Goal: Communication & Community: Answer question/provide support

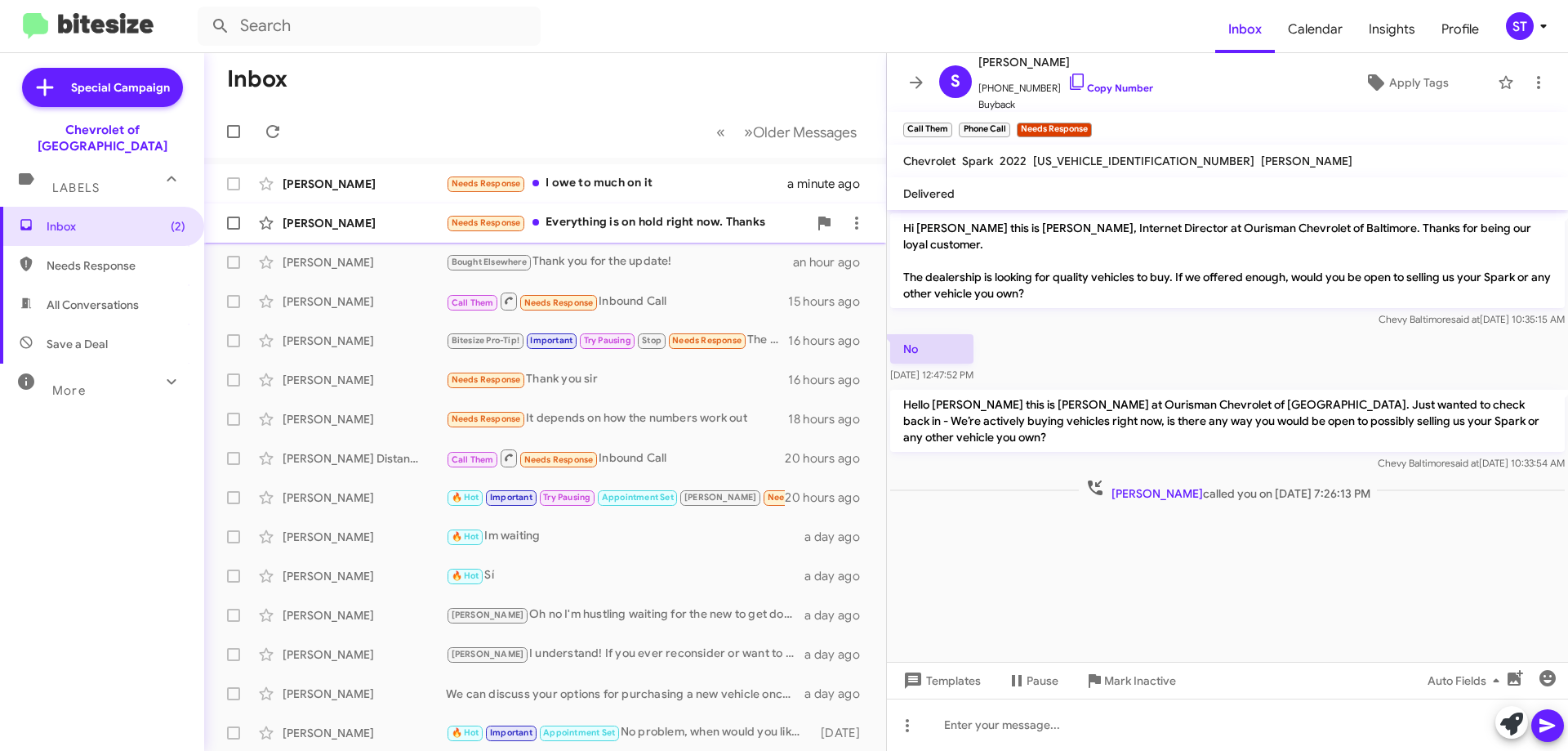
click at [673, 224] on div "Needs Response Everything is on hold right now. Thanks" at bounding box center [627, 222] width 362 height 19
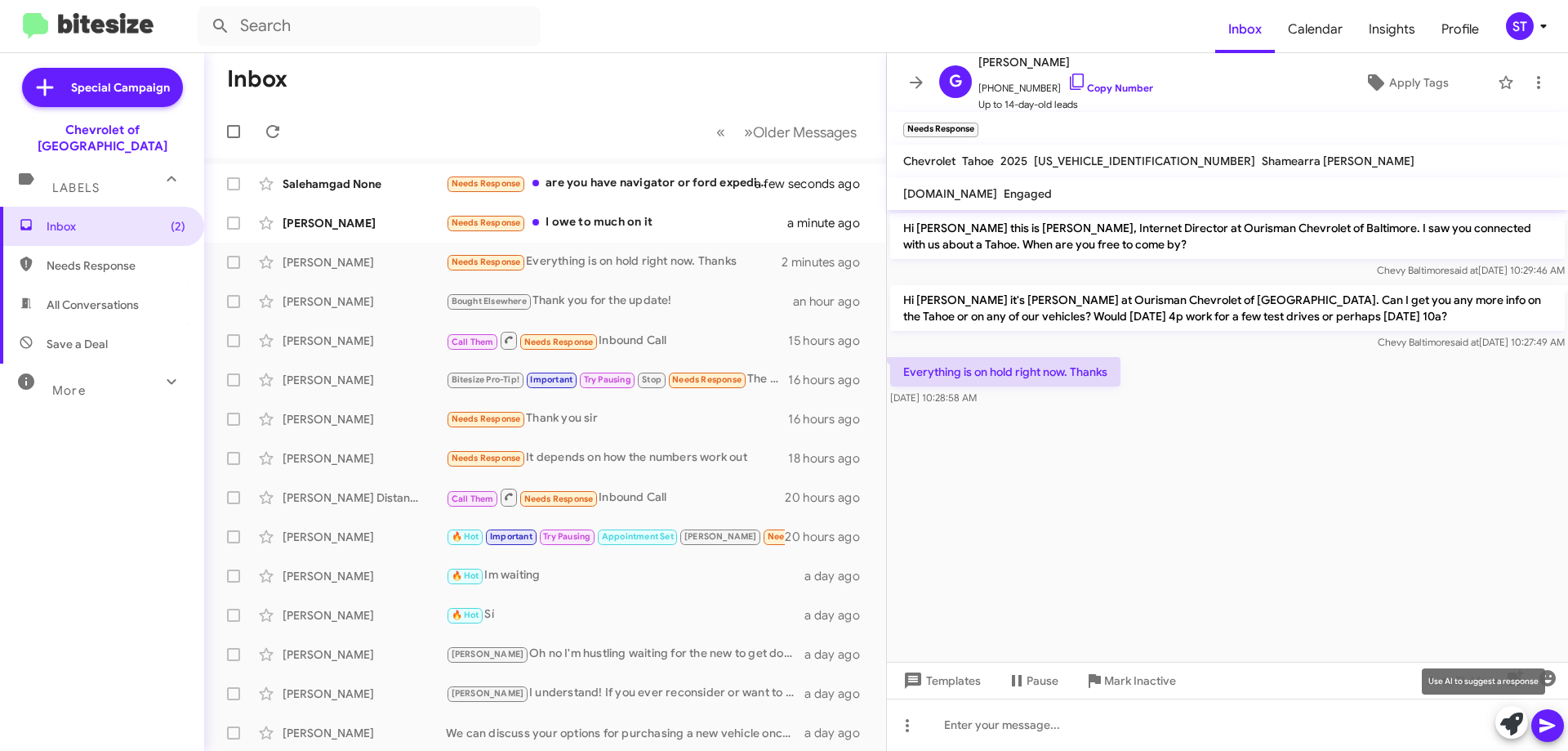
click at [1509, 725] on icon at bounding box center [1511, 723] width 23 height 23
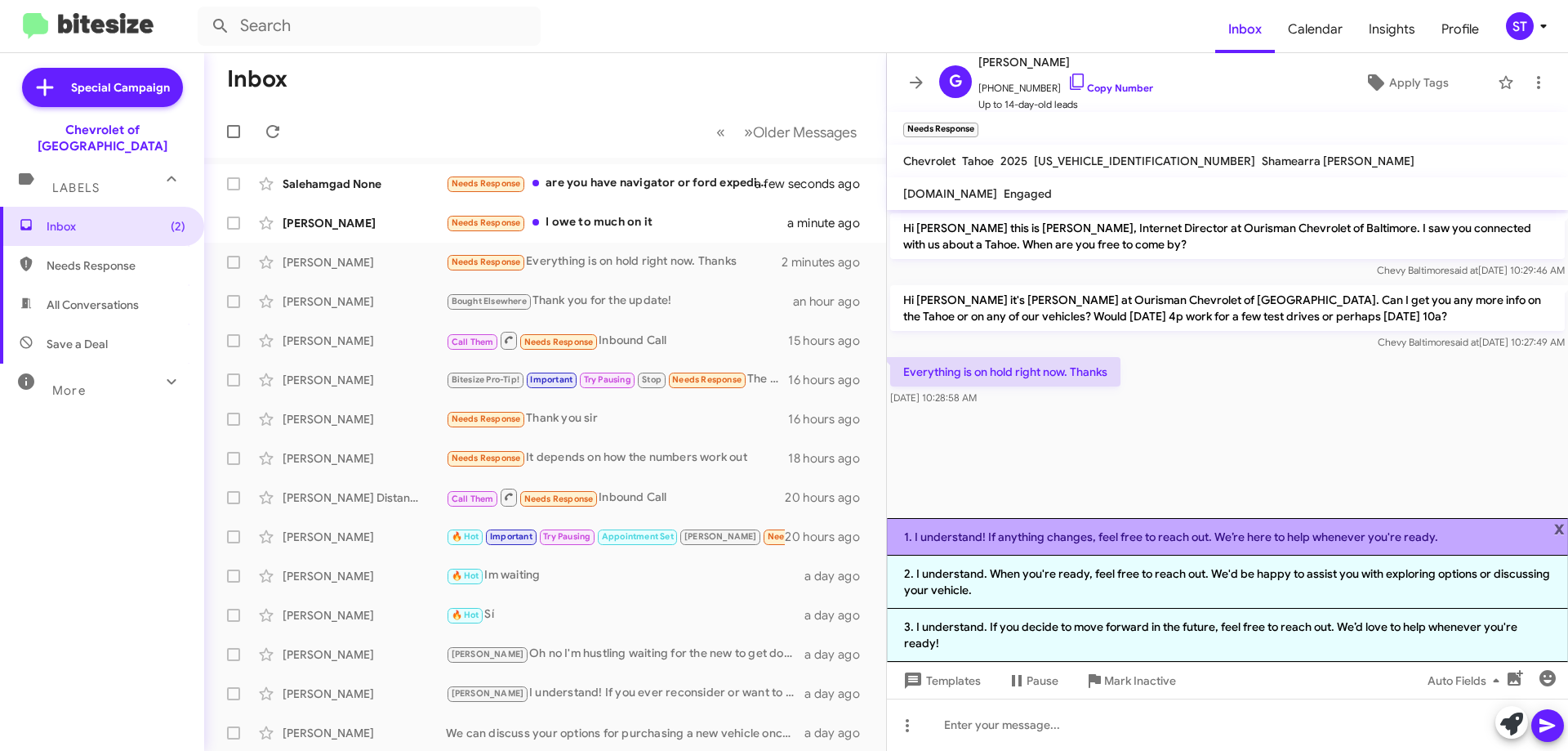
click at [1019, 537] on li "1. I understand! If anything changes, feel free to reach out. We’re here to hel…" at bounding box center [1228, 536] width 682 height 38
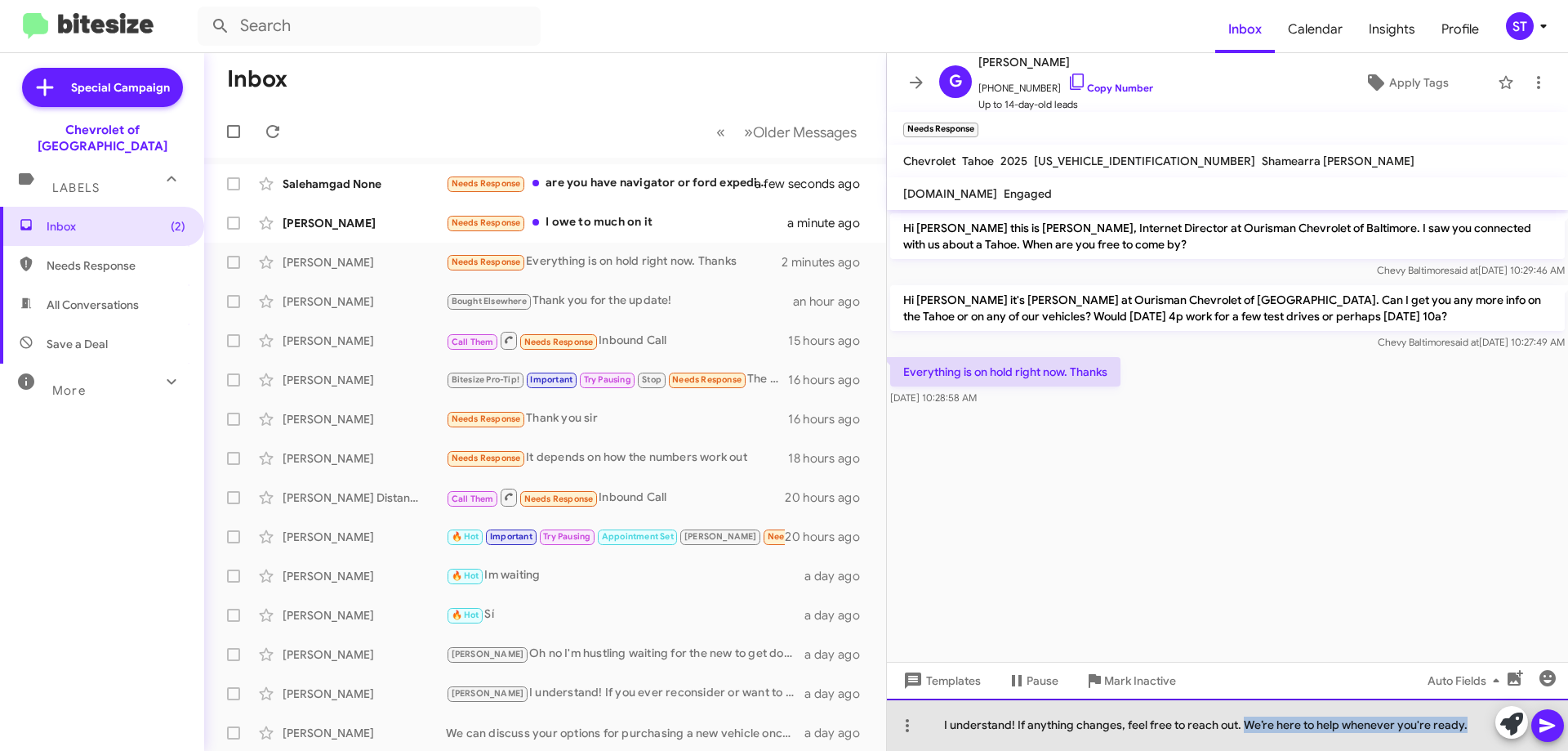
drag, startPoint x: 1476, startPoint y: 727, endPoint x: 1242, endPoint y: 734, distance: 234.1
click at [1242, 734] on div "I understand! If anything changes, feel free to reach out. We’re here to help w…" at bounding box center [1228, 725] width 682 height 52
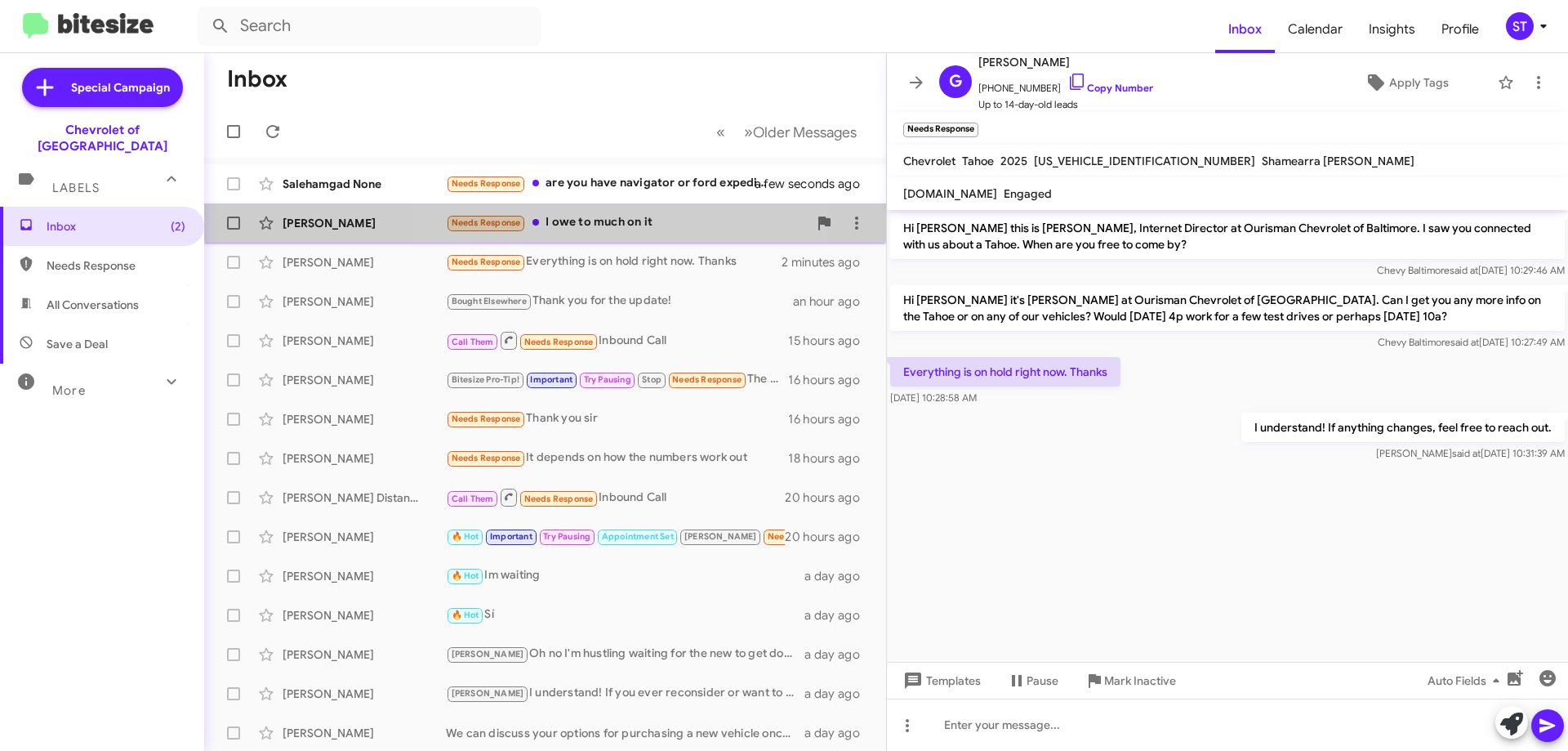
click at [558, 207] on div "James Woodson Needs Response I owe to much on it a minute ago" at bounding box center [545, 223] width 656 height 32
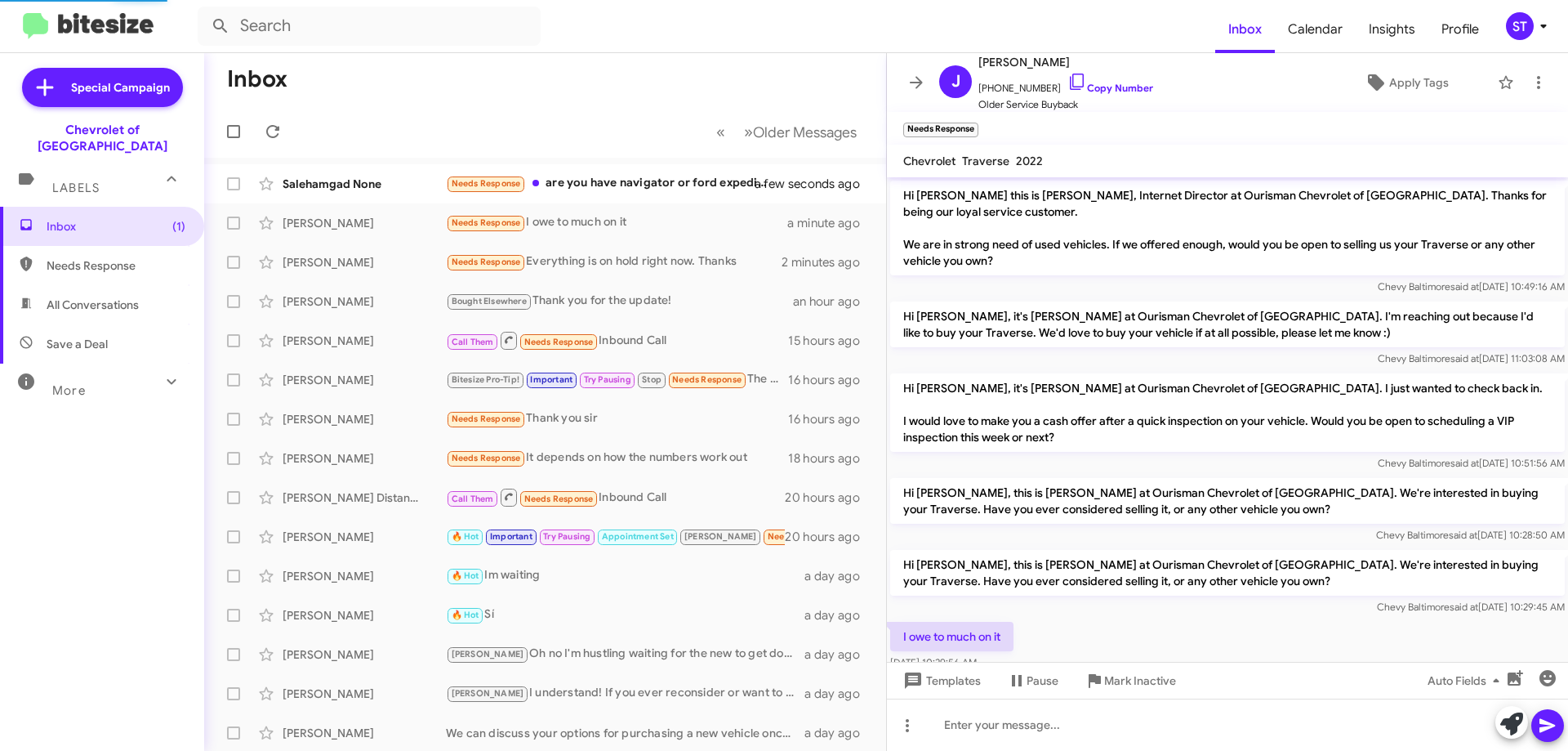
scroll to position [37, 0]
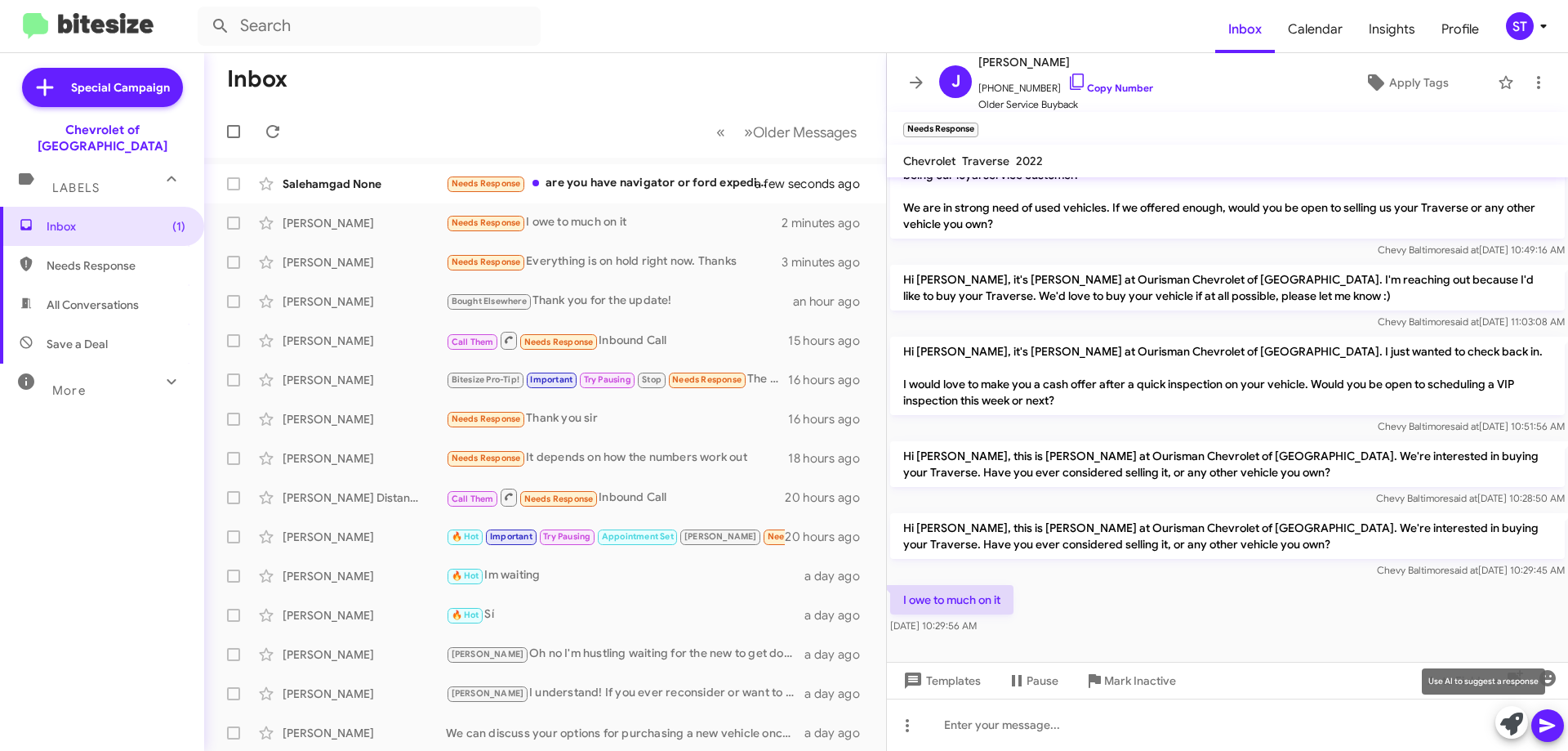
click at [1510, 719] on icon at bounding box center [1511, 723] width 23 height 23
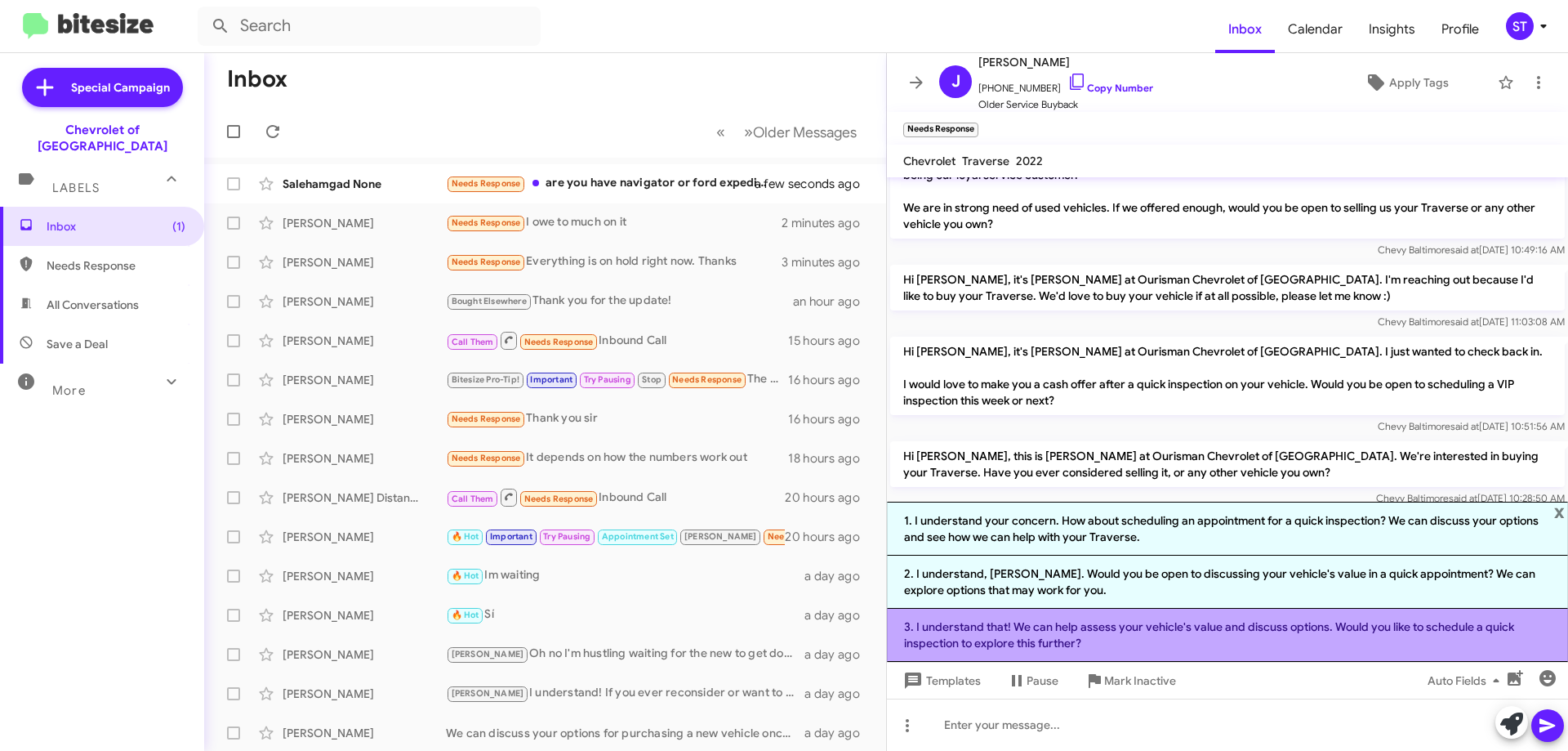
click at [1156, 636] on li "3. I understand that! We can help assess your vehicle's value and discuss optio…" at bounding box center [1228, 635] width 682 height 53
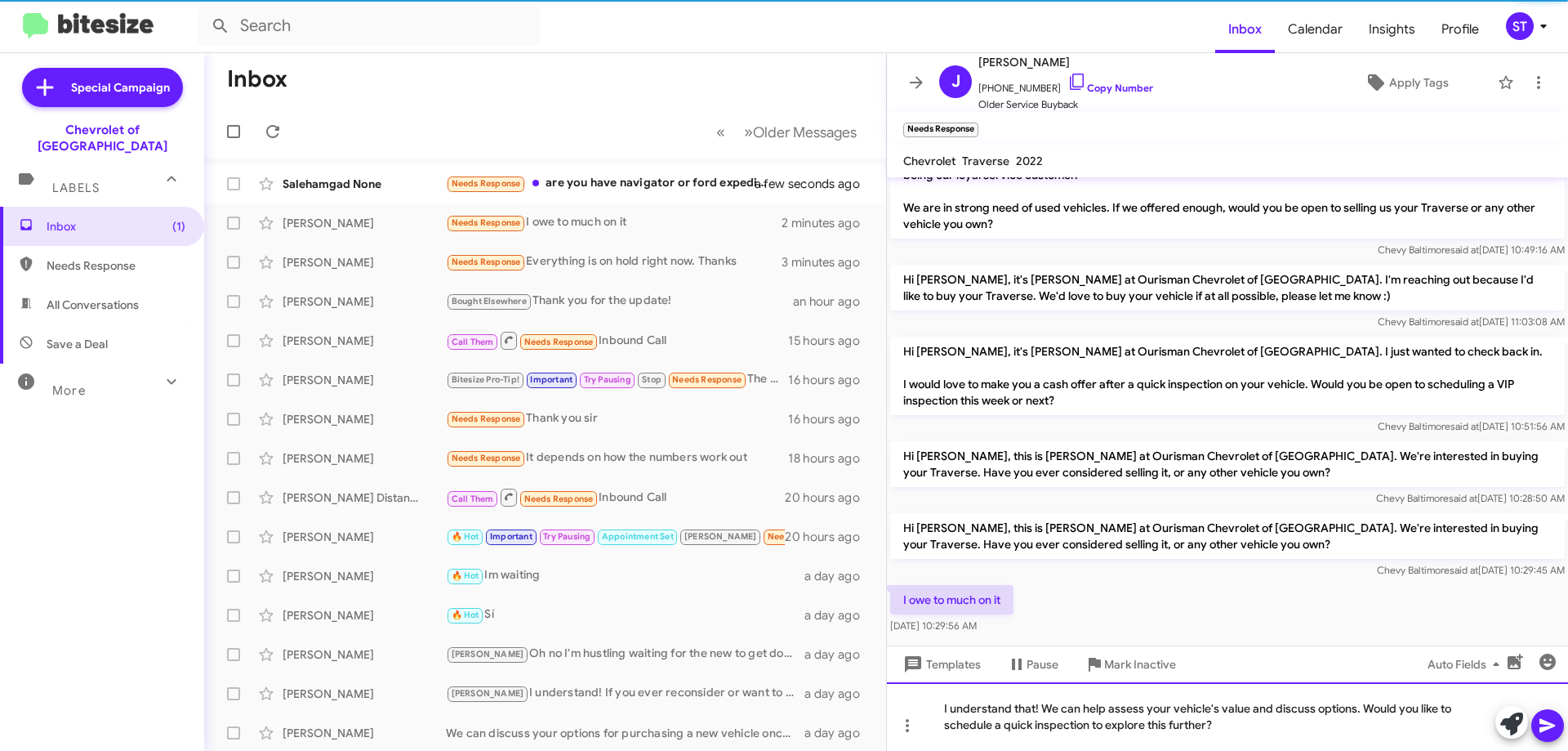
click at [1262, 737] on div "I understand that! We can help assess your vehicle's value and discuss options.…" at bounding box center [1228, 716] width 682 height 69
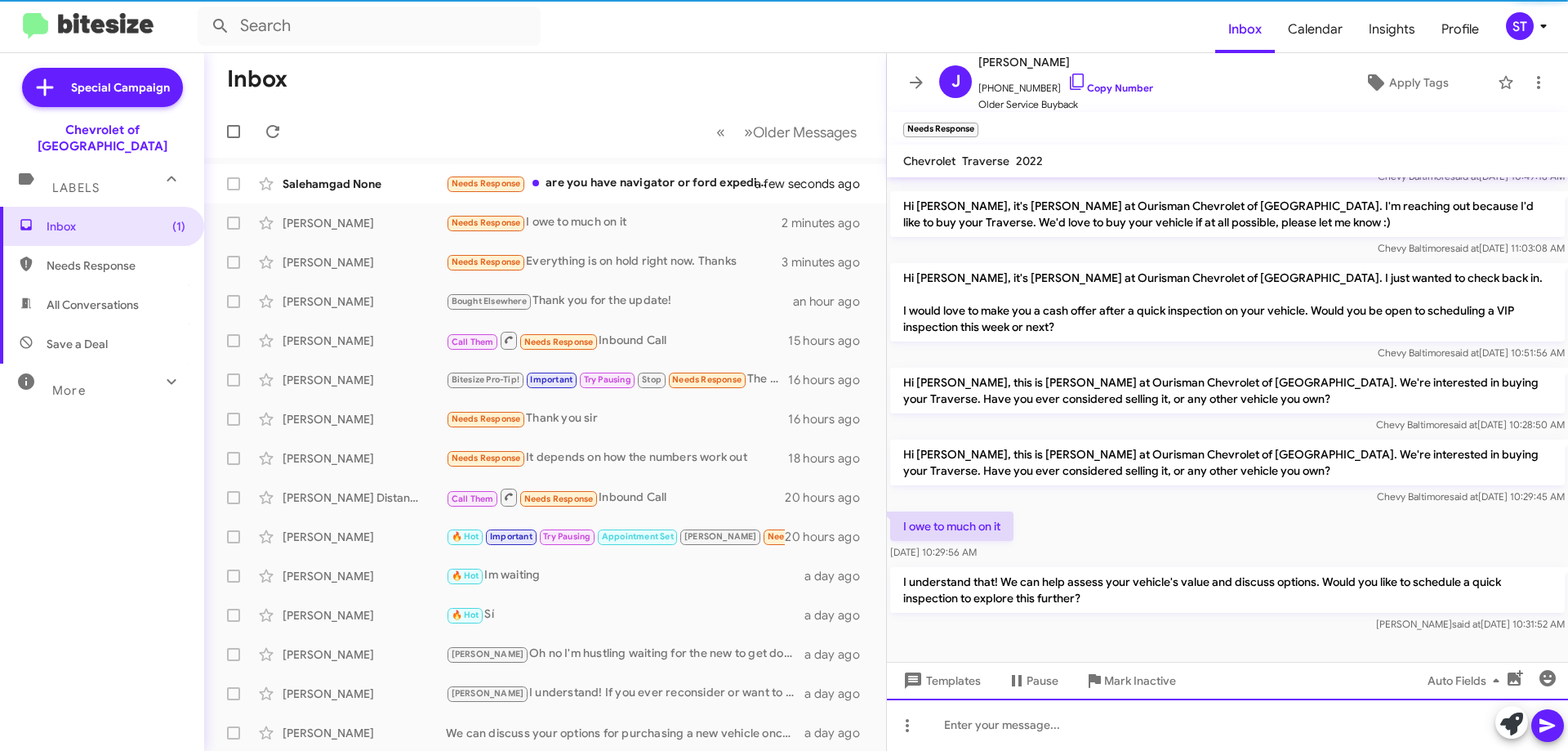
scroll to position [113, 0]
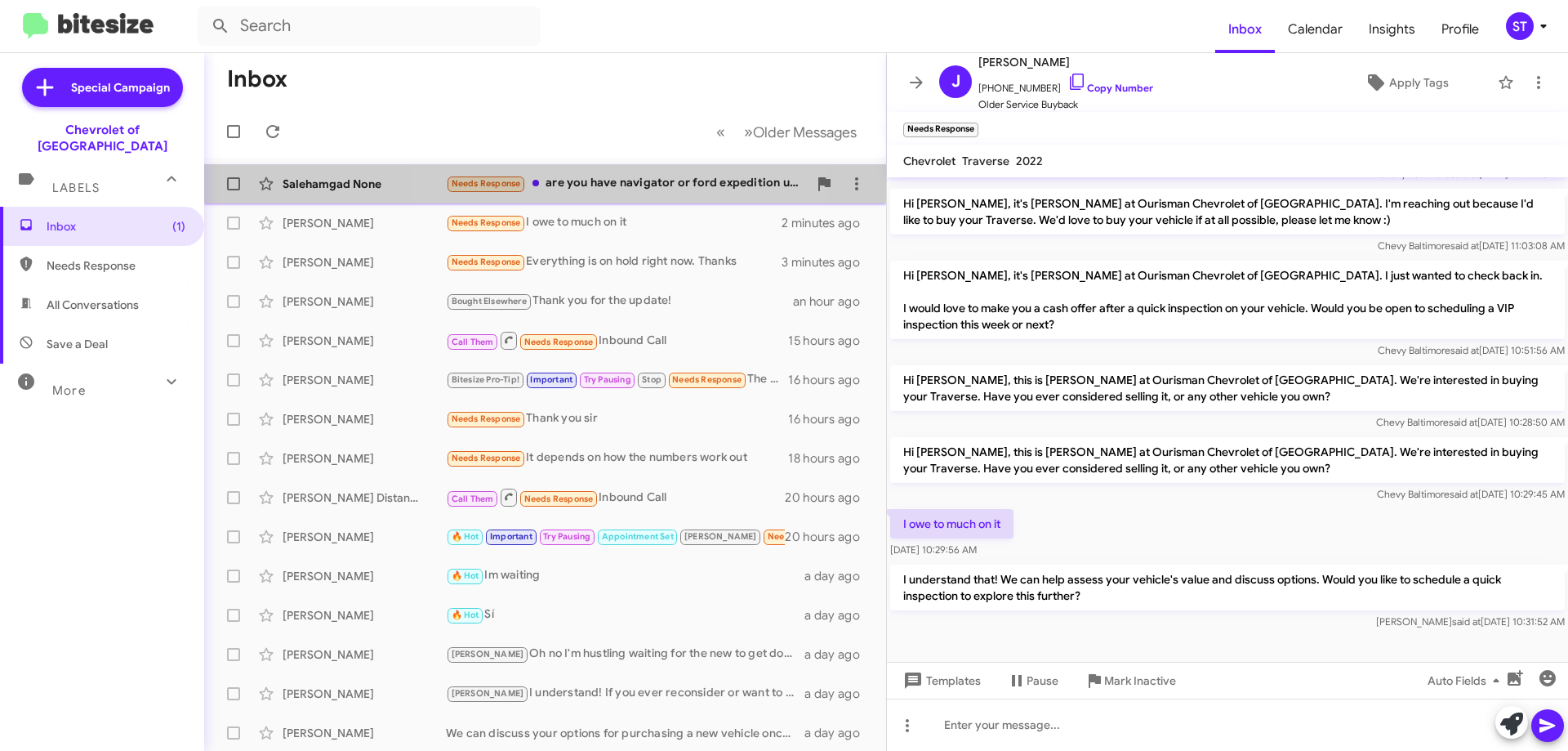
click at [612, 179] on div "Needs Response are you have navigator or ford expedition used" at bounding box center [627, 183] width 362 height 19
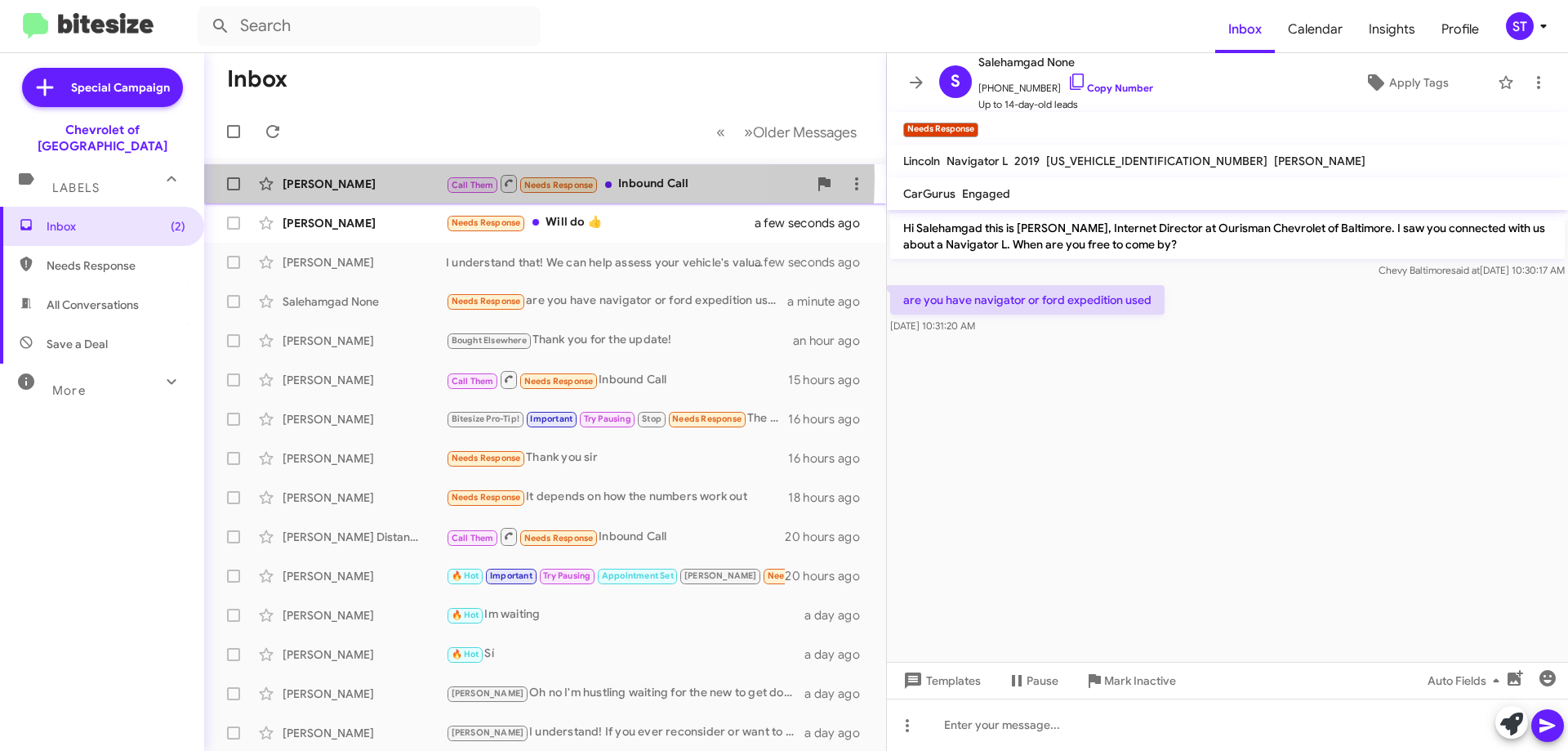
click at [407, 178] on div "[PERSON_NAME]" at bounding box center [363, 184] width 163 height 16
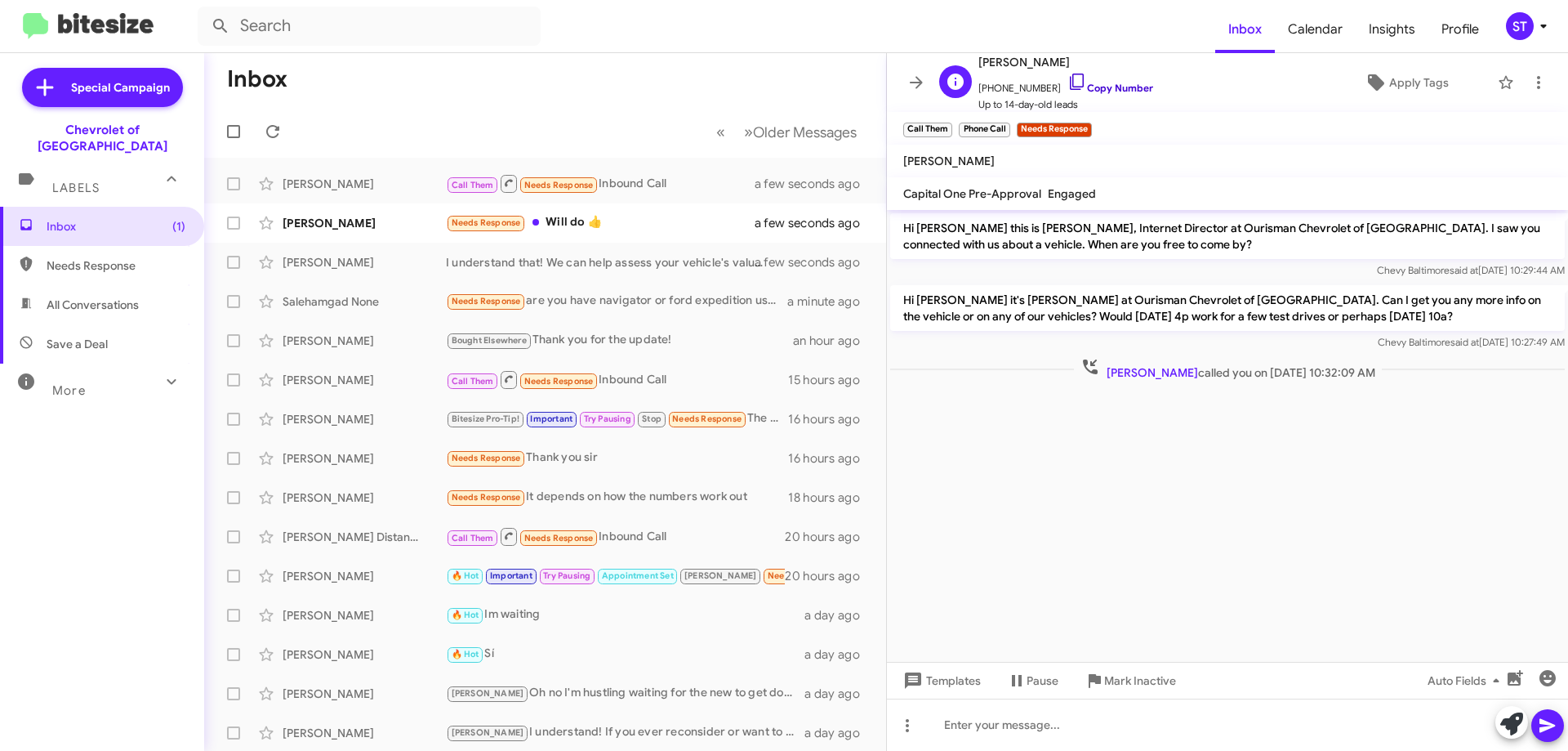
click at [1070, 78] on icon at bounding box center [1077, 82] width 14 height 16
click at [683, 222] on div "Needs Response Will do 👍" at bounding box center [627, 222] width 362 height 19
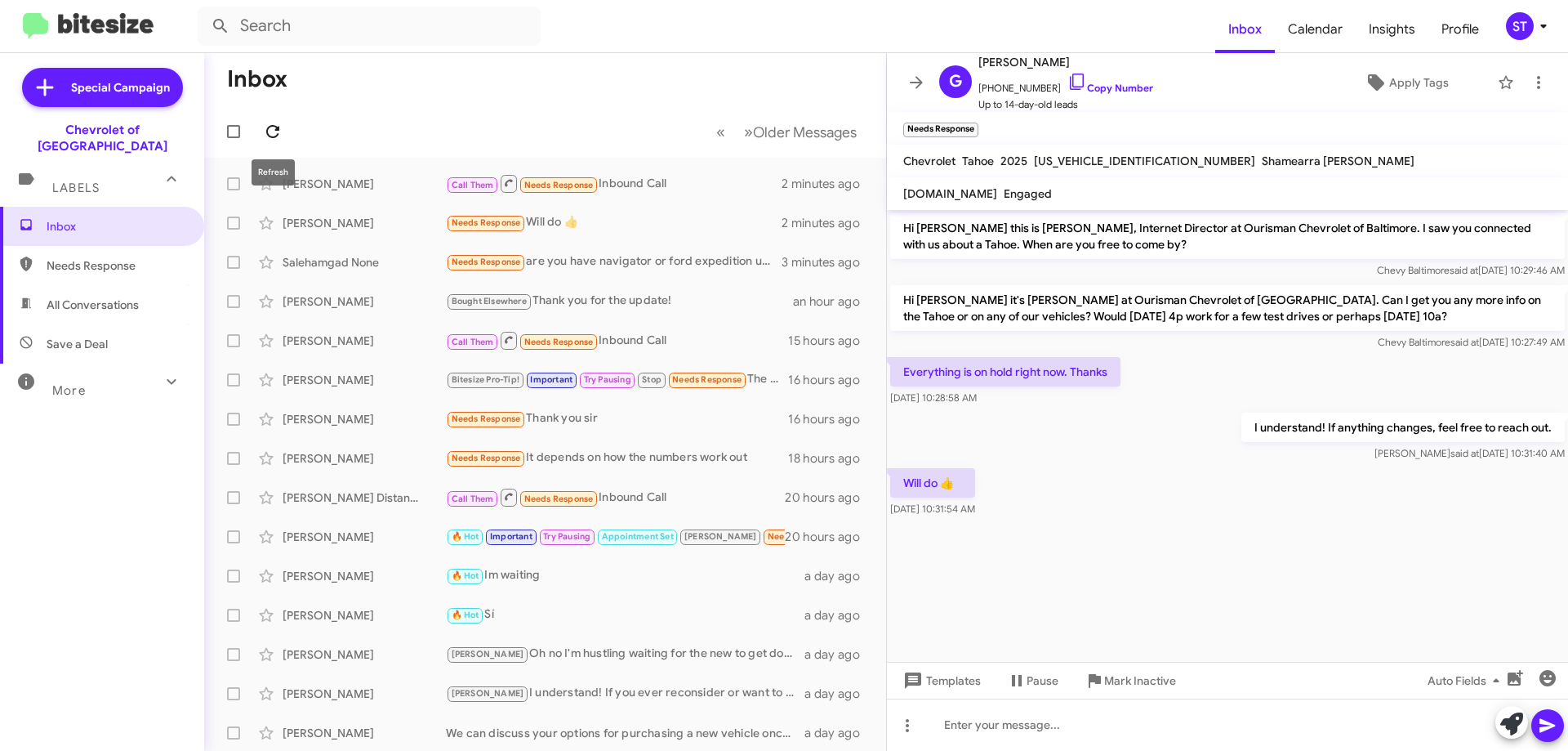
click at [275, 133] on icon at bounding box center [273, 132] width 20 height 20
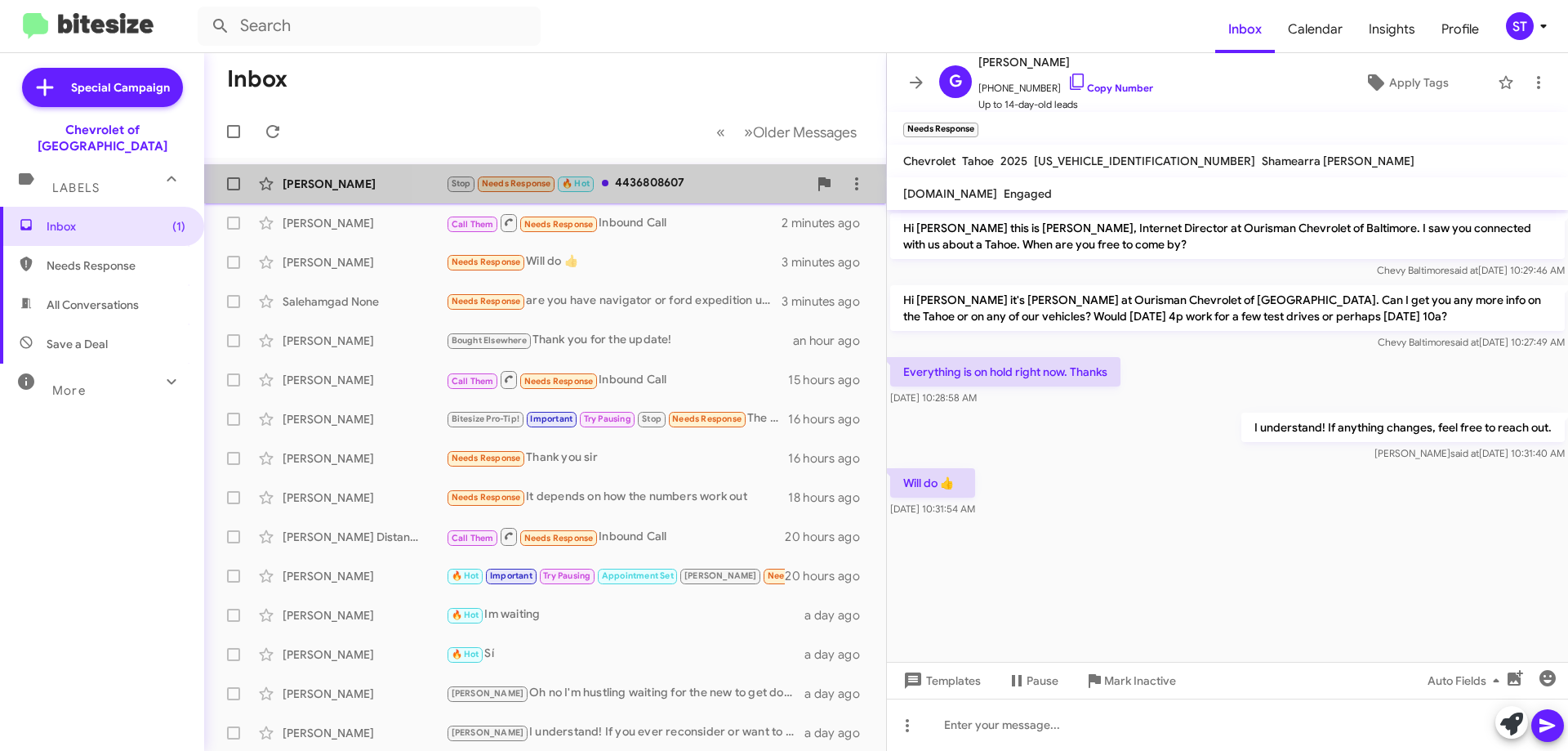
click at [676, 177] on div "Stop Needs Response 🔥 Hot 4436808607" at bounding box center [627, 183] width 362 height 19
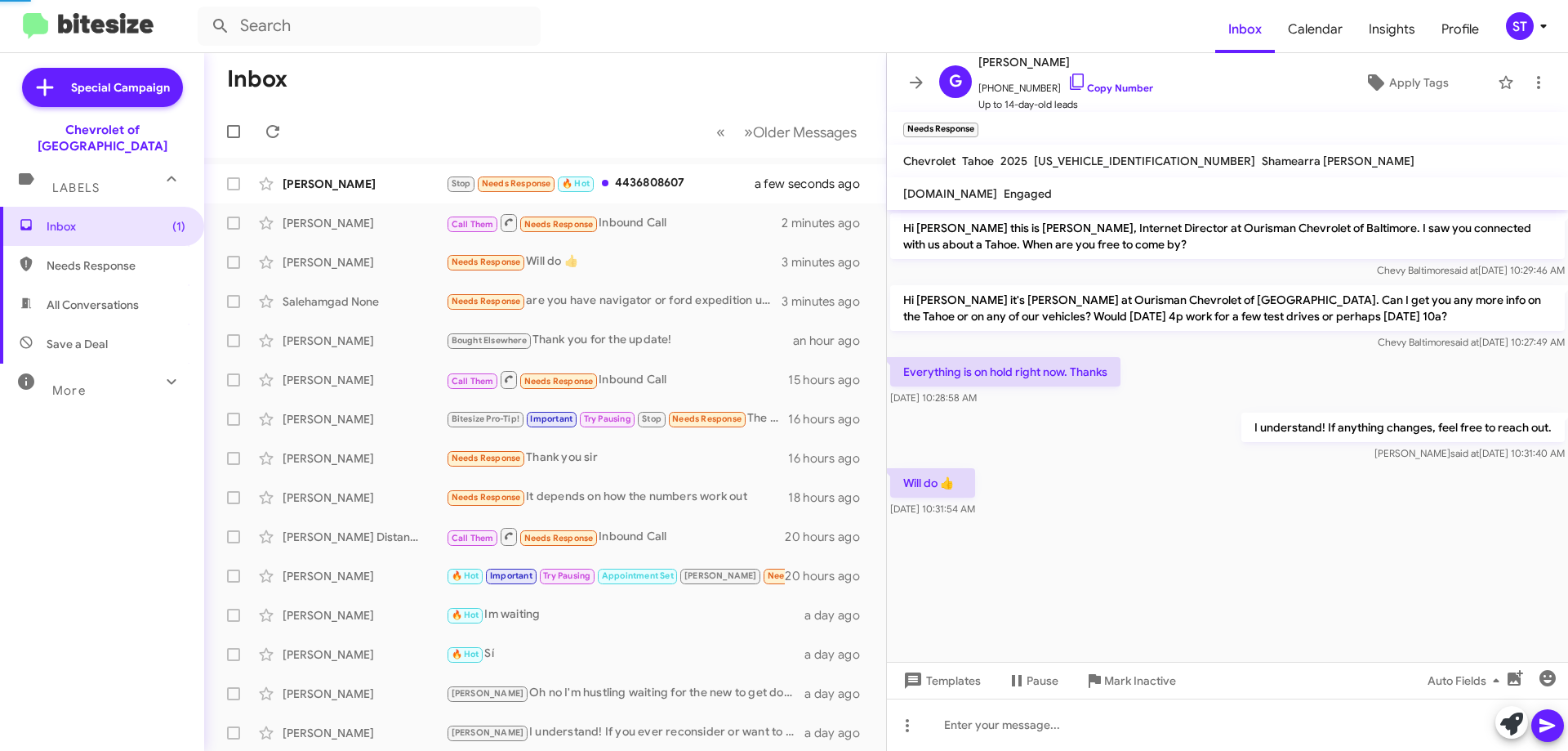
scroll to position [232, 0]
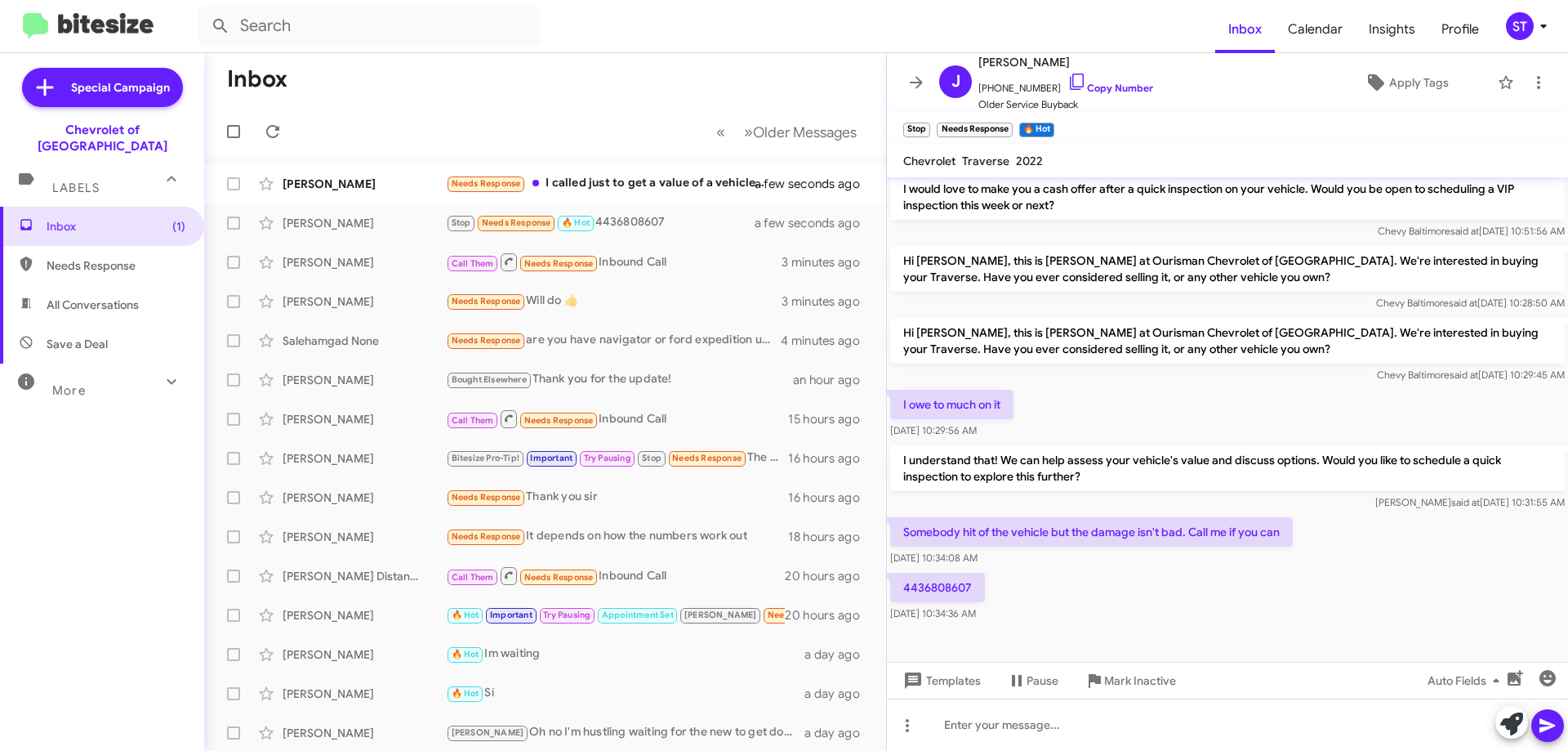
drag, startPoint x: 1061, startPoint y: 78, endPoint x: 872, endPoint y: 78, distance: 189.0
click at [1068, 78] on icon at bounding box center [1077, 82] width 20 height 20
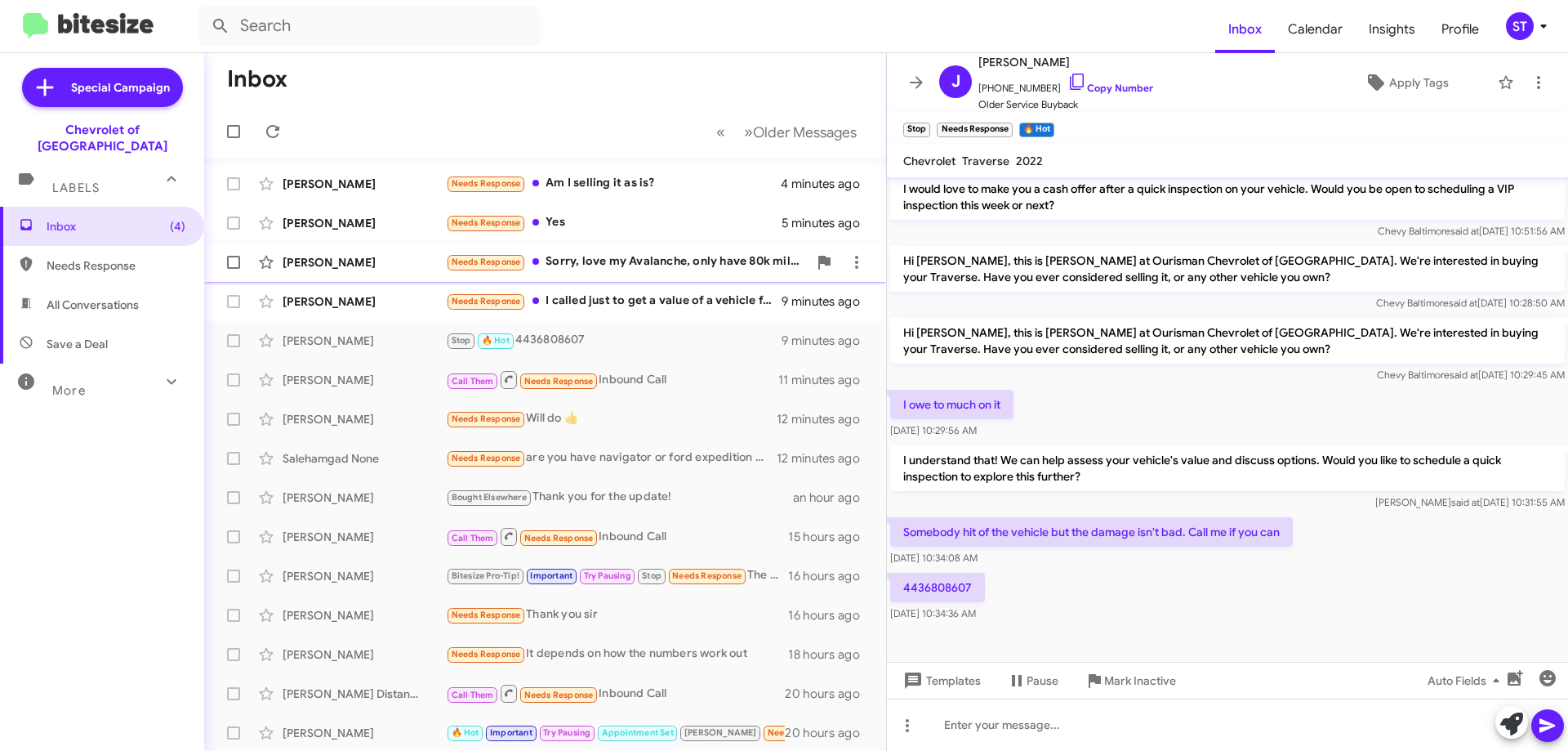
click at [377, 264] on div "[PERSON_NAME]" at bounding box center [363, 262] width 163 height 16
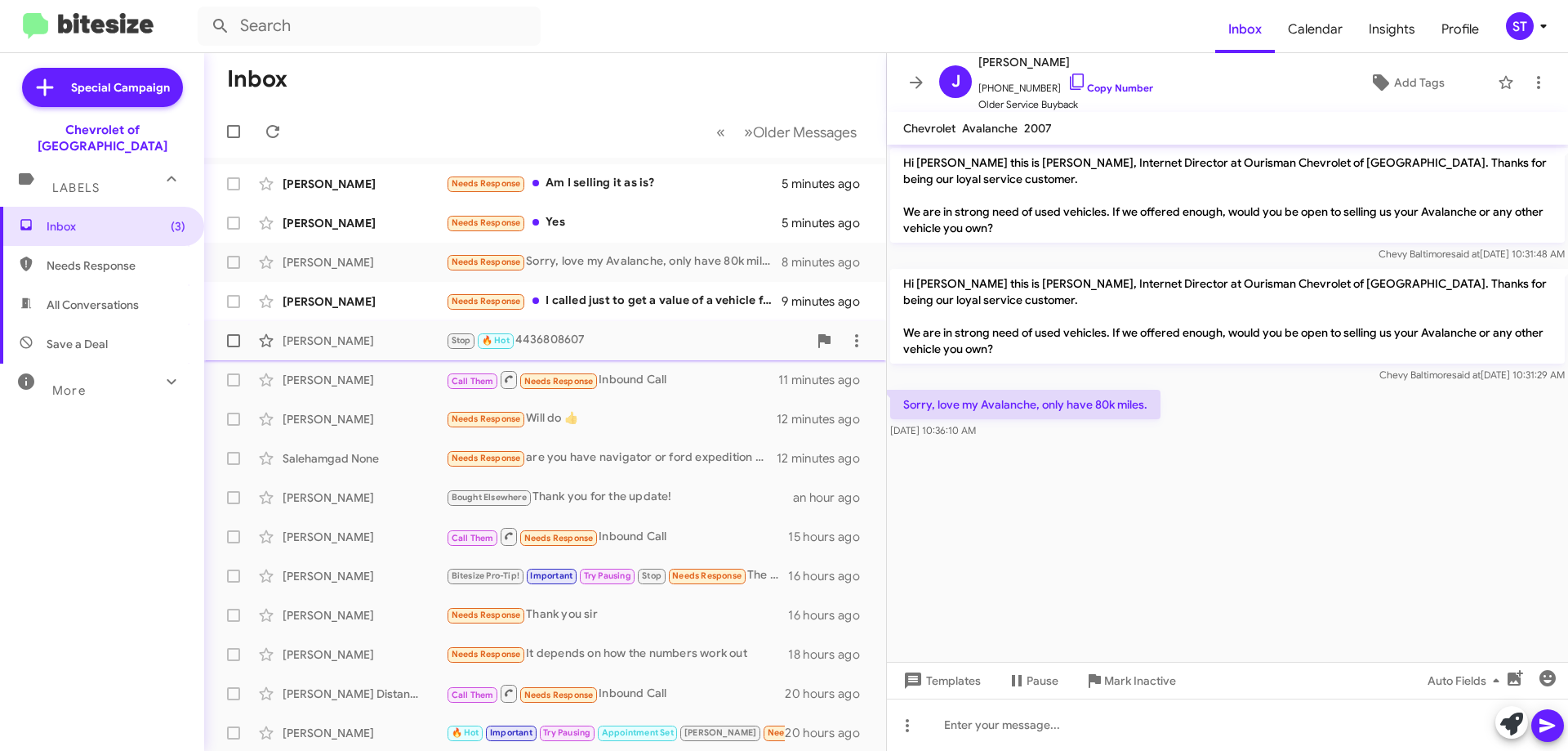
click at [611, 338] on div "Stop 🔥 Hot 4436808607" at bounding box center [627, 340] width 362 height 19
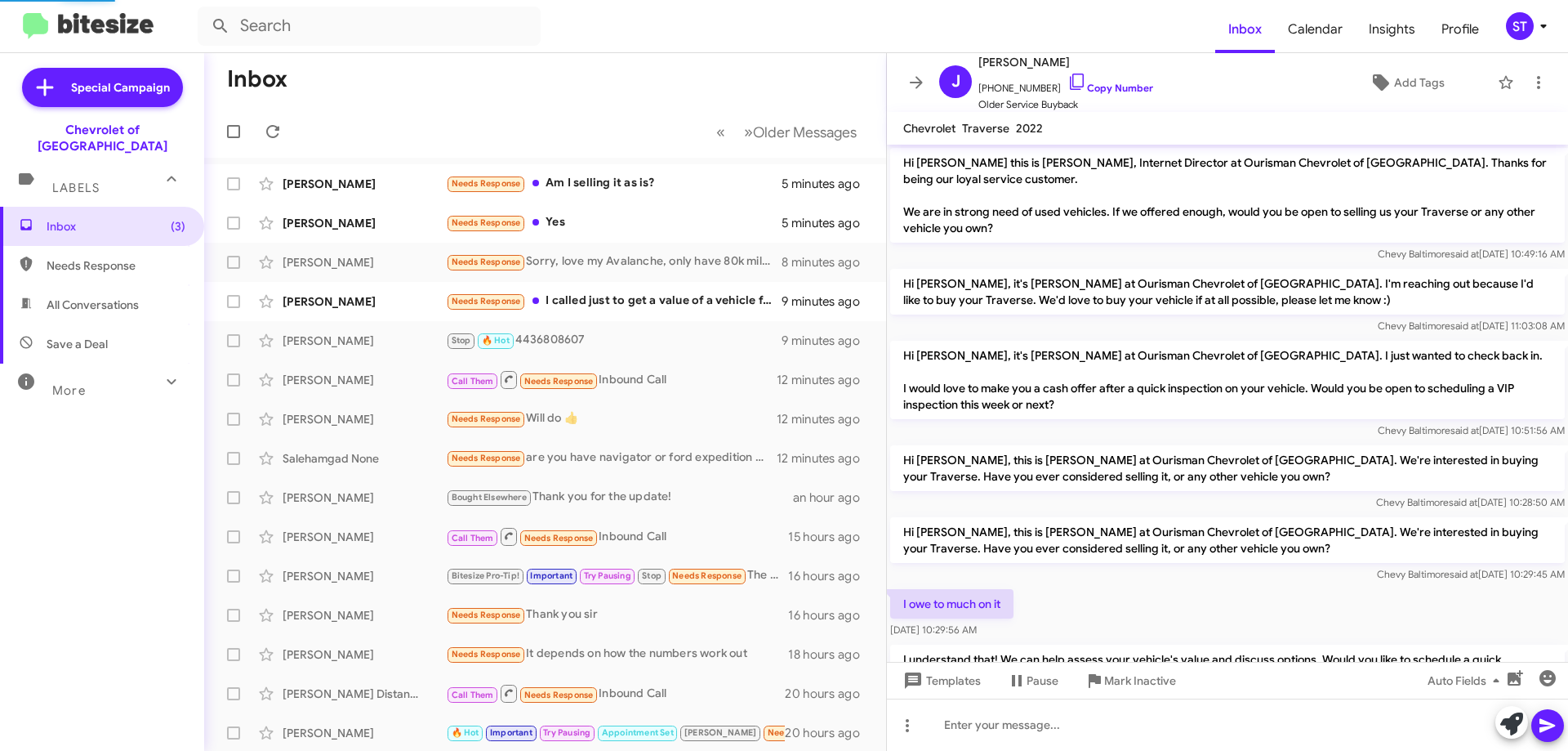
scroll to position [199, 0]
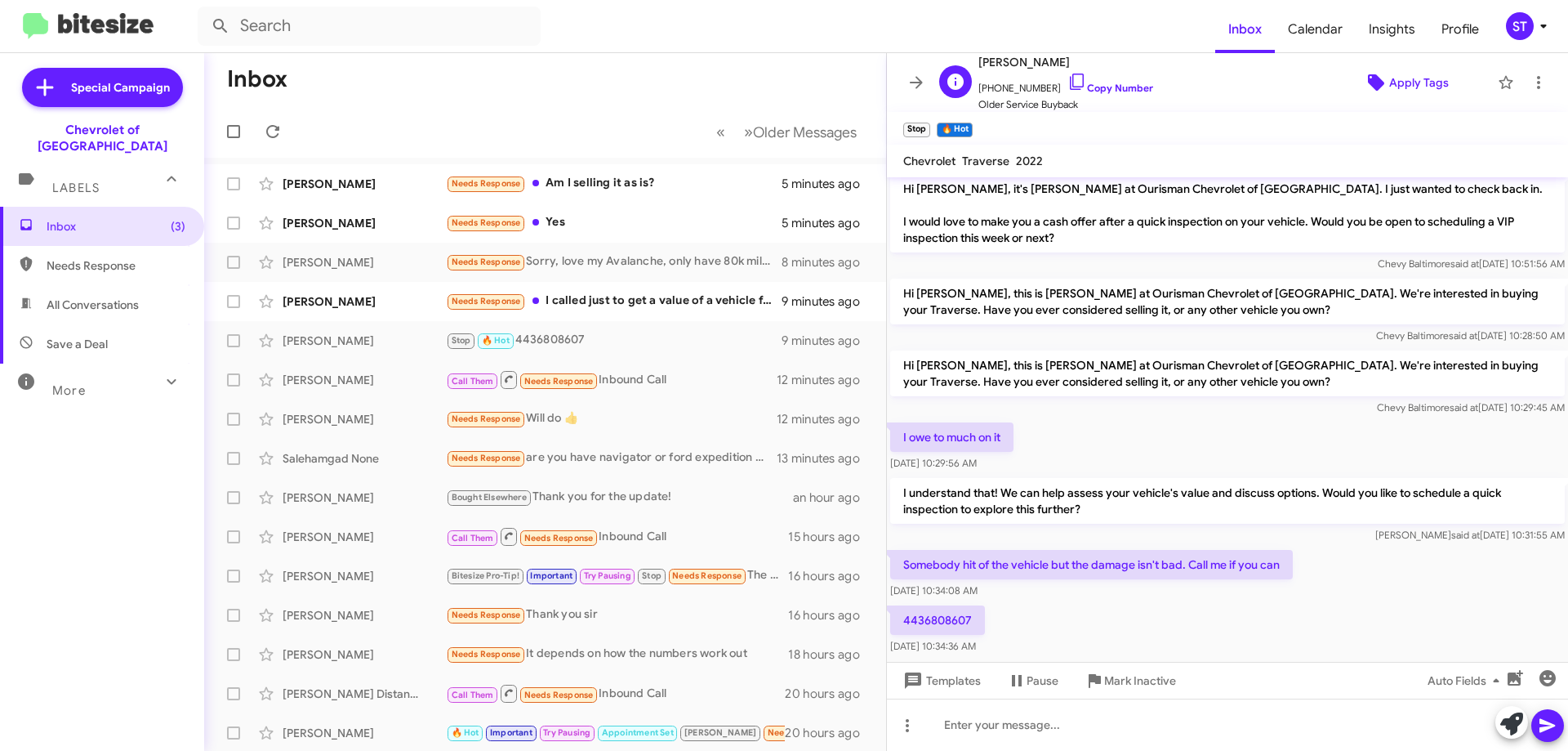
click at [1414, 74] on span "Apply Tags" at bounding box center [1419, 82] width 60 height 30
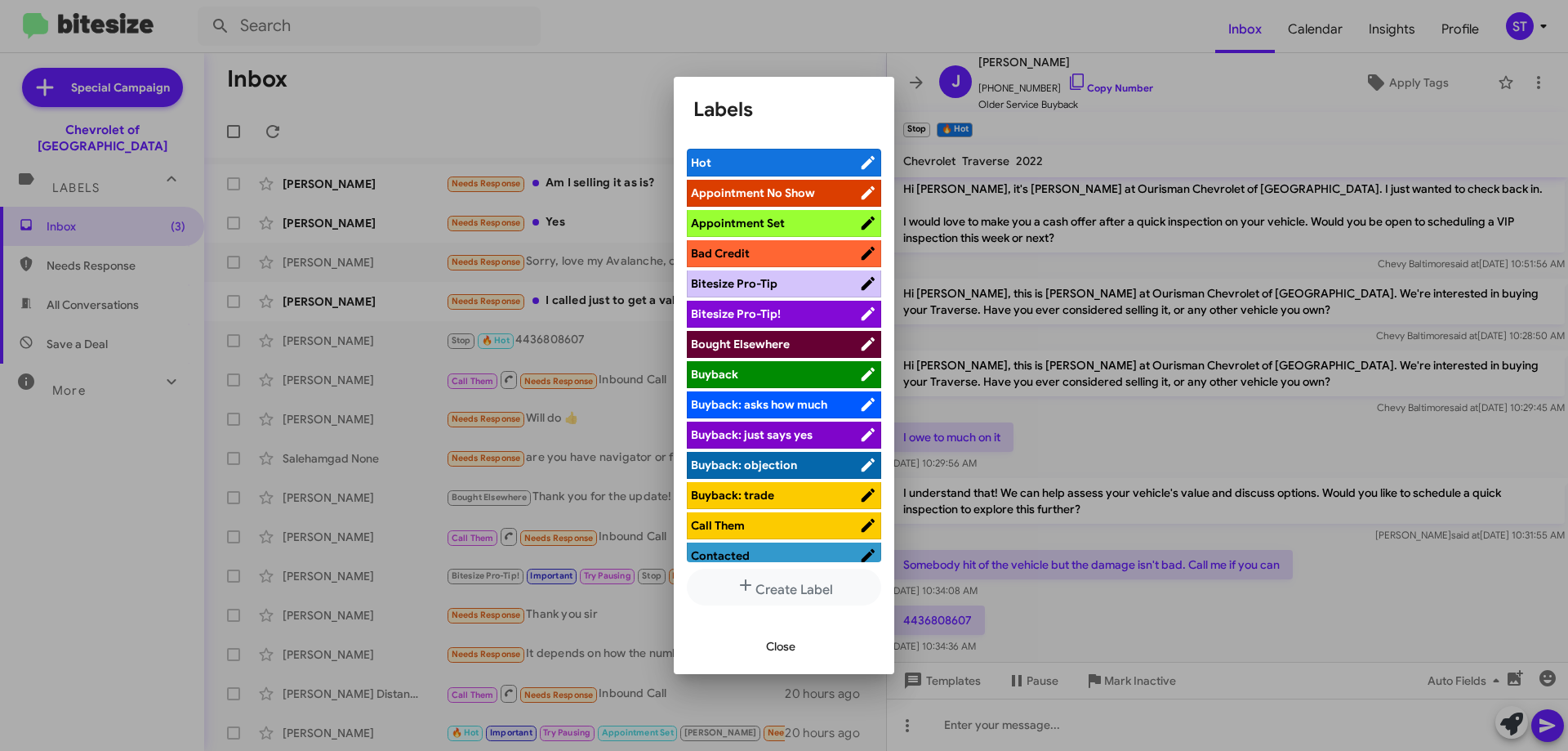
click at [768, 220] on span "Appointment Set" at bounding box center [738, 223] width 94 height 14
click at [780, 645] on span "Close" at bounding box center [781, 646] width 30 height 30
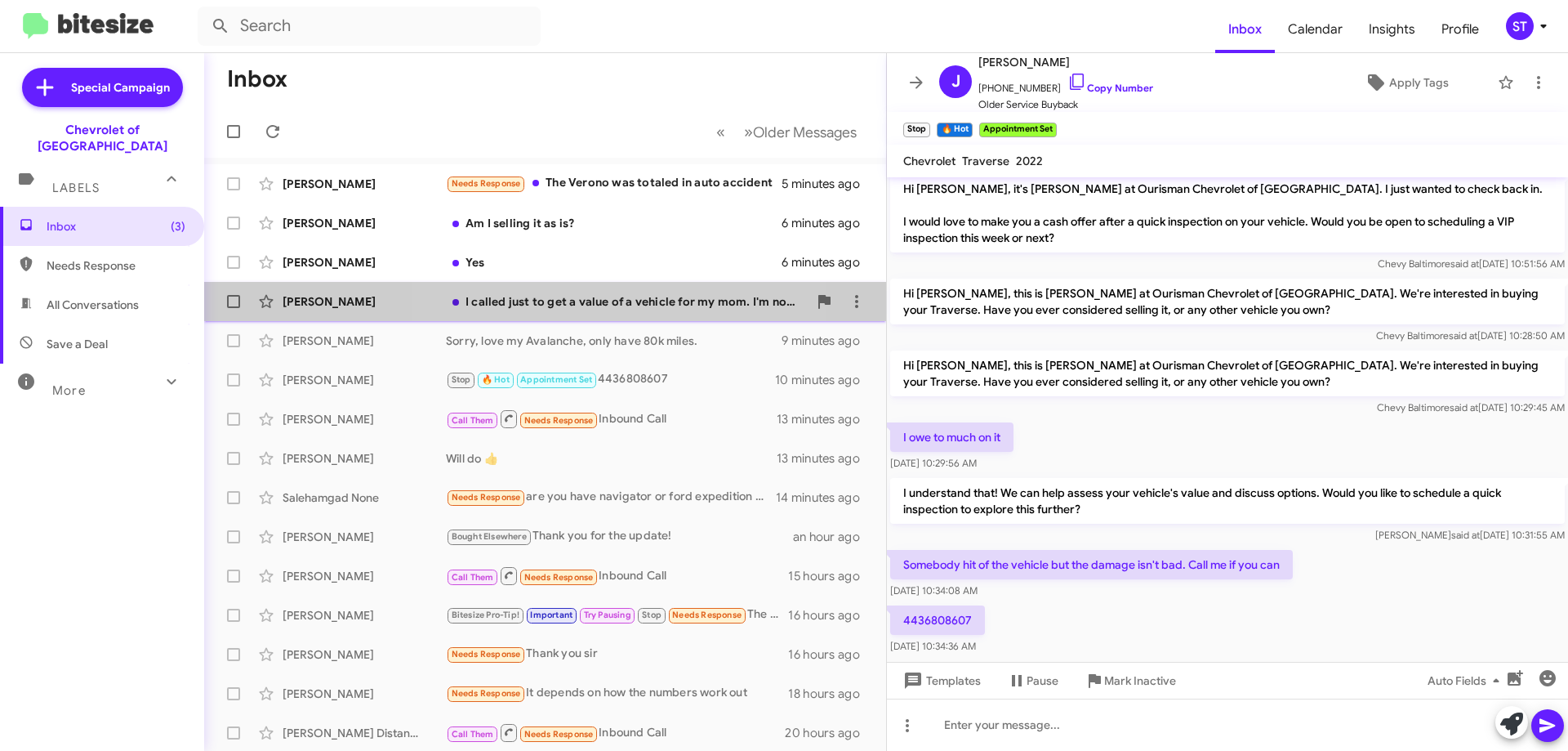
click at [608, 305] on div "I called just to get a value of a vehicle for my mom. I'm not interested in buy…" at bounding box center [627, 301] width 362 height 16
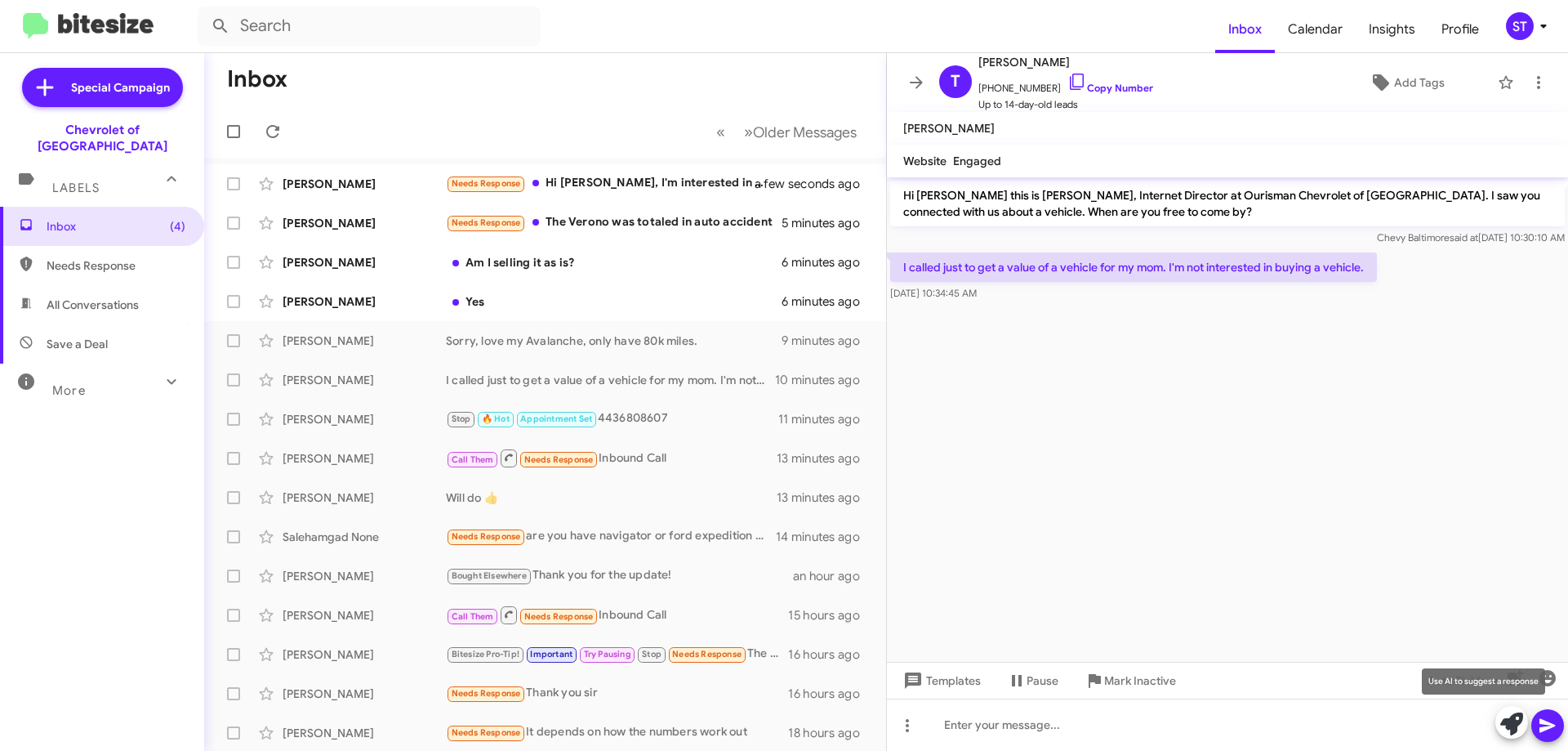
click at [1504, 719] on icon at bounding box center [1511, 723] width 23 height 23
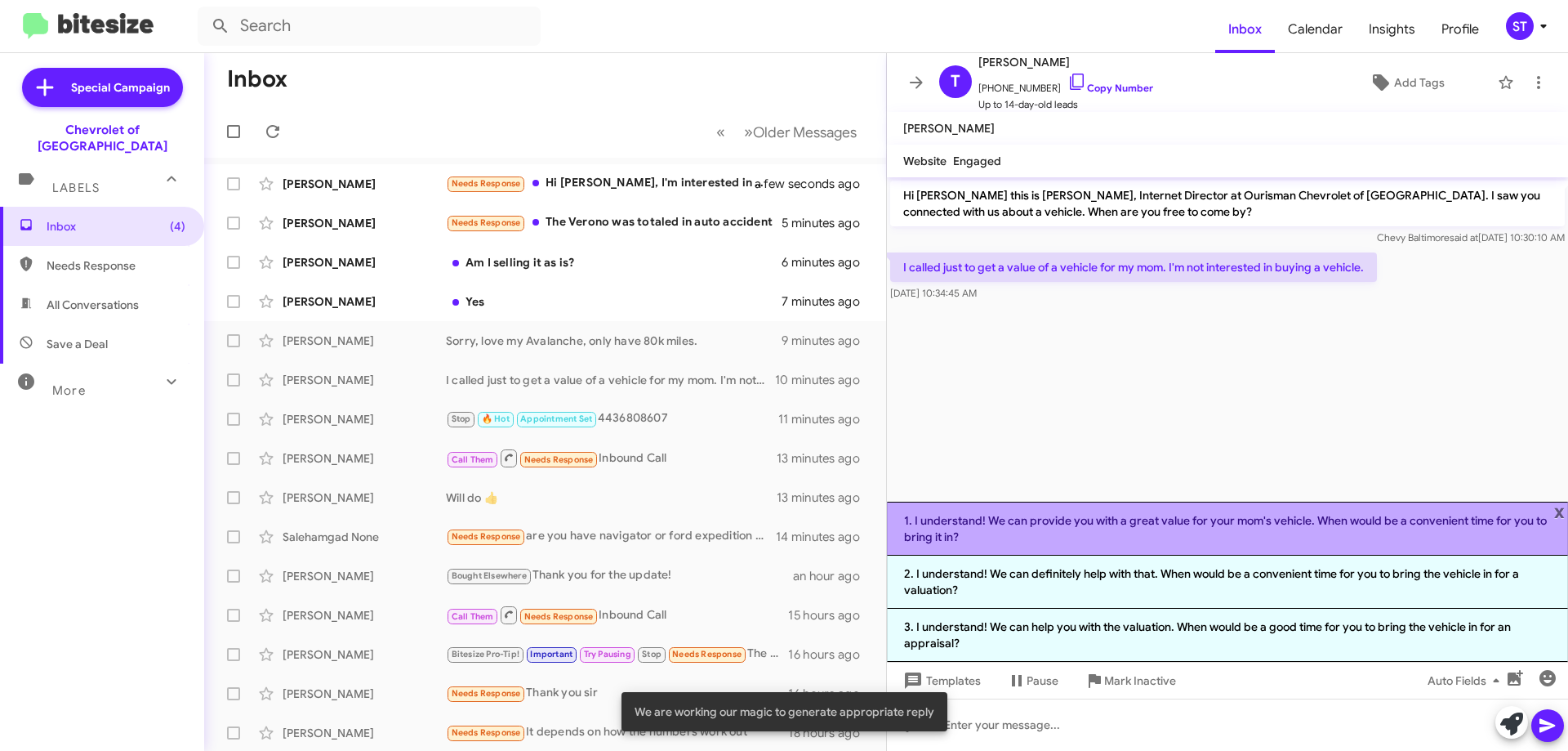
click at [1115, 529] on li "1. I understand! We can provide you with a great value for your mom's vehicle. …" at bounding box center [1228, 528] width 682 height 54
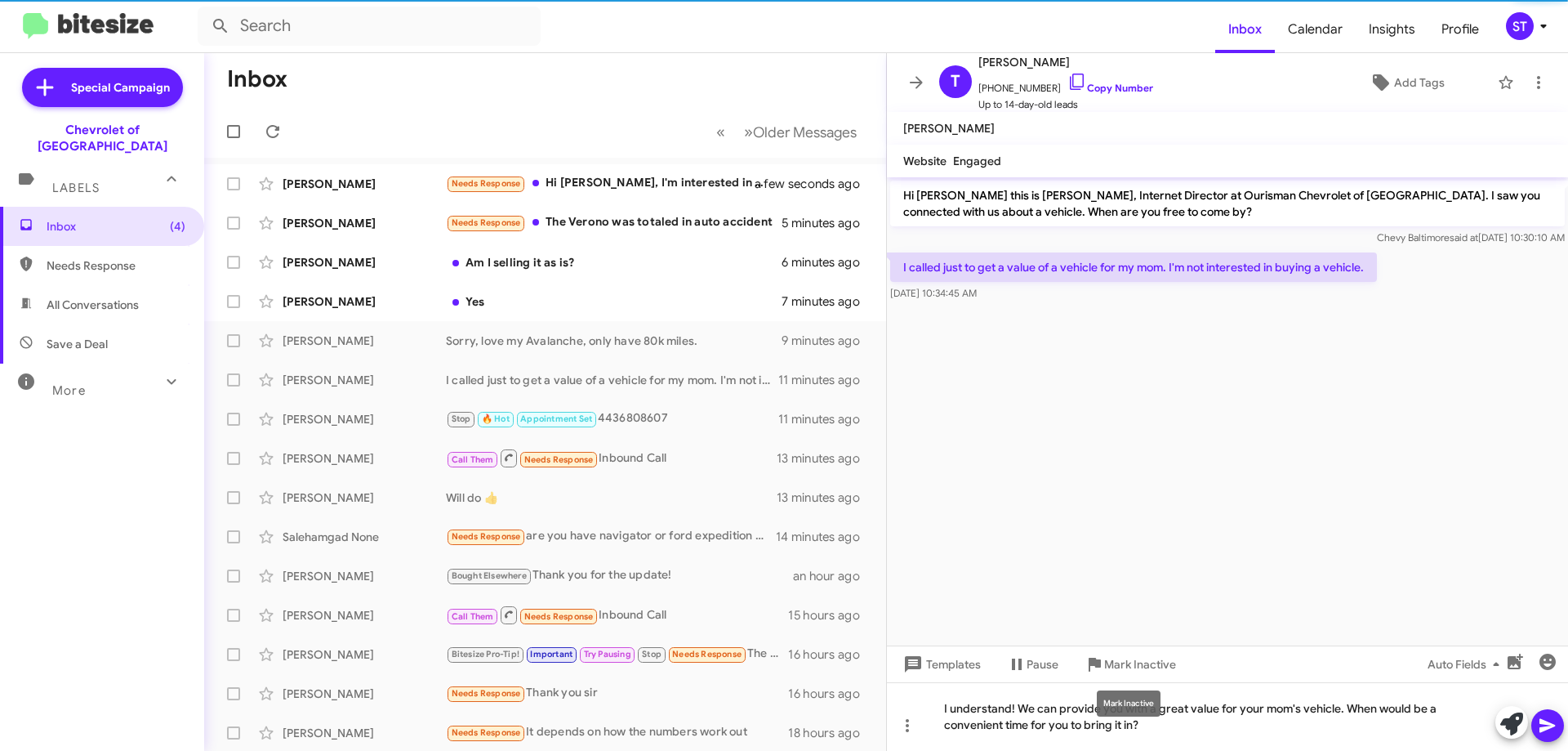
click at [1166, 722] on mat-tooltip-component "Mark Inactive" at bounding box center [1129, 703] width 87 height 49
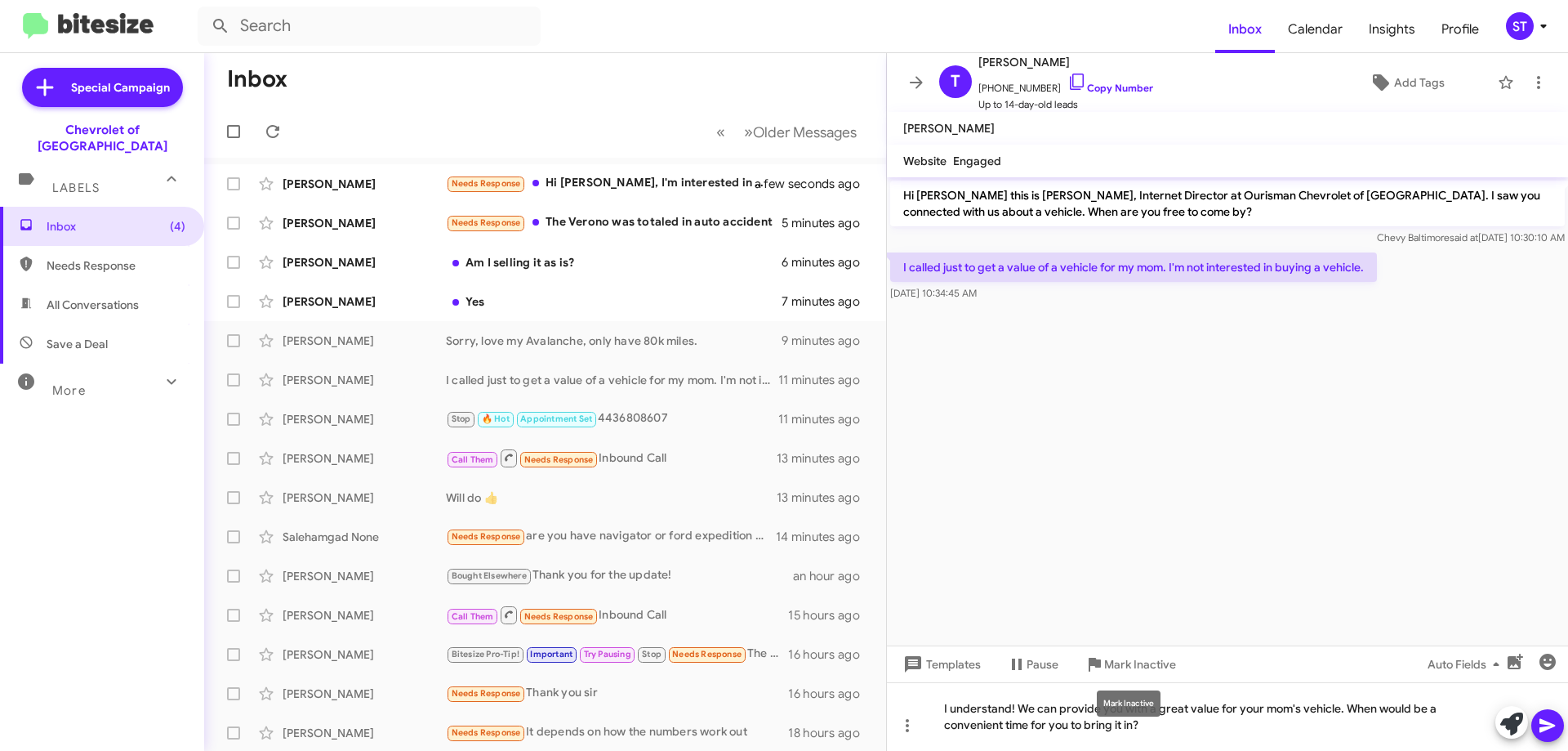
click at [1167, 722] on mat-tooltip-component "Mark Inactive" at bounding box center [1129, 703] width 87 height 49
click at [1216, 732] on div "I understand! We can provide you with a great value for your mom's vehicle. Whe…" at bounding box center [1228, 716] width 682 height 69
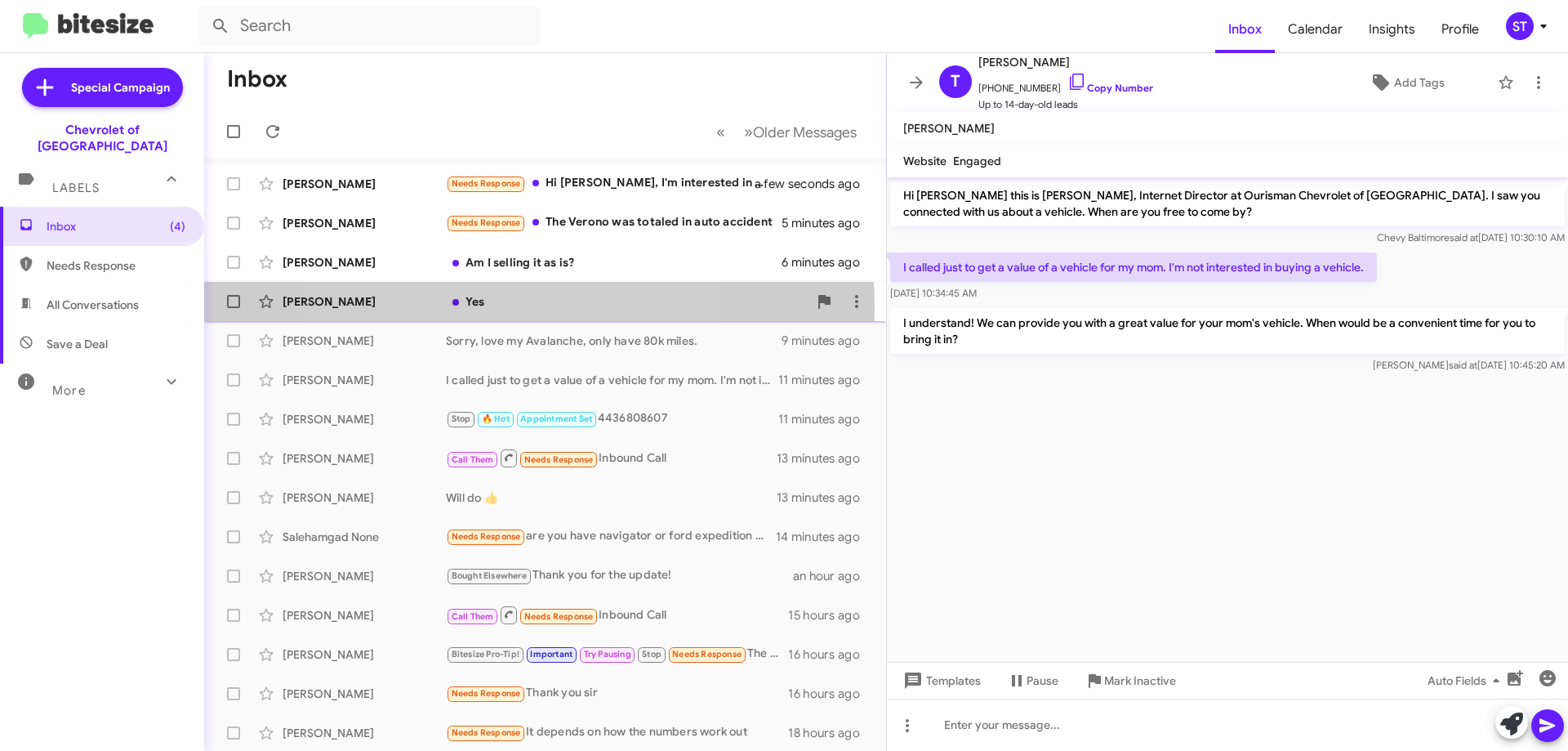
click at [485, 307] on div "Yes" at bounding box center [627, 301] width 362 height 16
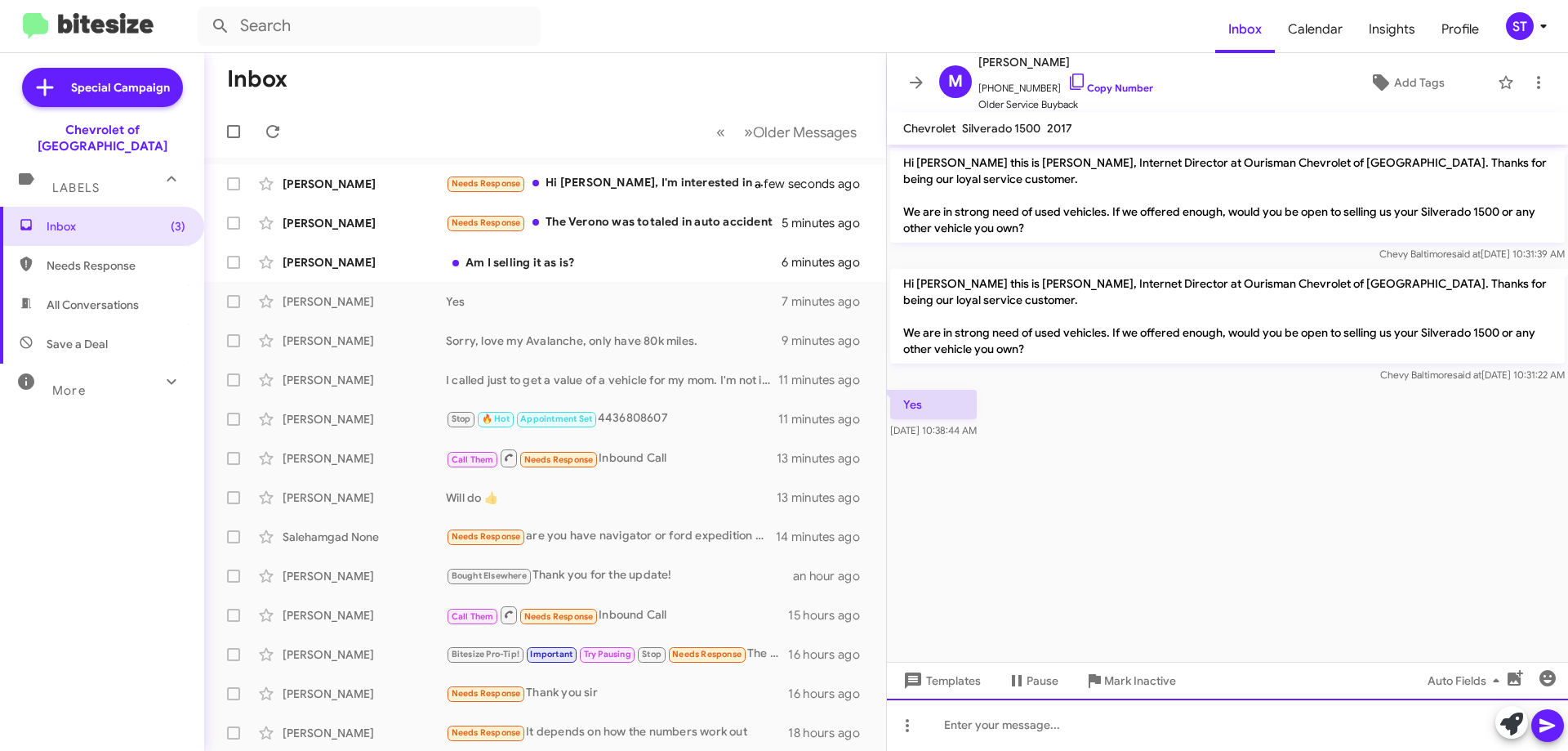
click at [1044, 730] on div at bounding box center [1228, 725] width 682 height 52
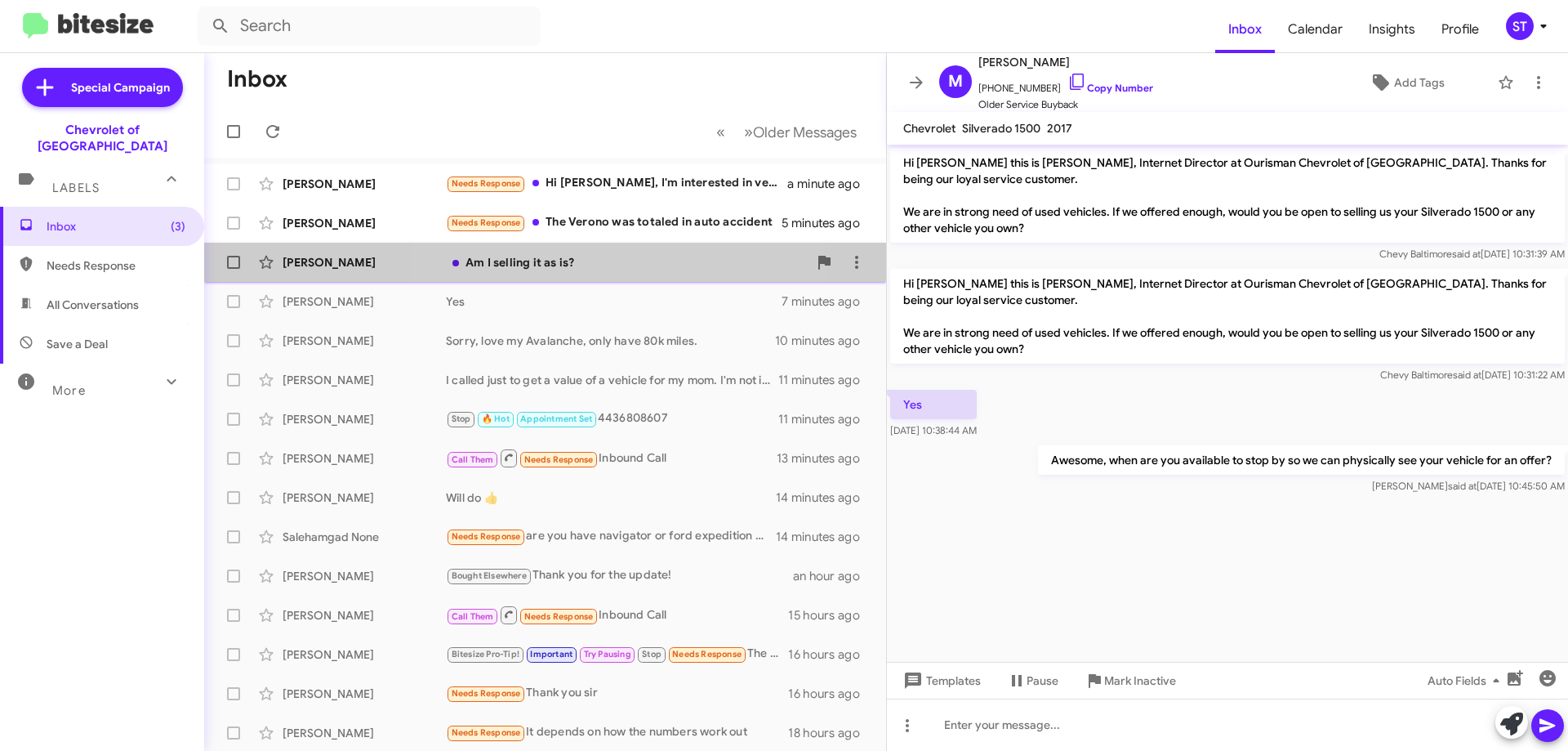
click at [612, 274] on div "Alicia Simmons Am I selling it as is? 7 minutes ago" at bounding box center [545, 262] width 656 height 32
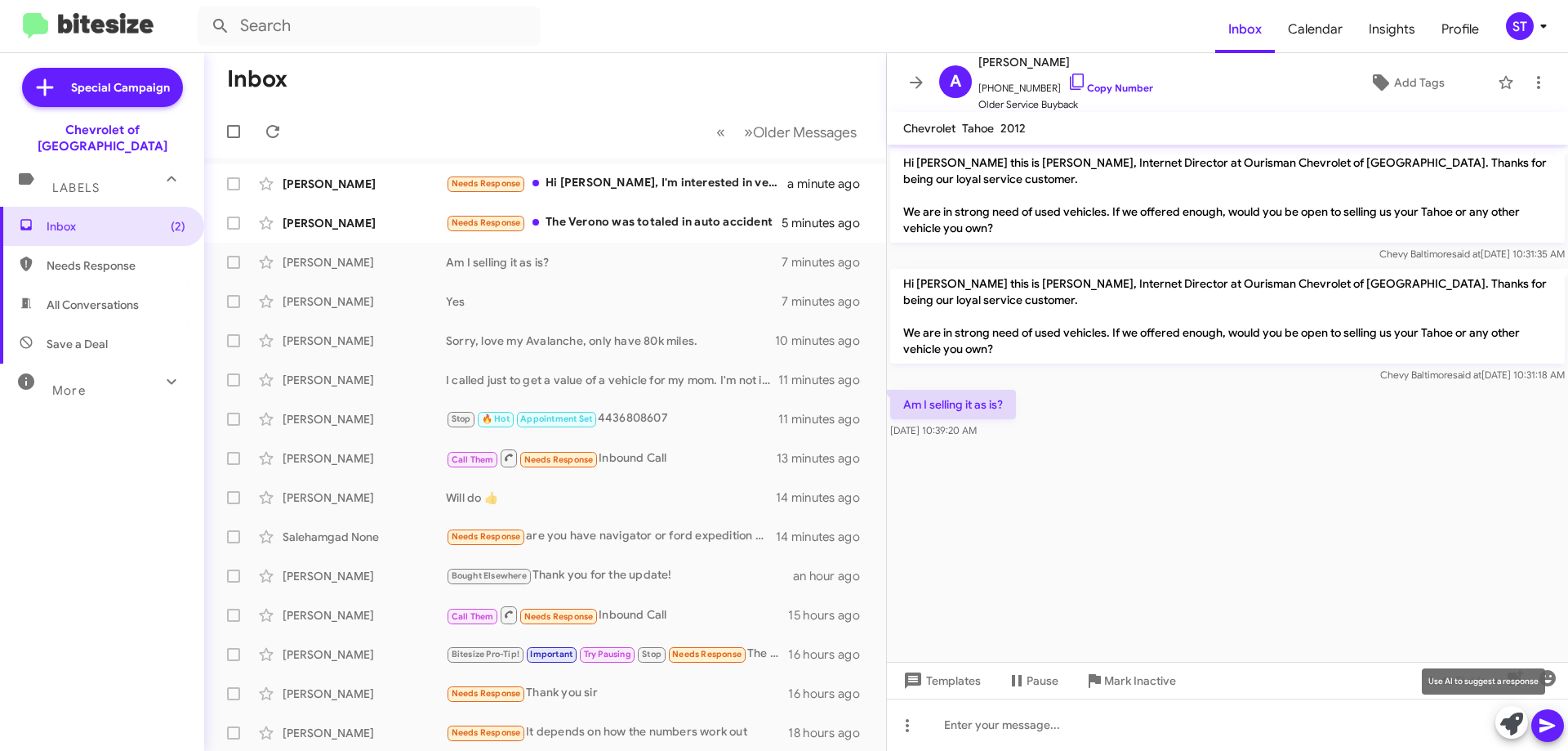
click at [1518, 727] on icon at bounding box center [1511, 723] width 23 height 23
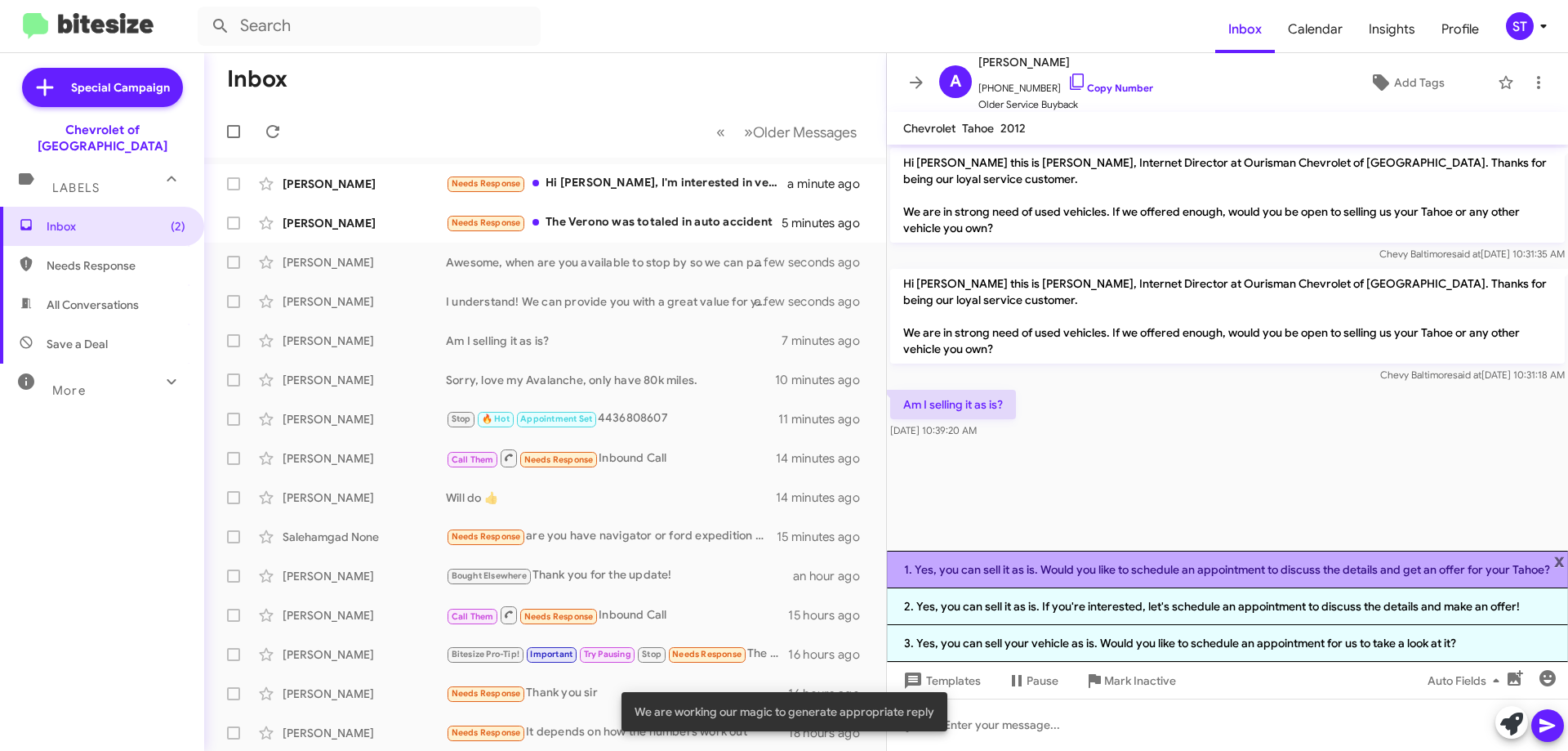
click at [1012, 576] on li "1. Yes, you can sell it as is. Would you like to schedule an appointment to dis…" at bounding box center [1228, 570] width 682 height 38
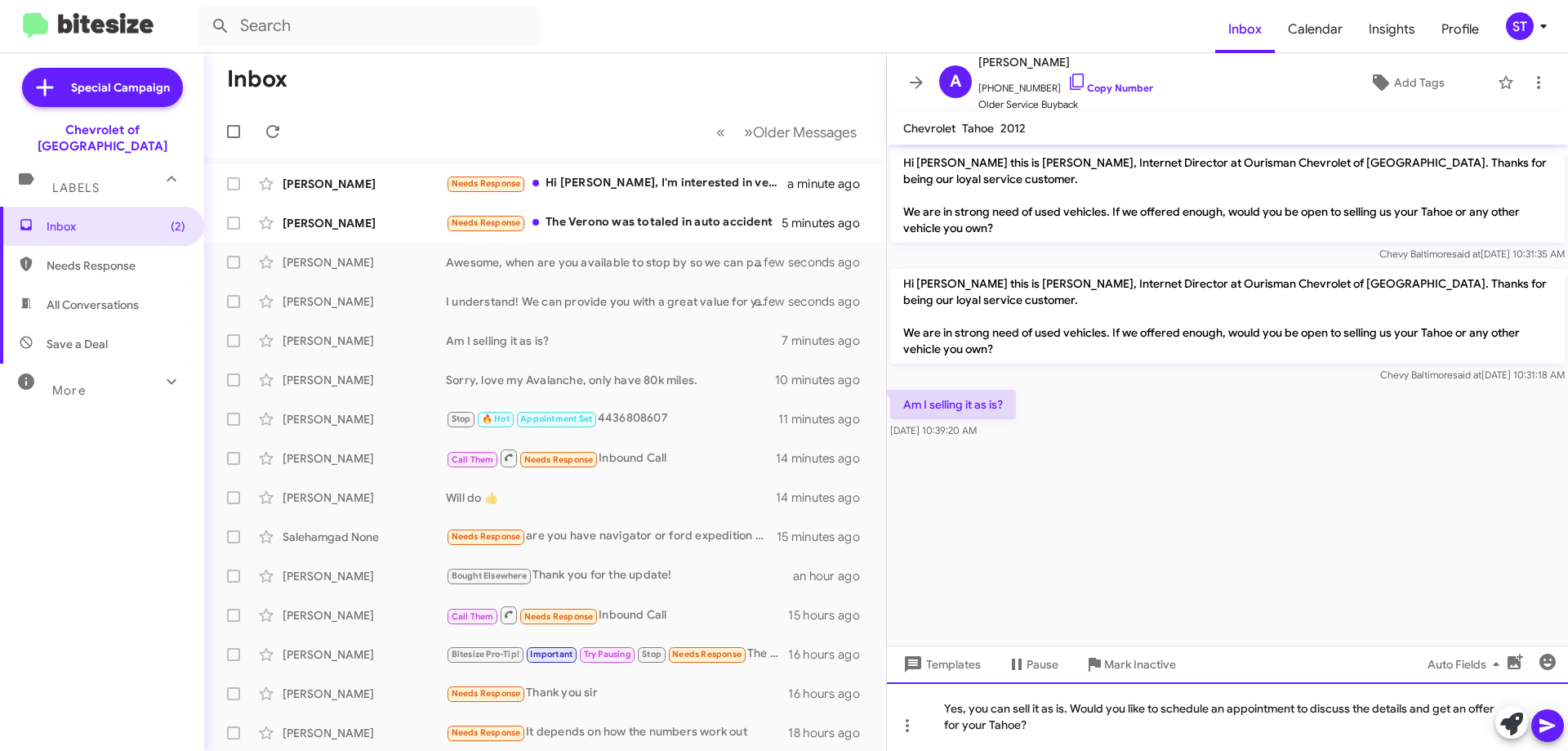
click at [1106, 737] on div "Yes, you can sell it as is. Would you like to schedule an appointment to discus…" at bounding box center [1228, 716] width 682 height 69
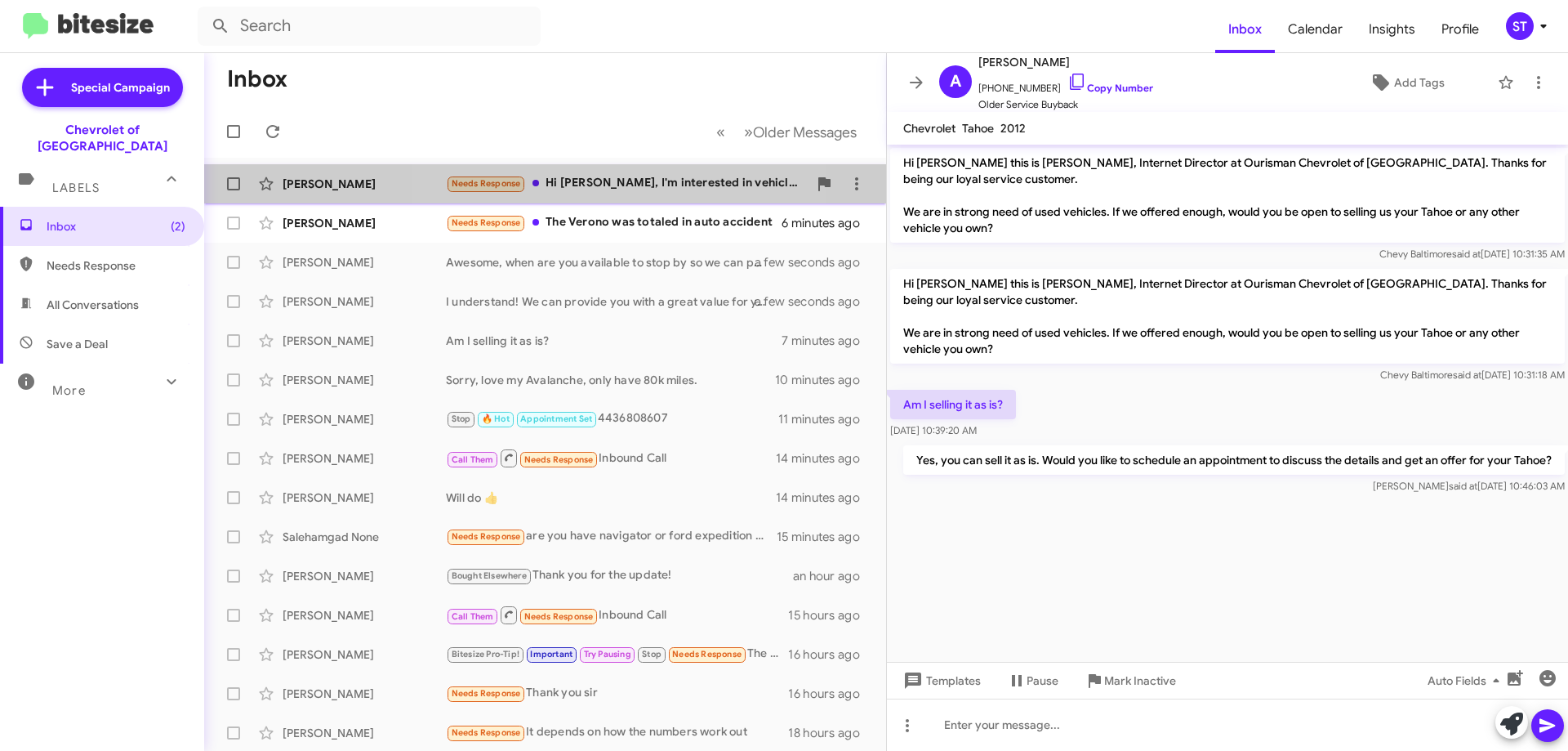
click at [579, 179] on div "Needs Response Hi Erik, I'm interested in vehicle number 11314538. Does it have…" at bounding box center [627, 183] width 362 height 19
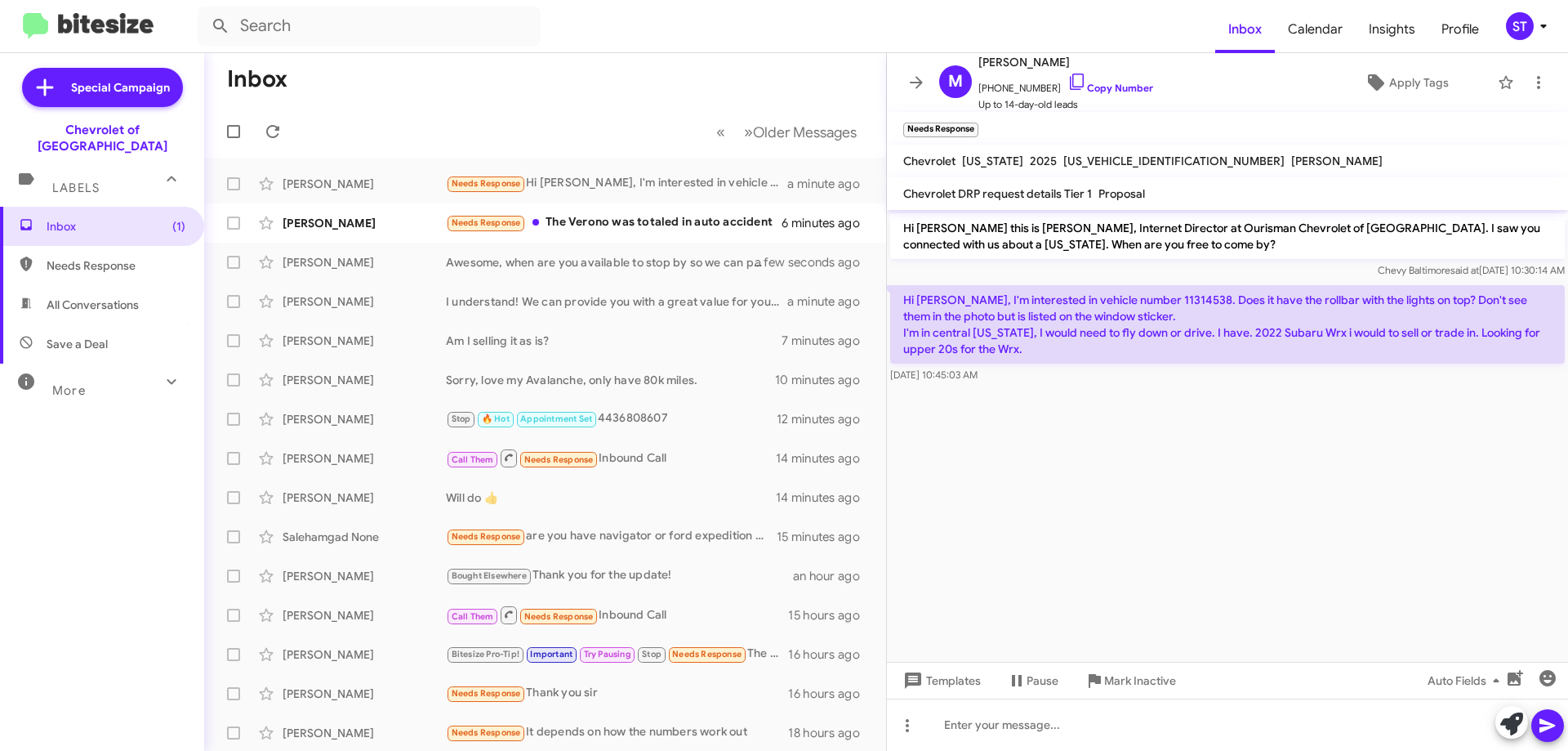
drag, startPoint x: 1161, startPoint y: 302, endPoint x: 1114, endPoint y: 299, distance: 47.1
click at [1114, 299] on p "Hi Erik, I'm interested in vehicle number 11314538. Does it have the rollbar wi…" at bounding box center [1227, 324] width 674 height 78
copy p "11314538"
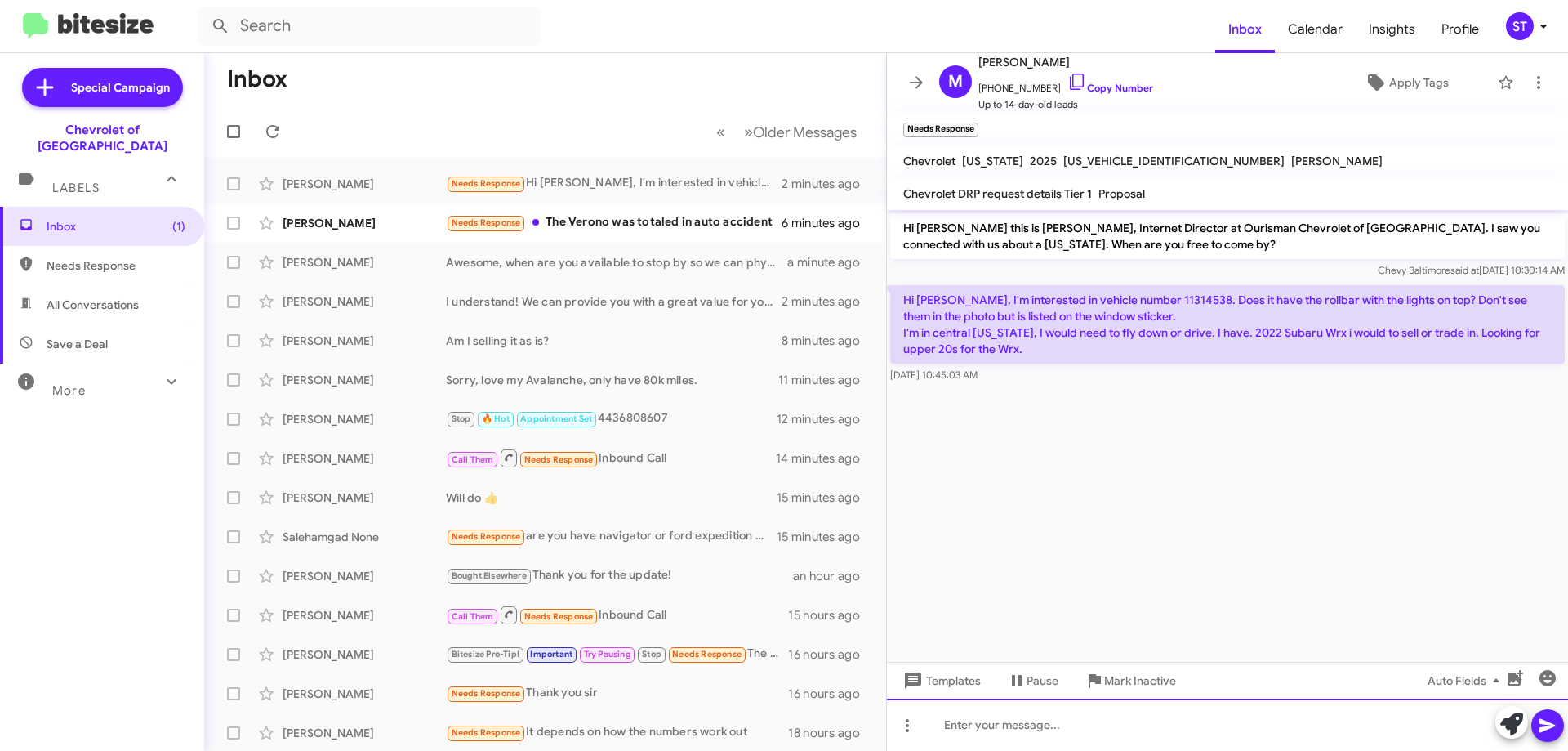
click at [1136, 734] on div at bounding box center [1228, 725] width 682 height 52
click at [1181, 740] on div "Let me check the availability for you" at bounding box center [1228, 725] width 682 height 52
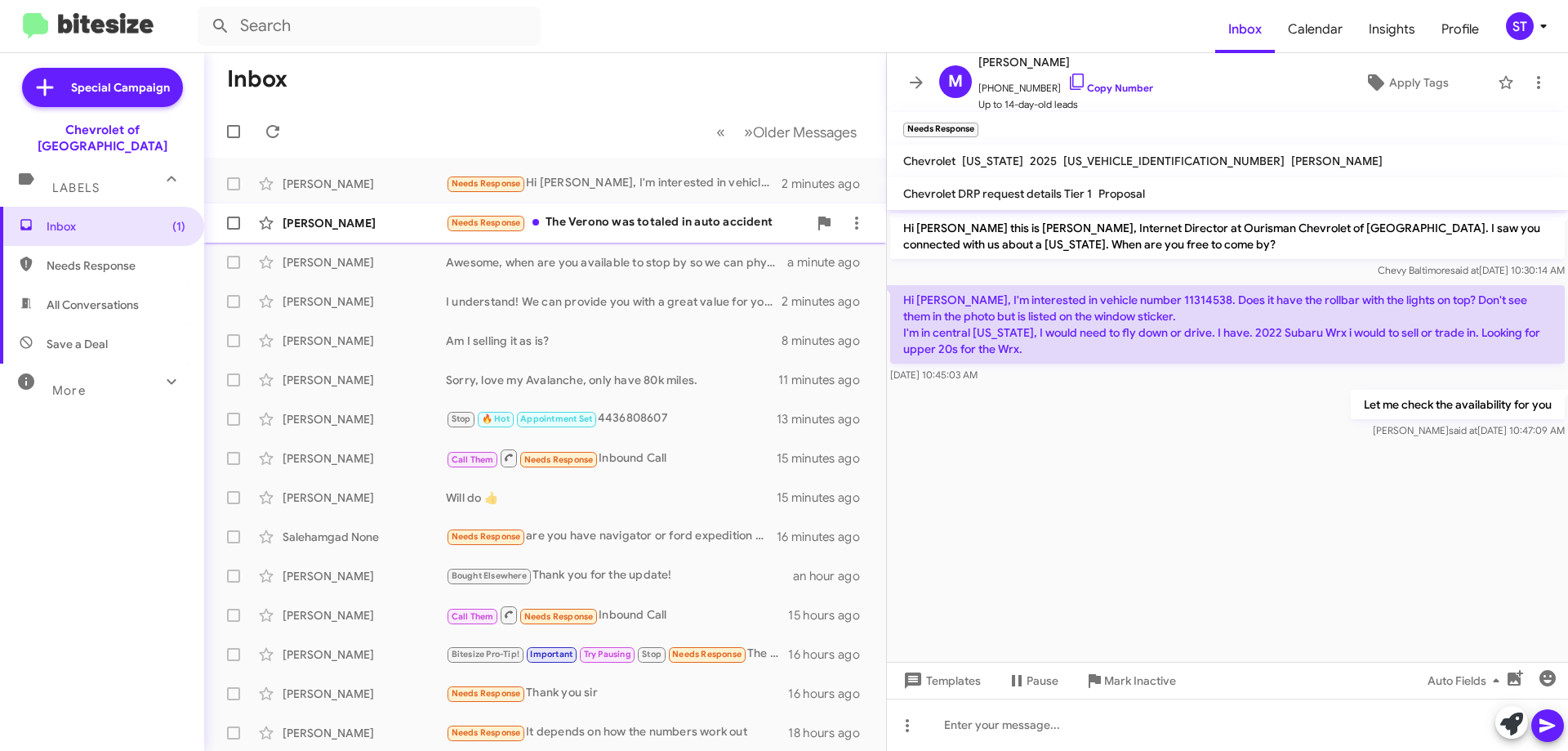
click at [612, 211] on div "Samuel Richardson Needs Response The Verono was totaled in auto accident 7 minu…" at bounding box center [545, 223] width 656 height 32
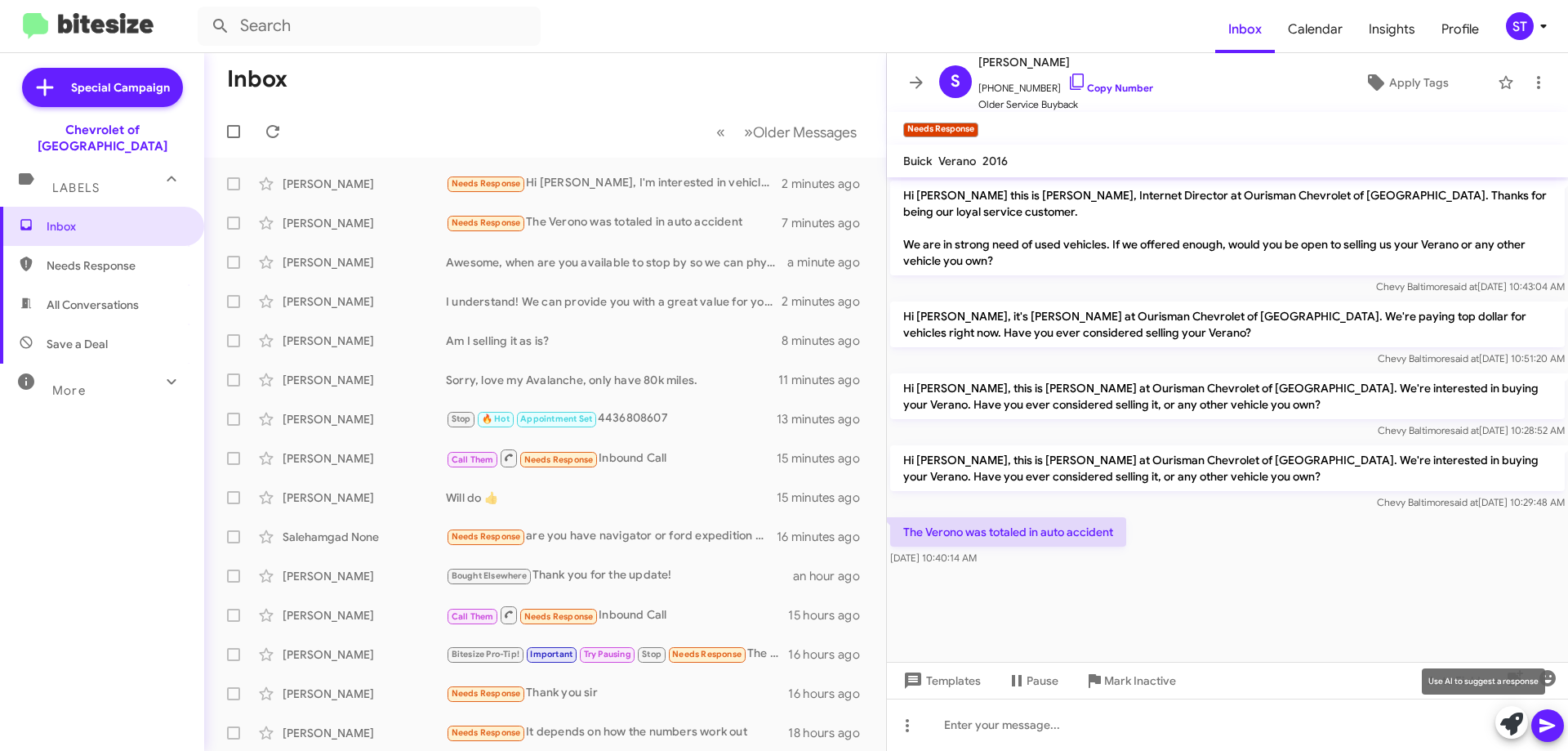
click at [1507, 728] on icon at bounding box center [1511, 723] width 23 height 23
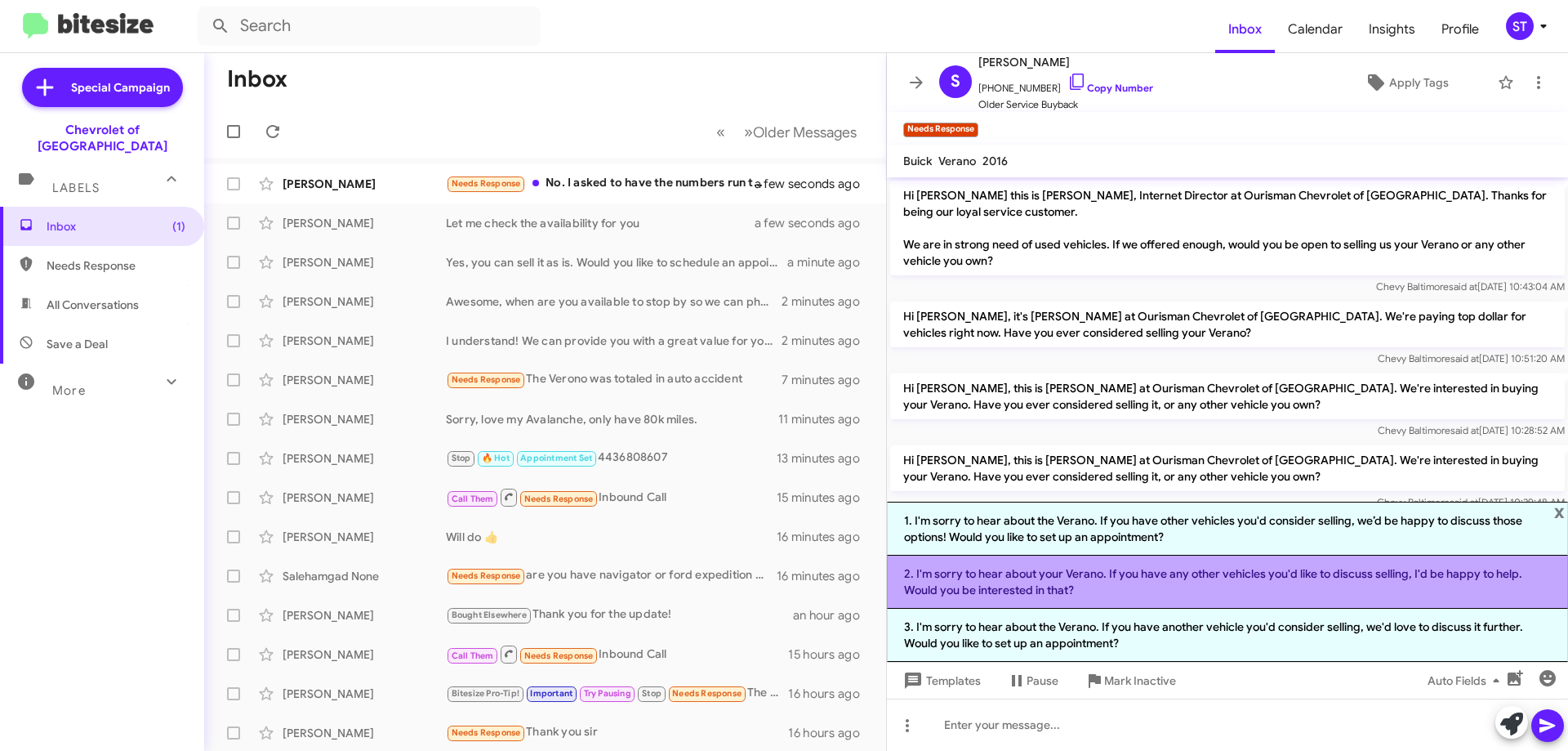
click at [1116, 591] on li "2. I'm sorry to hear about your Verano. If you have any other vehicles you'd li…" at bounding box center [1228, 582] width 682 height 53
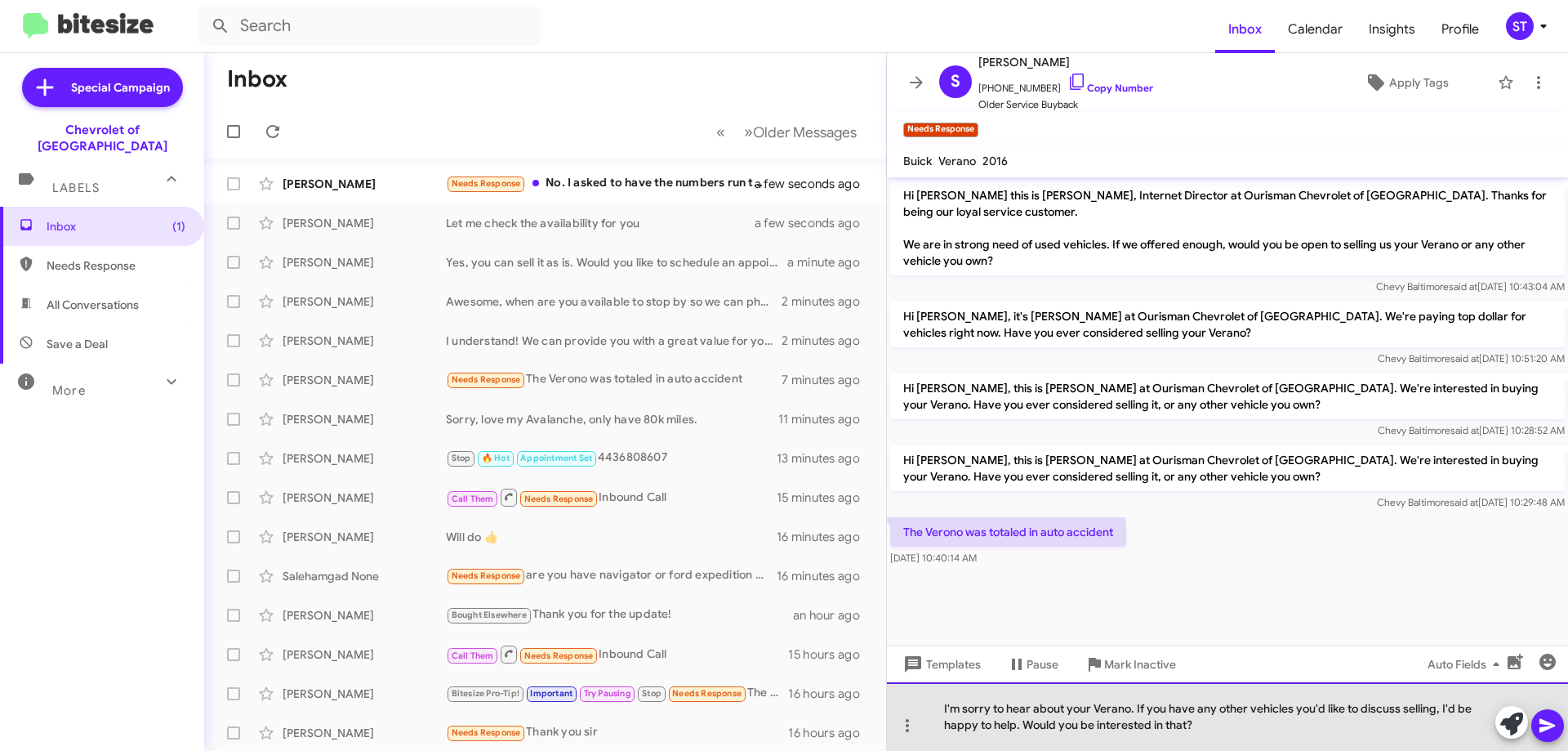
drag, startPoint x: 1438, startPoint y: 710, endPoint x: 1135, endPoint y: 708, distance: 303.0
click at [1135, 708] on div "I'm sorry to hear about your Verano. If you have any other vehicles you'd like …" at bounding box center [1228, 716] width 682 height 69
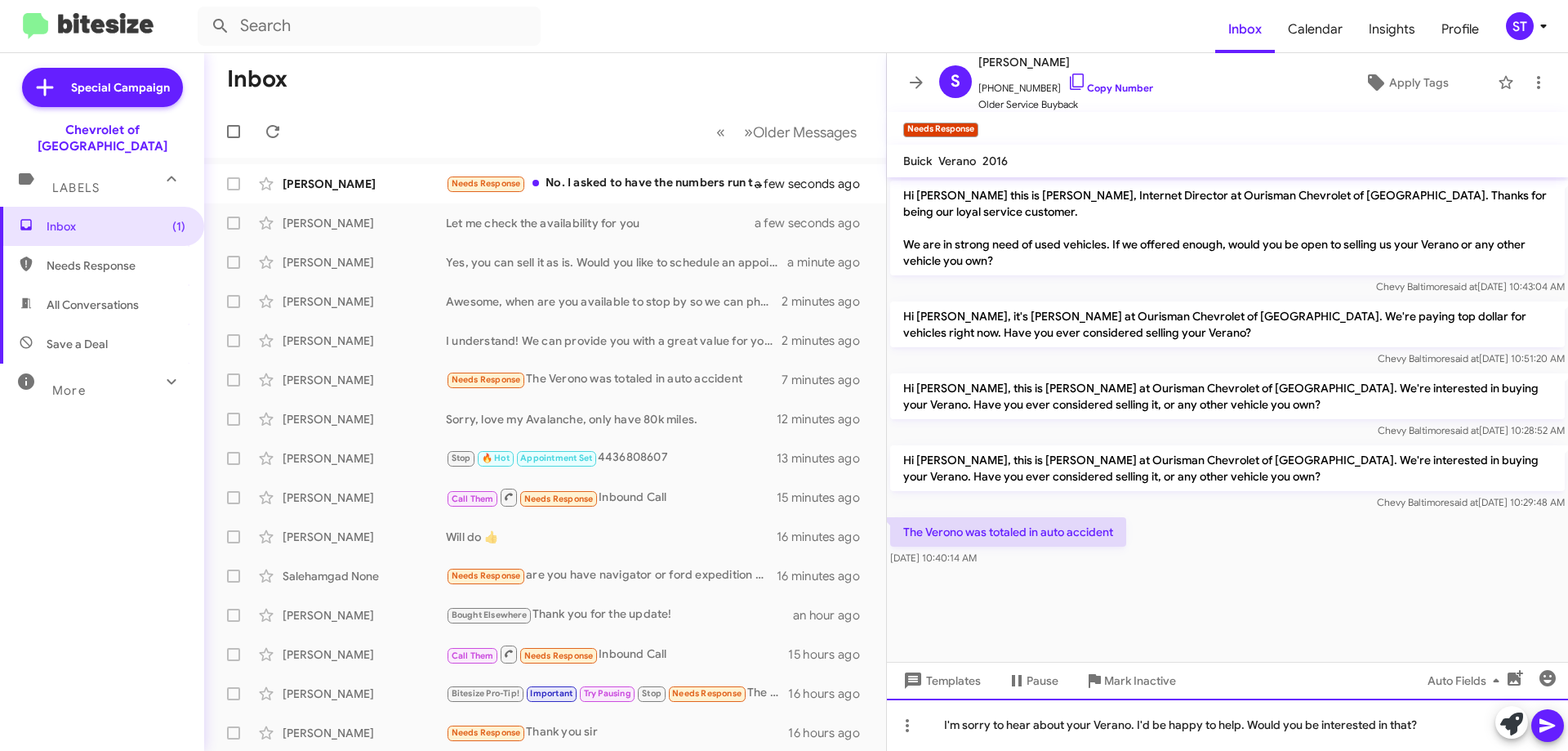
click at [1242, 721] on div "I'm sorry to hear about your Verano. I'd be happy to help. Would you be interes…" at bounding box center [1228, 725] width 682 height 52
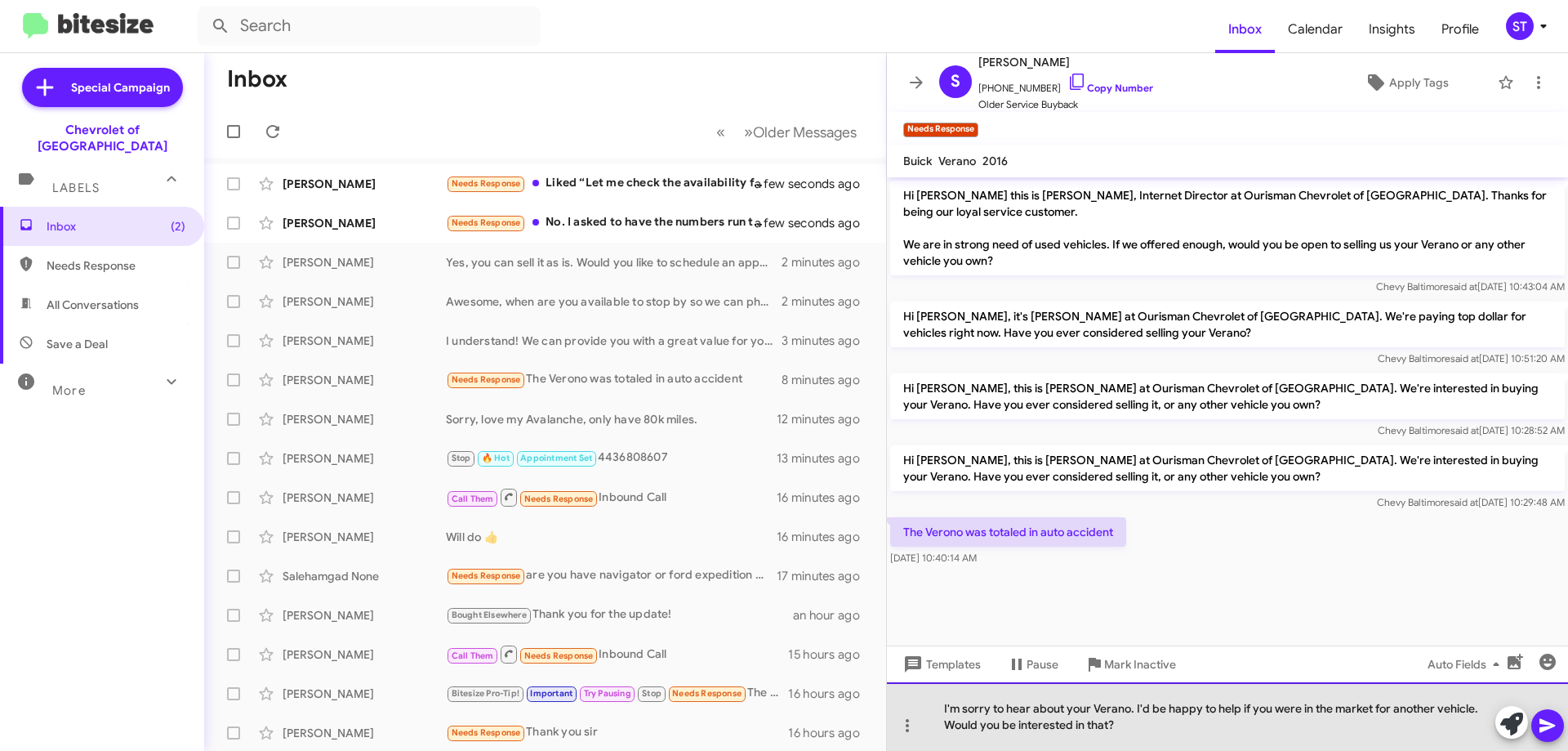
click at [1132, 728] on div "I'm sorry to hear about your Verano. I'd be happy to help if you were in the ma…" at bounding box center [1228, 716] width 682 height 69
drag, startPoint x: 1114, startPoint y: 725, endPoint x: 1090, endPoint y: 724, distance: 24.0
click at [1089, 724] on div "I'm sorry to hear about your Verano. I'd be happy to help if you were in the ma…" at bounding box center [1228, 716] width 682 height 69
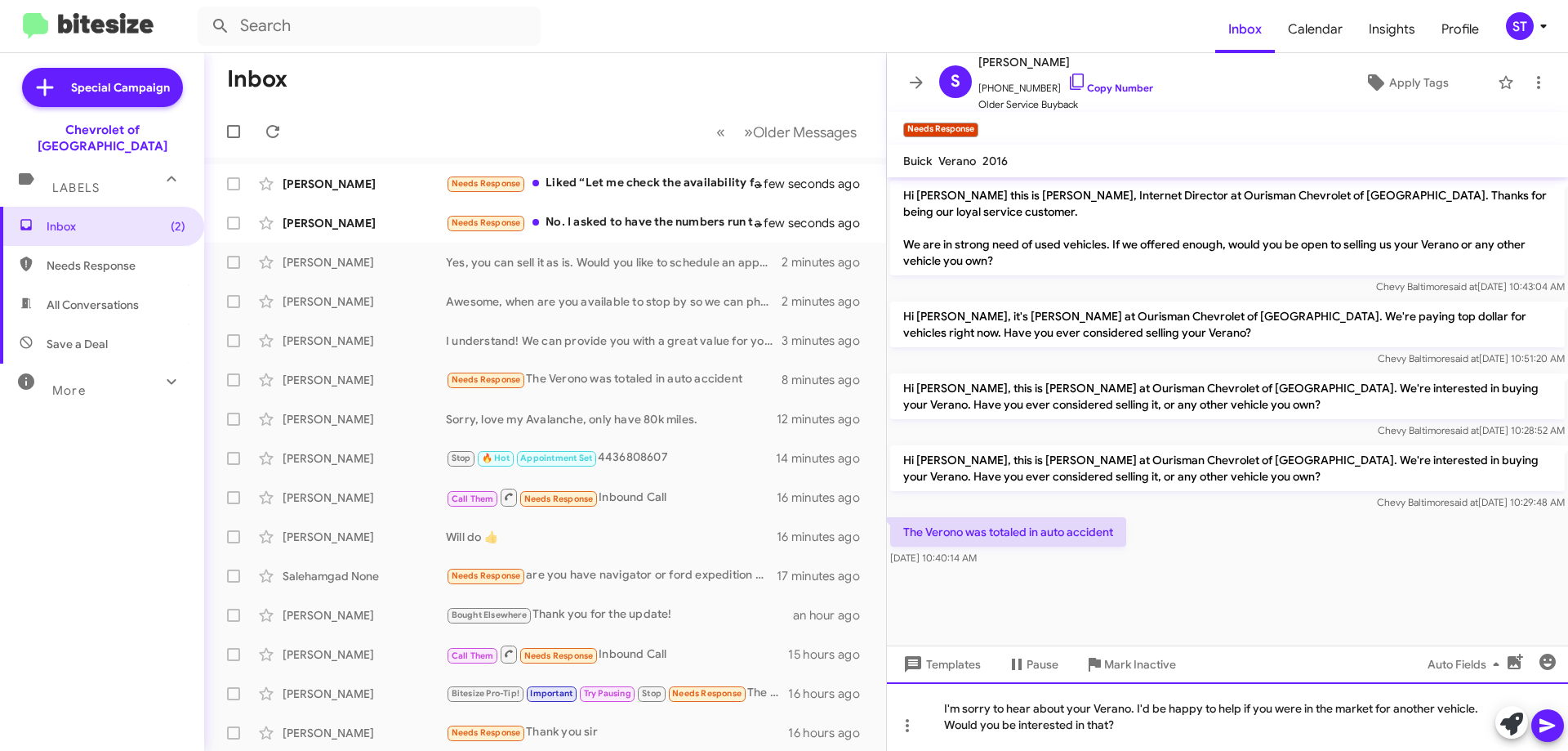
click at [1195, 721] on div "I'm sorry to hear about your Verano. I'd be happy to help if you were in the ma…" at bounding box center [1228, 716] width 682 height 69
click at [1111, 726] on div "I'm sorry to hear about your Verano. I'd be happy to help if you were in the ma…" at bounding box center [1228, 716] width 682 height 69
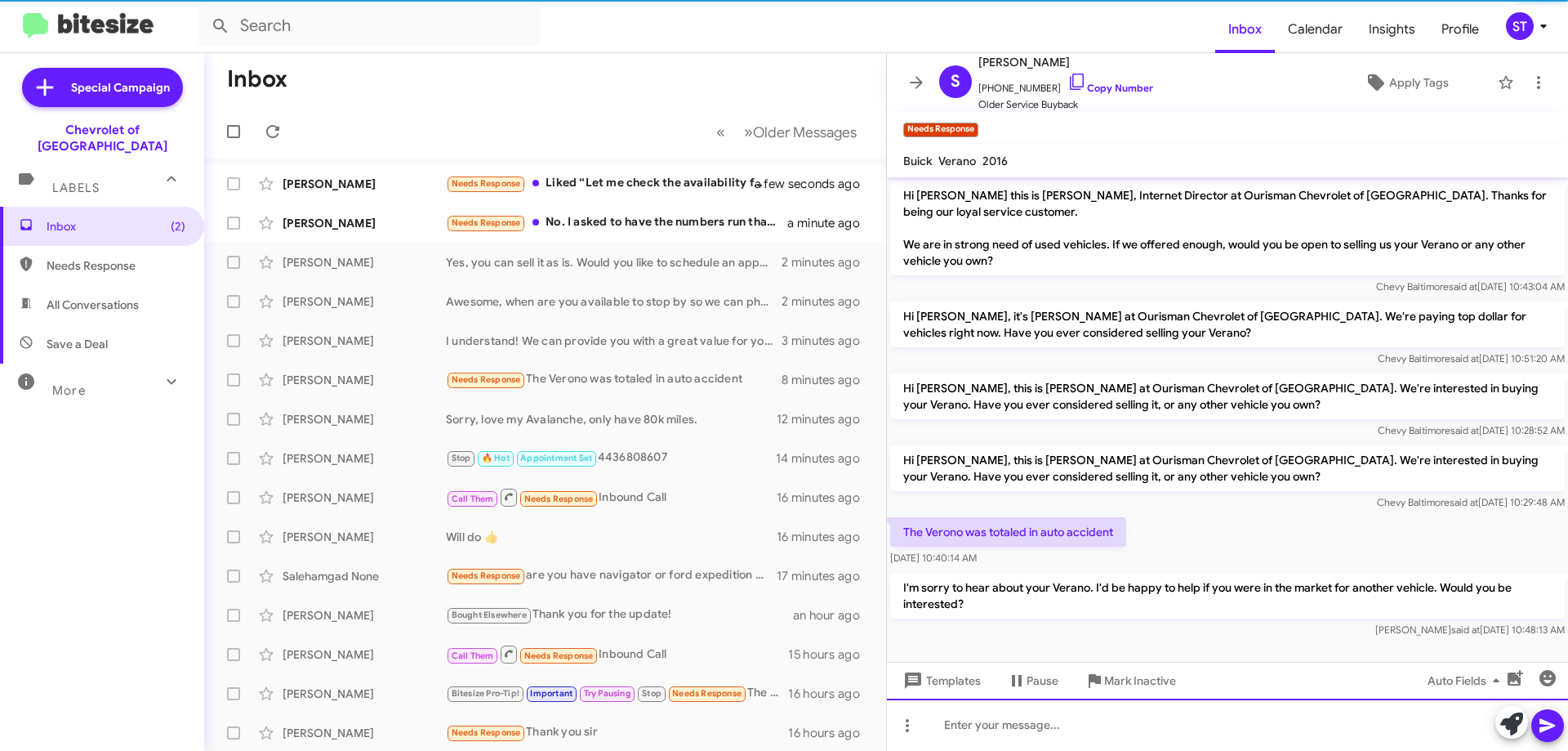
scroll to position [5, 0]
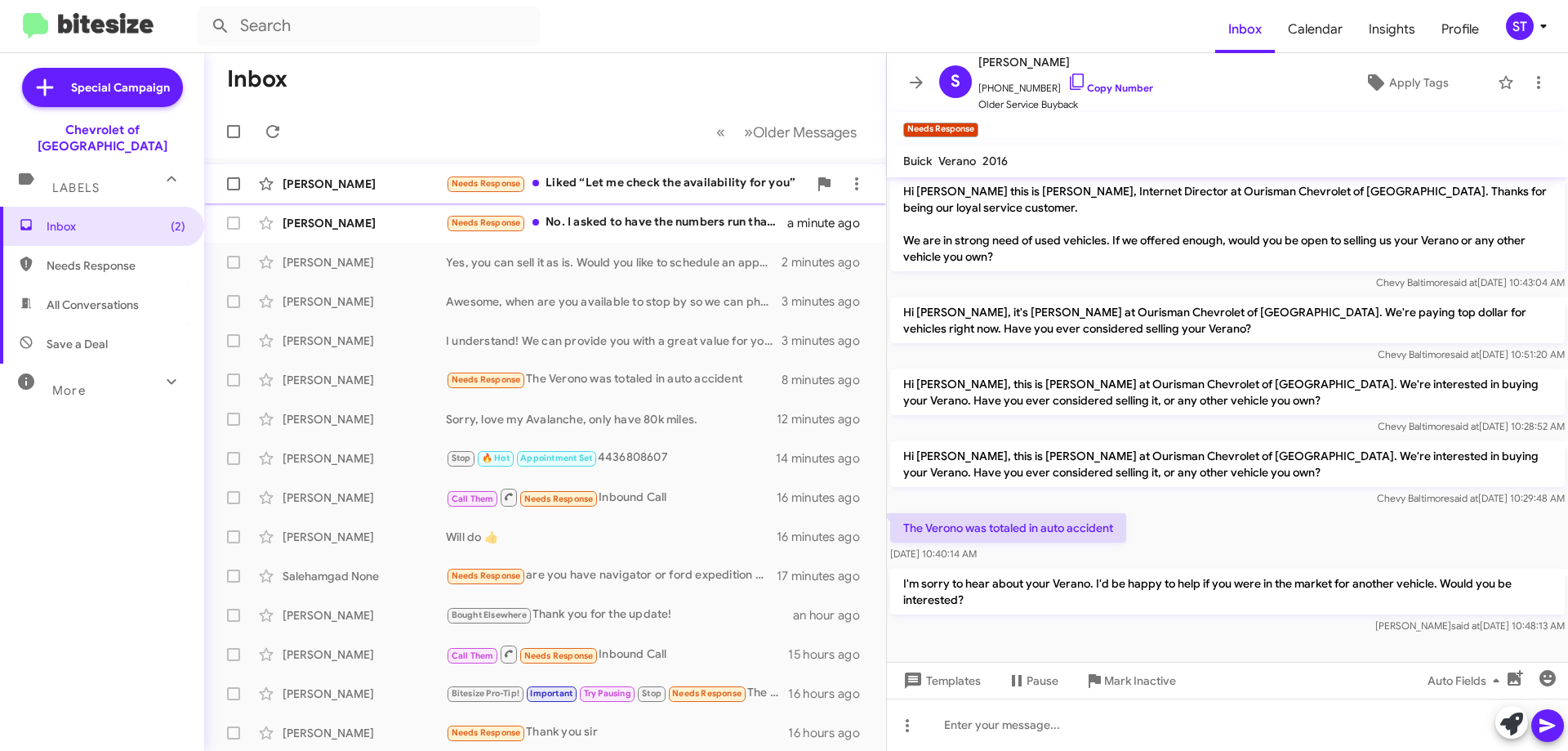
click at [601, 195] on div "Michael Norton Needs Response Liked “Let me check the availability for you” a m…" at bounding box center [545, 184] width 656 height 32
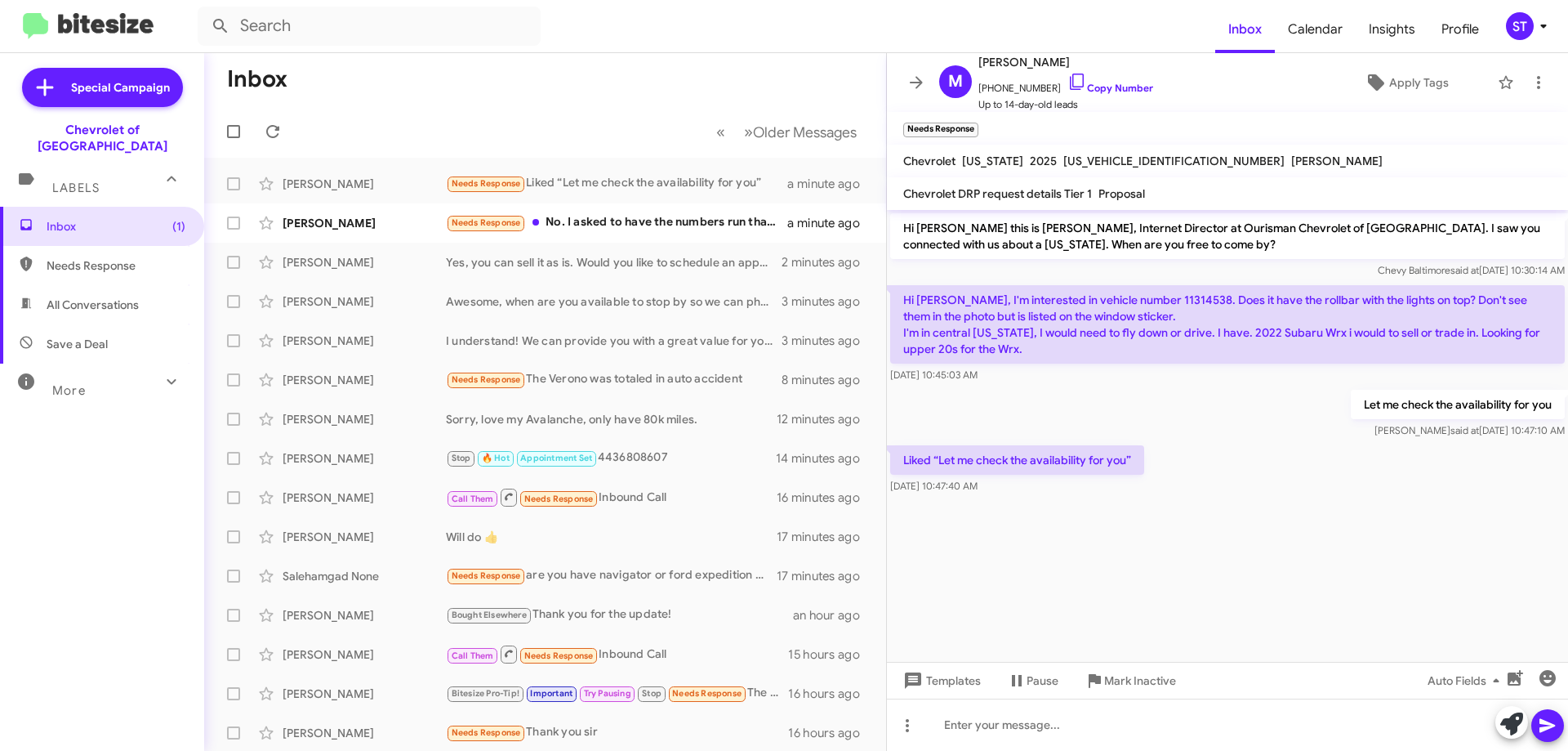
drag, startPoint x: 1160, startPoint y: 160, endPoint x: 1053, endPoint y: 160, distance: 107.0
click at [1060, 160] on div "1GCPTFEK6S1215737" at bounding box center [1174, 161] width 228 height 20
copy span "1GCPTFEK6S1215737"
drag, startPoint x: 1160, startPoint y: 296, endPoint x: 1109, endPoint y: 296, distance: 51.0
click at [1109, 296] on p "Hi Erik, I'm interested in vehicle number 11314538. Does it have the rollbar wi…" at bounding box center [1227, 324] width 674 height 78
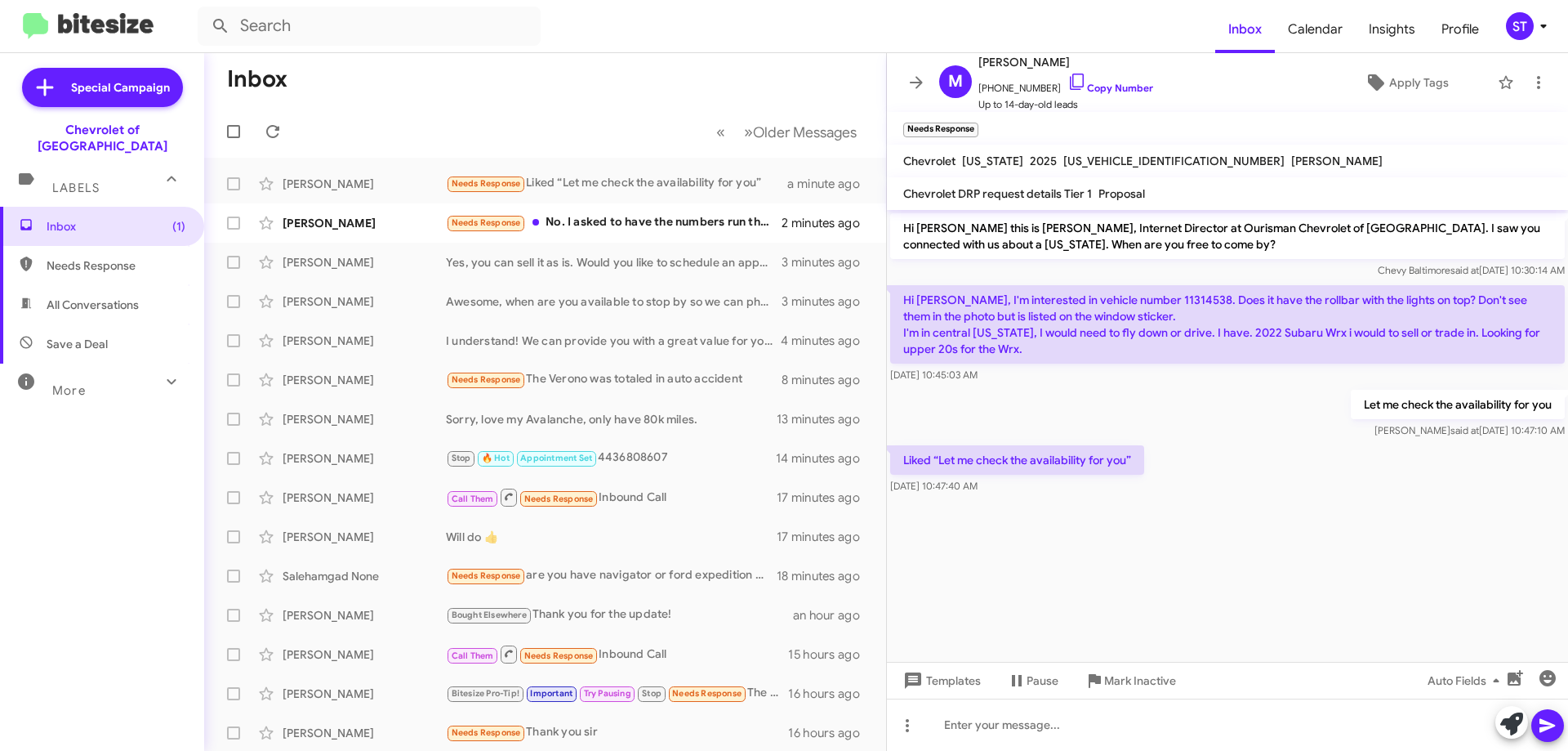
copy p "11314538"
click at [1070, 81] on icon at bounding box center [1077, 82] width 14 height 16
copy p "11314538"
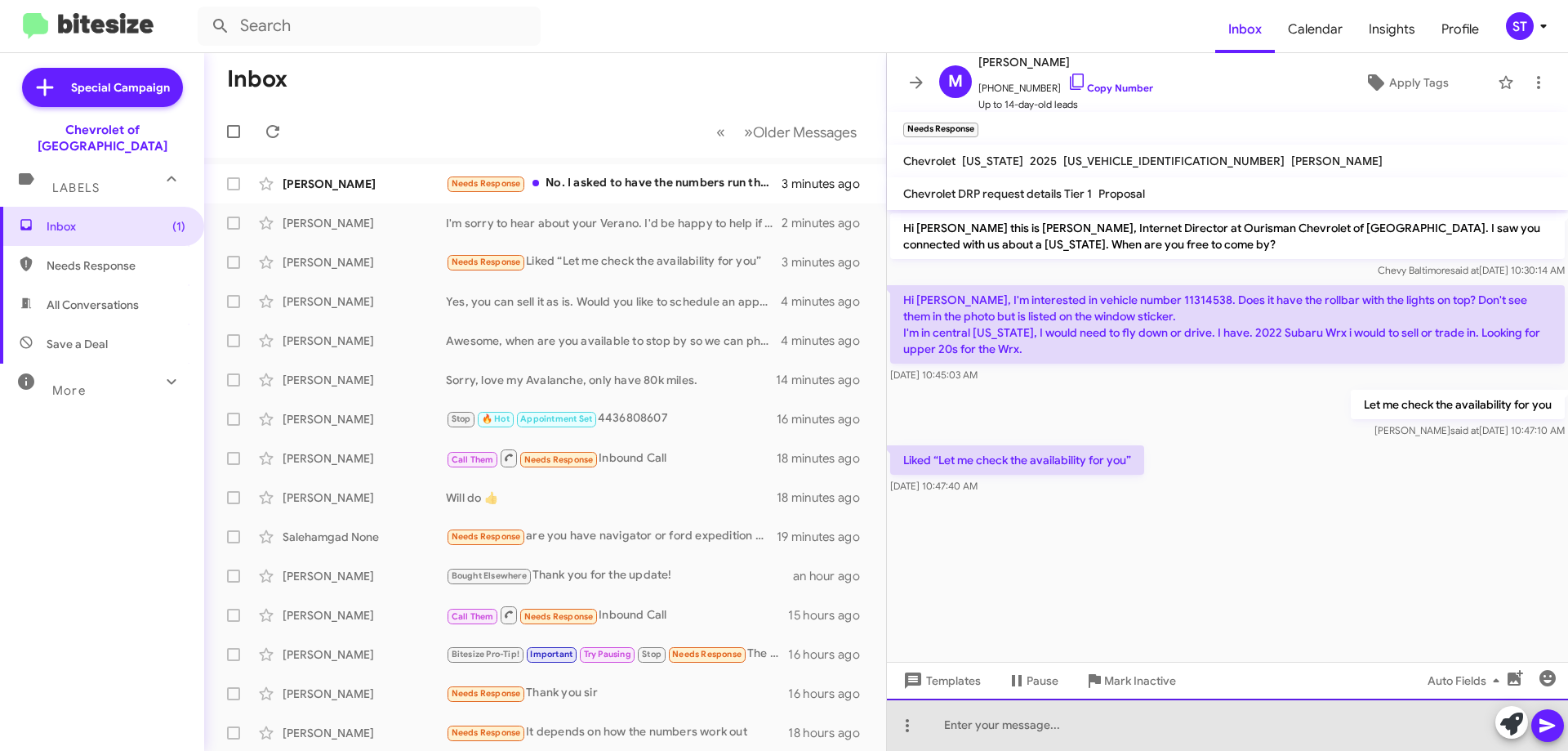
click at [981, 728] on div at bounding box center [1228, 725] width 682 height 52
click at [1351, 728] on div "I'm not seeing that stock number, can you send me the listing?" at bounding box center [1228, 725] width 682 height 52
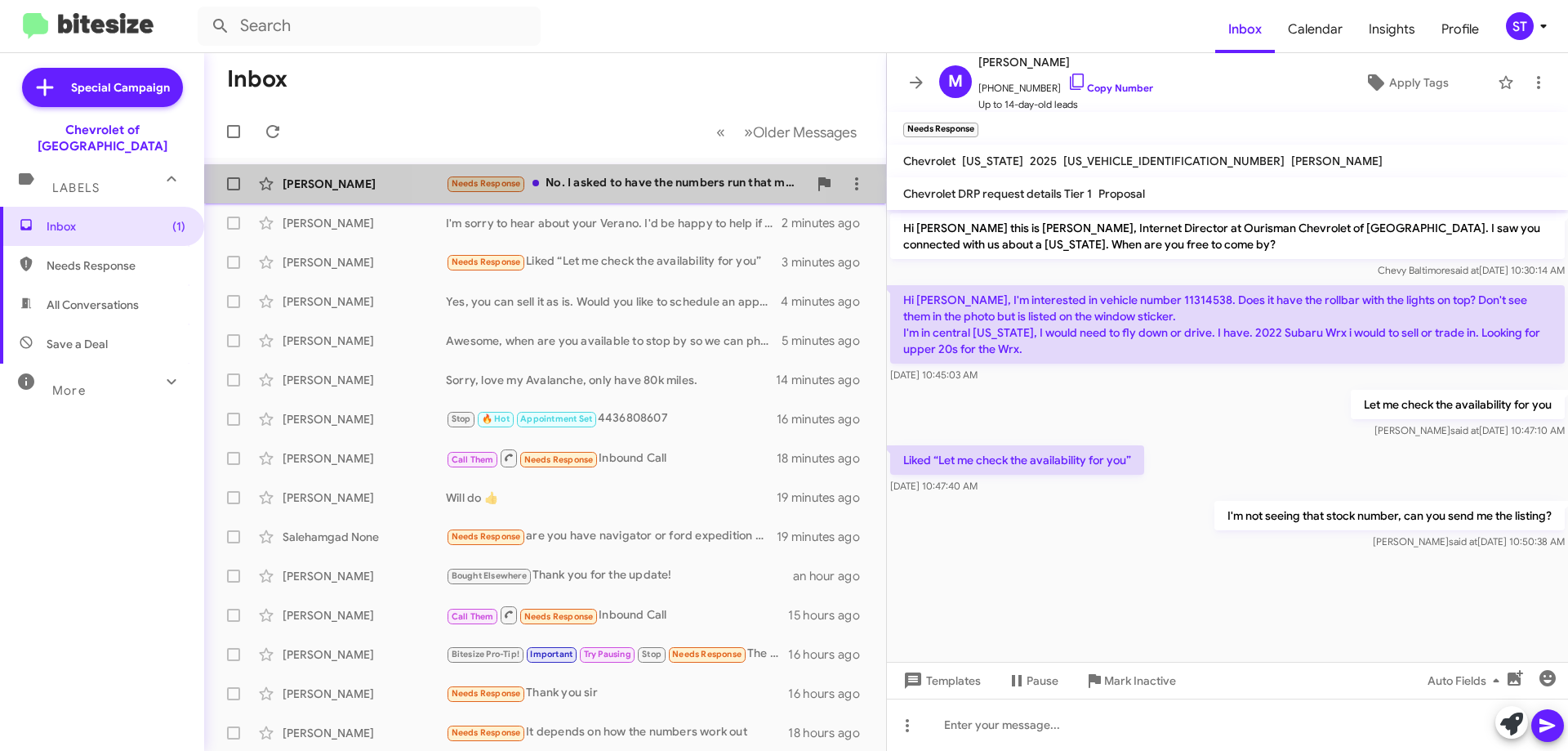
click at [626, 192] on div "Needs Response No. I asked to have the numbers run that my current Chevrolet 20…" at bounding box center [627, 183] width 362 height 19
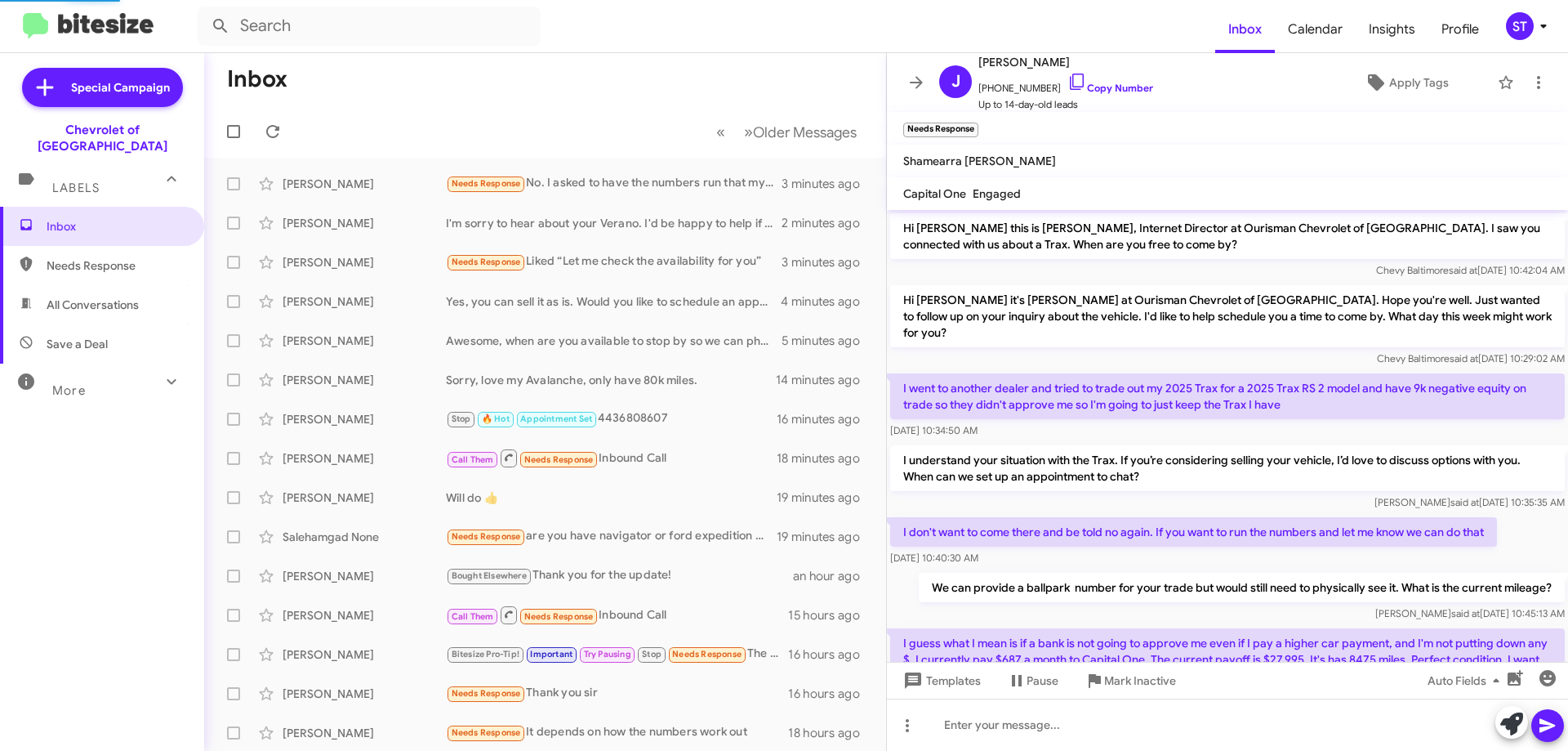
scroll to position [291, 0]
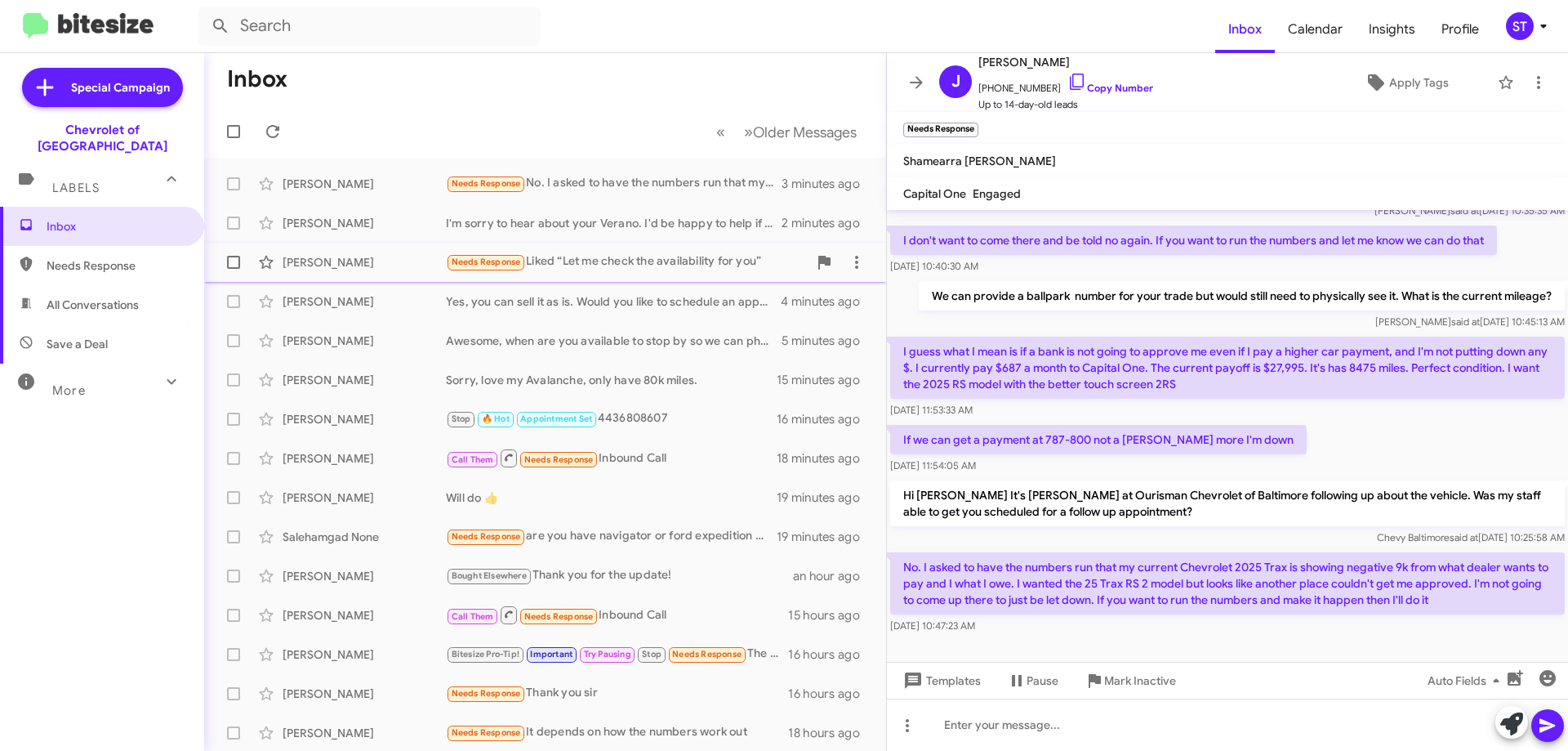
click at [361, 261] on div "[PERSON_NAME]" at bounding box center [363, 262] width 163 height 16
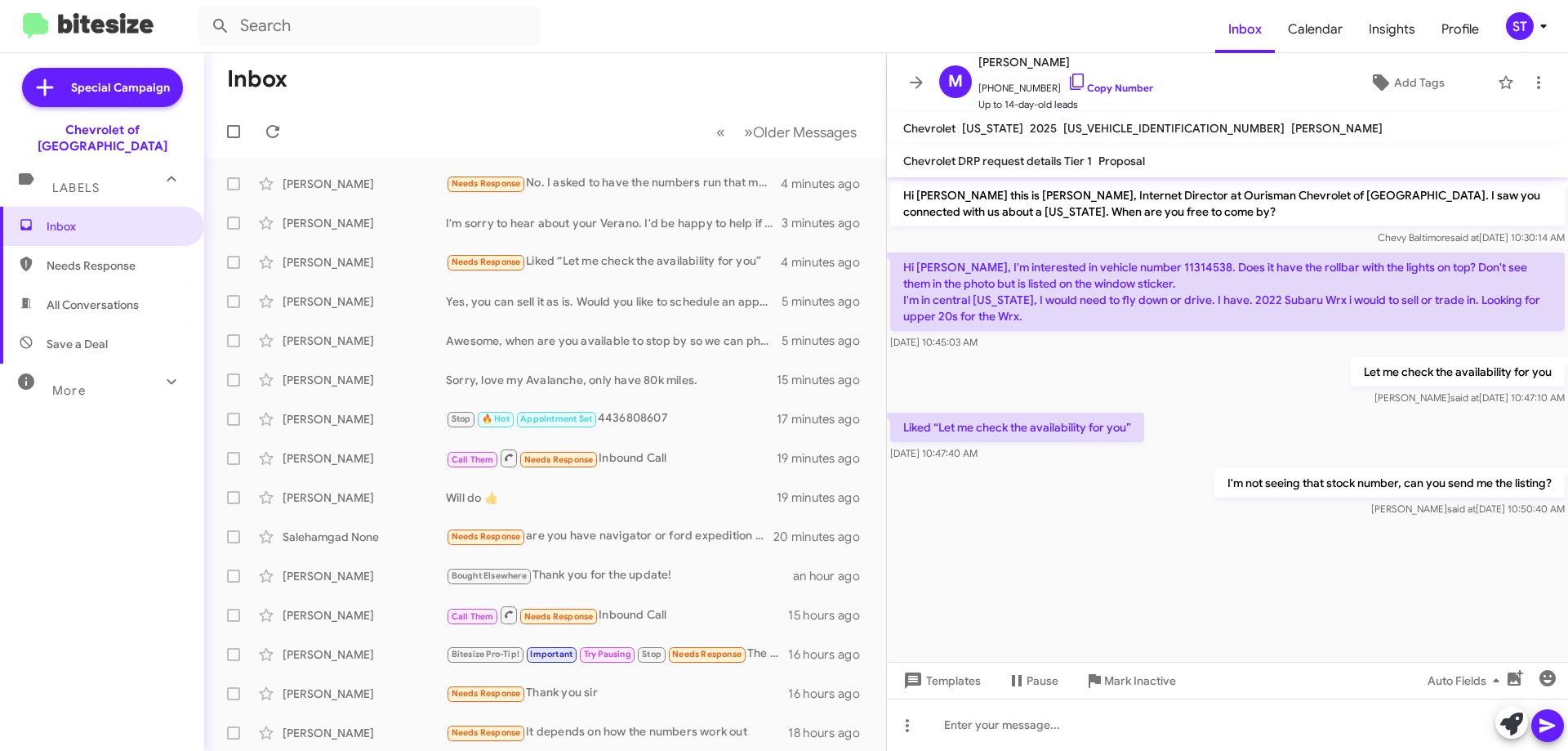
drag, startPoint x: 1161, startPoint y: 270, endPoint x: 1030, endPoint y: 269, distance: 131.0
click at [1030, 269] on p "Hi Erik, I'm interested in vehicle number 11314538. Does it have the rollbar wi…" at bounding box center [1227, 291] width 674 height 78
copy p "vehicle number 11314538"
drag, startPoint x: 1143, startPoint y: 350, endPoint x: 1162, endPoint y: 313, distance: 41.6
click at [1143, 350] on div "Sep 10, 2025, 10:45:03 AM" at bounding box center [1227, 343] width 674 height 16
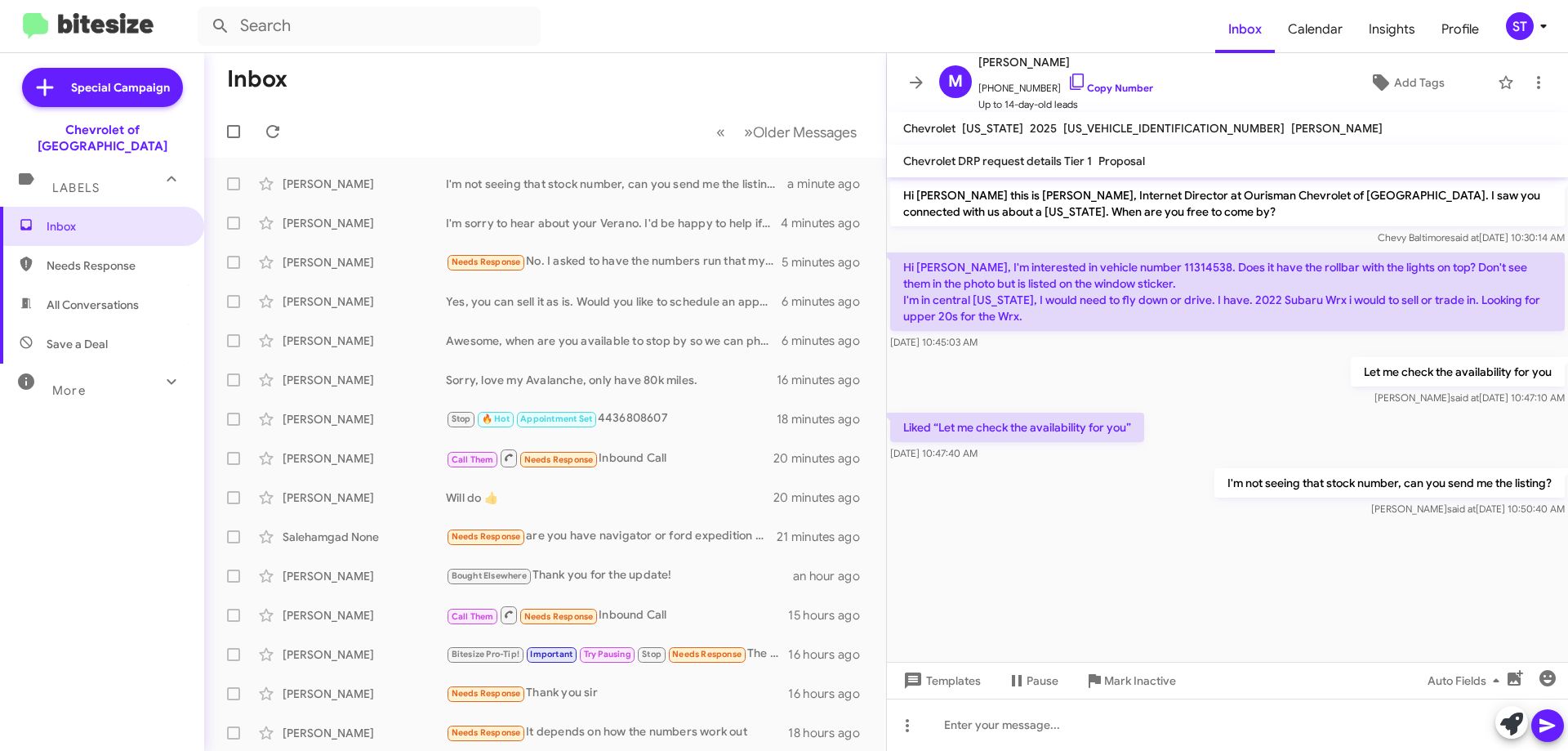
drag, startPoint x: 1160, startPoint y: 265, endPoint x: 1114, endPoint y: 261, distance: 46.2
click at [1114, 261] on p "Hi Erik, I'm interested in vehicle number 11314538. Does it have the rollbar wi…" at bounding box center [1227, 291] width 674 height 78
copy p "11314538"
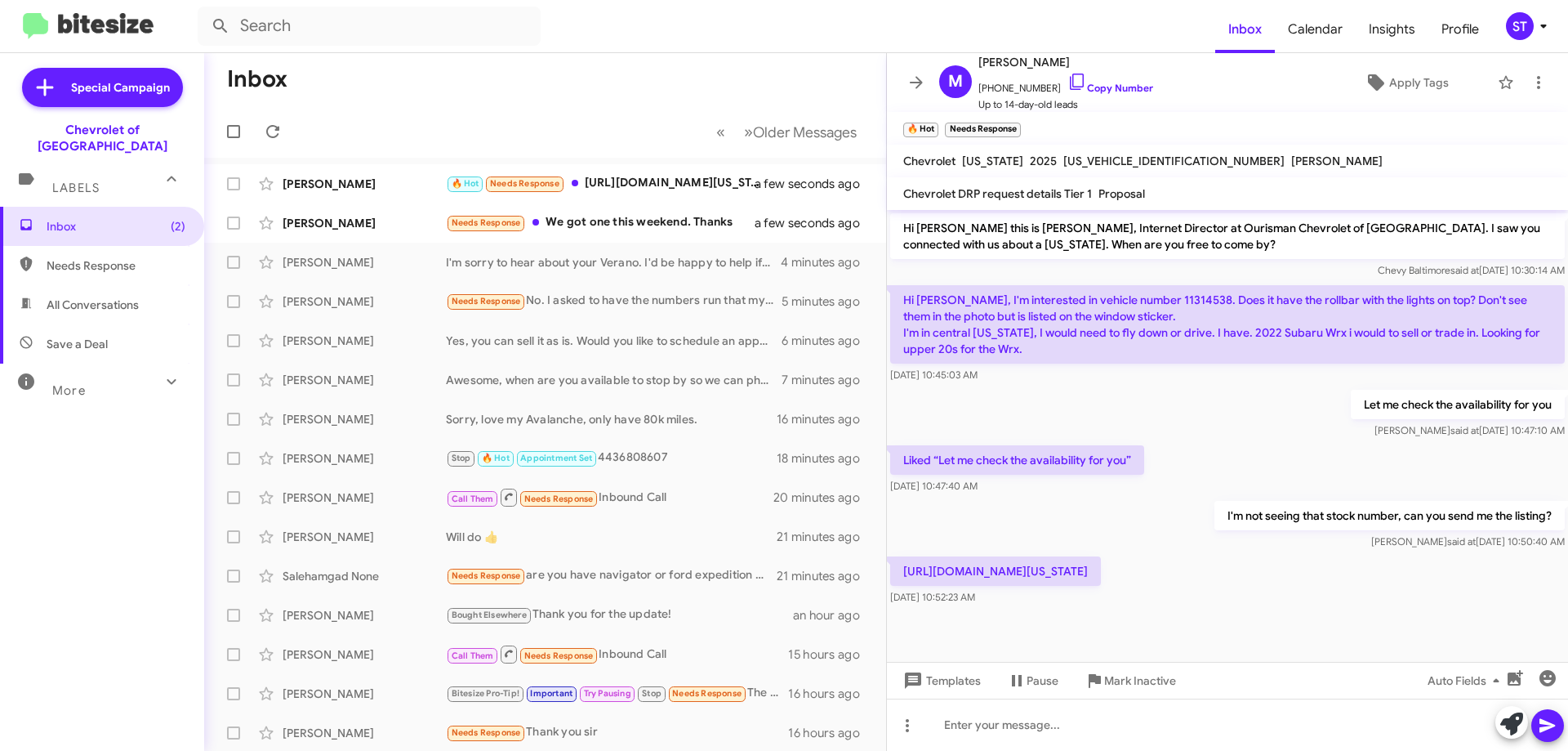
drag, startPoint x: 1157, startPoint y: 586, endPoint x: 1020, endPoint y: 585, distance: 137.0
click at [1064, 586] on p "https://www.baltimorechevyourisman.com/new/Chevrolet/2025-Chevrolet-Colorado-f8…" at bounding box center [995, 571] width 211 height 30
click at [1101, 580] on p "https://www.baltimorechevyourisman.com/new/Chevrolet/2025-Chevrolet-Colorado-f8…" at bounding box center [995, 571] width 211 height 30
click at [1101, 605] on div "Sep 10, 2025, 10:52:23 AM" at bounding box center [995, 597] width 211 height 16
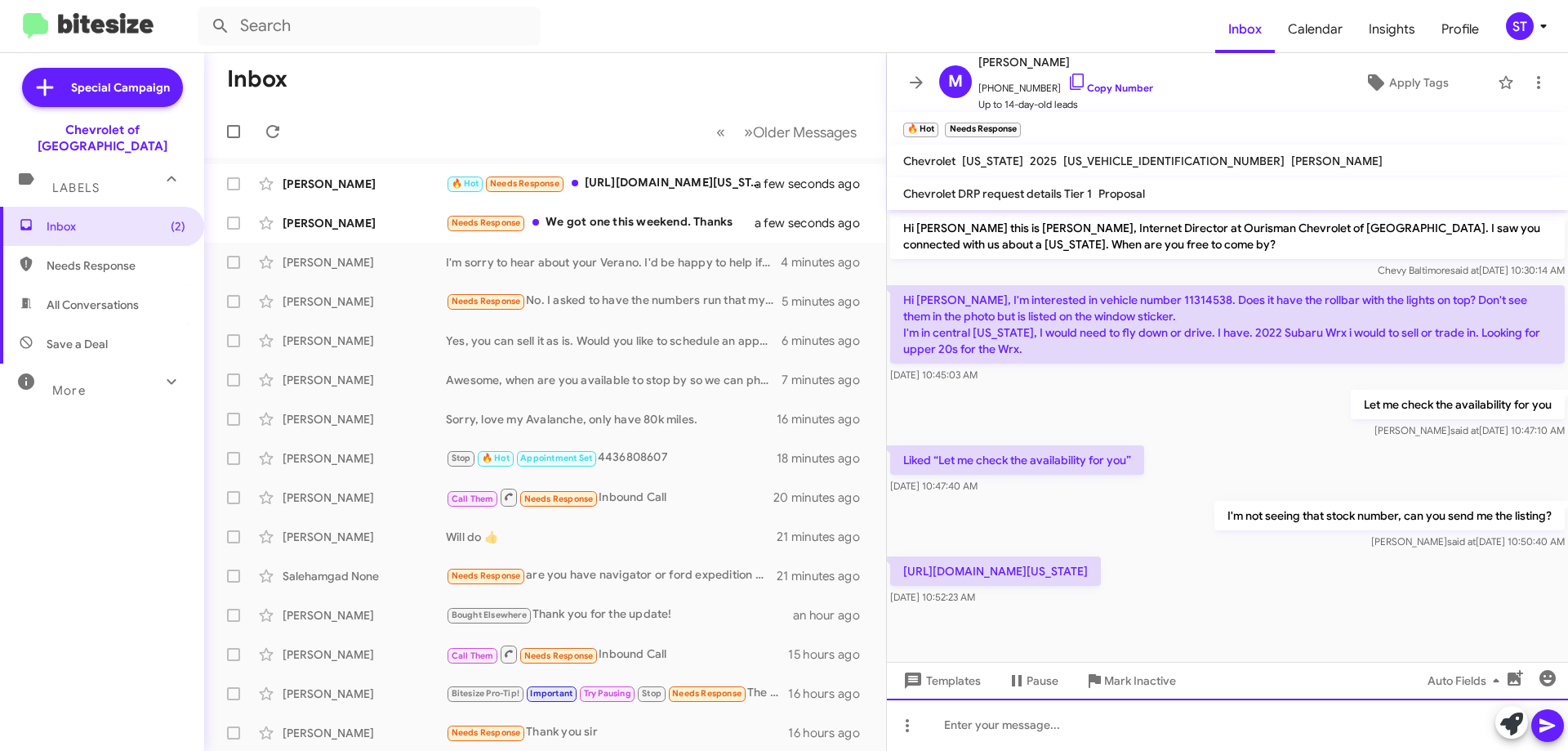
click at [977, 718] on div at bounding box center [1228, 725] width 682 height 52
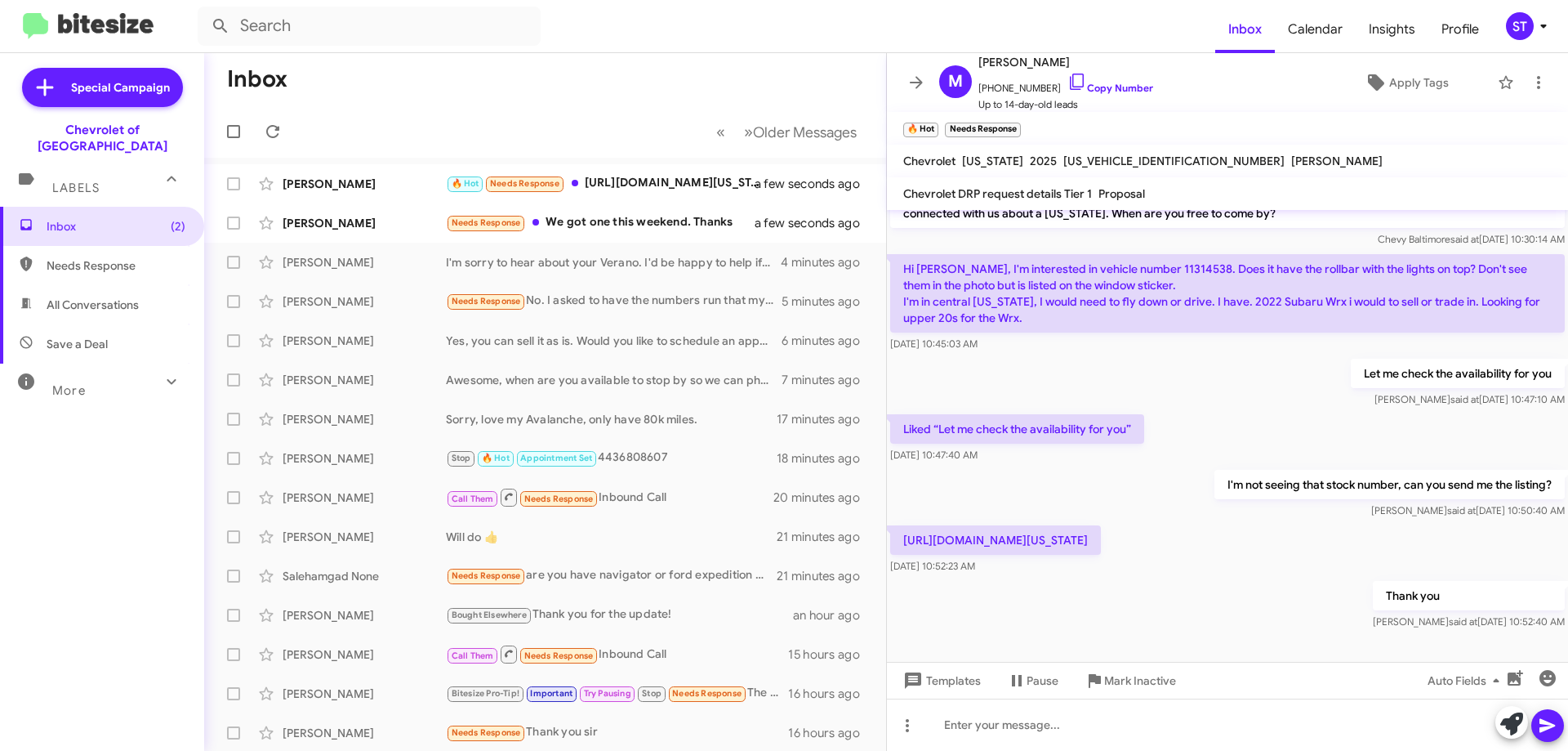
drag, startPoint x: 1154, startPoint y: 536, endPoint x: 1038, endPoint y: 536, distance: 116.0
click at [1038, 536] on p "https://www.baltimorechevyourisman.com/new/Chevrolet/2025-Chevrolet-Colorado-f8…" at bounding box center [995, 540] width 211 height 30
click at [1195, 607] on div "Thank you Sonya said at Sep 10, 2025, 10:52:40 AM" at bounding box center [1228, 605] width 682 height 56
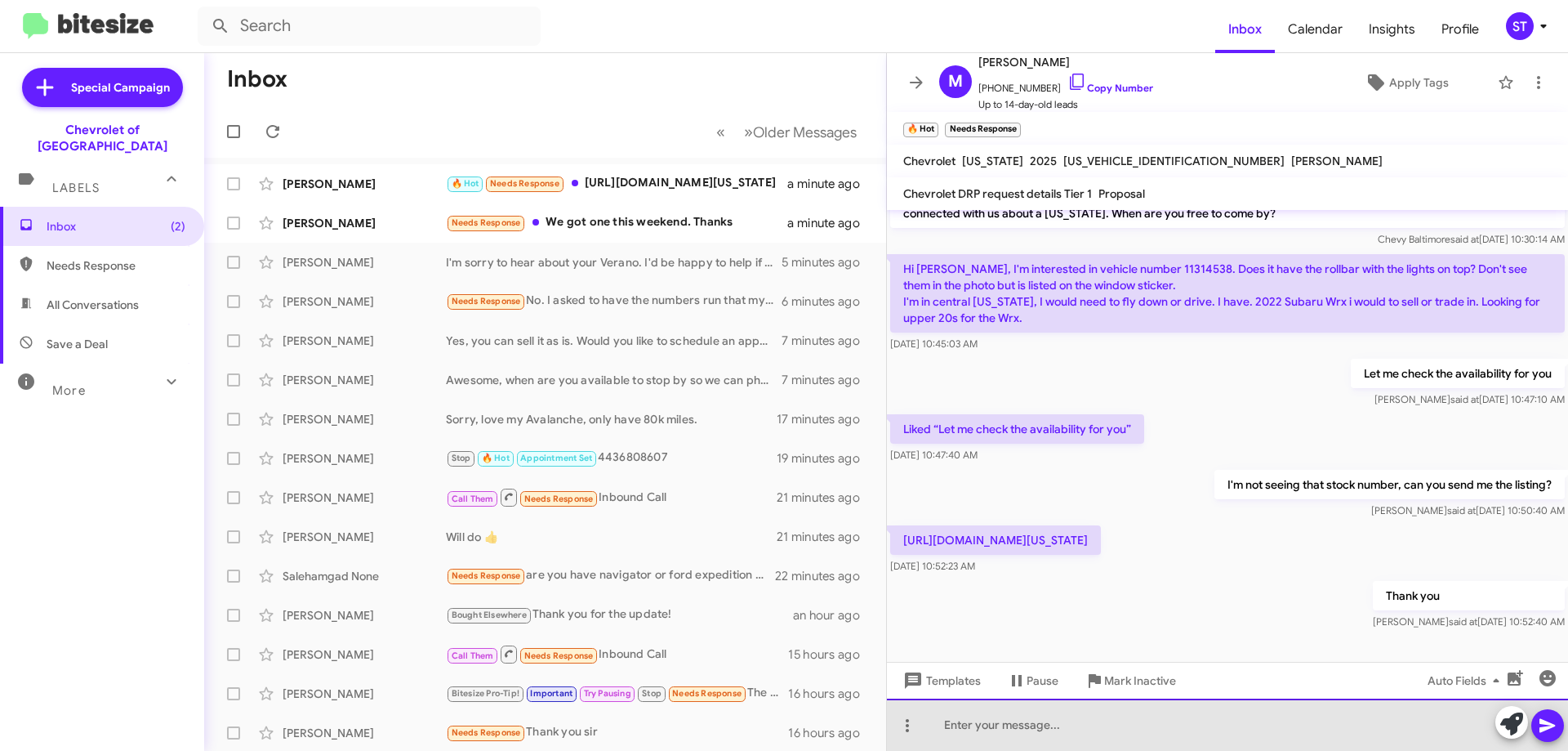
click at [1023, 732] on div at bounding box center [1228, 725] width 682 height 52
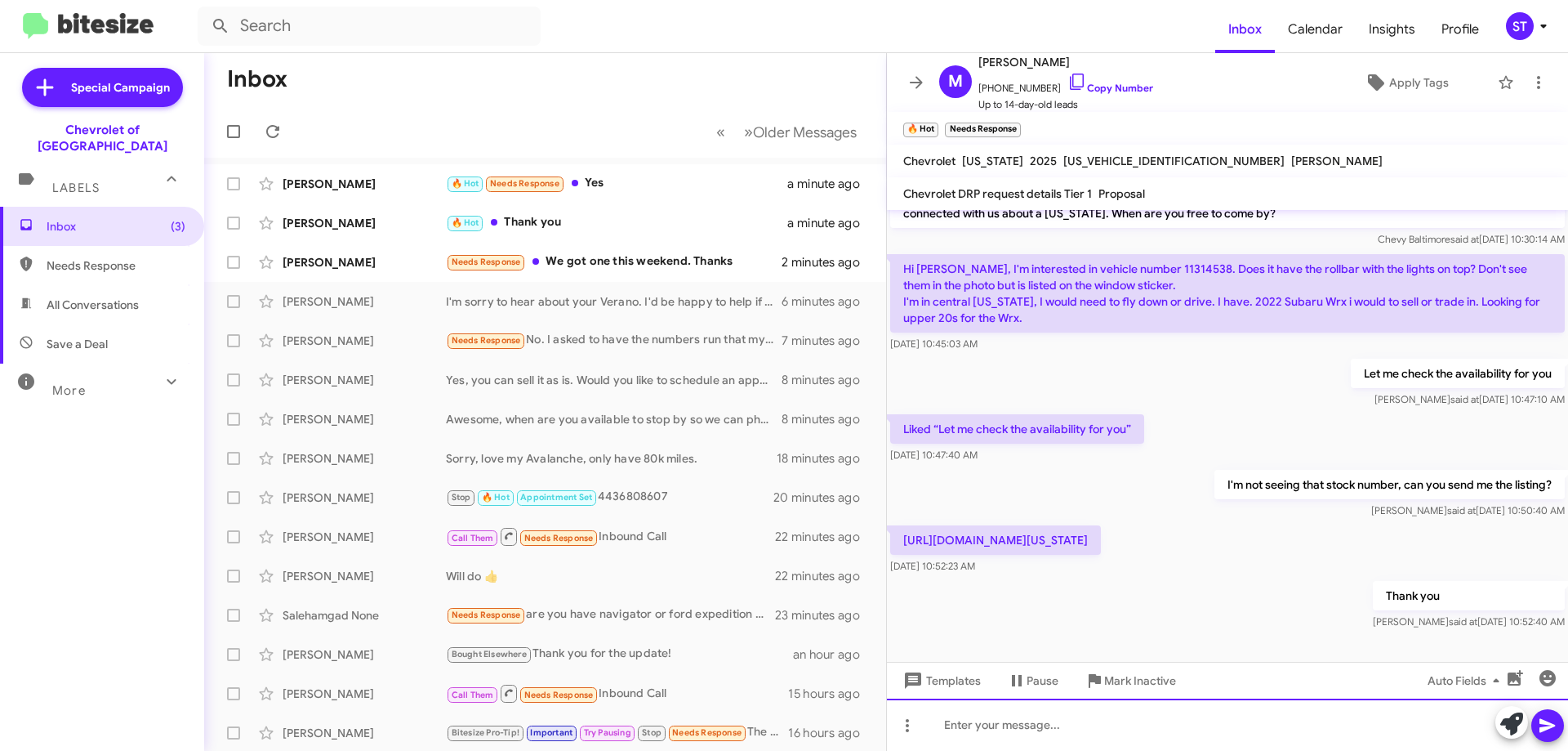
click at [967, 738] on div at bounding box center [1228, 725] width 682 height 52
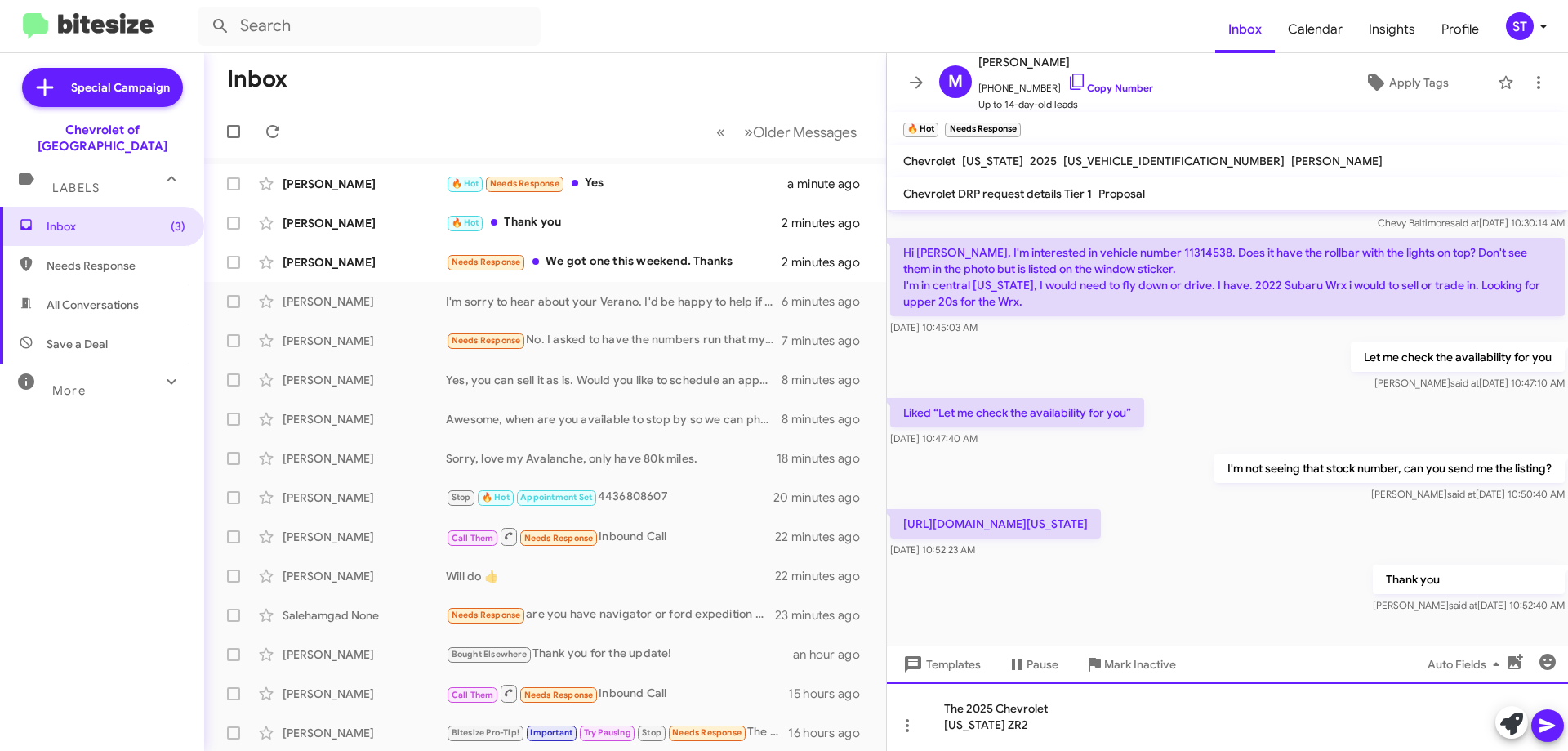
click at [942, 734] on div "The 2025 Chevrolet Colorado ZR2" at bounding box center [1228, 716] width 682 height 69
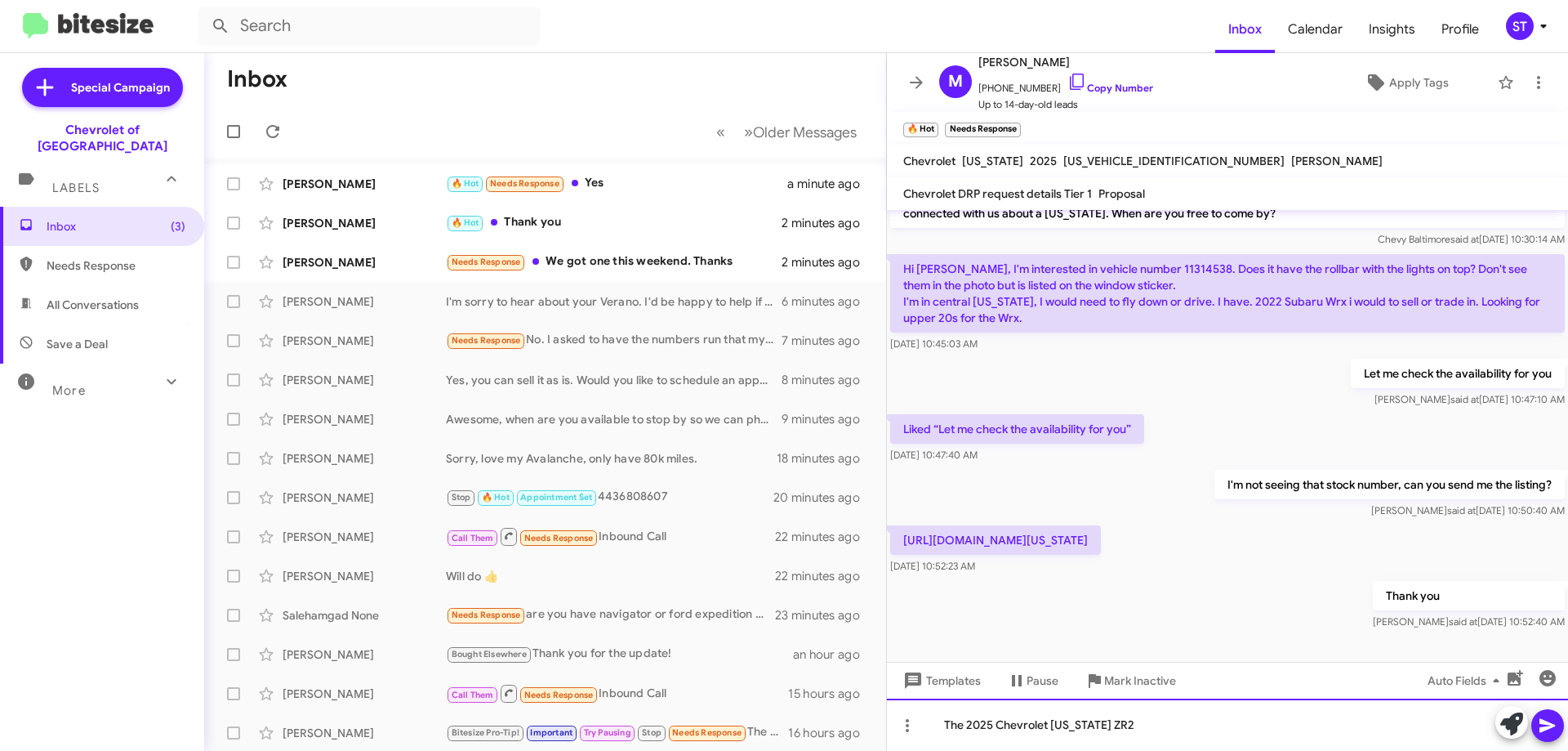
click at [1208, 737] on div "The 2025 Chevrolet Colorado ZR2" at bounding box center [1228, 725] width 682 height 52
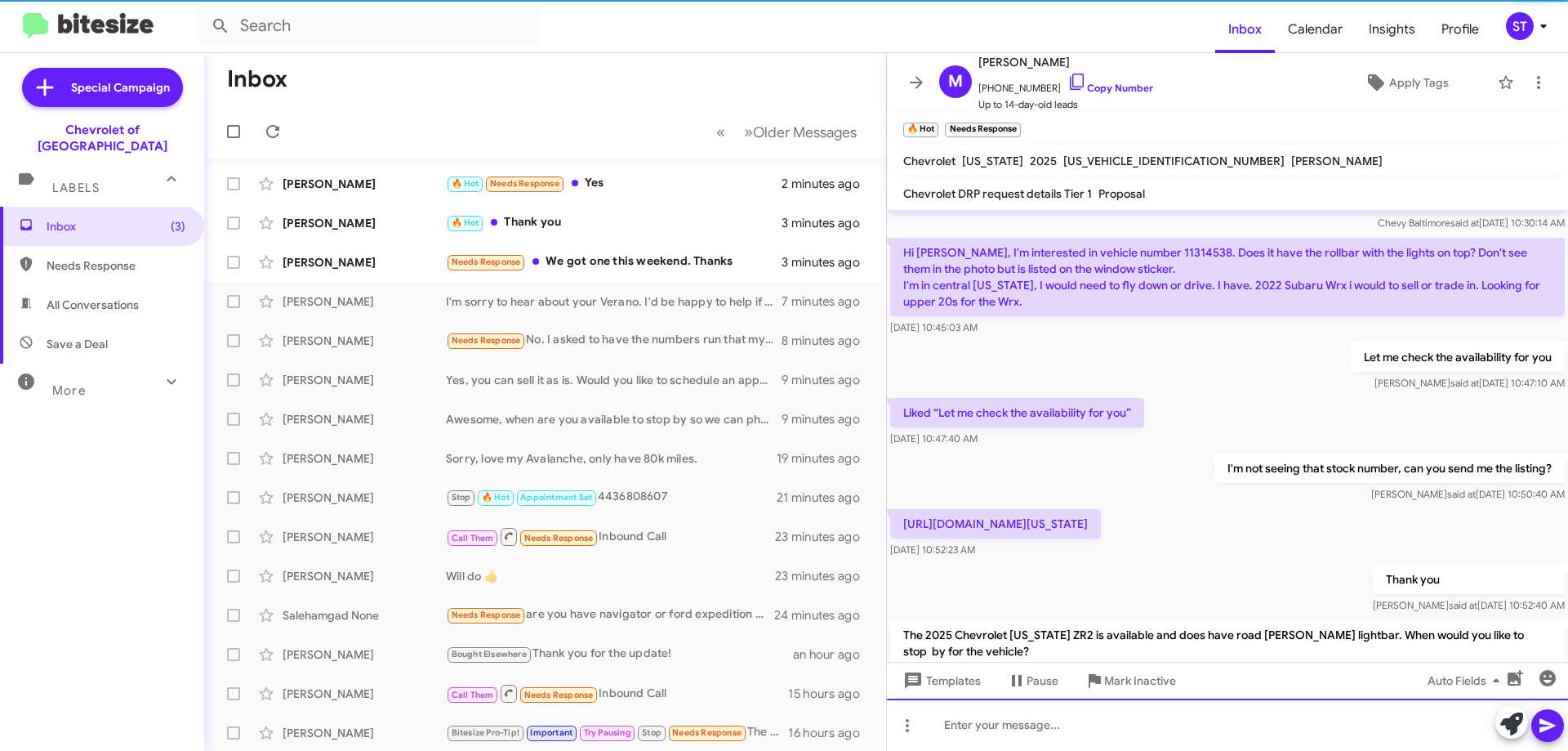
scroll to position [124, 0]
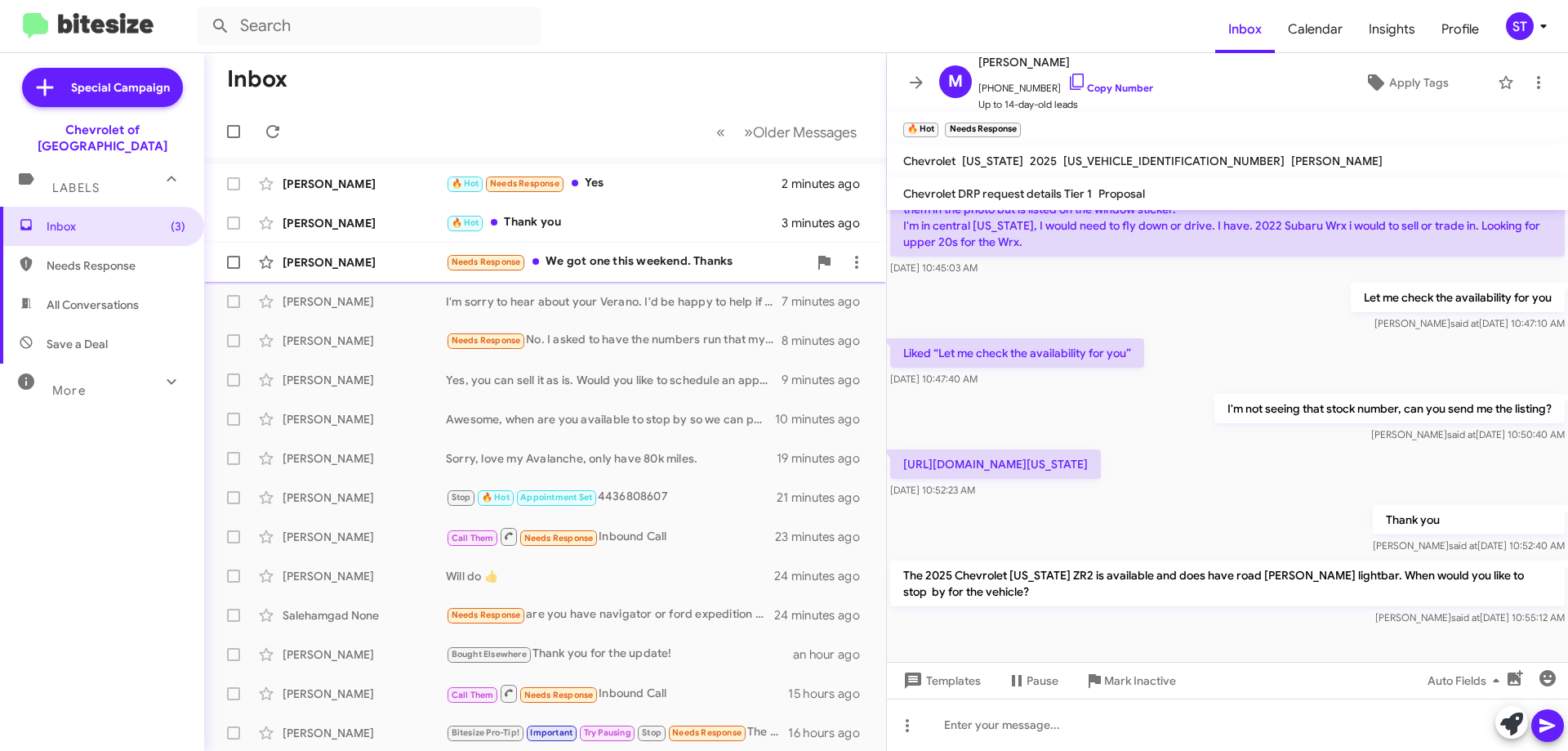
click at [604, 251] on div "Hillary Mcduff Needs Response We got one this weekend. Thanks 3 minutes ago" at bounding box center [545, 262] width 656 height 32
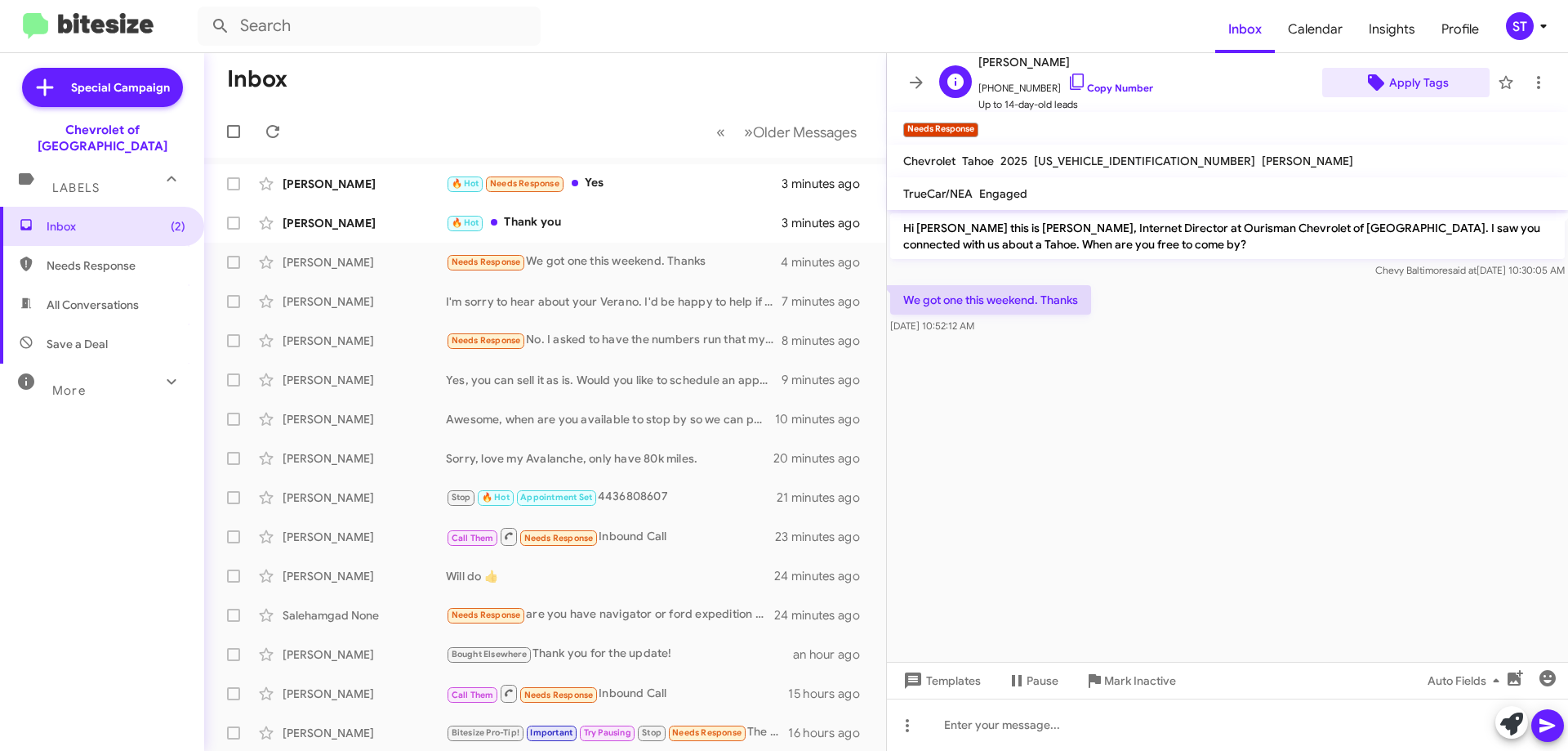
click at [1398, 82] on span "Apply Tags" at bounding box center [1419, 82] width 60 height 30
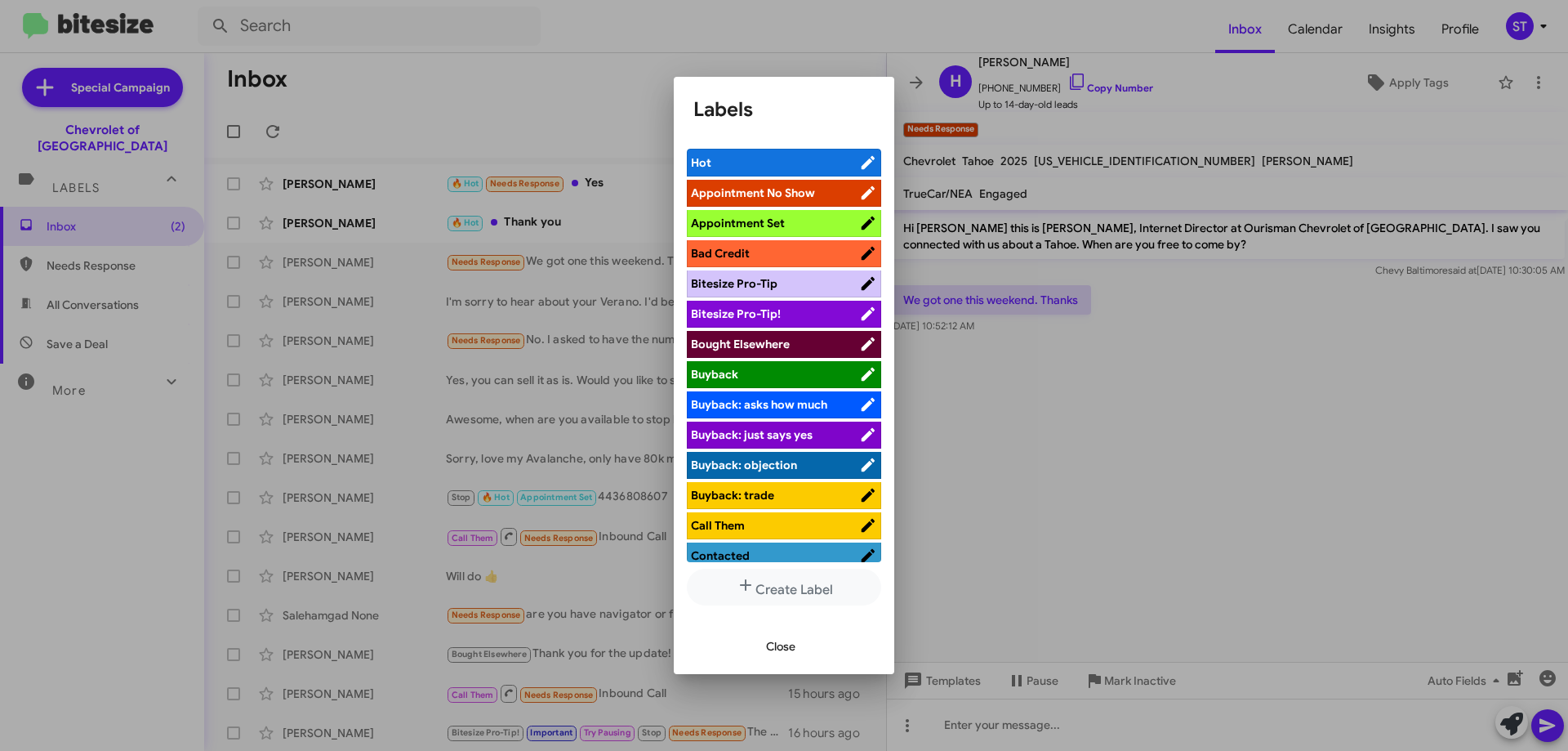
click at [778, 343] on span "Bought Elsewhere" at bounding box center [740, 343] width 99 height 14
click at [783, 648] on span "Close" at bounding box center [781, 646] width 30 height 30
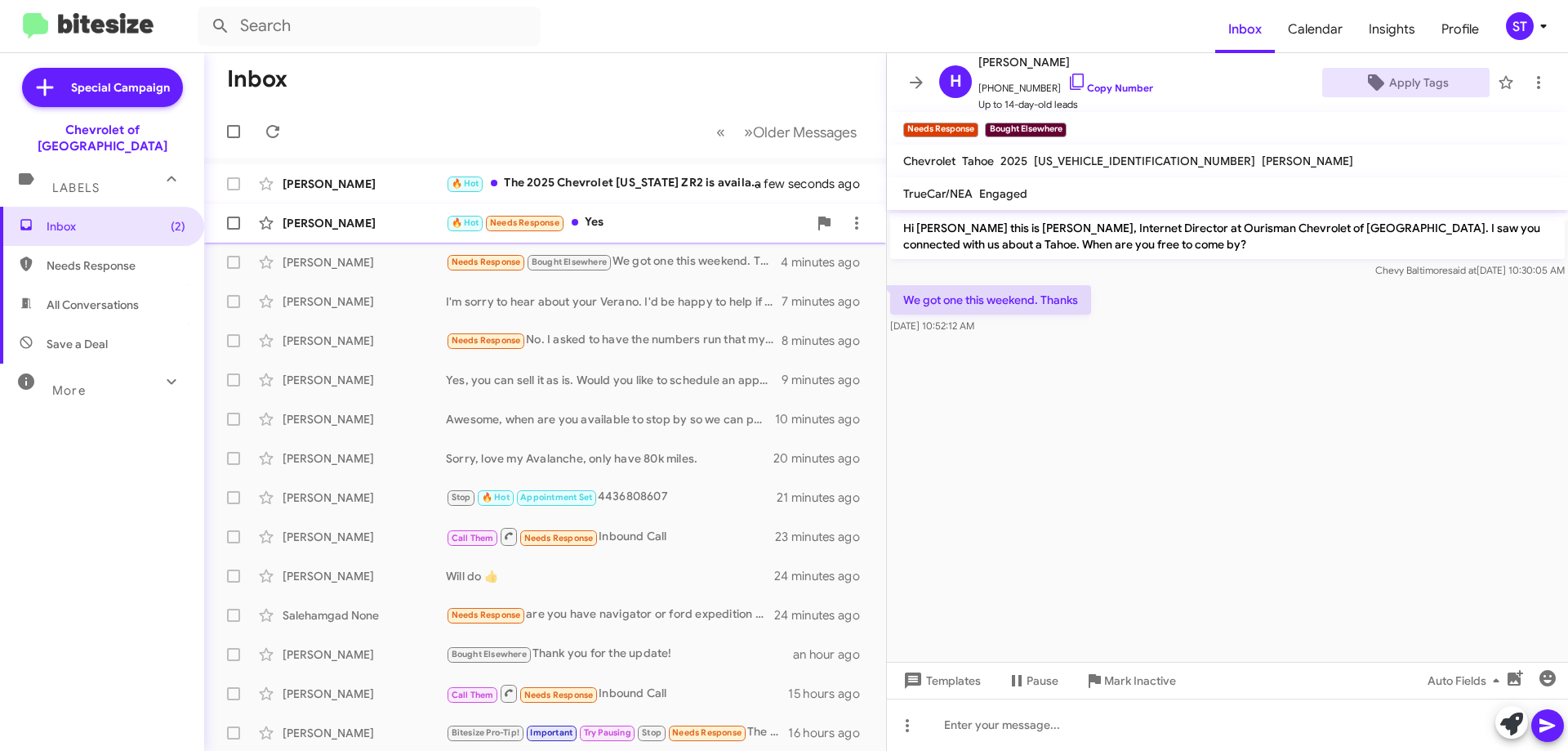
click at [603, 224] on div "🔥 Hot Needs Response Yes" at bounding box center [627, 222] width 362 height 19
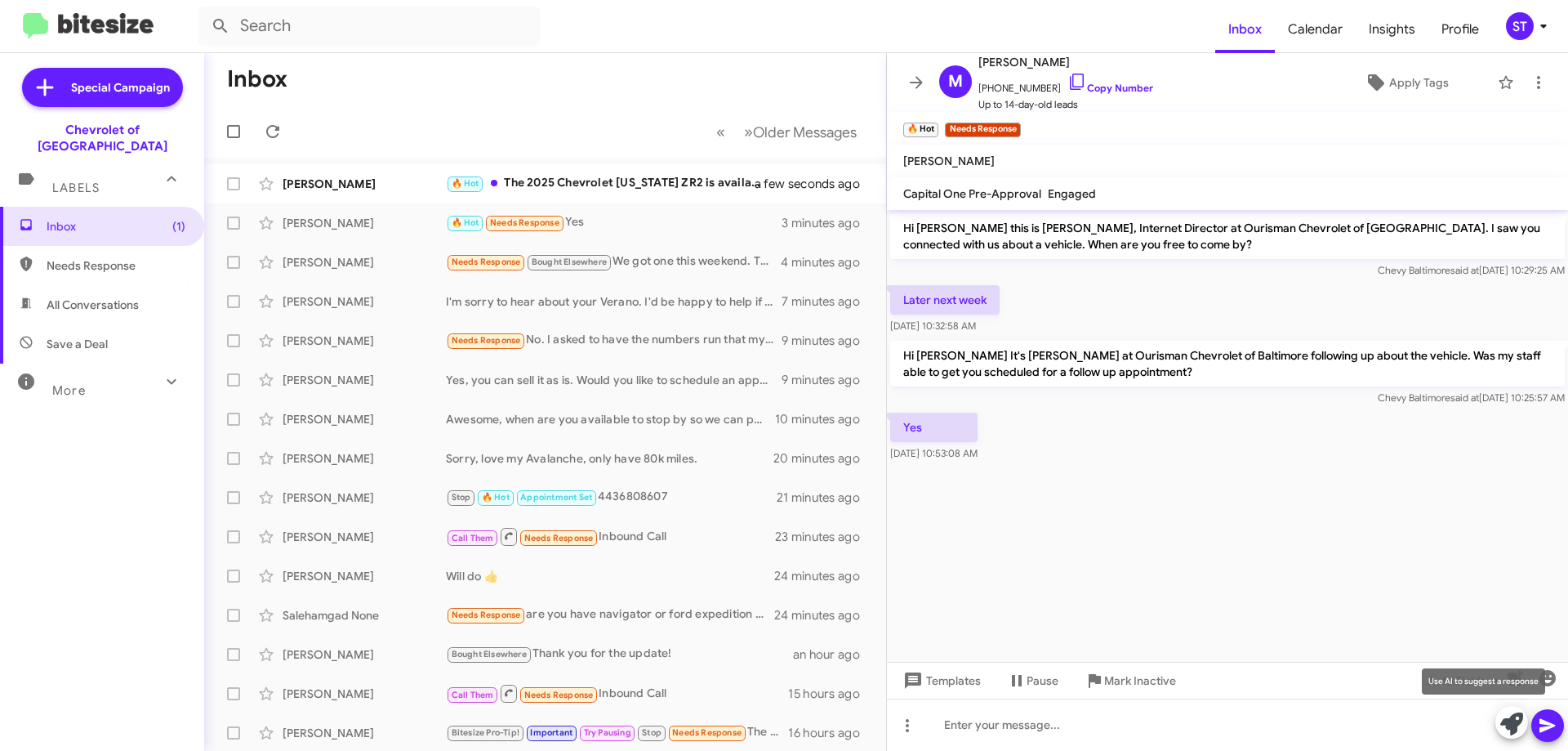
click at [1514, 723] on icon at bounding box center [1511, 723] width 23 height 23
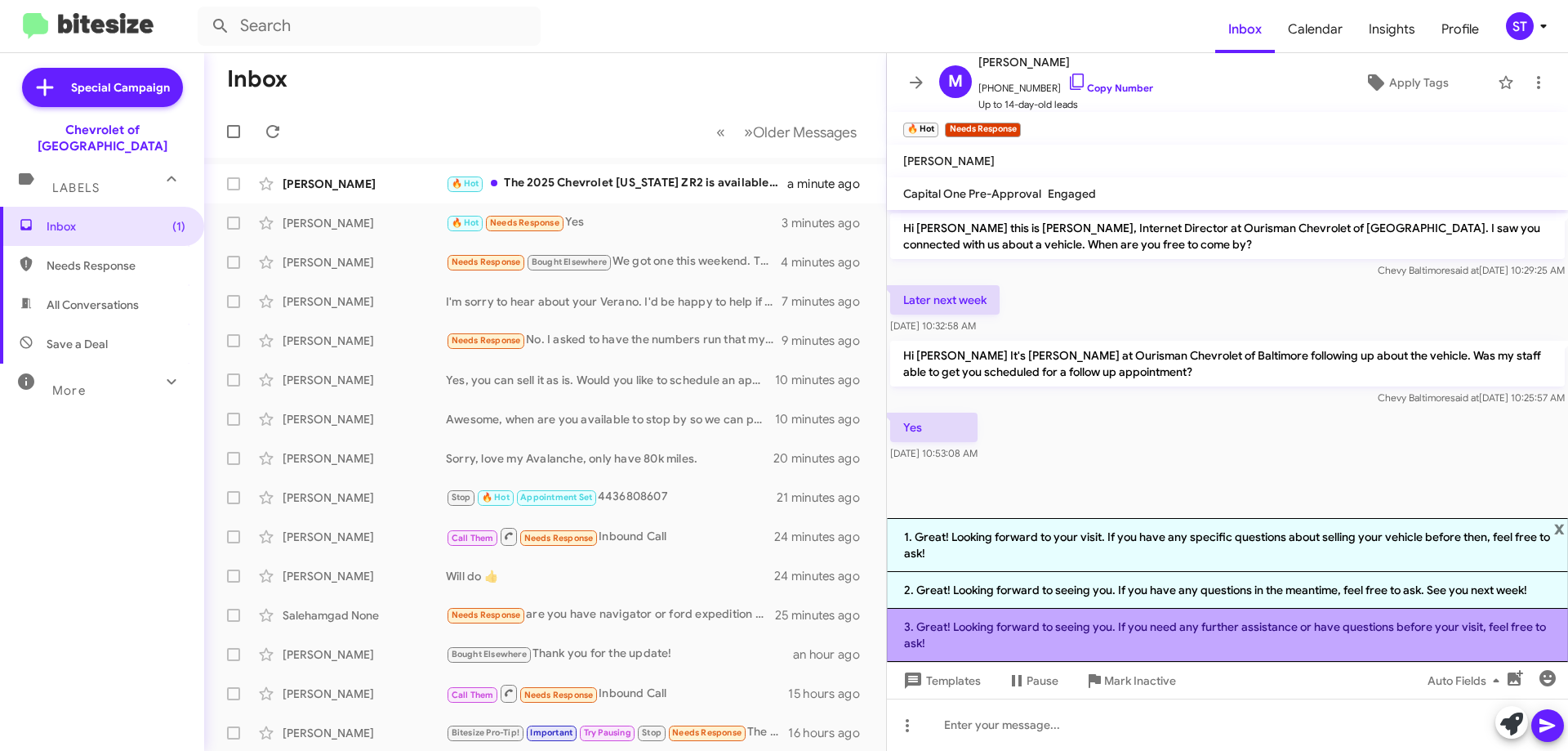
click at [1170, 641] on li "3. Great! Looking forward to seeing you. If you need any further assistance or …" at bounding box center [1228, 635] width 682 height 53
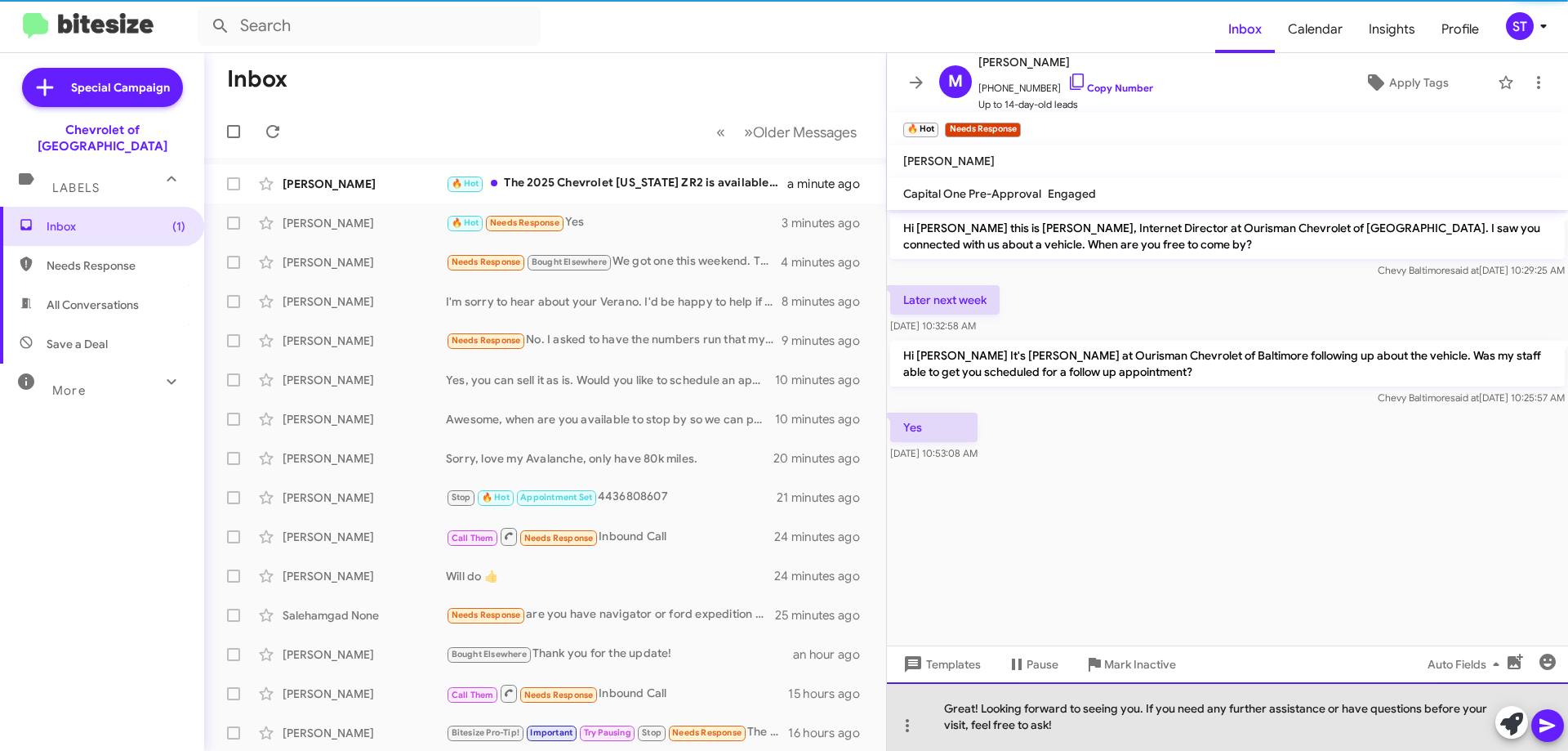
click at [1192, 733] on div "Great! Looking forward to seeing you. If you need any further assistance or hav…" at bounding box center [1228, 716] width 682 height 69
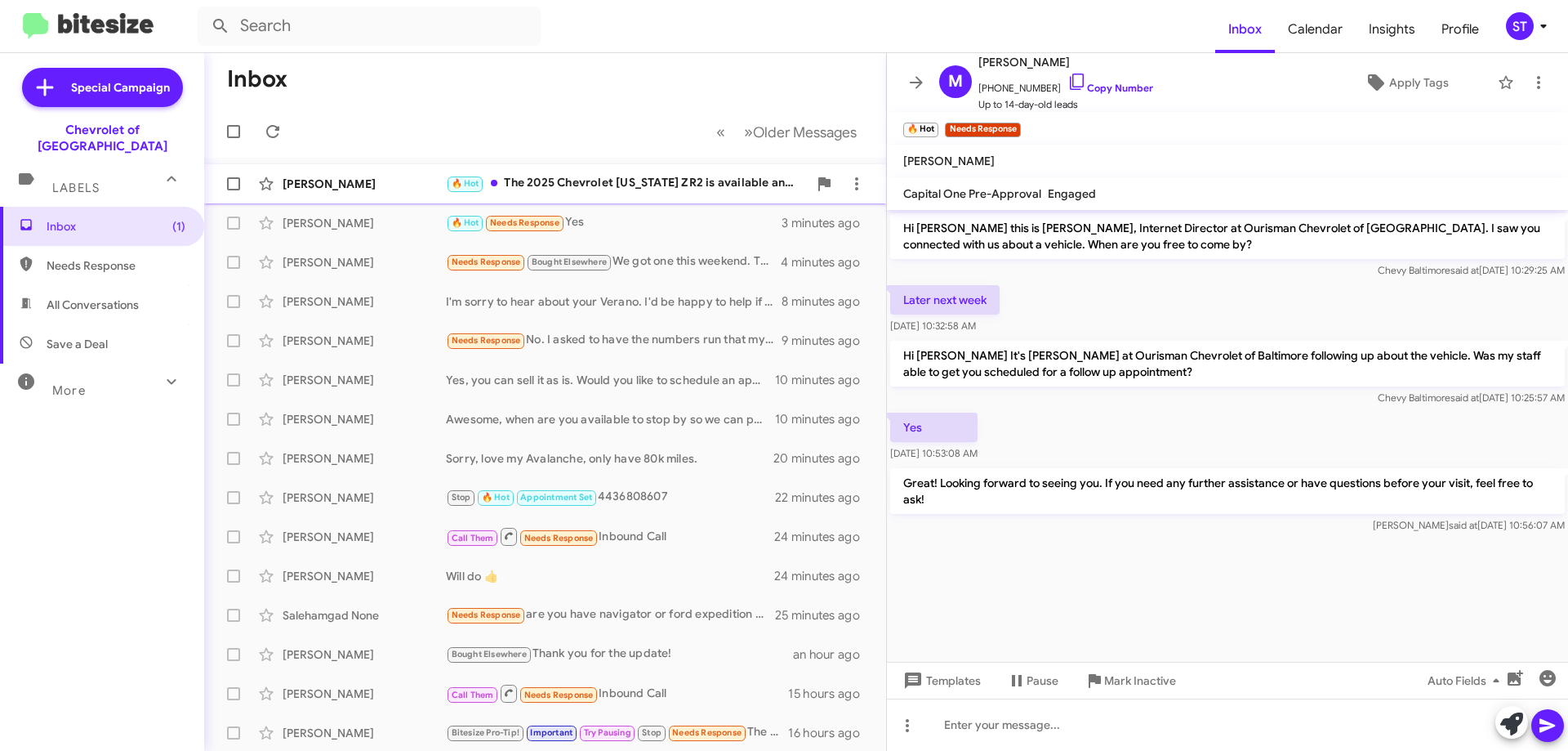
click at [657, 179] on div "🔥 Hot The 2025 Chevrolet Colorado ZR2 is available and does have road rood ligh…" at bounding box center [627, 183] width 362 height 19
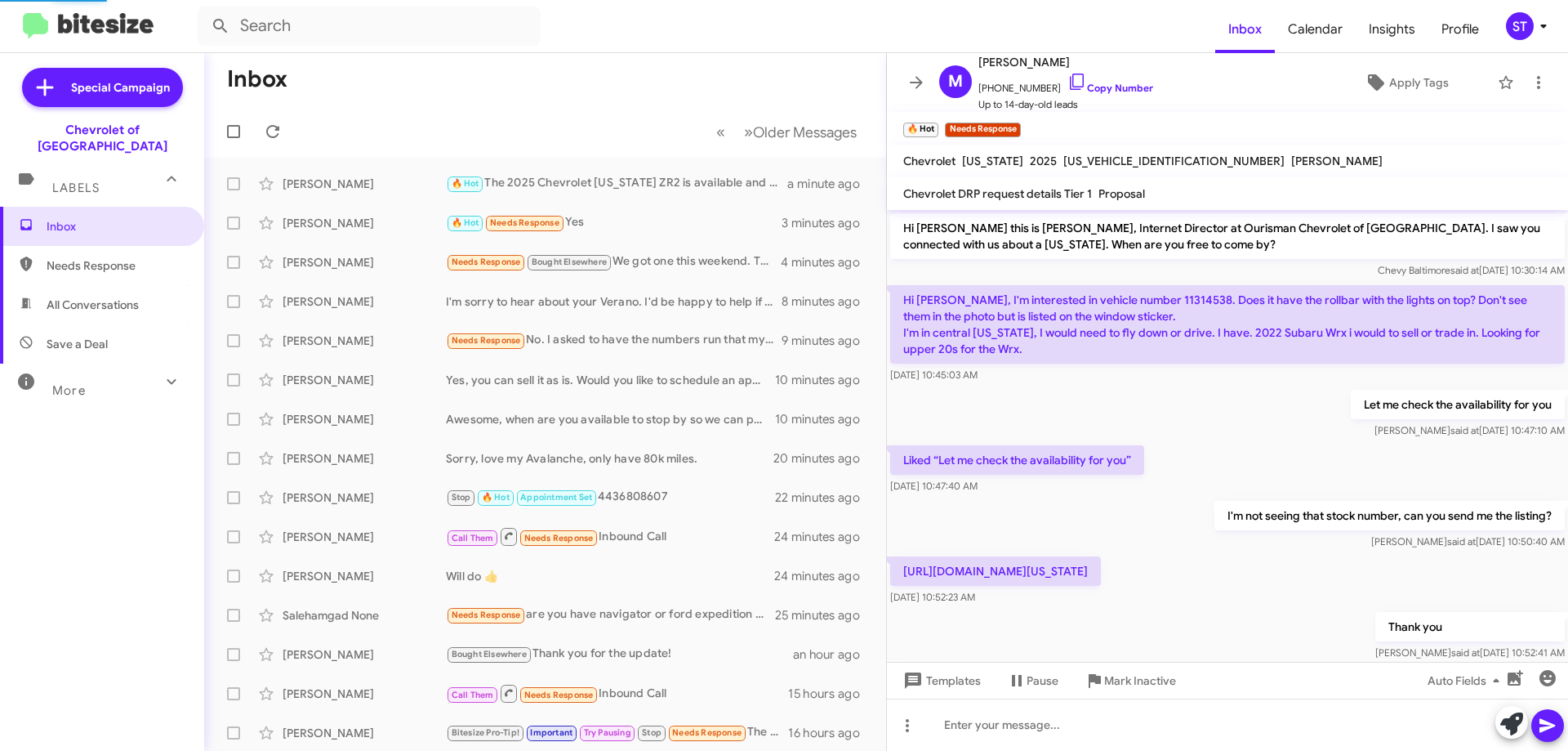
scroll to position [124, 0]
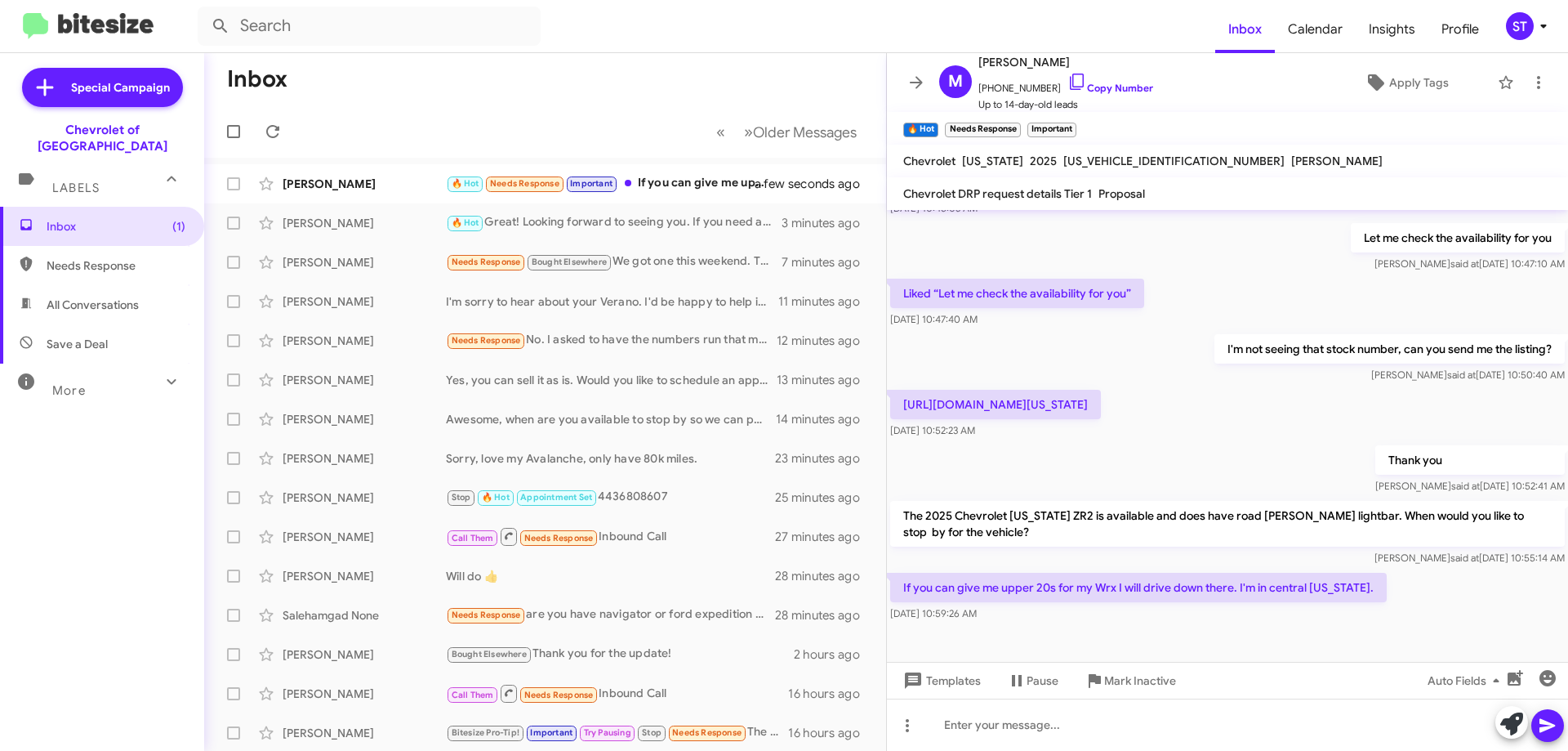
scroll to position [183, 0]
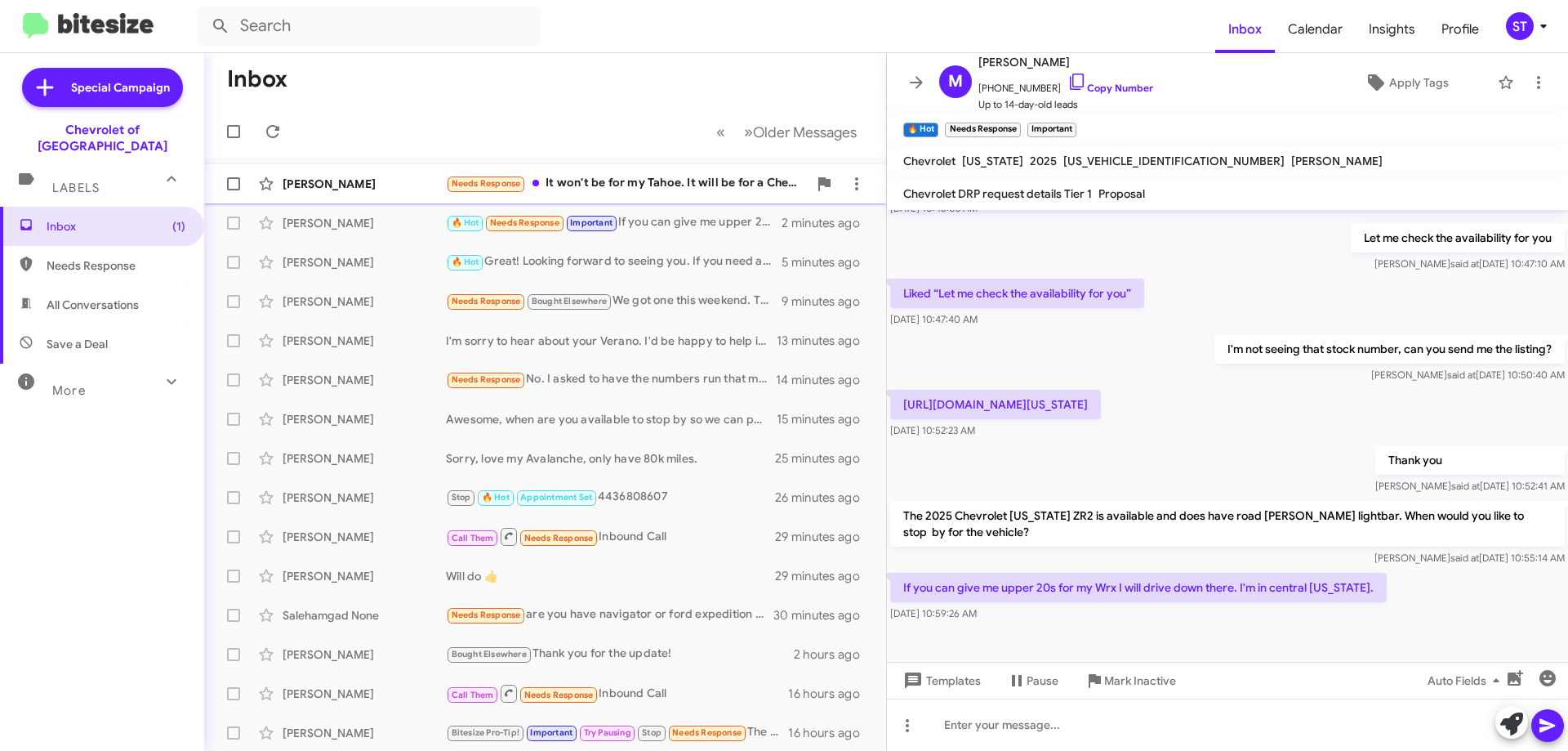
click at [412, 179] on div "[PERSON_NAME]" at bounding box center [363, 184] width 163 height 16
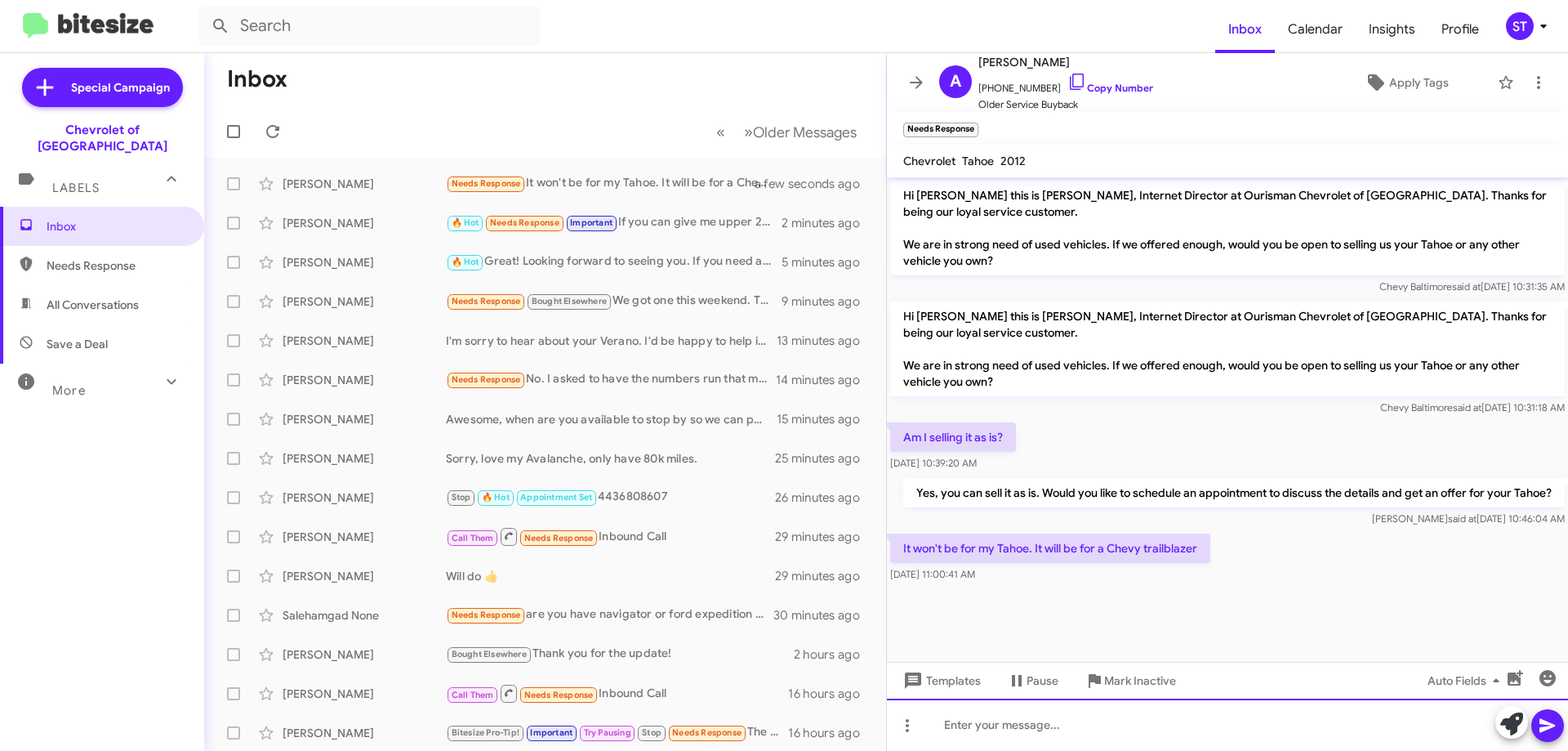
click at [1014, 731] on div at bounding box center [1228, 725] width 682 height 52
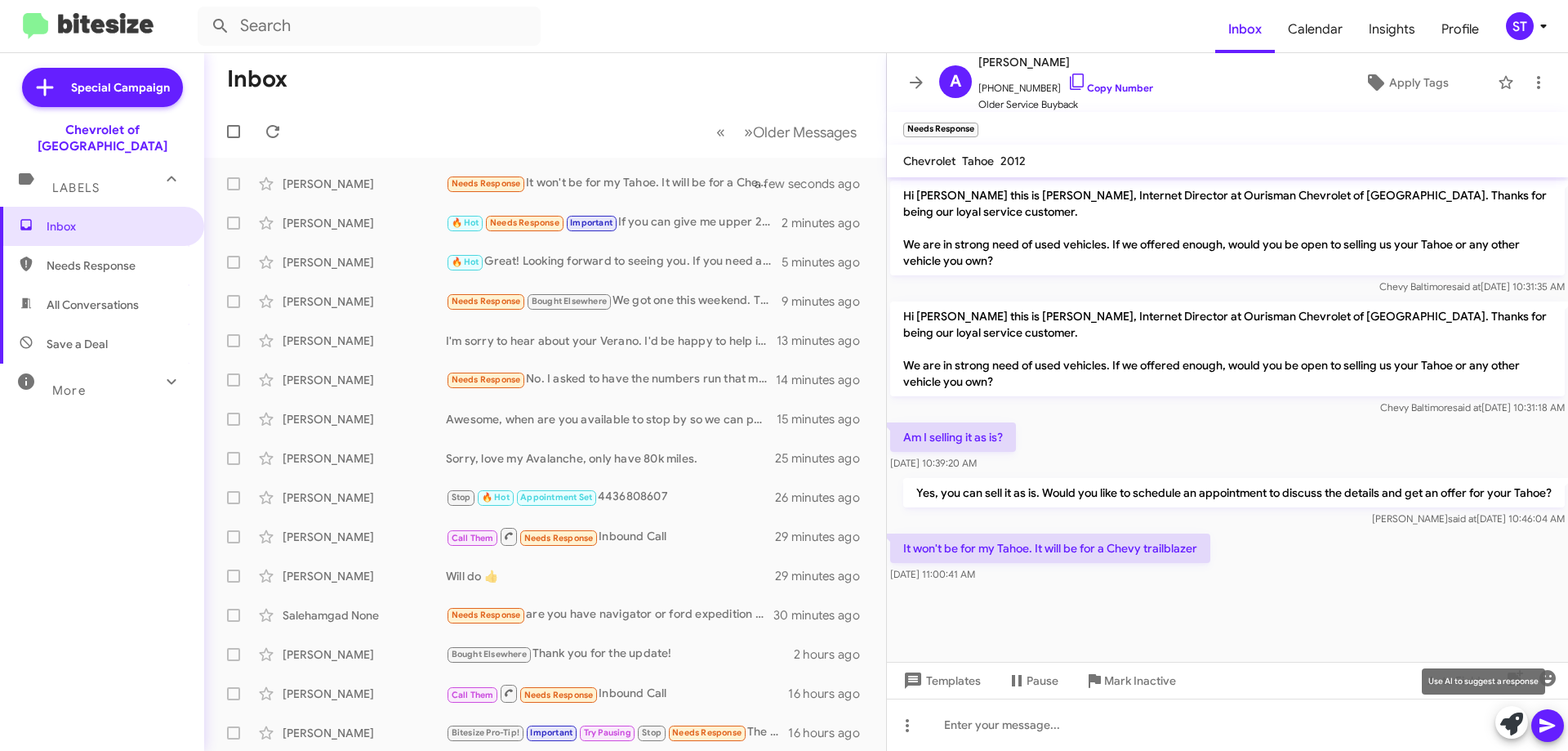
click at [1504, 720] on icon at bounding box center [1511, 723] width 23 height 23
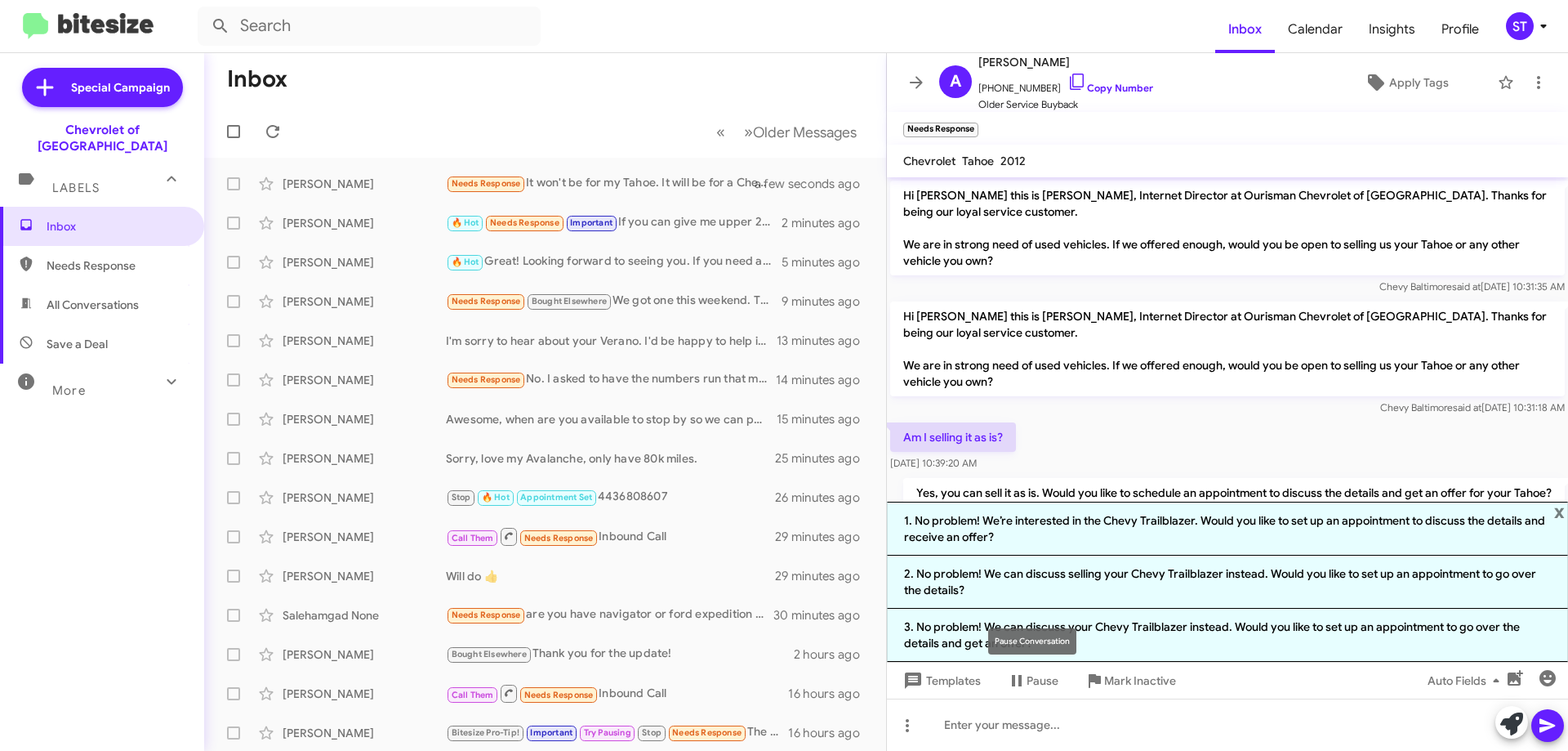
click at [1064, 638] on div "Pause Conversation" at bounding box center [1032, 641] width 88 height 26
click at [1057, 621] on mat-tooltip-component "Pause Conversation" at bounding box center [1032, 641] width 111 height 49
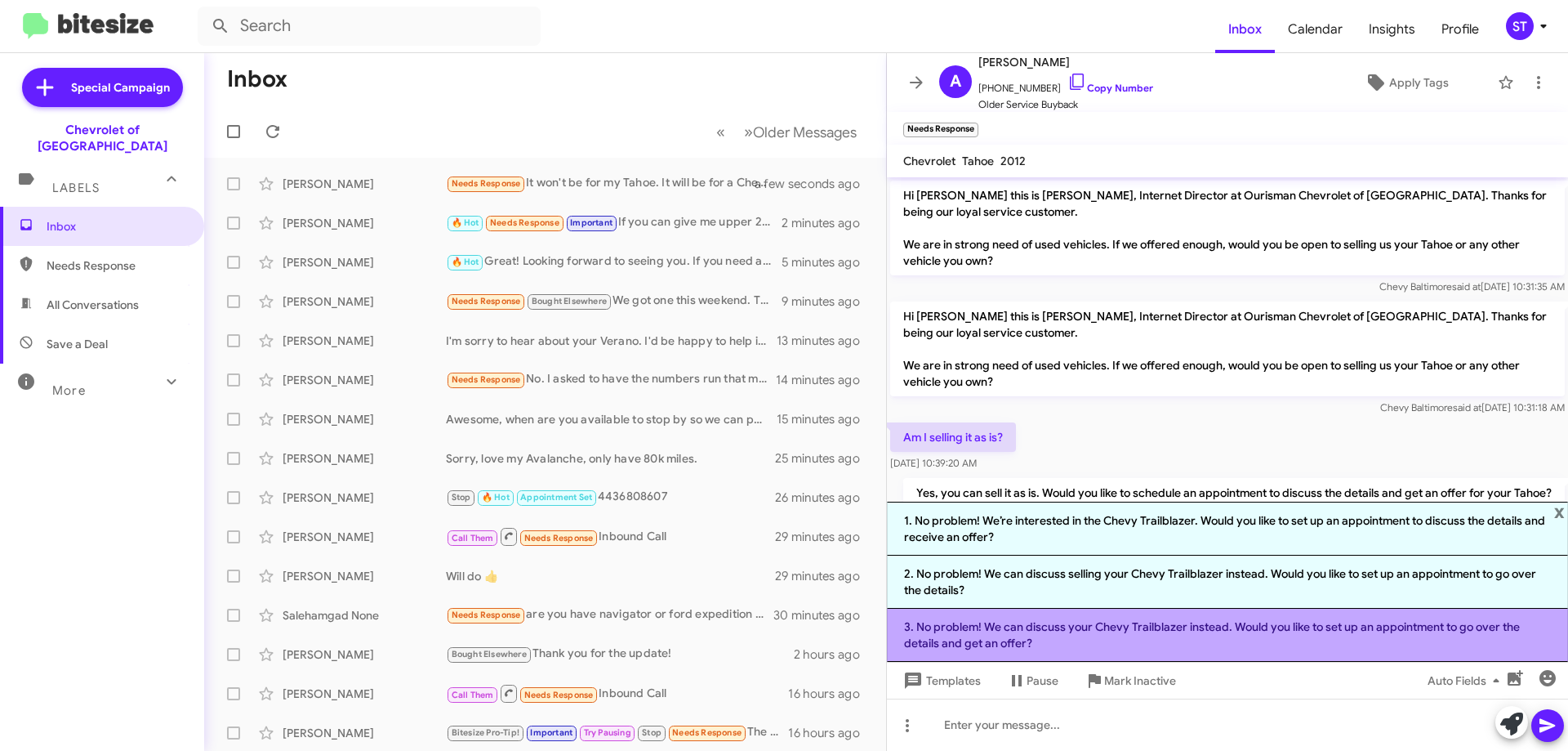
click at [1197, 637] on li "3. No problem! We can discuss your Chevy Trailblazer instead. Would you like to…" at bounding box center [1228, 635] width 682 height 53
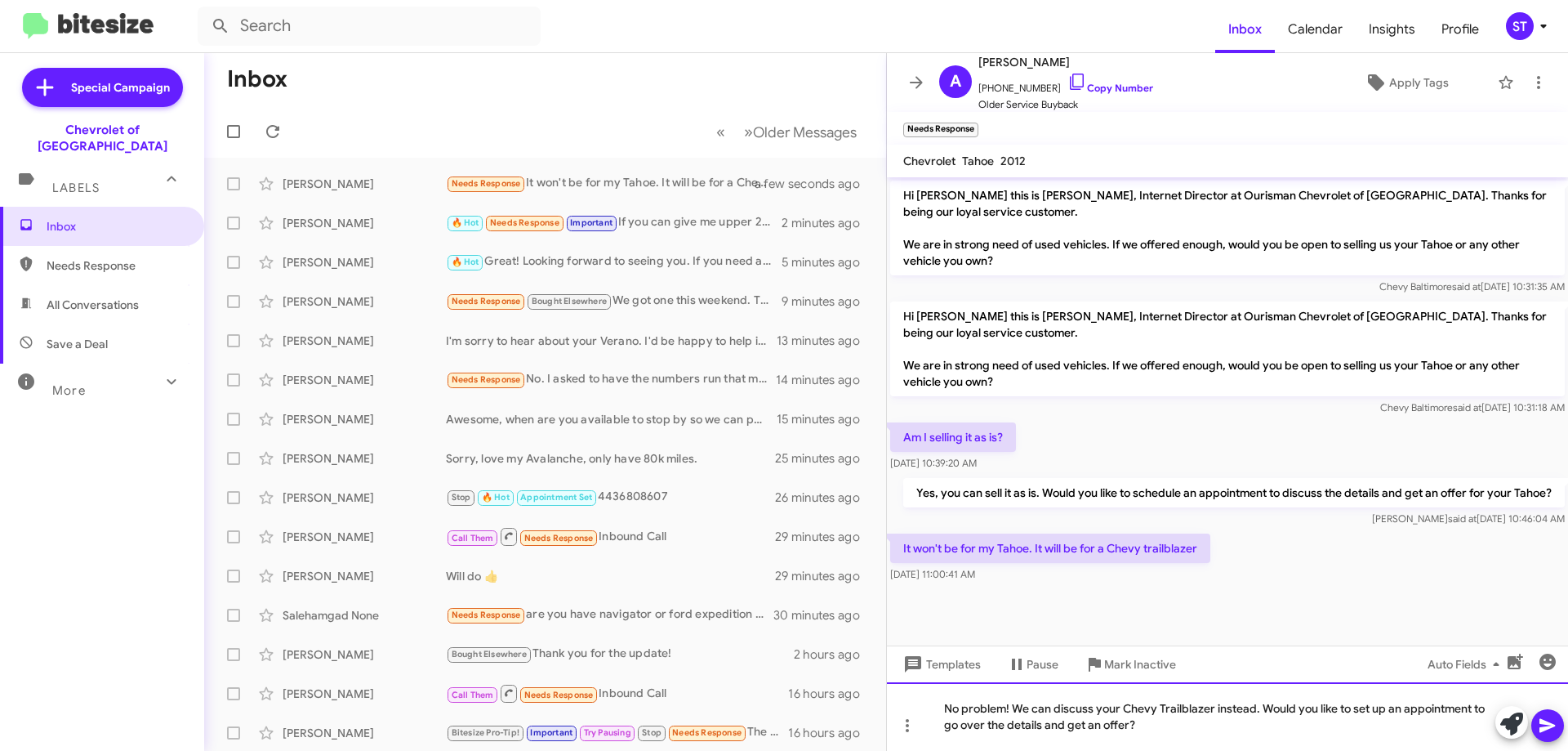
click at [1213, 737] on div "No problem! We can discuss your Chevy Trailblazer instead. Would you like to se…" at bounding box center [1228, 716] width 682 height 69
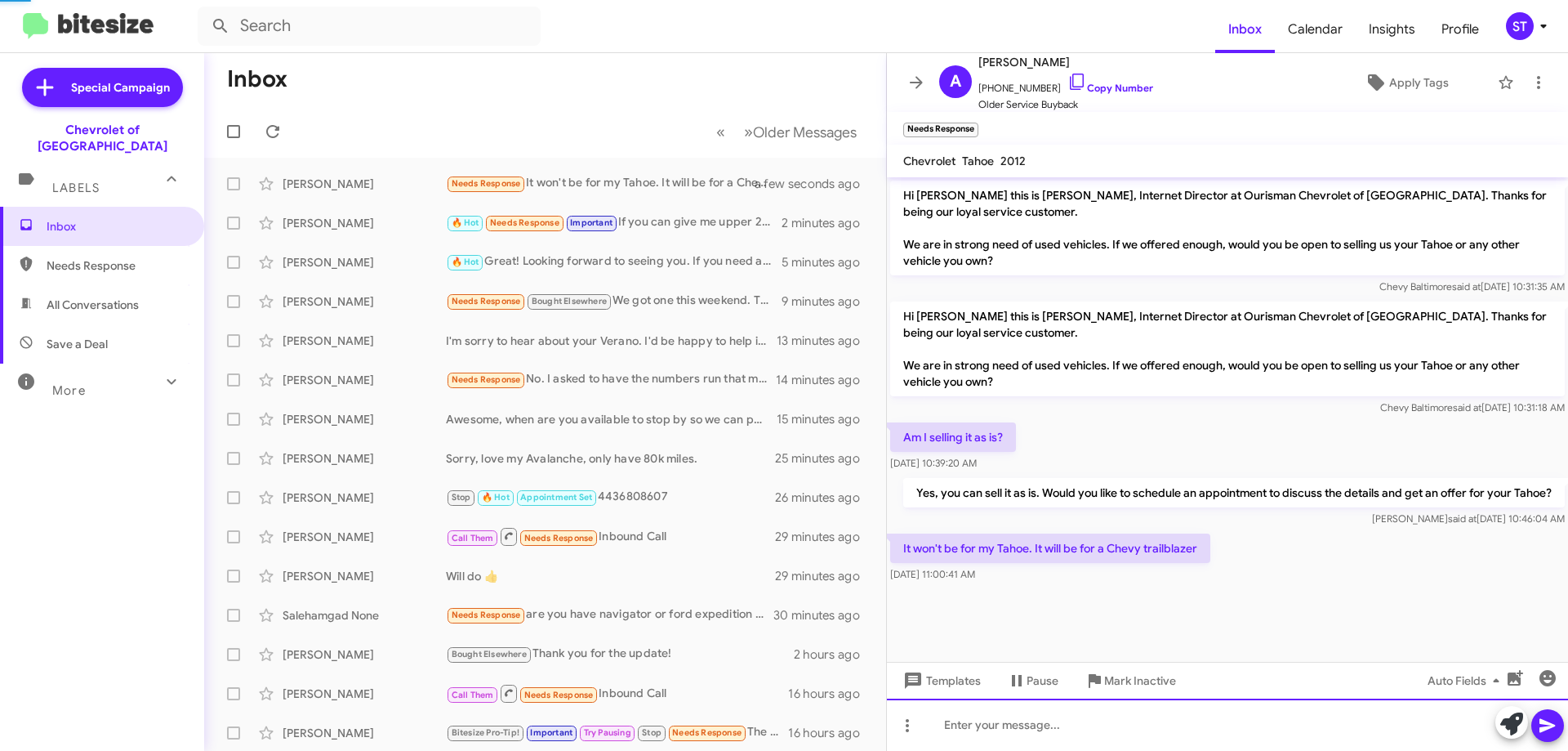
scroll to position [37, 0]
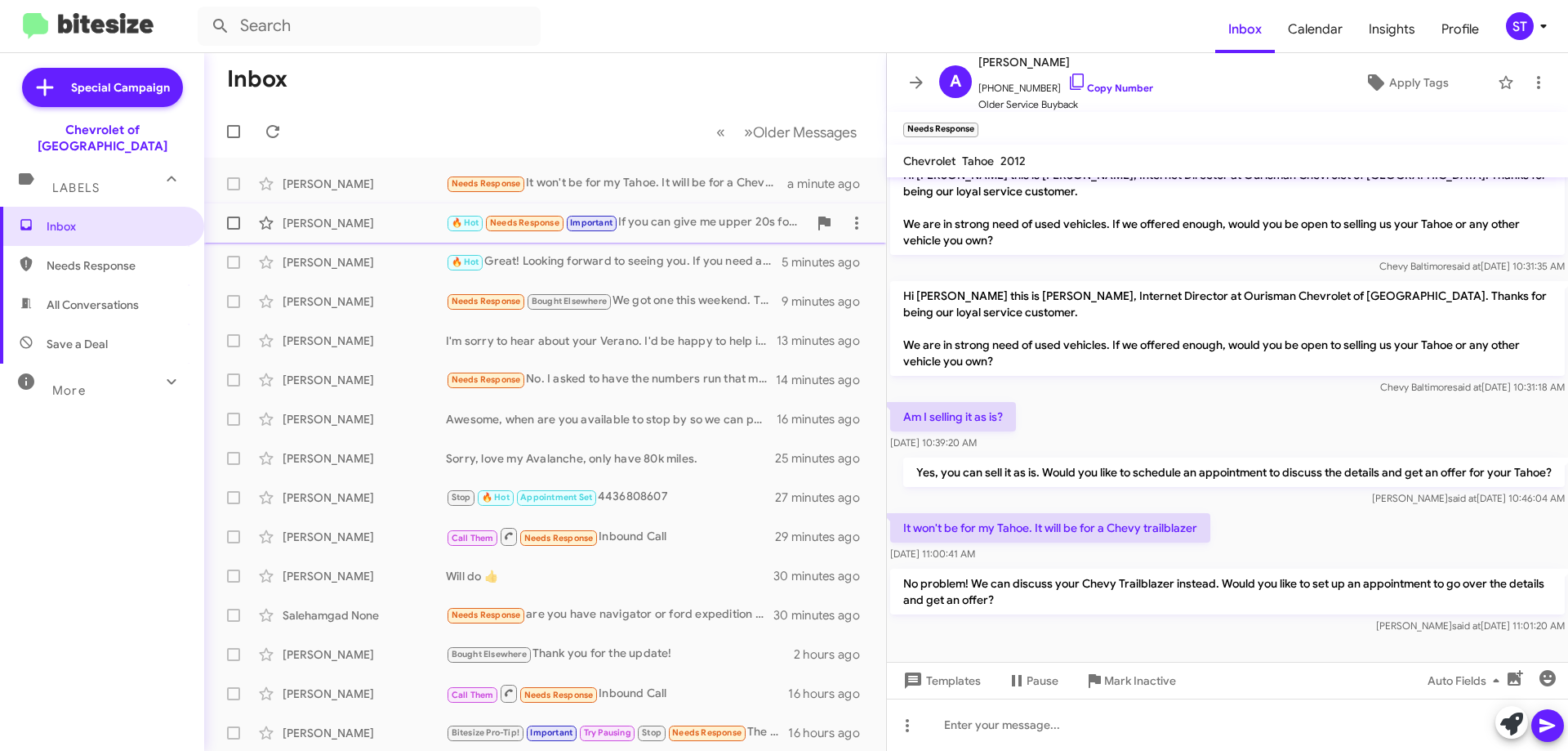
click at [369, 224] on div "[PERSON_NAME]" at bounding box center [363, 223] width 163 height 16
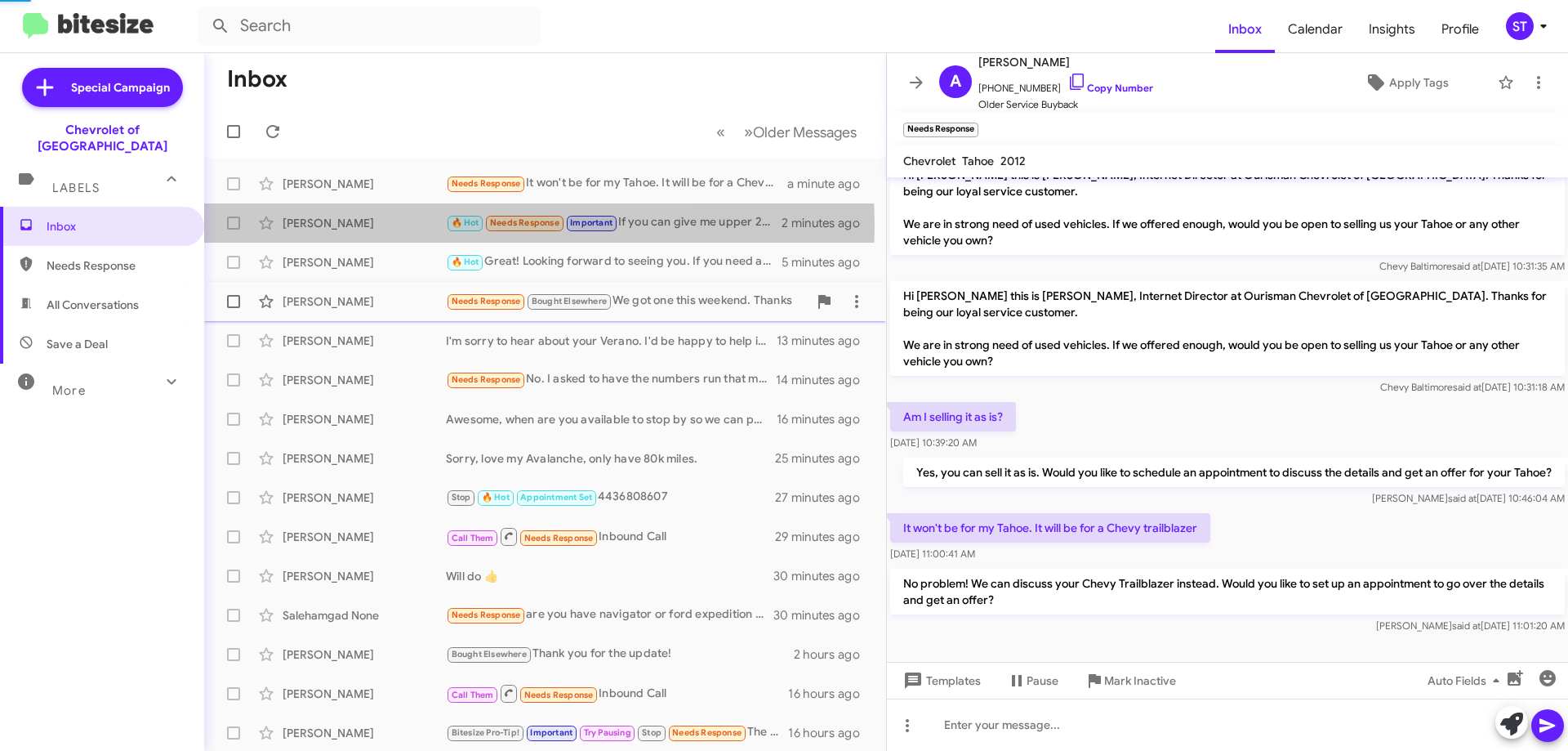
scroll to position [183, 0]
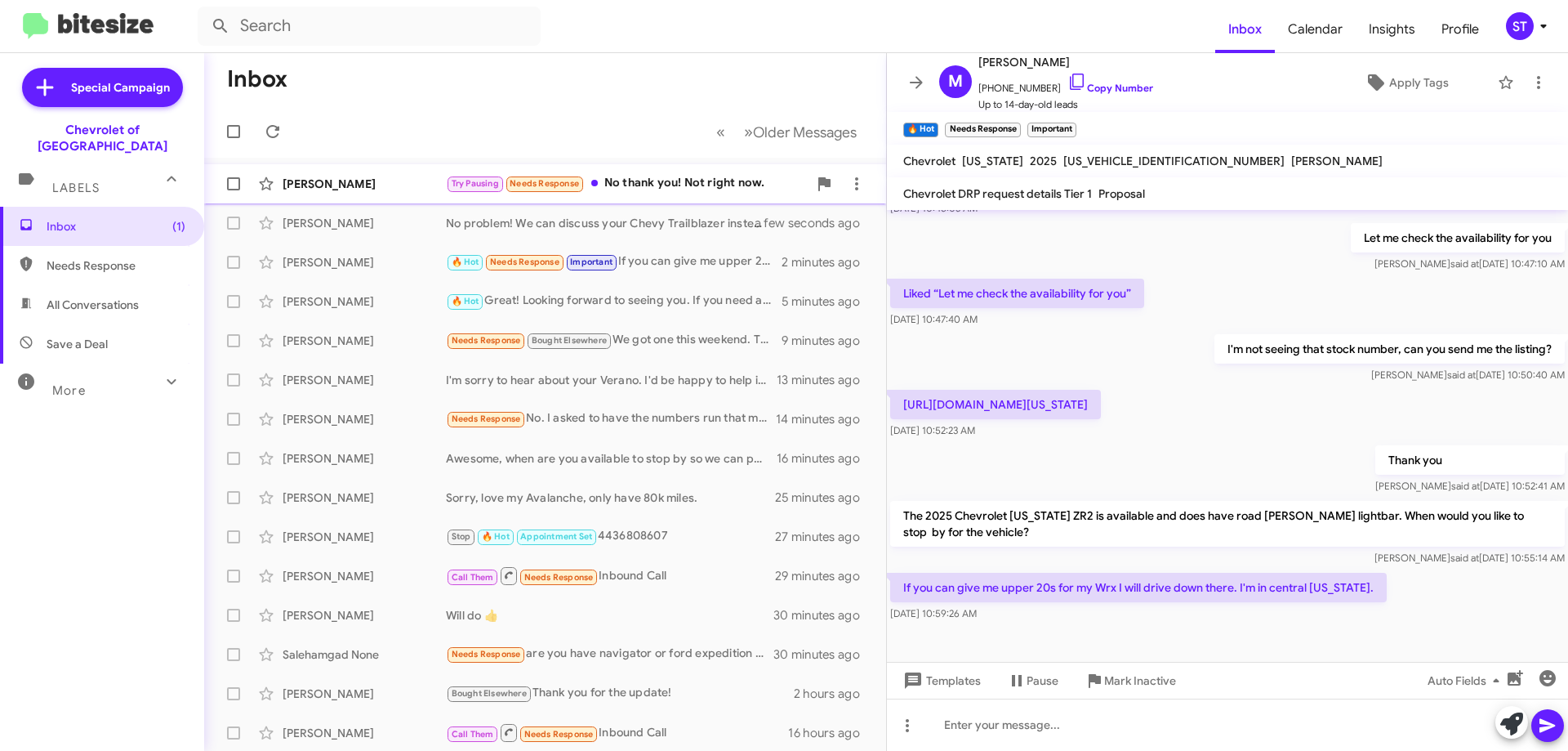
click at [398, 178] on div "Tony Nguyen" at bounding box center [363, 184] width 163 height 16
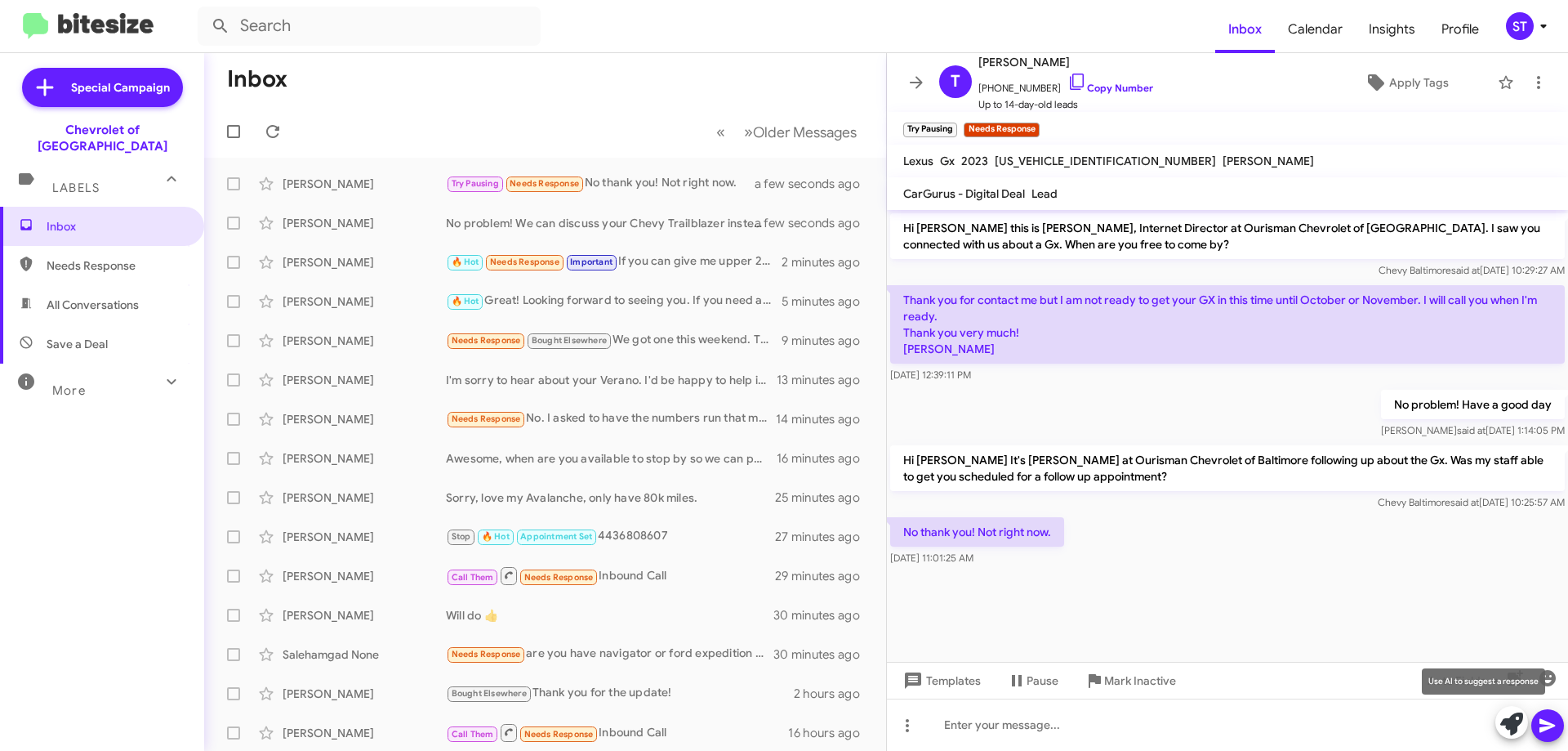
click at [1517, 728] on icon at bounding box center [1511, 723] width 23 height 23
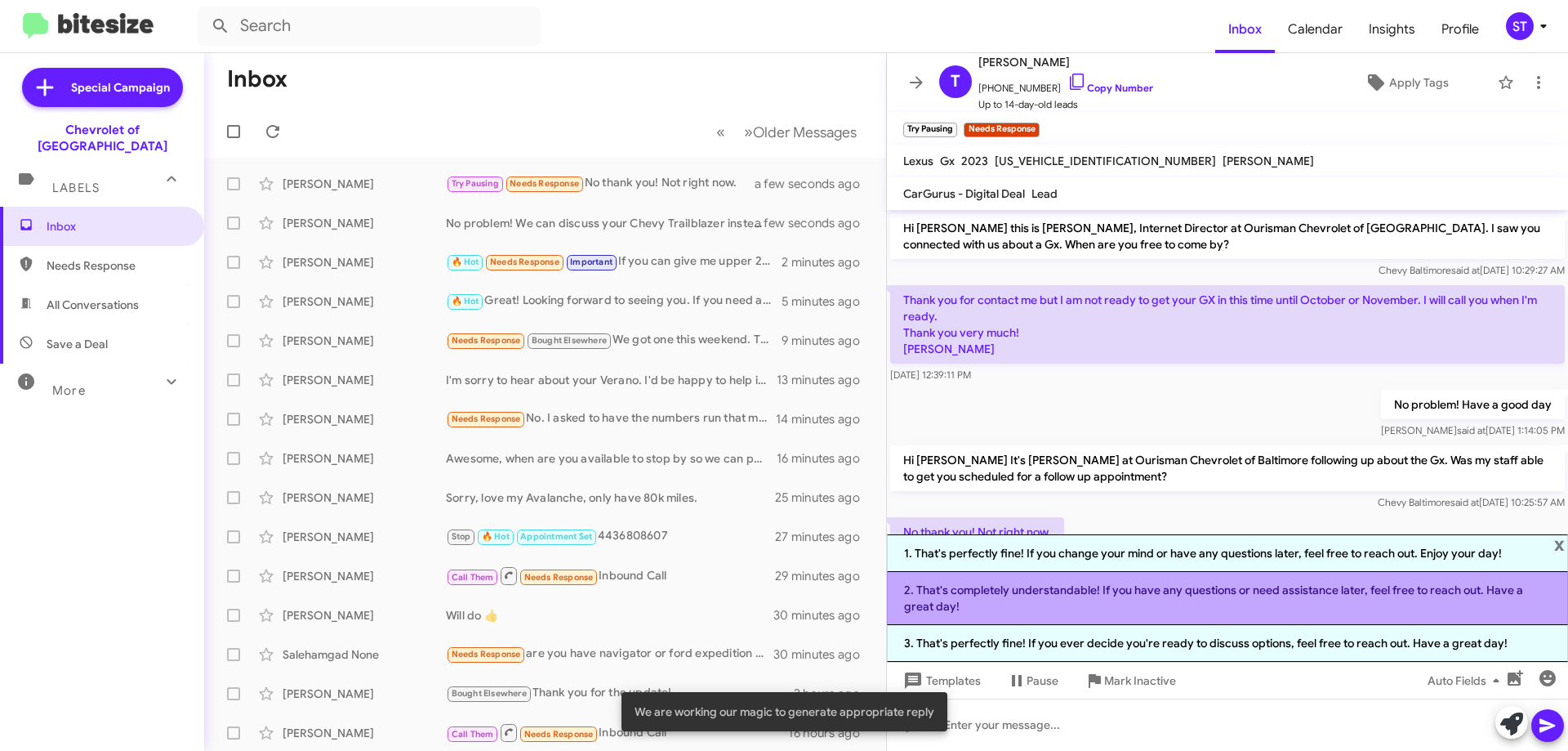
click at [1012, 588] on li "2. That's completely understandable! If you have any questions or need assistan…" at bounding box center [1228, 598] width 682 height 53
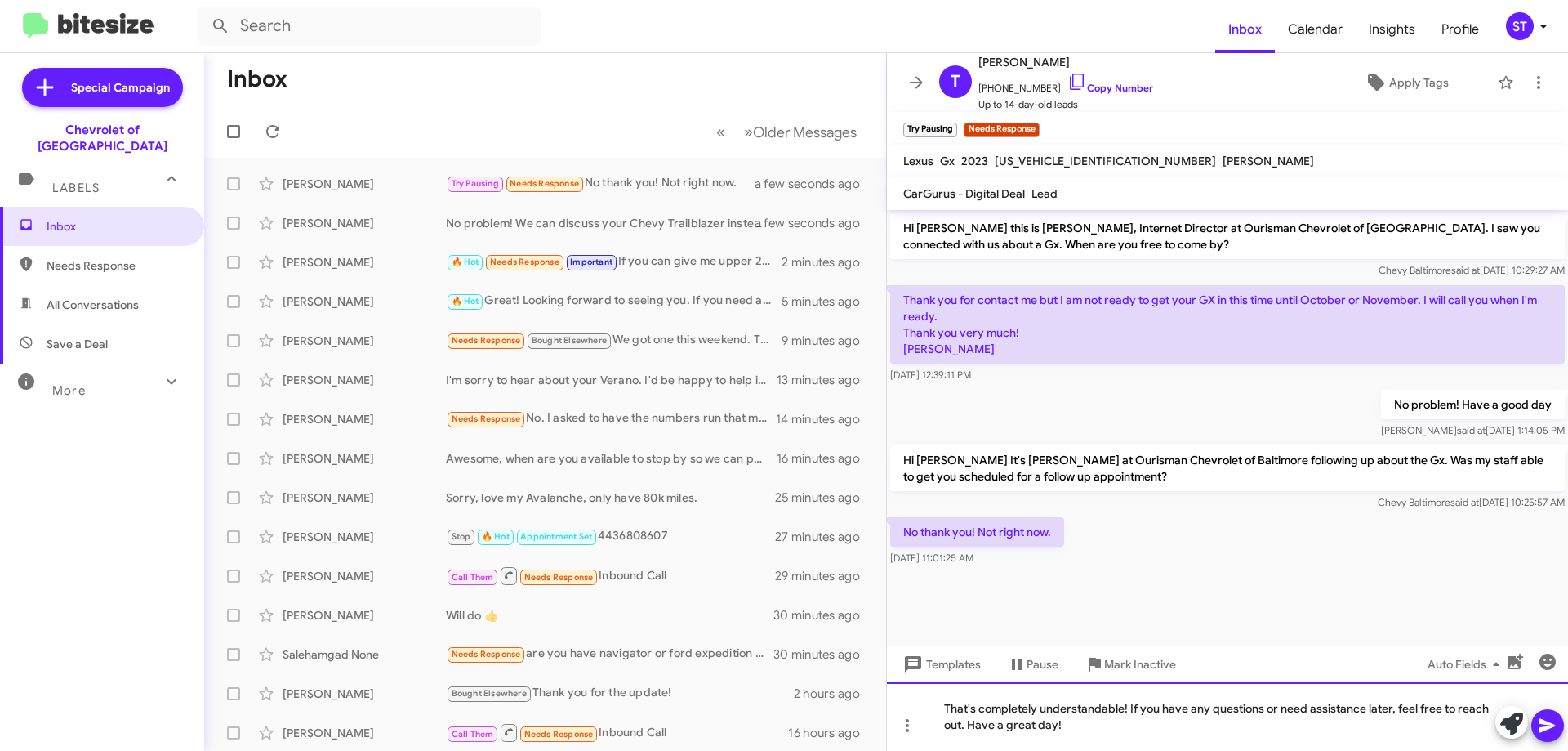
click at [1120, 740] on div "That's completely understandable! If you have any questions or need assistance …" at bounding box center [1228, 716] width 682 height 69
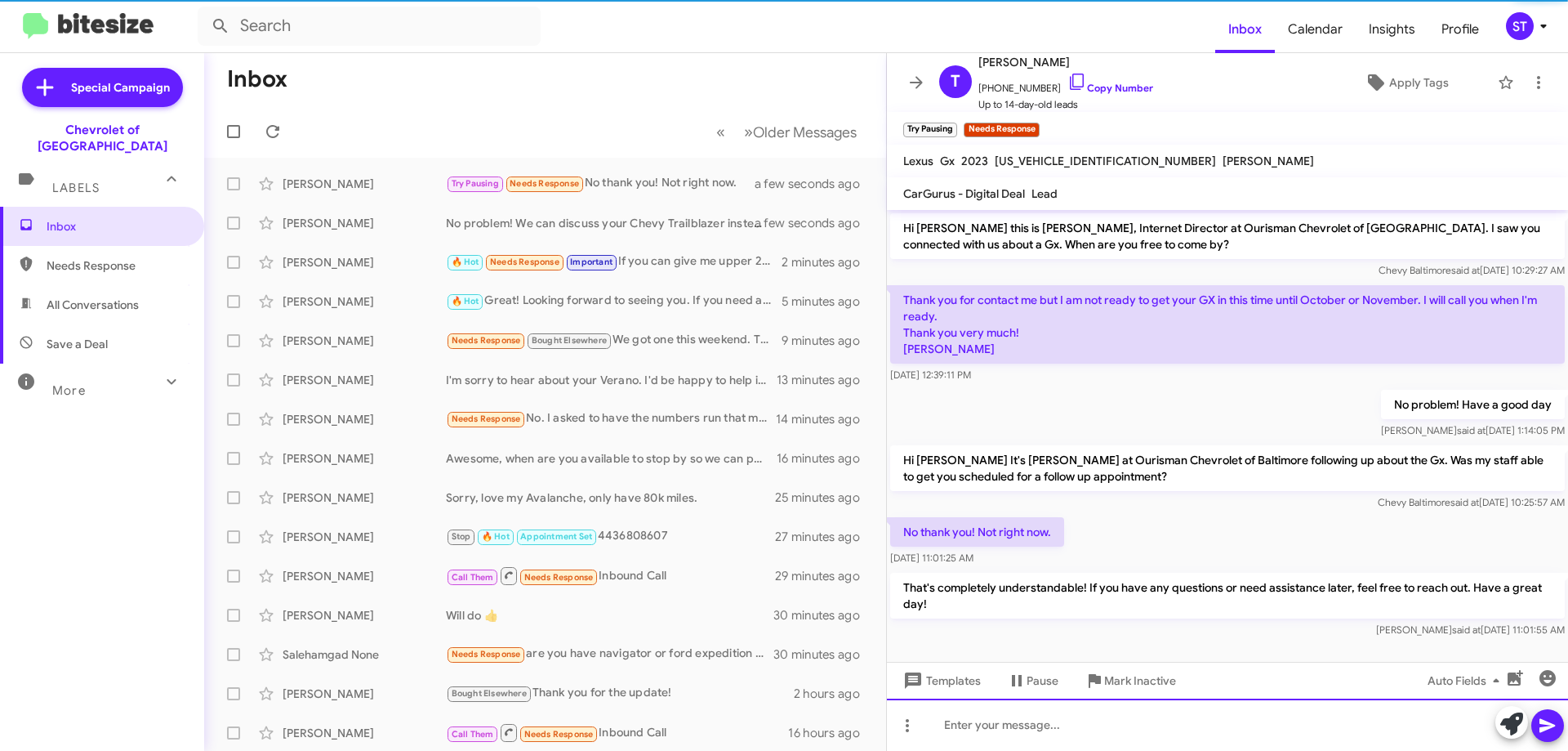
scroll to position [5, 0]
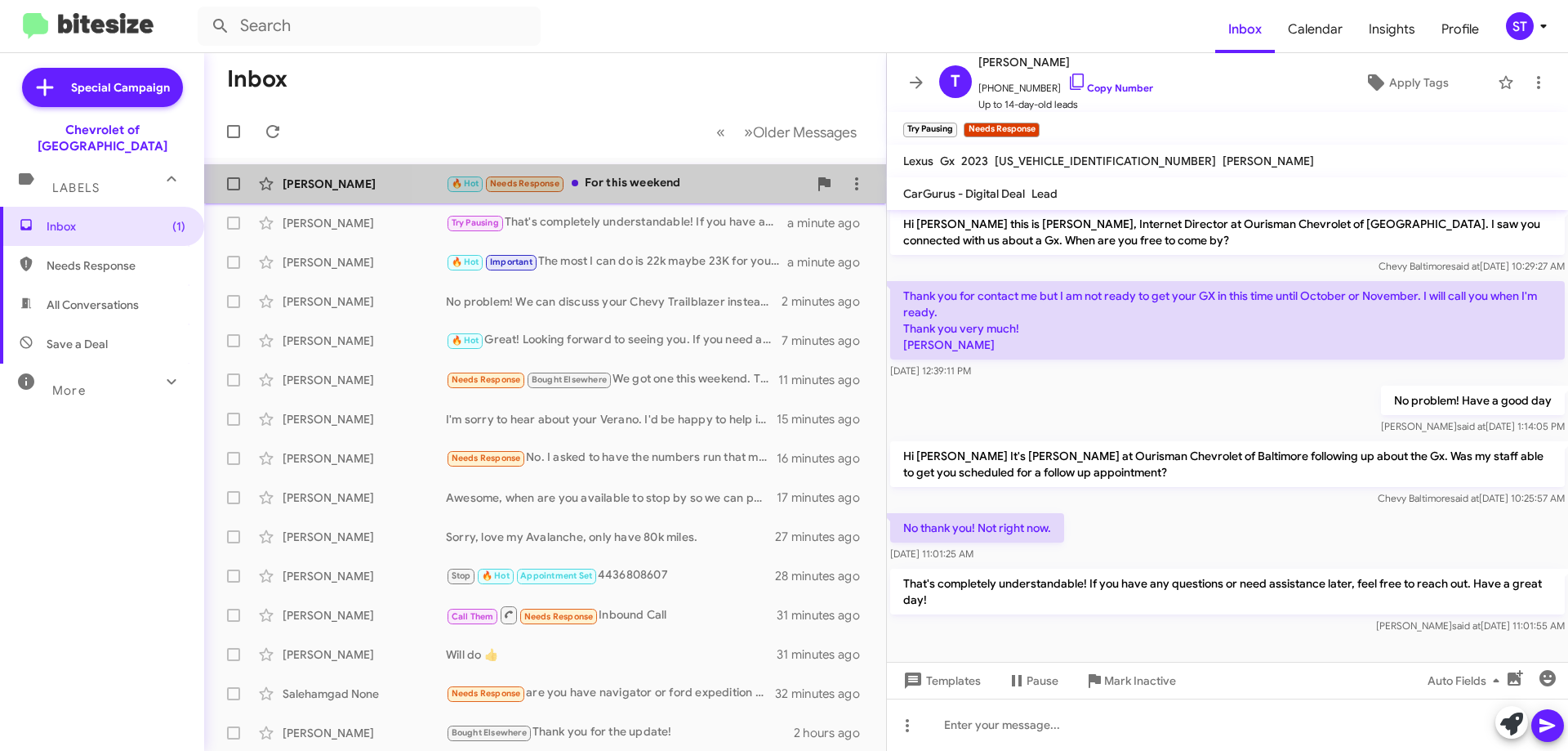
click at [654, 183] on div "🔥 Hot Needs Response For this weekend" at bounding box center [627, 183] width 362 height 19
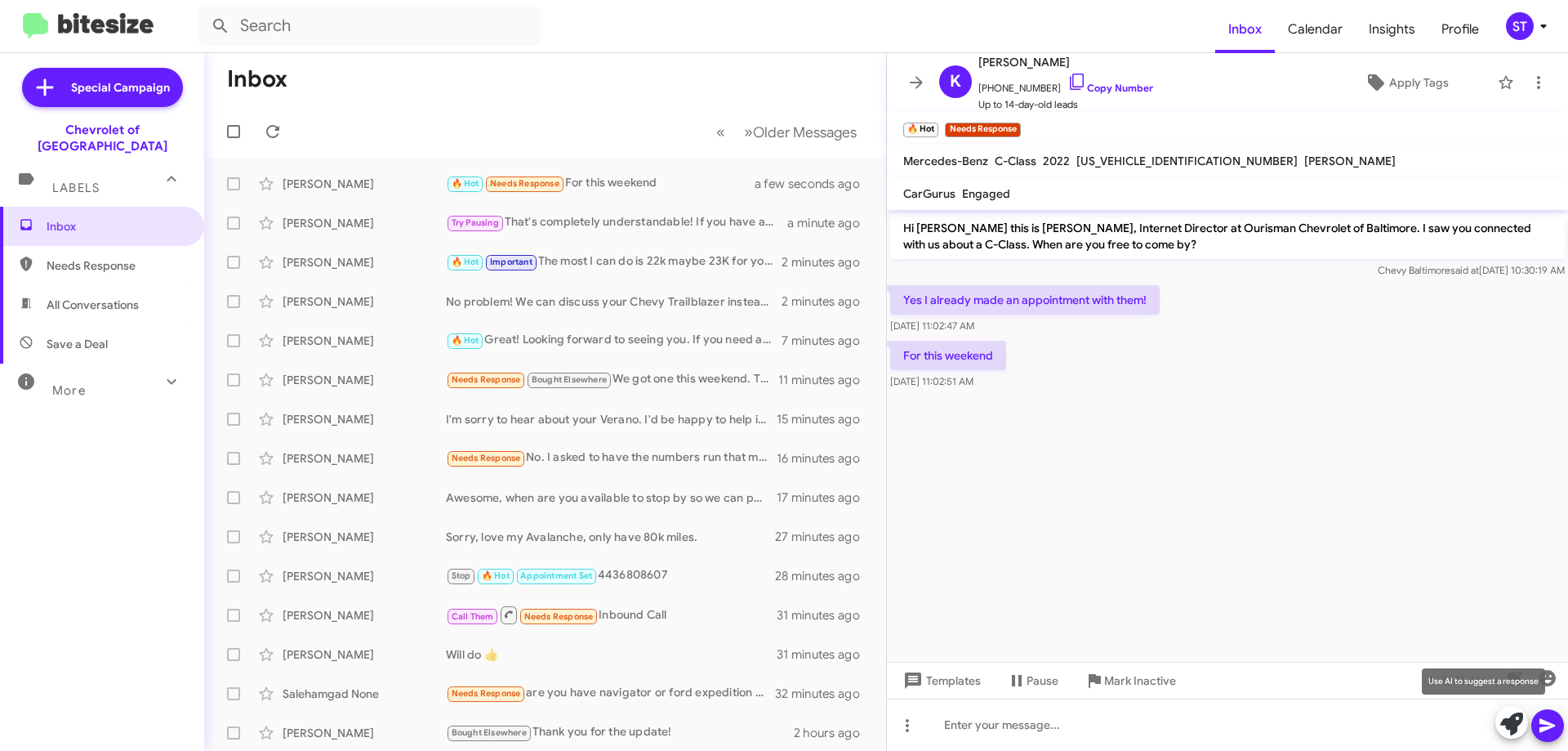
click at [1507, 725] on icon at bounding box center [1511, 723] width 23 height 23
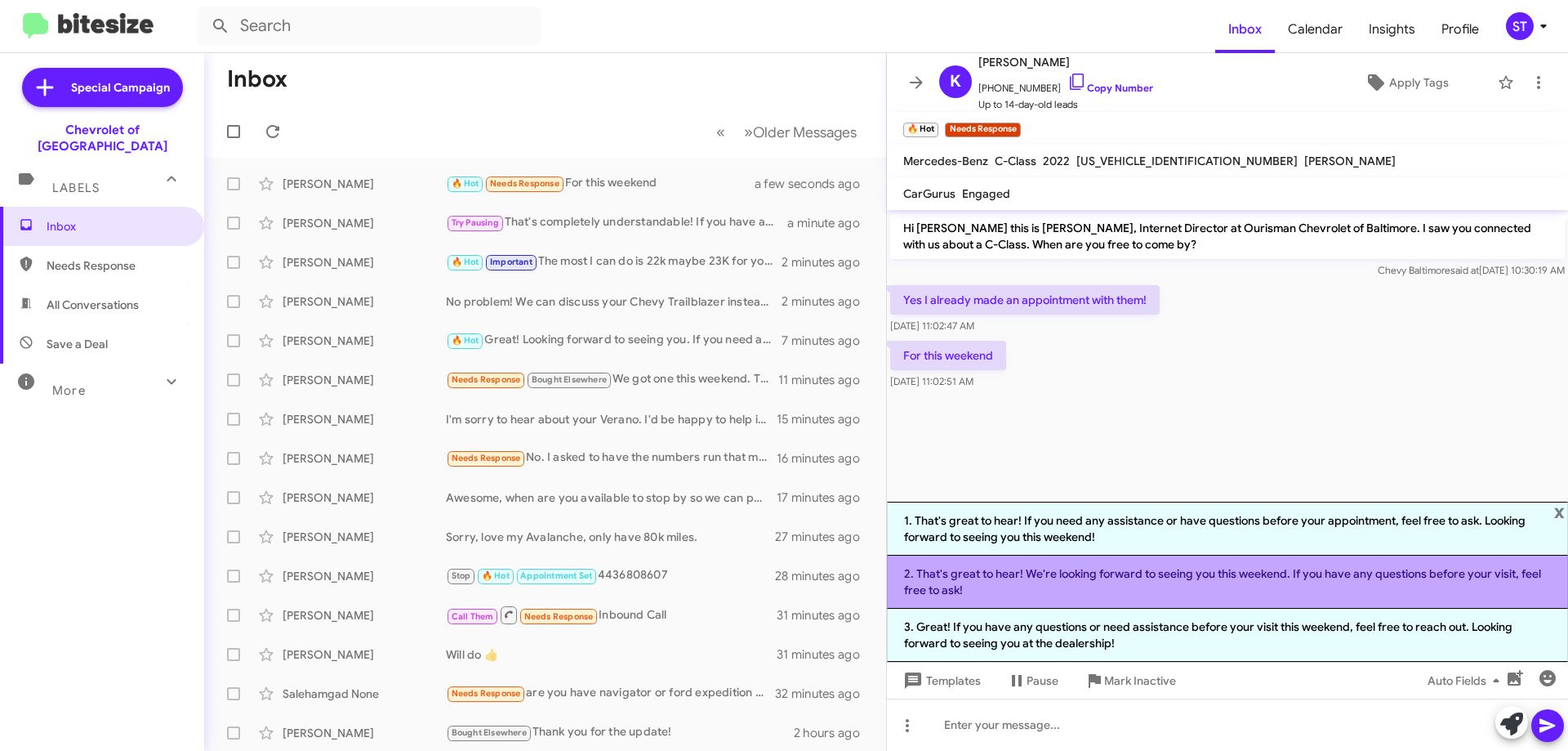
click at [1002, 584] on li "2. That's great to hear! We're looking forward to seeing you this weekend. If y…" at bounding box center [1228, 582] width 682 height 53
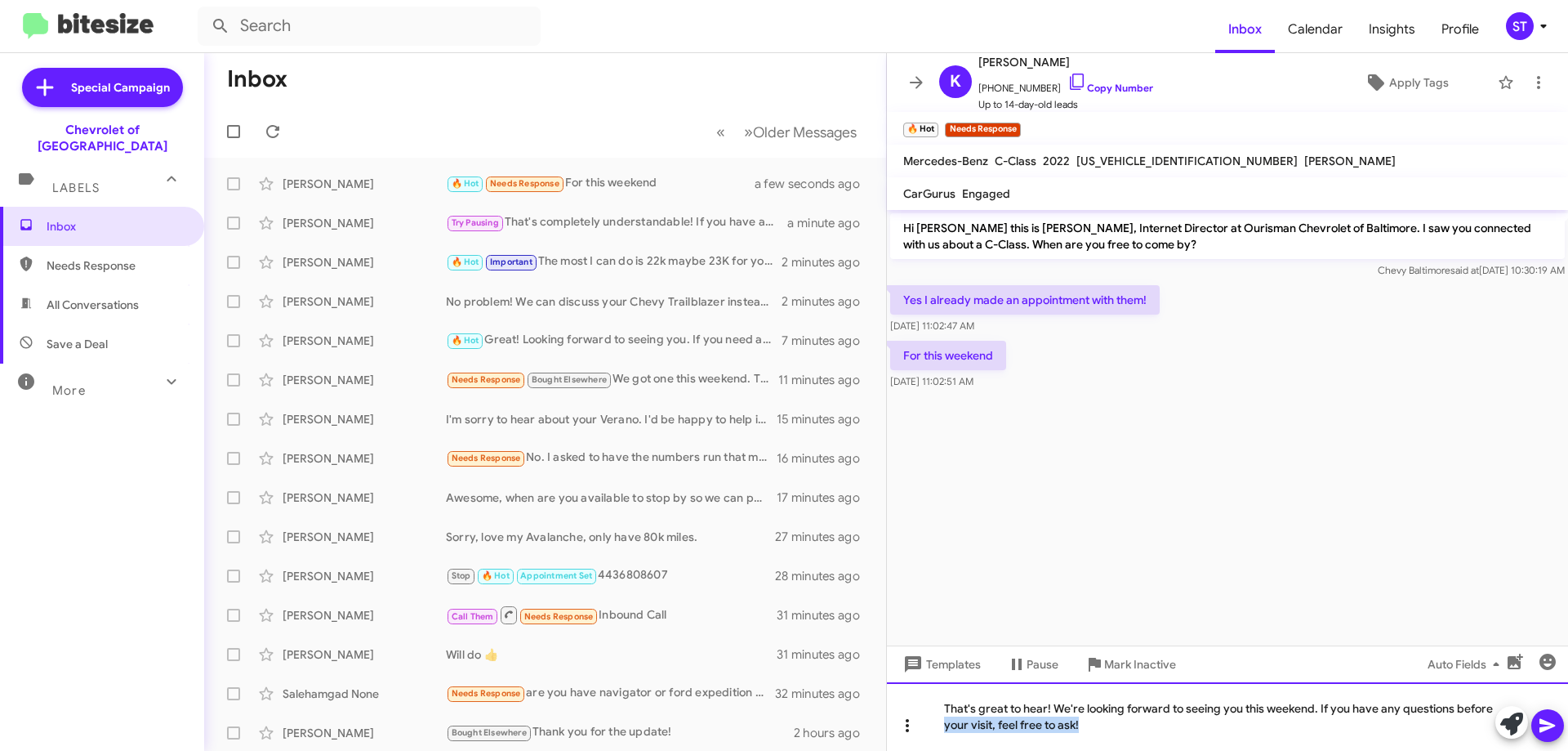
drag, startPoint x: 1114, startPoint y: 728, endPoint x: 898, endPoint y: 734, distance: 216.1
click at [915, 737] on div "That's great to hear! We're looking forward to seeing you this weekend. If you …" at bounding box center [1228, 716] width 682 height 69
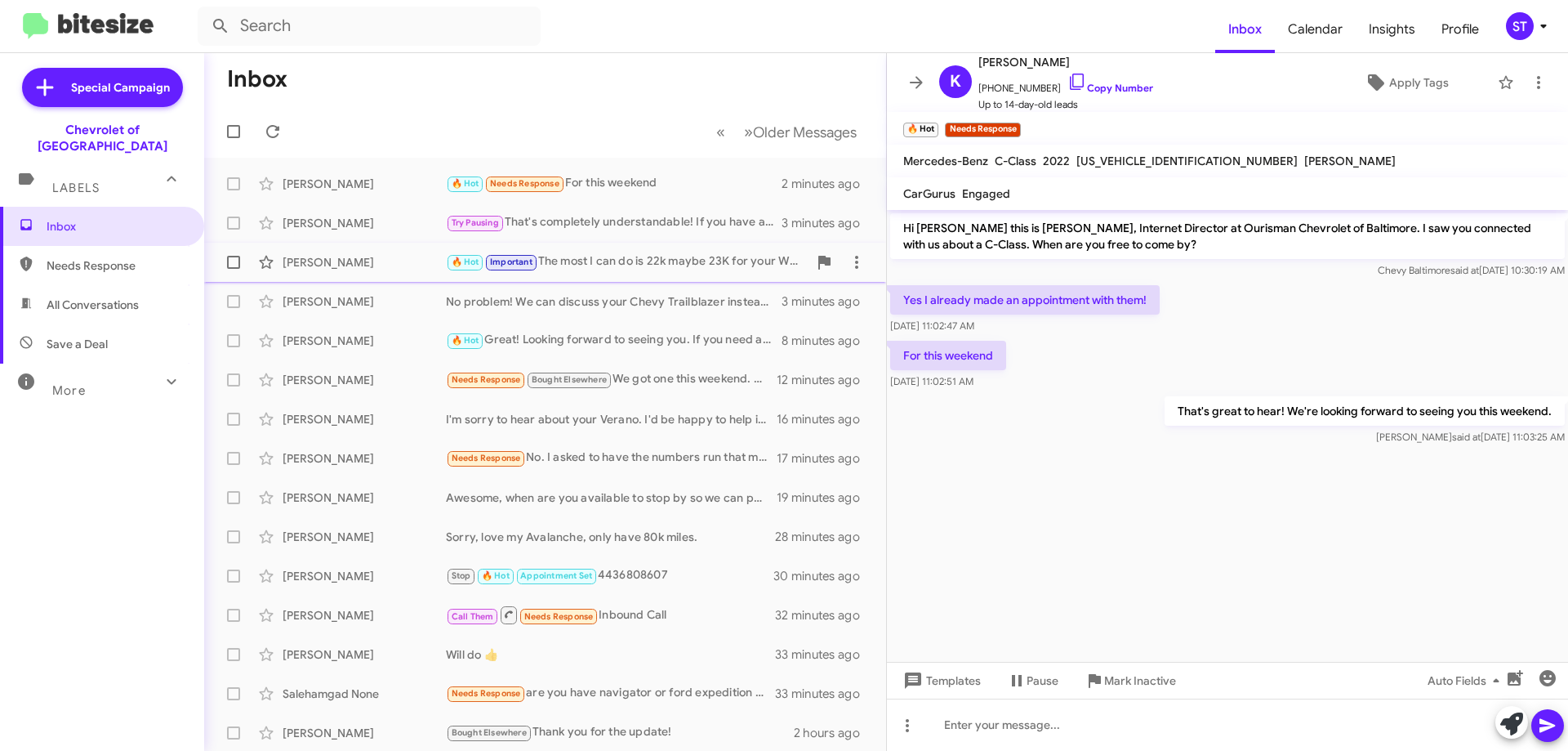
click at [384, 268] on div "[PERSON_NAME]" at bounding box center [363, 262] width 163 height 16
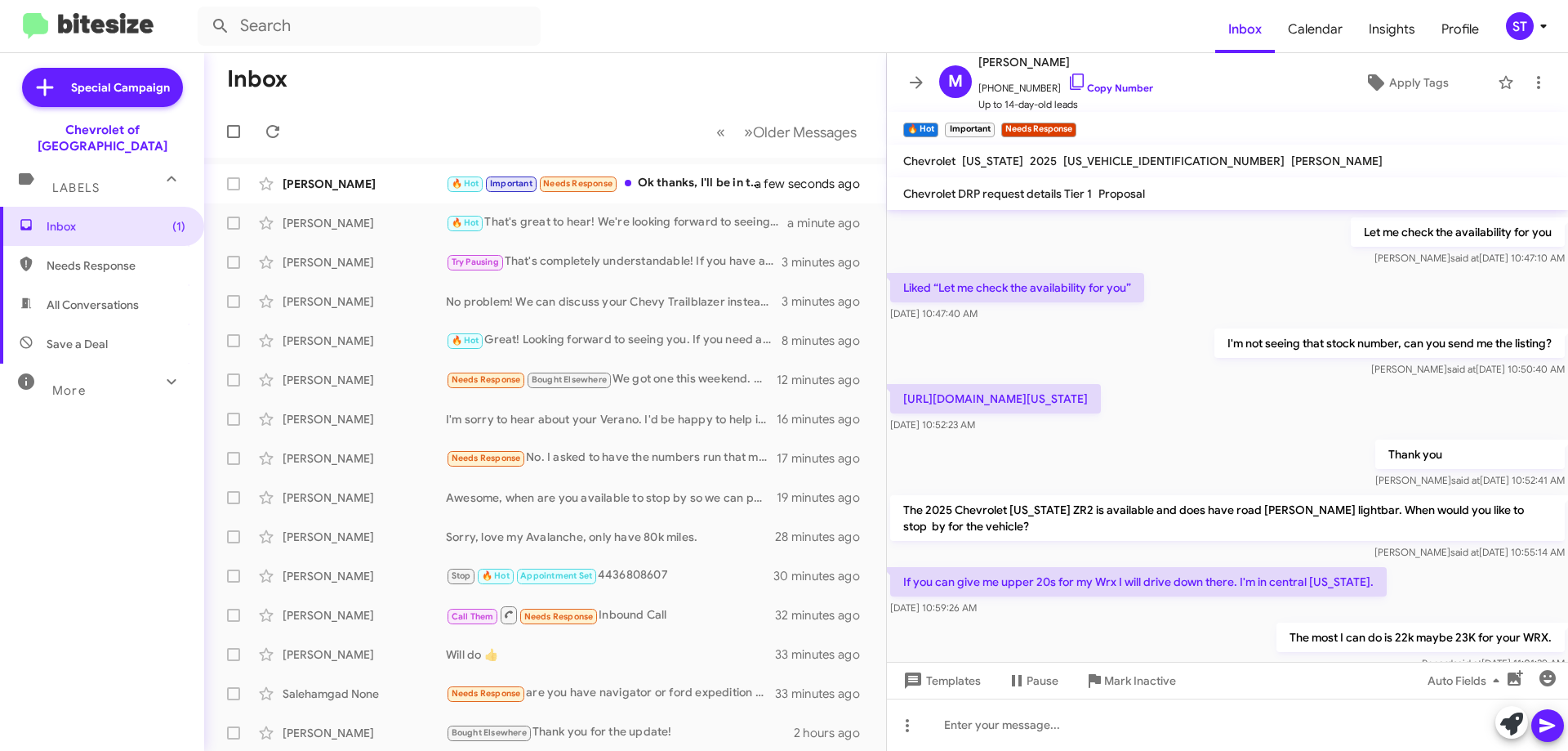
scroll to position [302, 0]
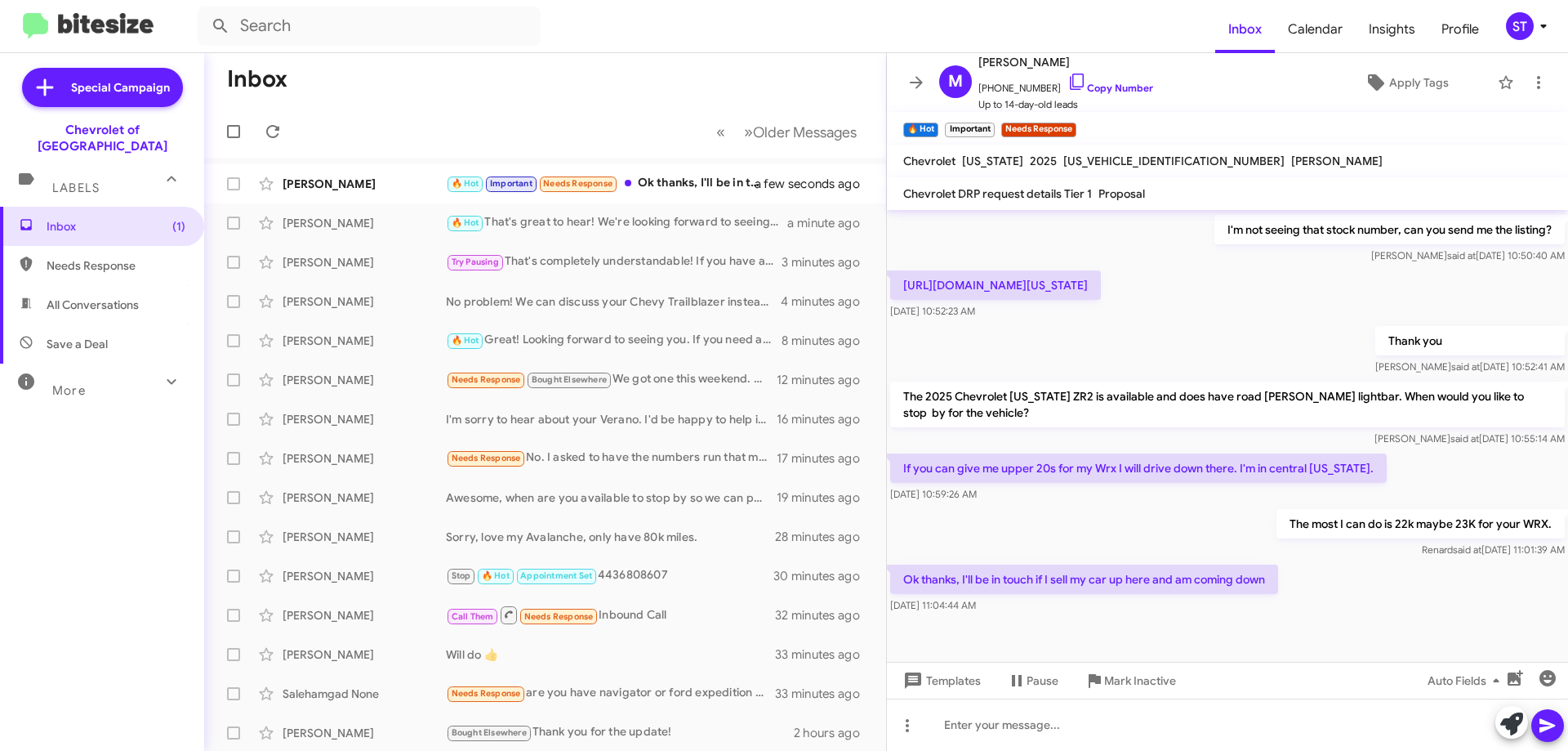
click at [1498, 729] on button at bounding box center [1512, 722] width 32 height 32
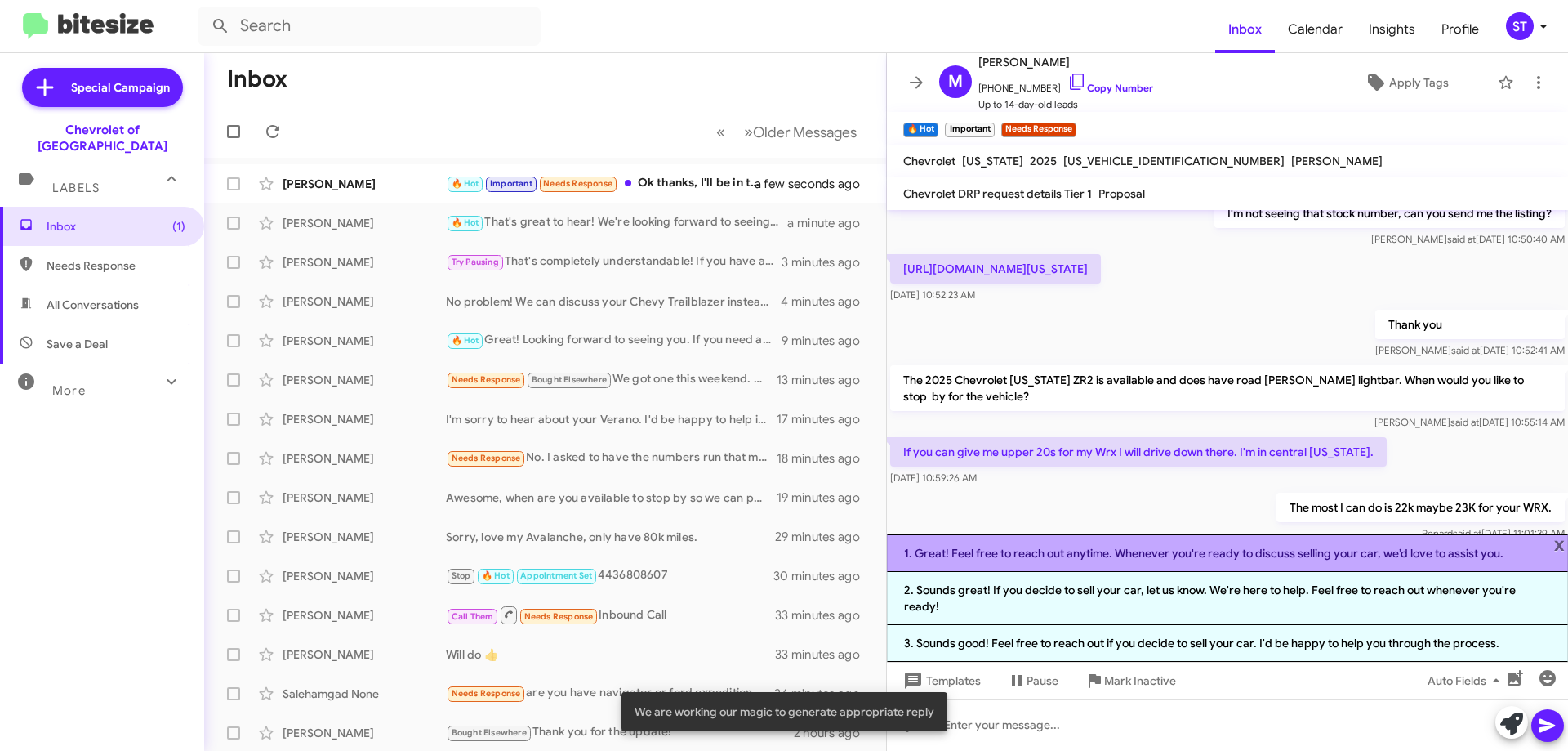
click at [1085, 560] on li "1. Great! Feel free to reach out anytime. Whenever you're ready to discuss sell…" at bounding box center [1228, 553] width 682 height 38
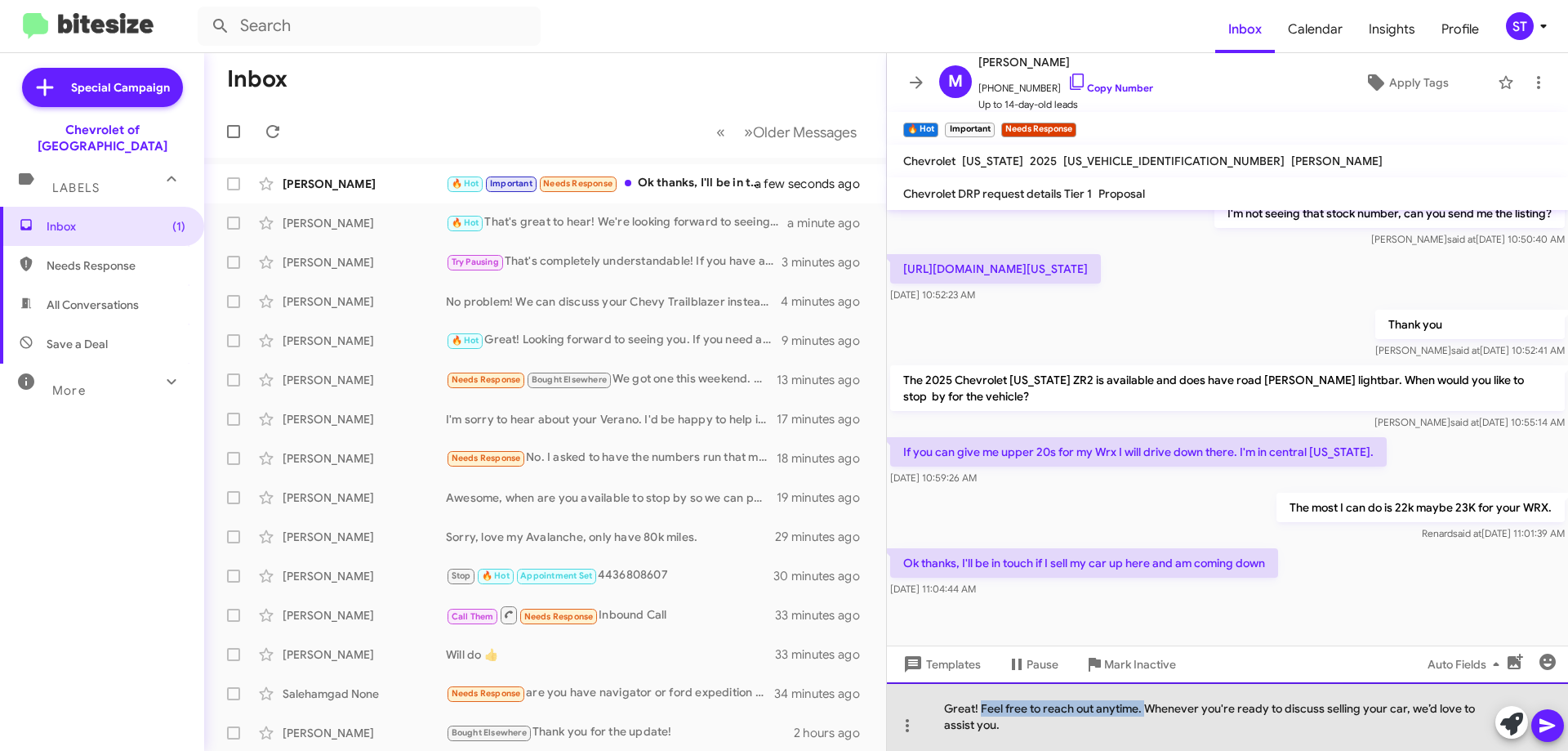
drag, startPoint x: 1145, startPoint y: 716, endPoint x: 981, endPoint y: 703, distance: 164.5
click at [981, 703] on div "Great! Feel free to reach out anytime. Whenever you're ready to discuss selling…" at bounding box center [1228, 716] width 682 height 69
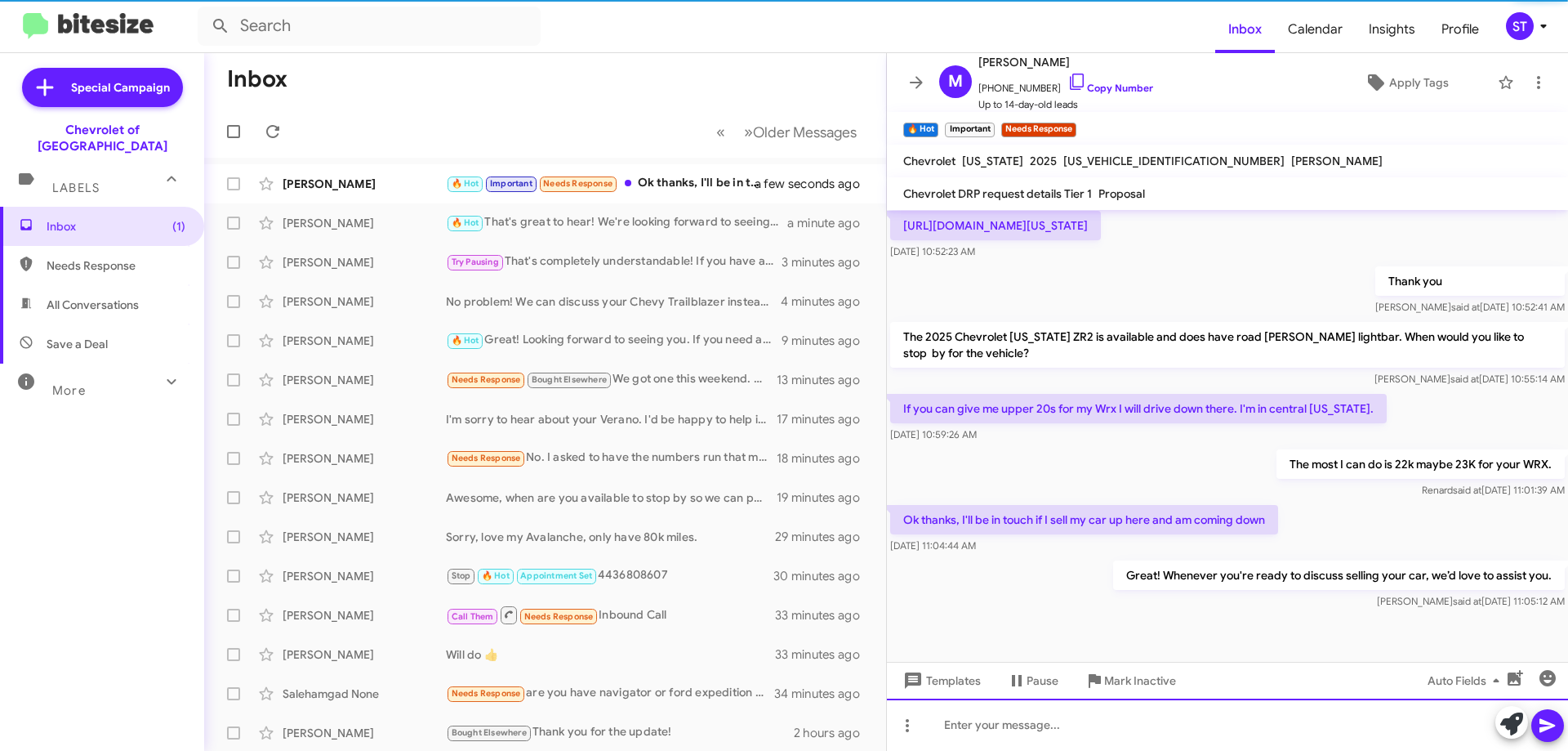
scroll to position [362, 0]
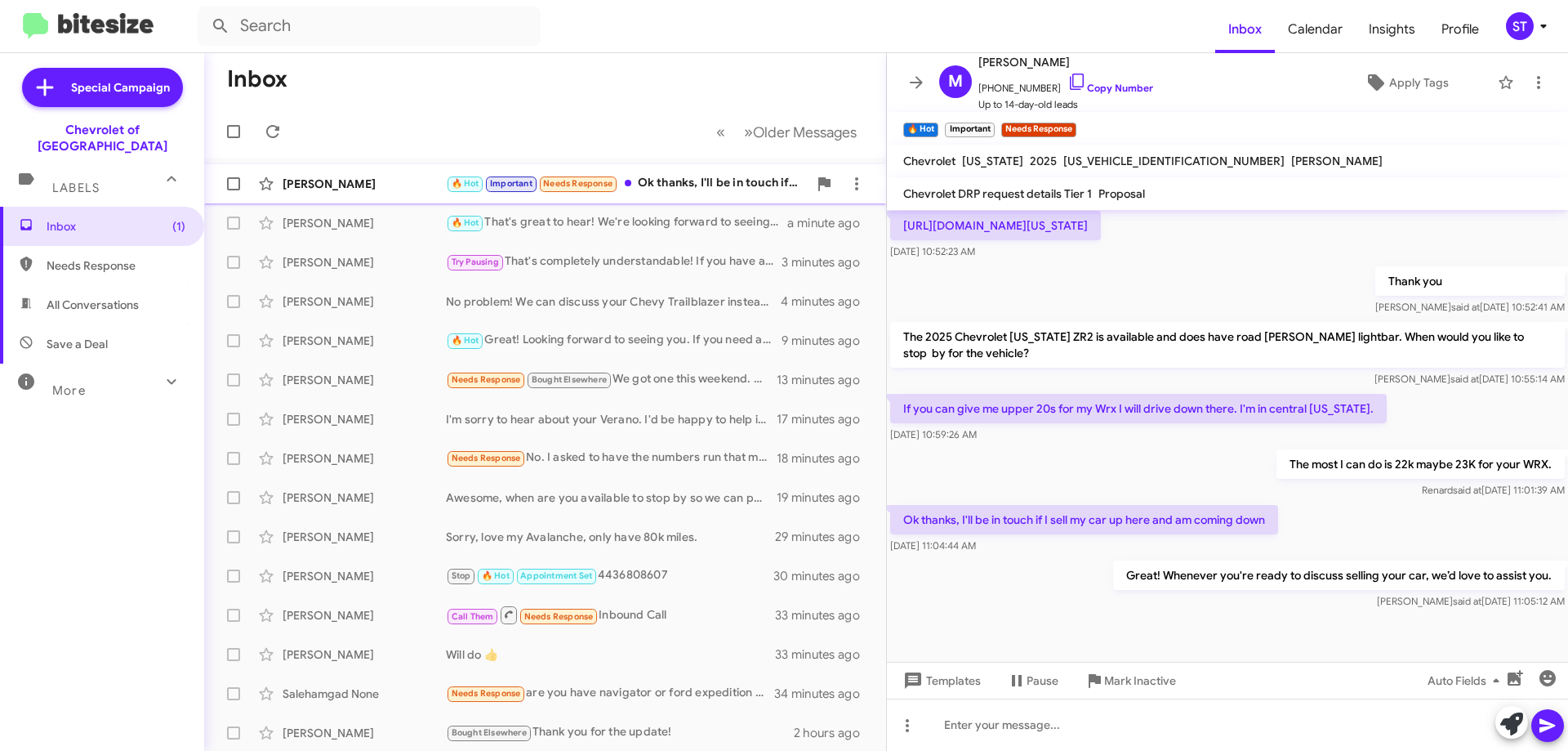
click at [421, 179] on div "[PERSON_NAME]" at bounding box center [363, 184] width 163 height 16
click at [284, 136] on span at bounding box center [272, 132] width 32 height 20
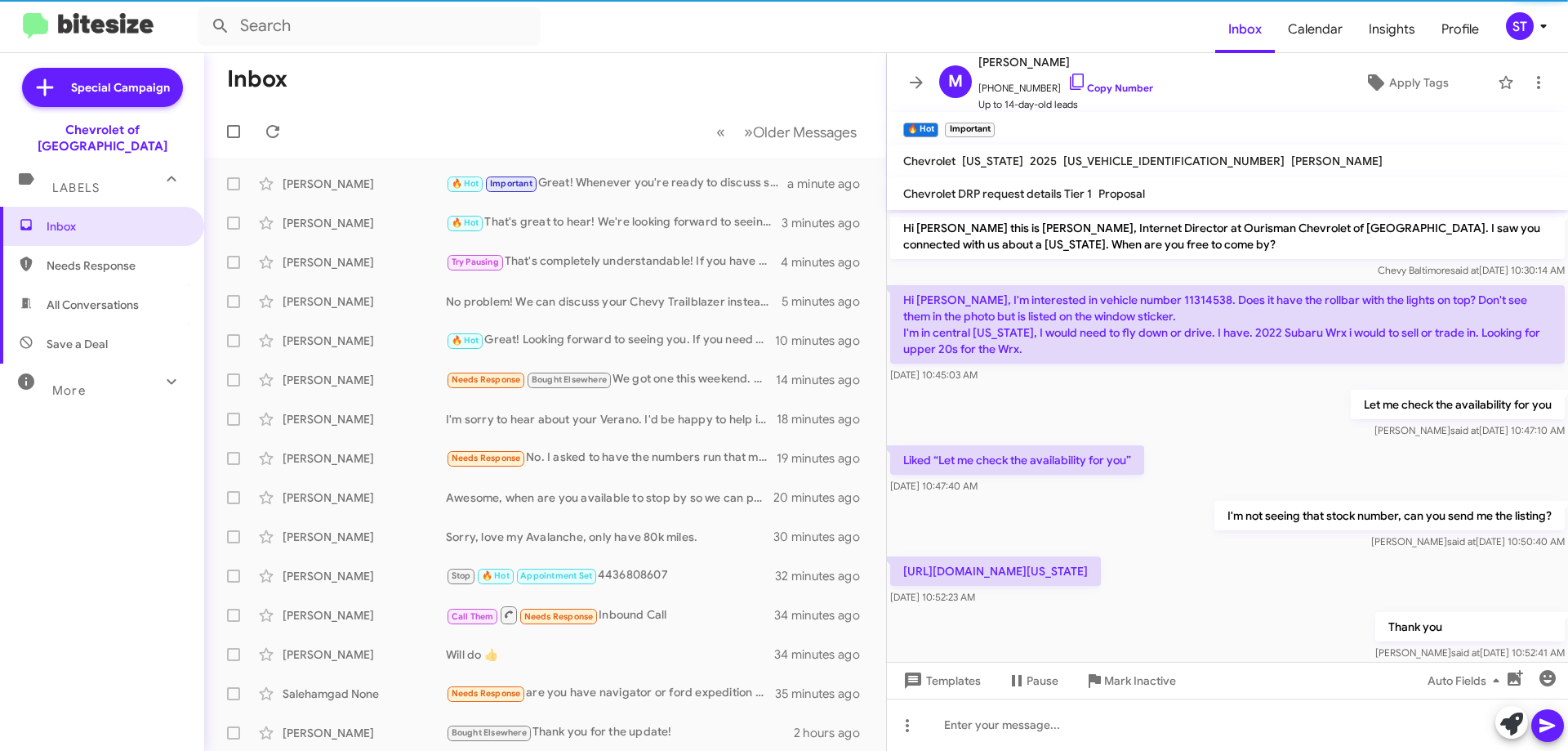
scroll to position [329, 0]
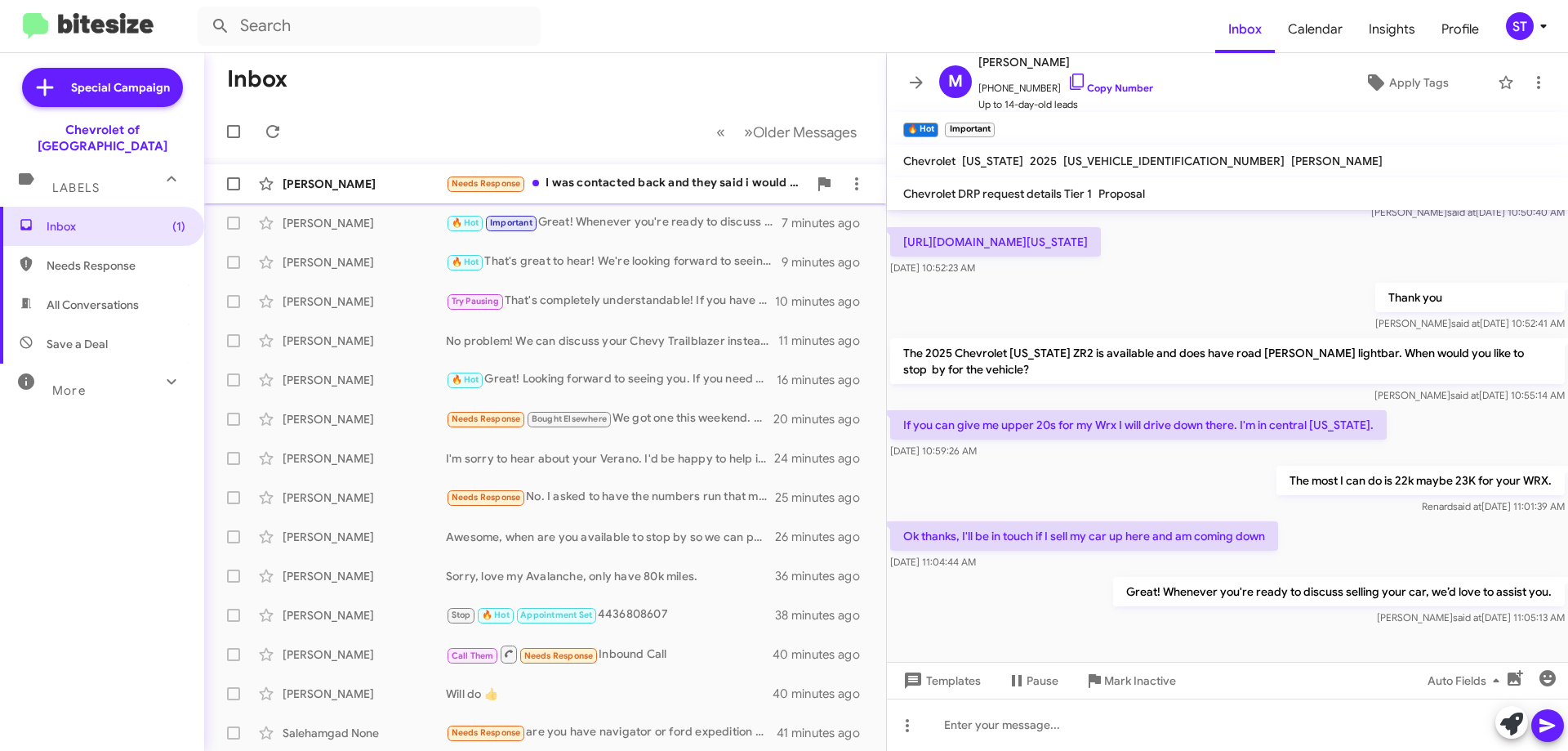
click at [597, 188] on div "Needs Response I was contacted back and they said i would have to put down 7000…" at bounding box center [627, 183] width 362 height 19
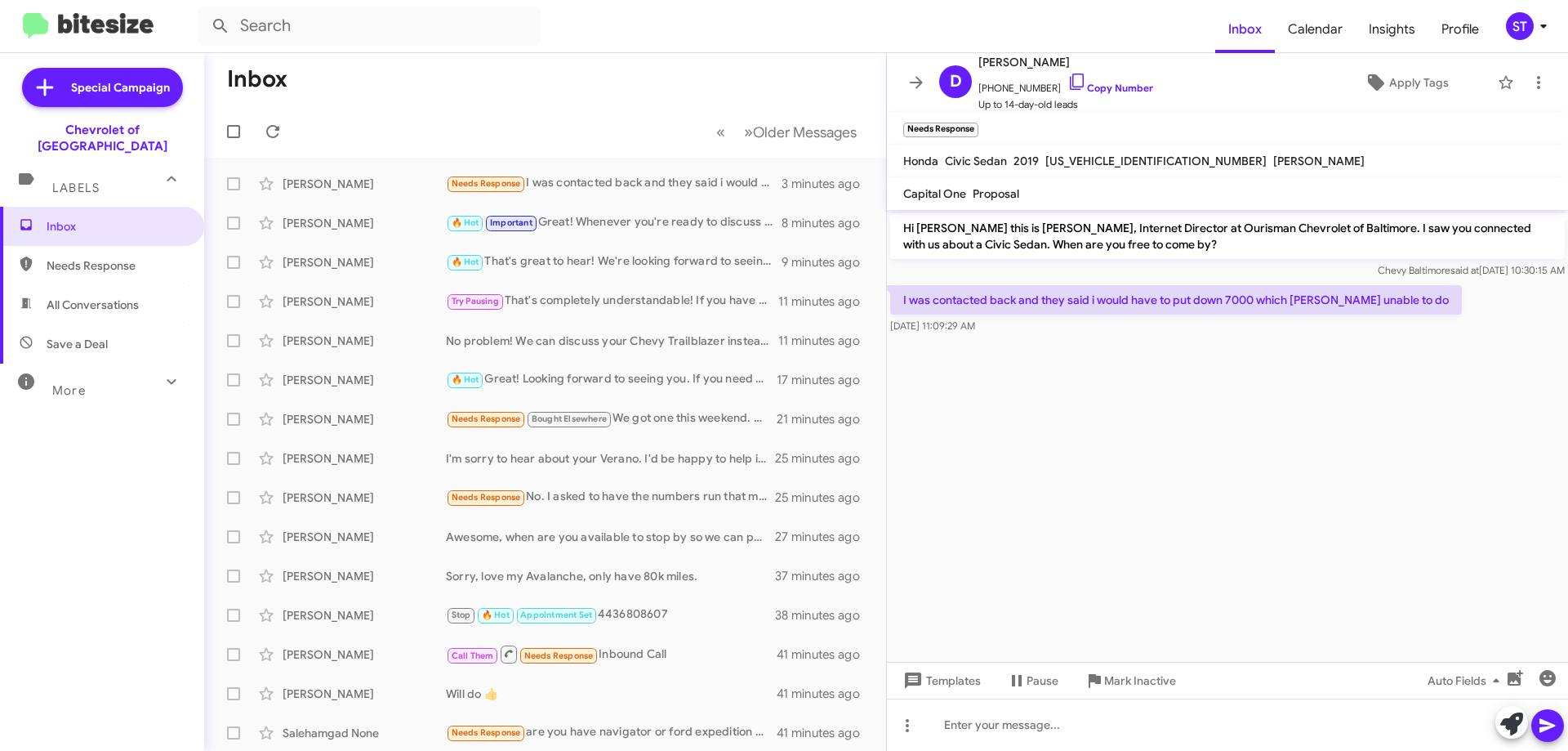
click at [500, 108] on mat-toolbar-row "« Previous » Next Older Messages" at bounding box center [545, 132] width 682 height 52
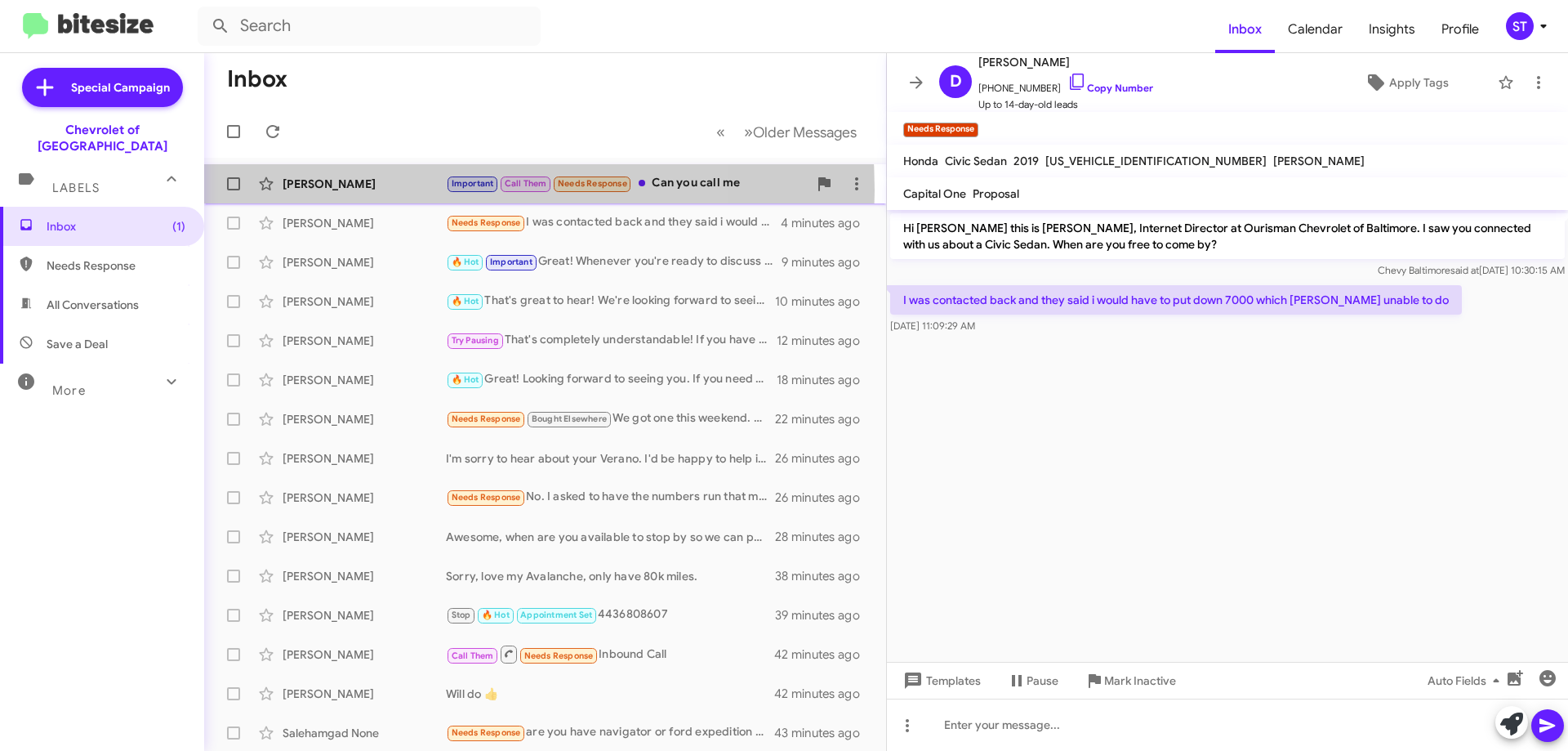
click at [387, 190] on div "[PERSON_NAME]" at bounding box center [363, 184] width 163 height 16
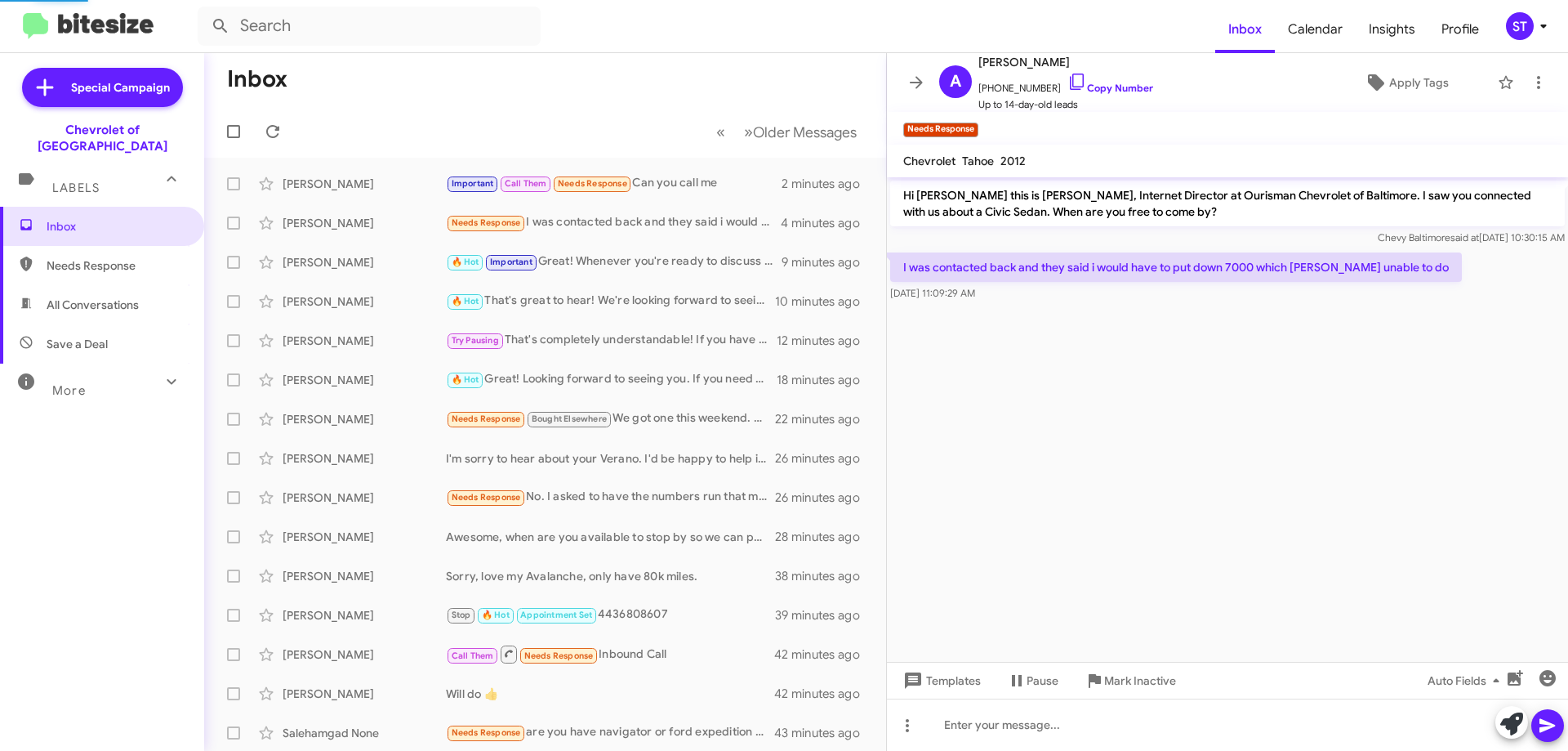
scroll to position [96, 0]
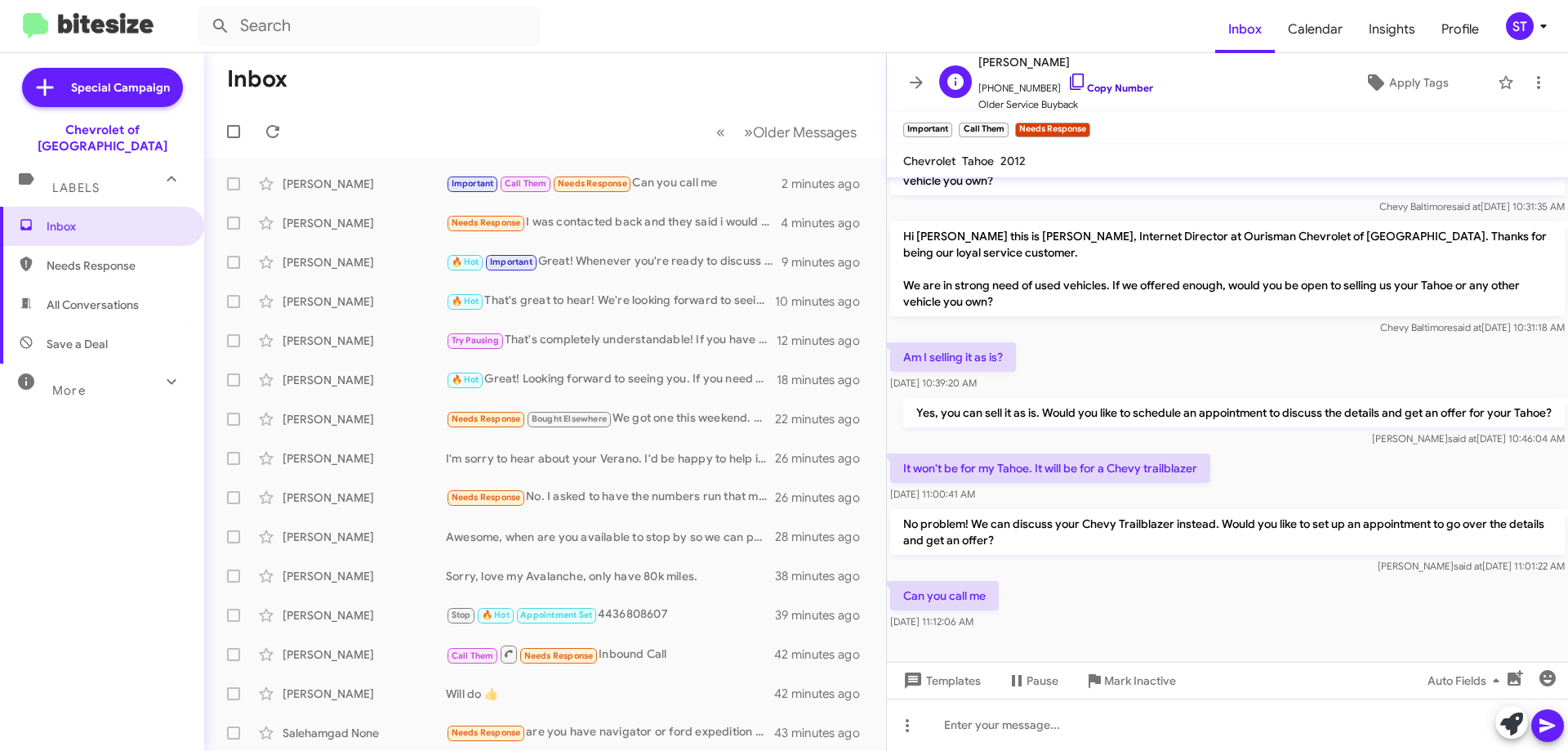
click at [1068, 83] on icon at bounding box center [1077, 82] width 20 height 20
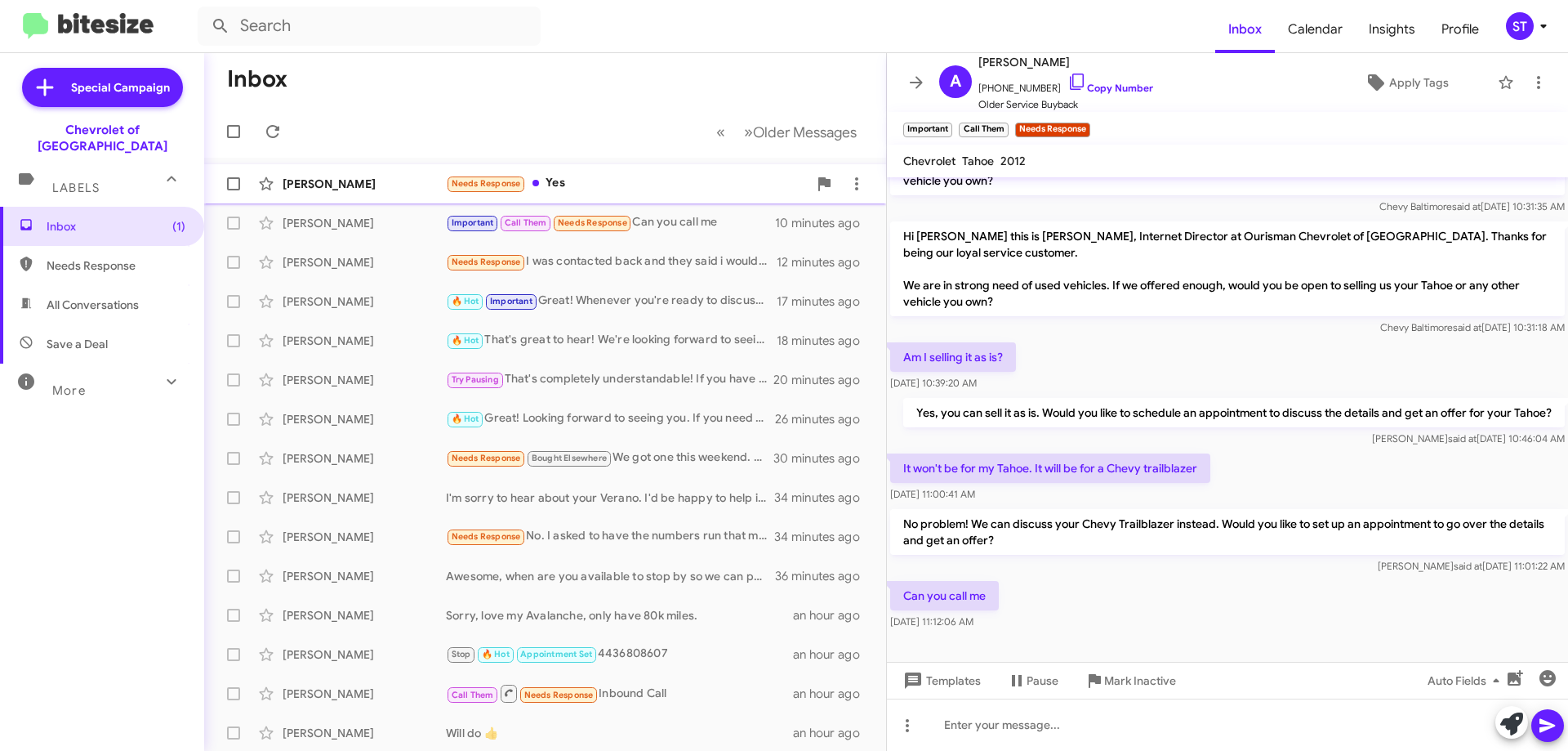
click at [547, 190] on div "Needs Response Yes" at bounding box center [627, 183] width 362 height 19
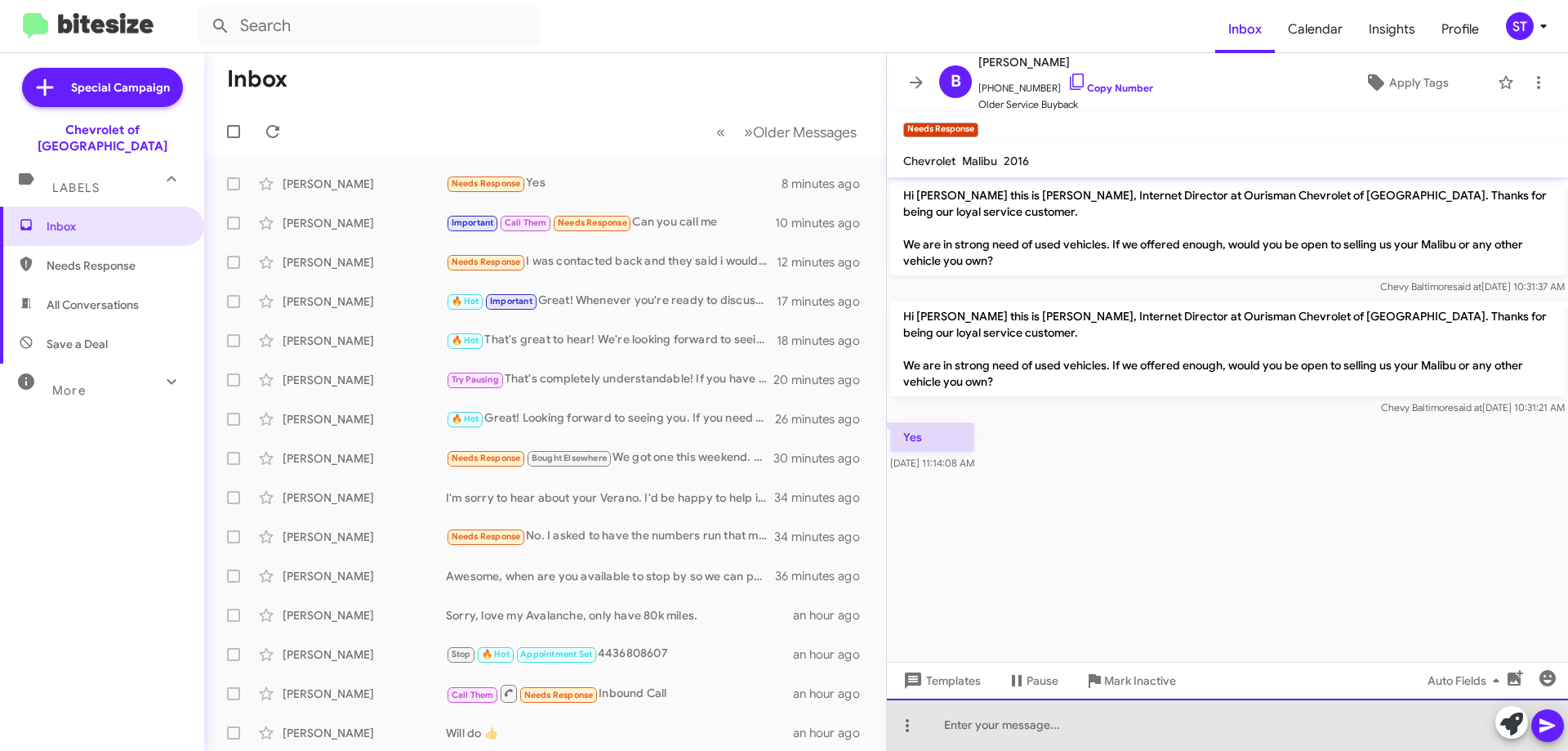
click at [1022, 721] on div at bounding box center [1228, 725] width 682 height 52
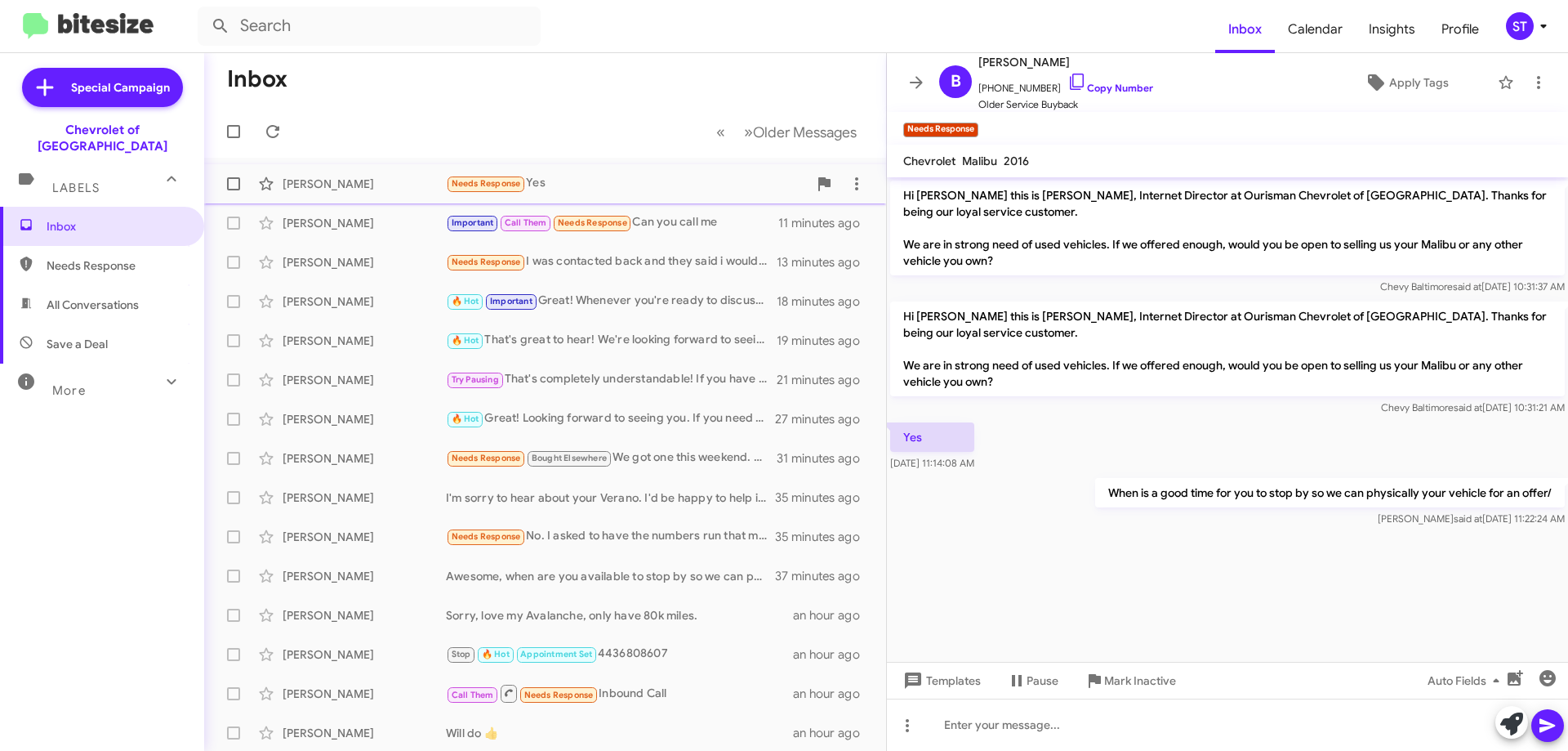
click at [588, 188] on div "Needs Response Yes" at bounding box center [627, 183] width 362 height 19
click at [271, 137] on icon at bounding box center [272, 132] width 13 height 13
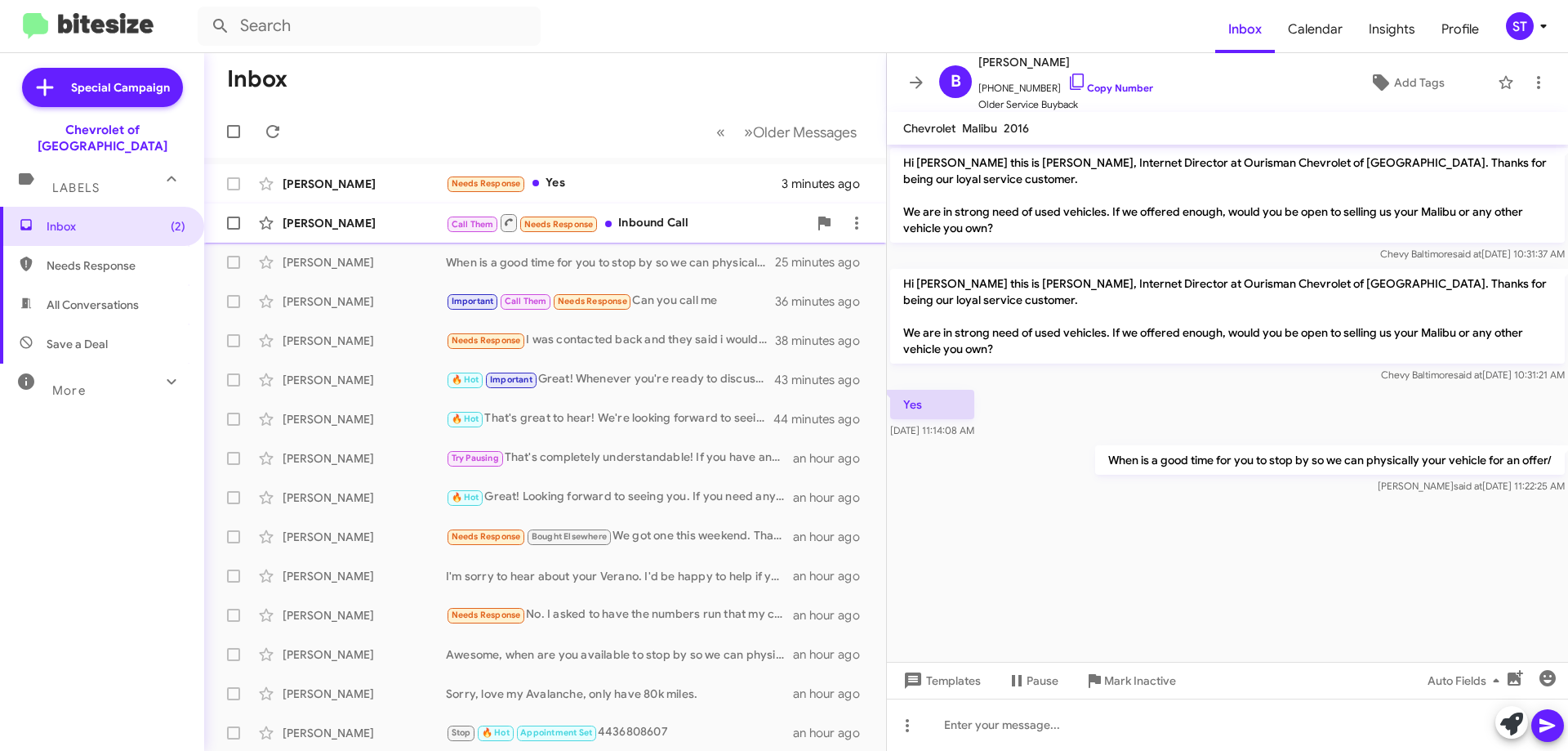
click at [717, 208] on div "[PERSON_NAME] Call Them Needs Response Inbound Call 6 minutes ago" at bounding box center [545, 223] width 656 height 32
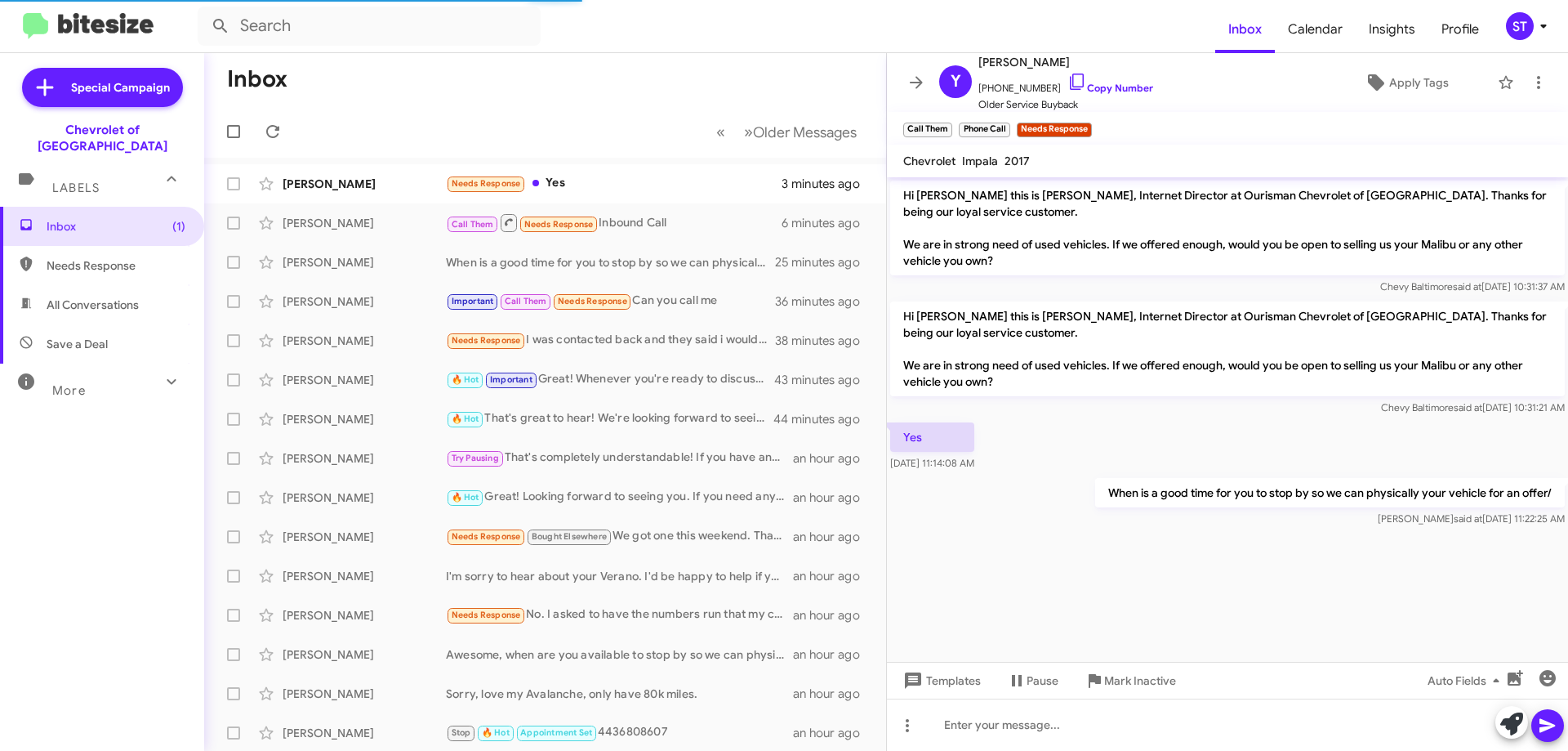
scroll to position [1654, 0]
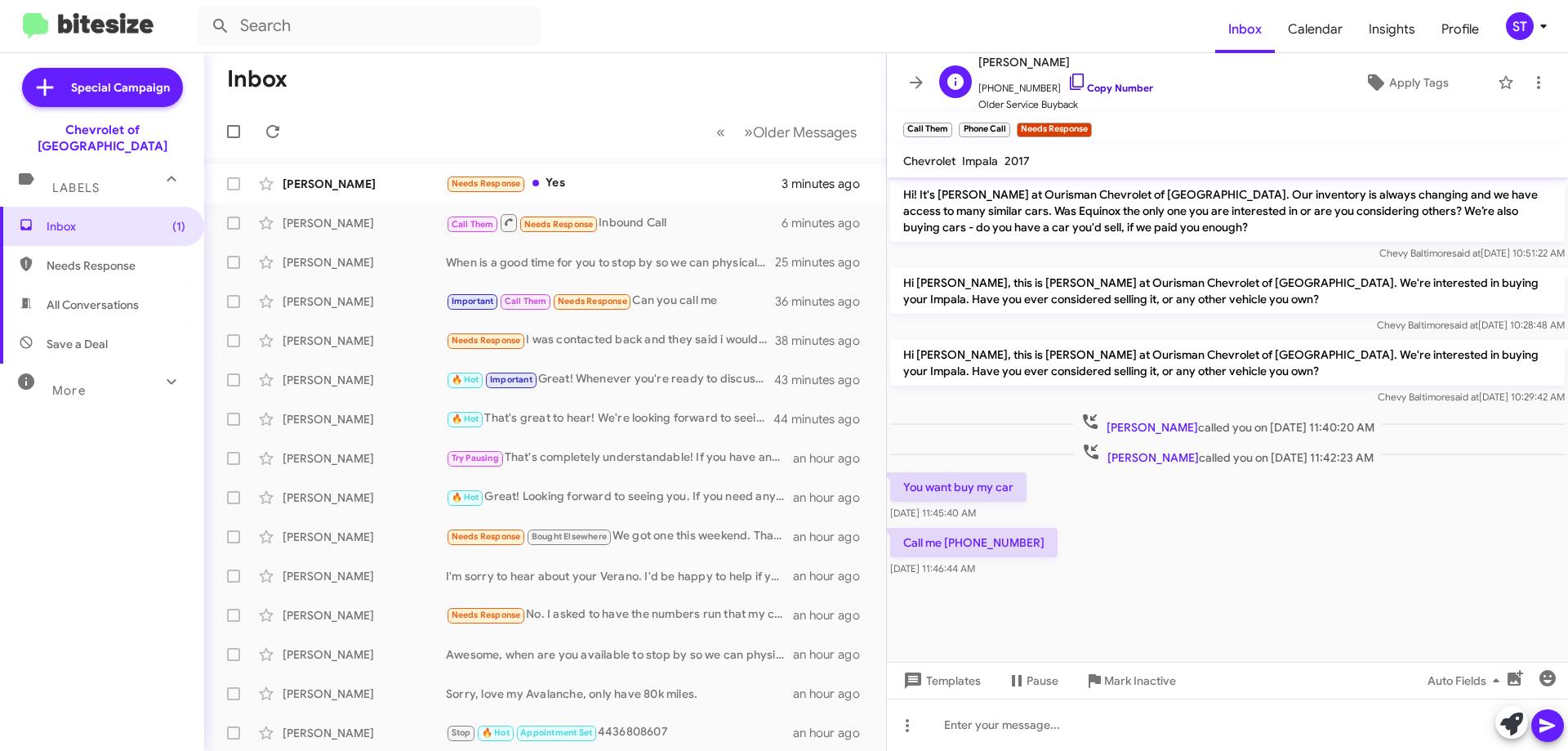
click at [1068, 79] on icon at bounding box center [1077, 82] width 20 height 20
click at [646, 190] on div "Needs Response Yes" at bounding box center [627, 183] width 362 height 19
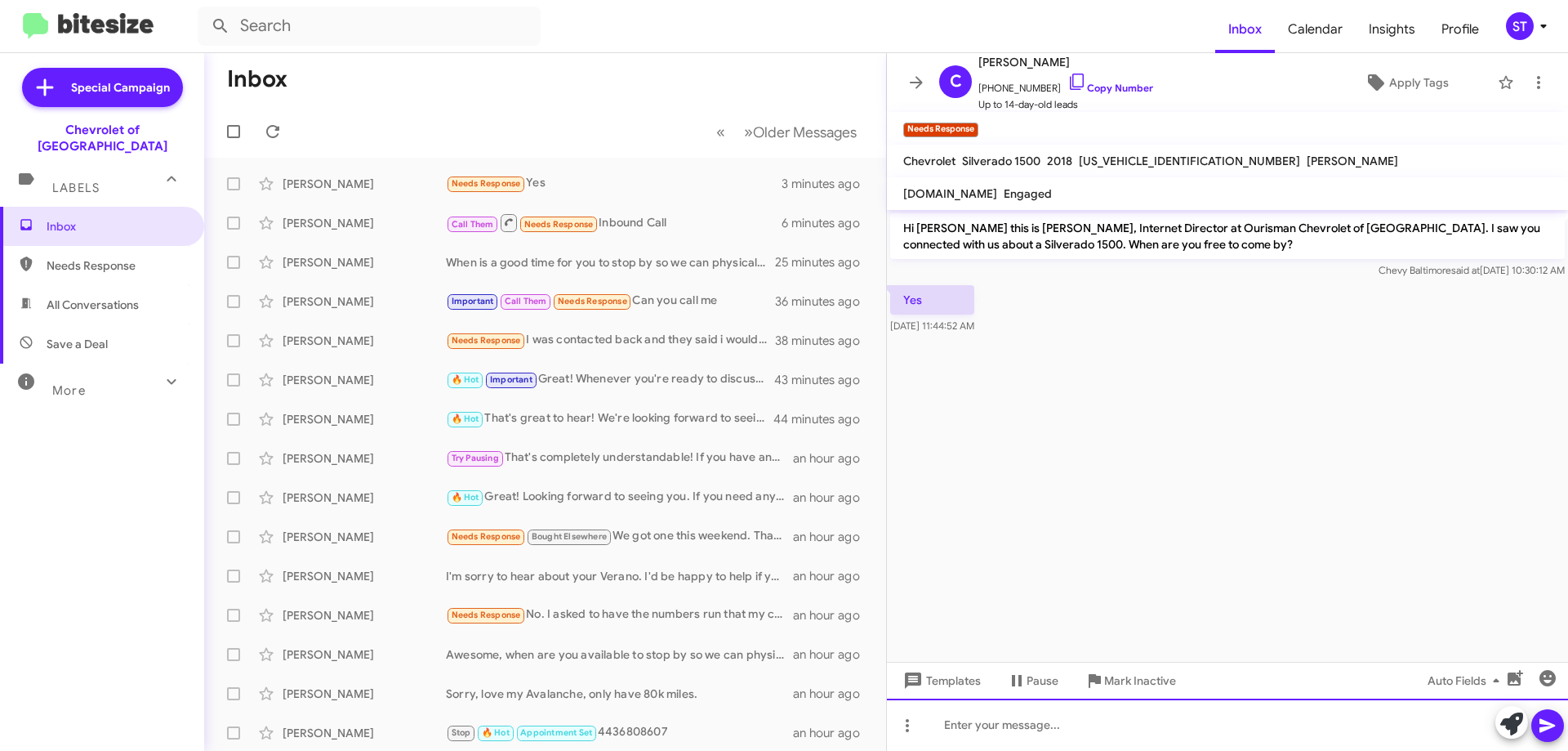
click at [1013, 725] on div at bounding box center [1228, 725] width 682 height 52
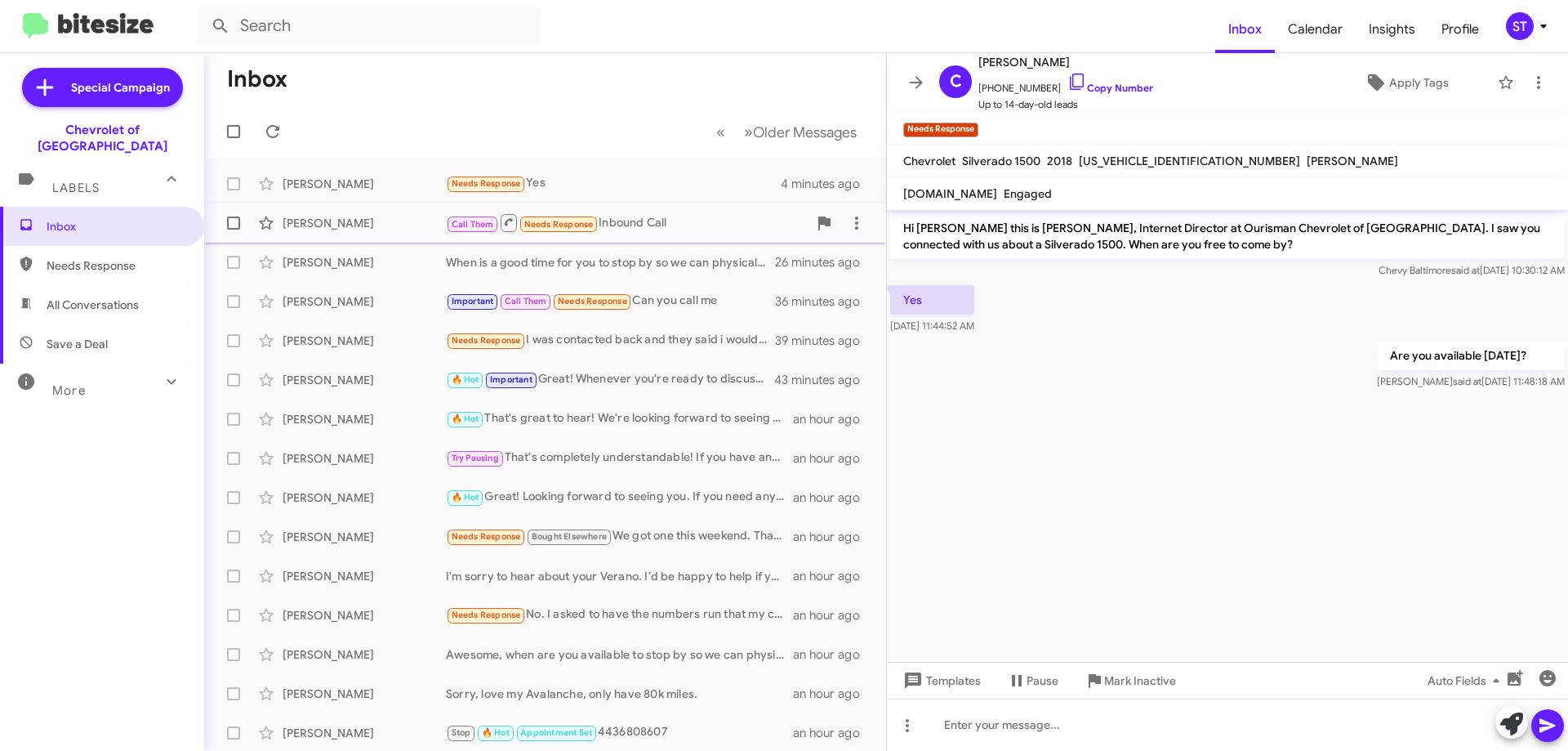
click at [640, 225] on div "Call Them Needs Response Inbound Call" at bounding box center [627, 223] width 362 height 21
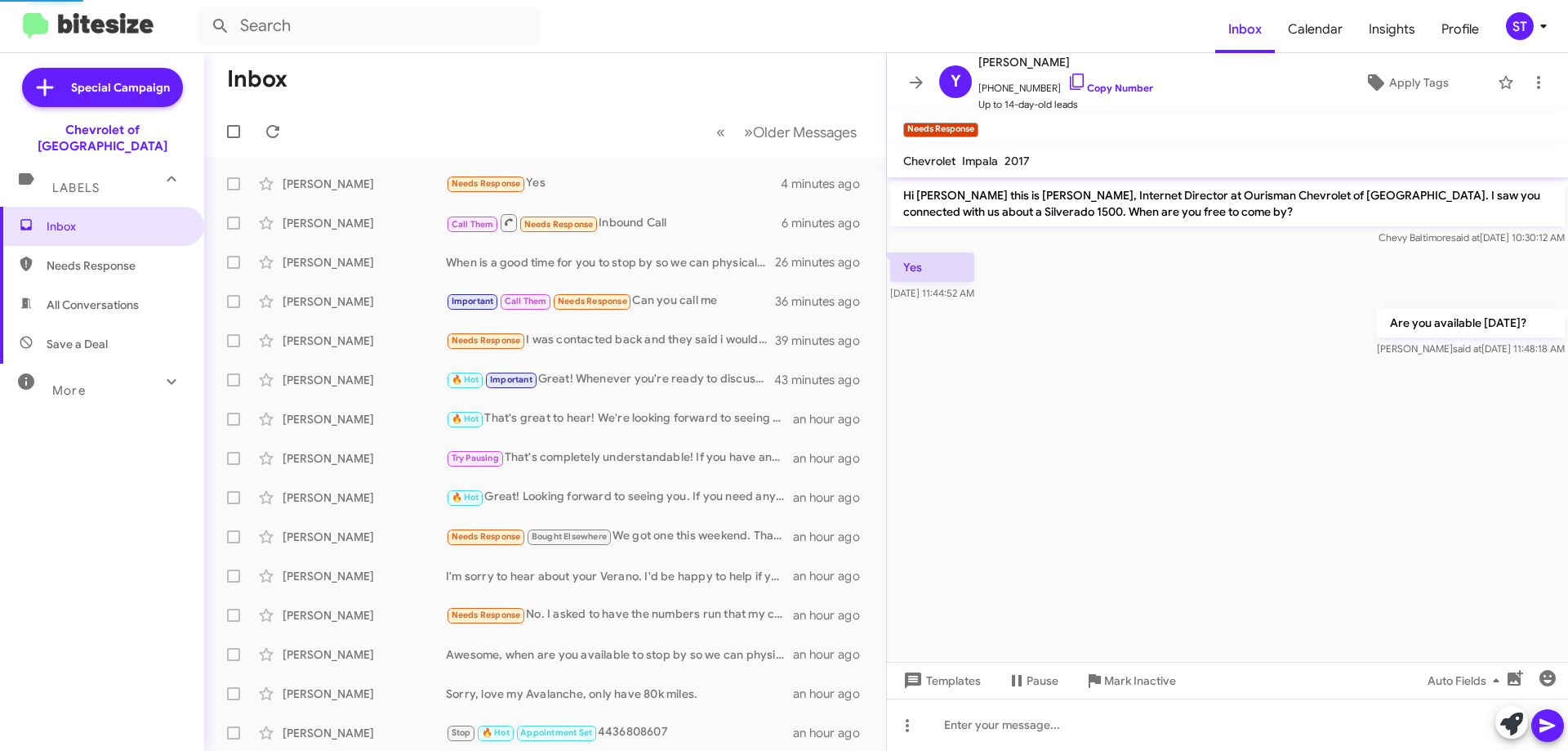
scroll to position [1654, 0]
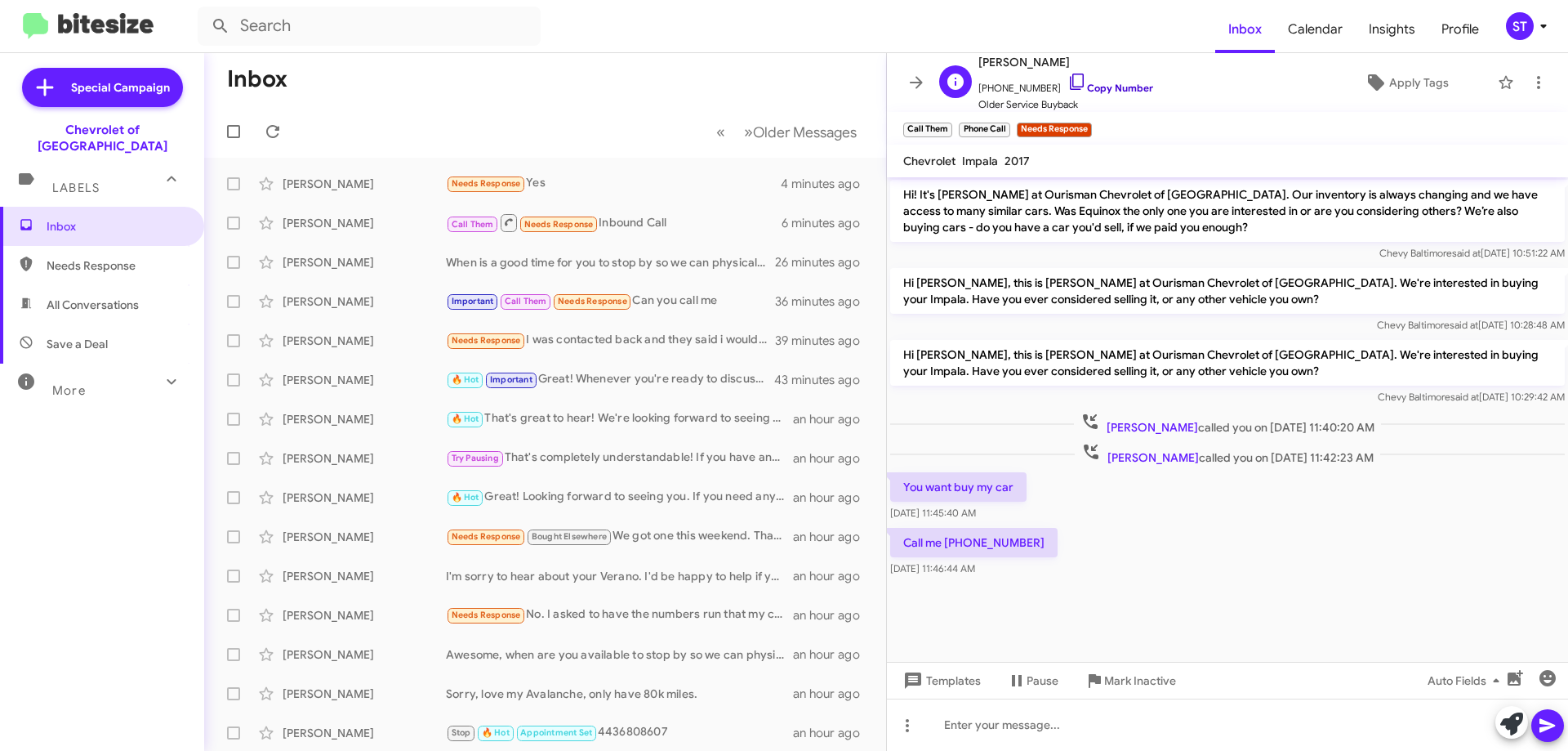
click at [1068, 81] on icon at bounding box center [1077, 82] width 20 height 20
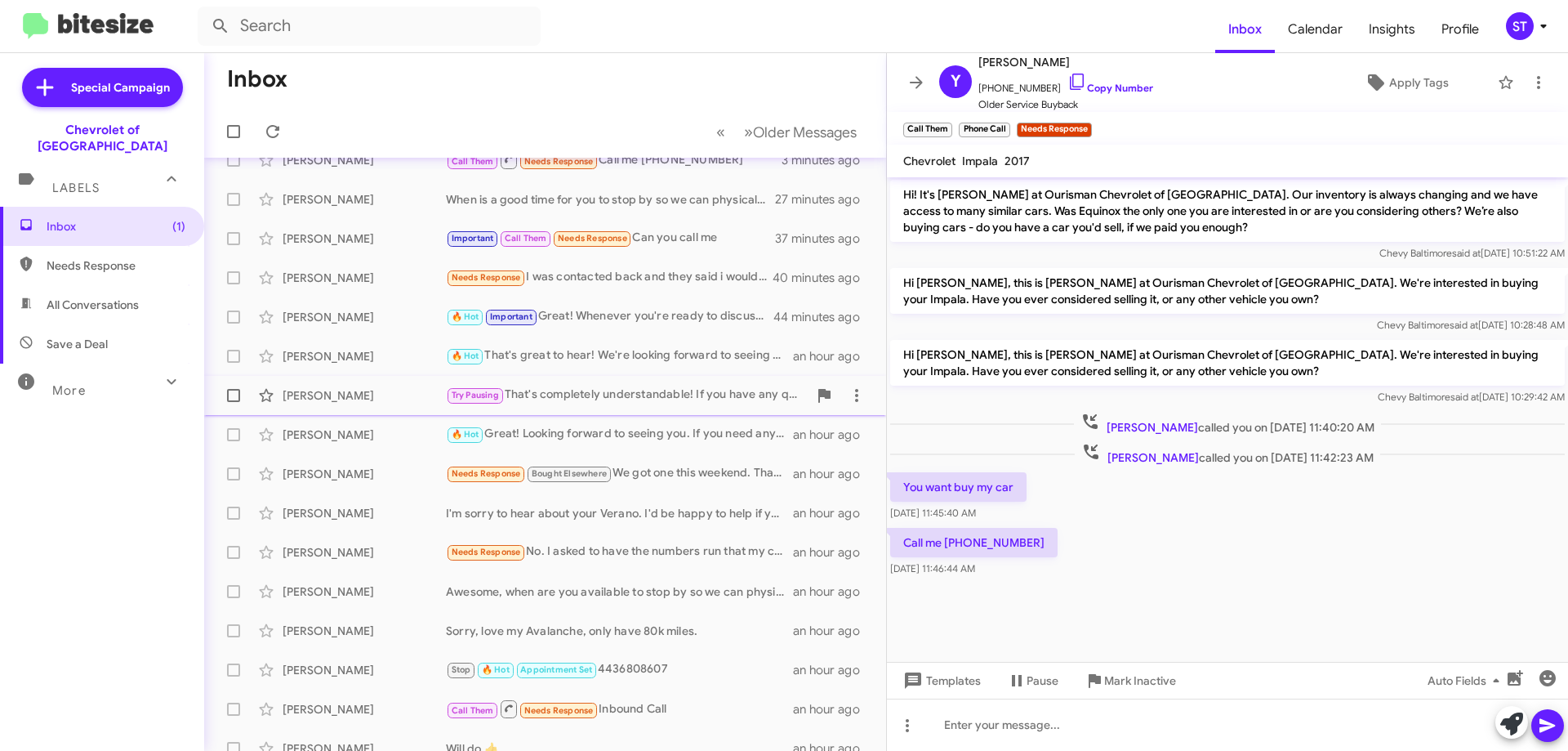
scroll to position [0, 0]
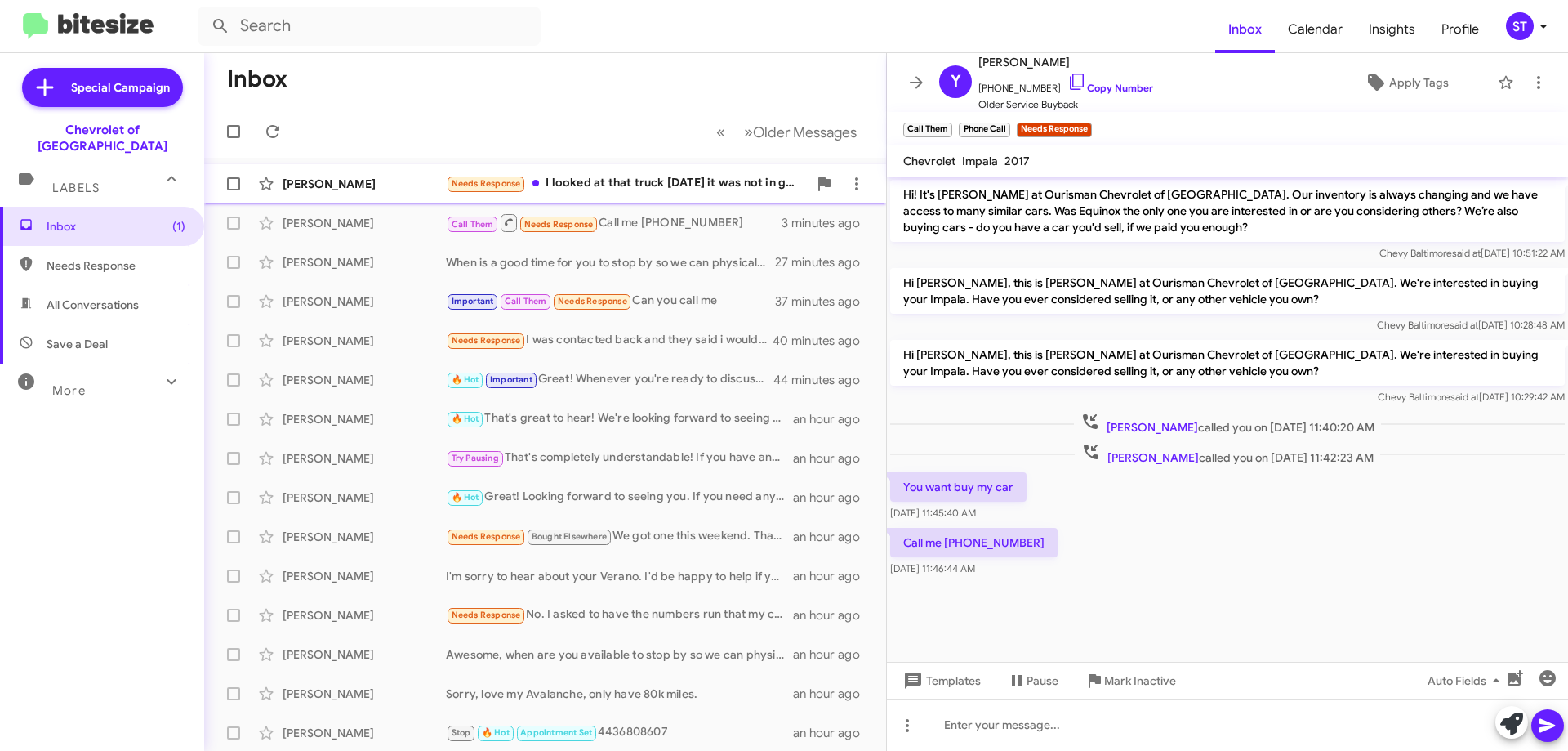
click at [390, 184] on div "[PERSON_NAME]" at bounding box center [363, 184] width 163 height 16
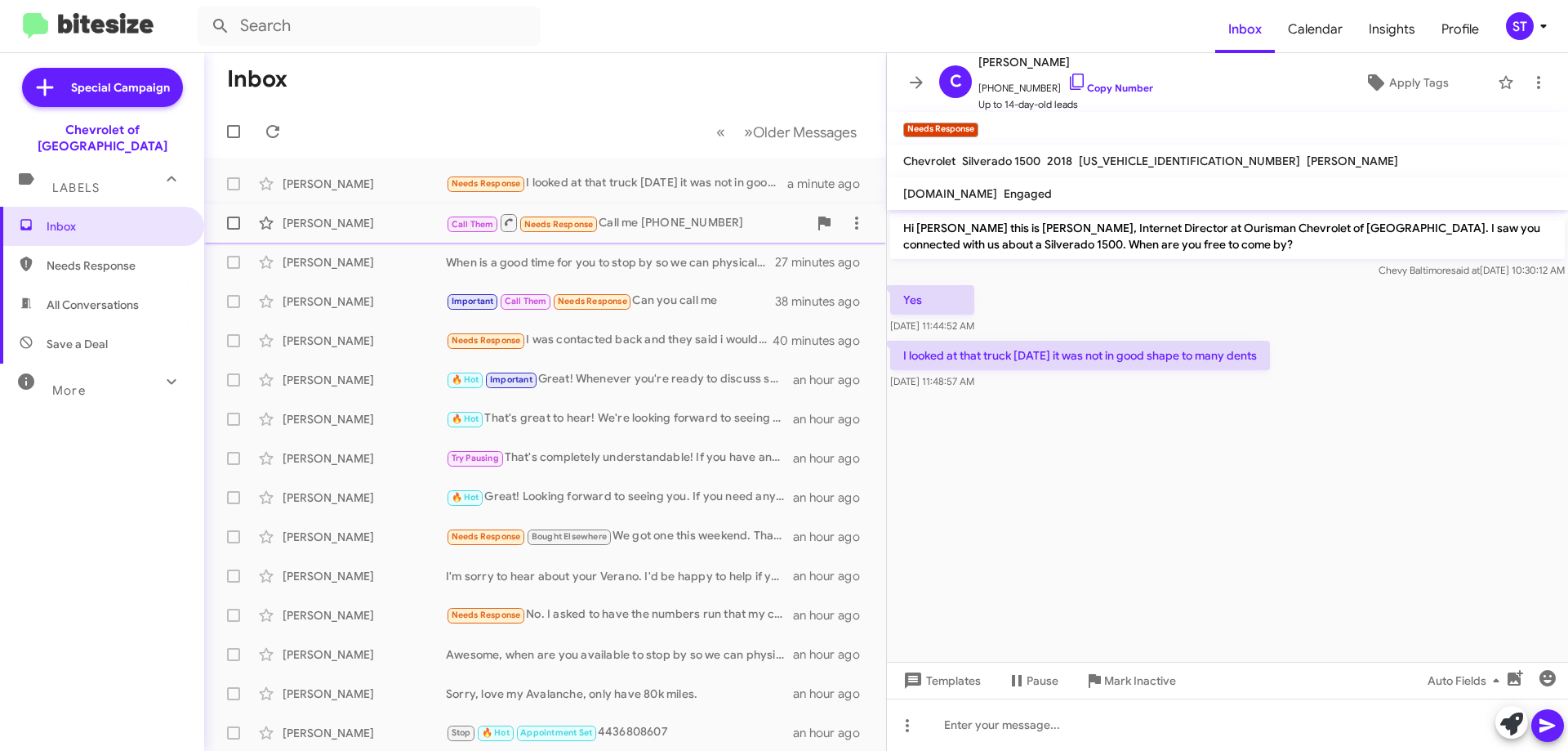
click at [427, 215] on div "[PERSON_NAME]" at bounding box center [363, 223] width 163 height 16
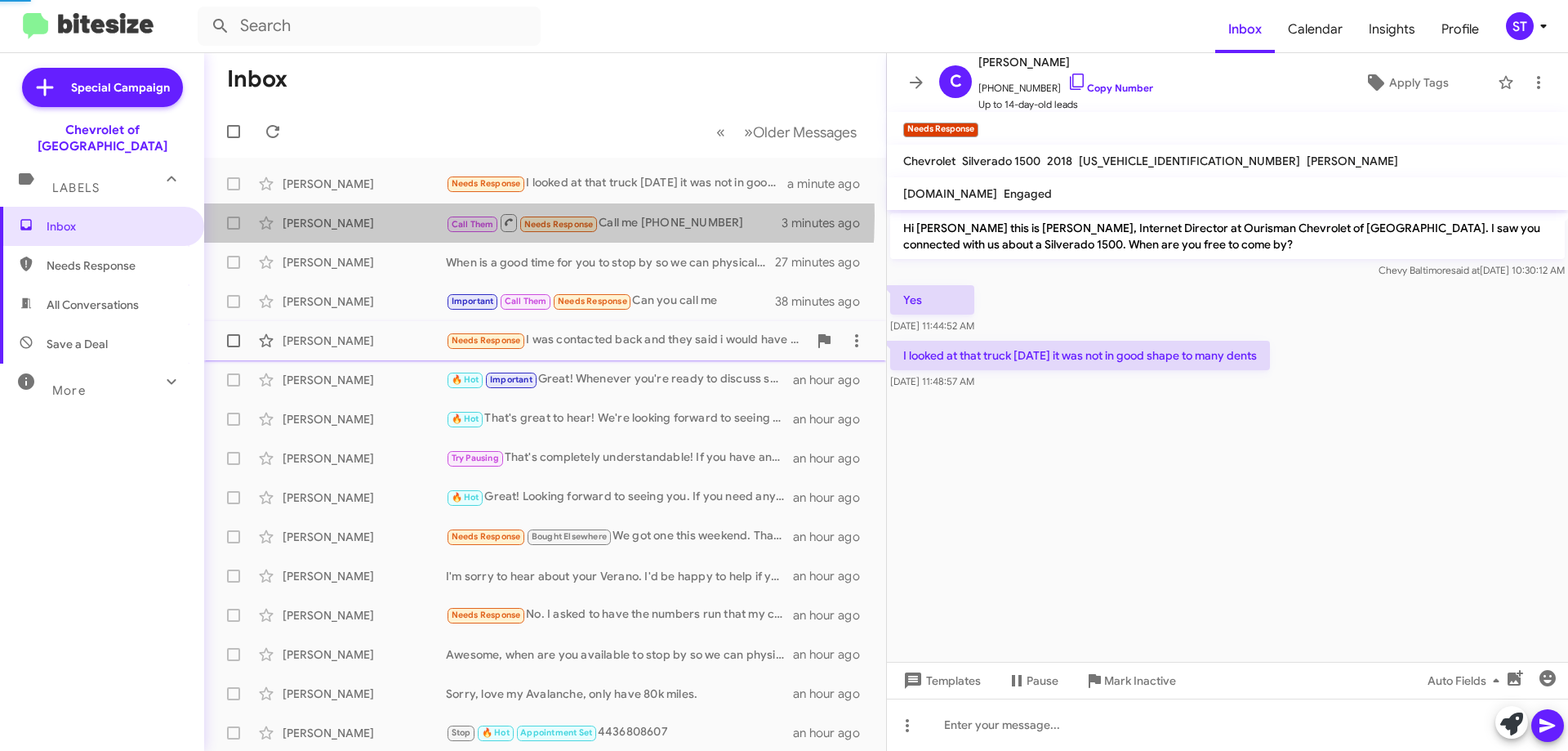
scroll to position [1654, 0]
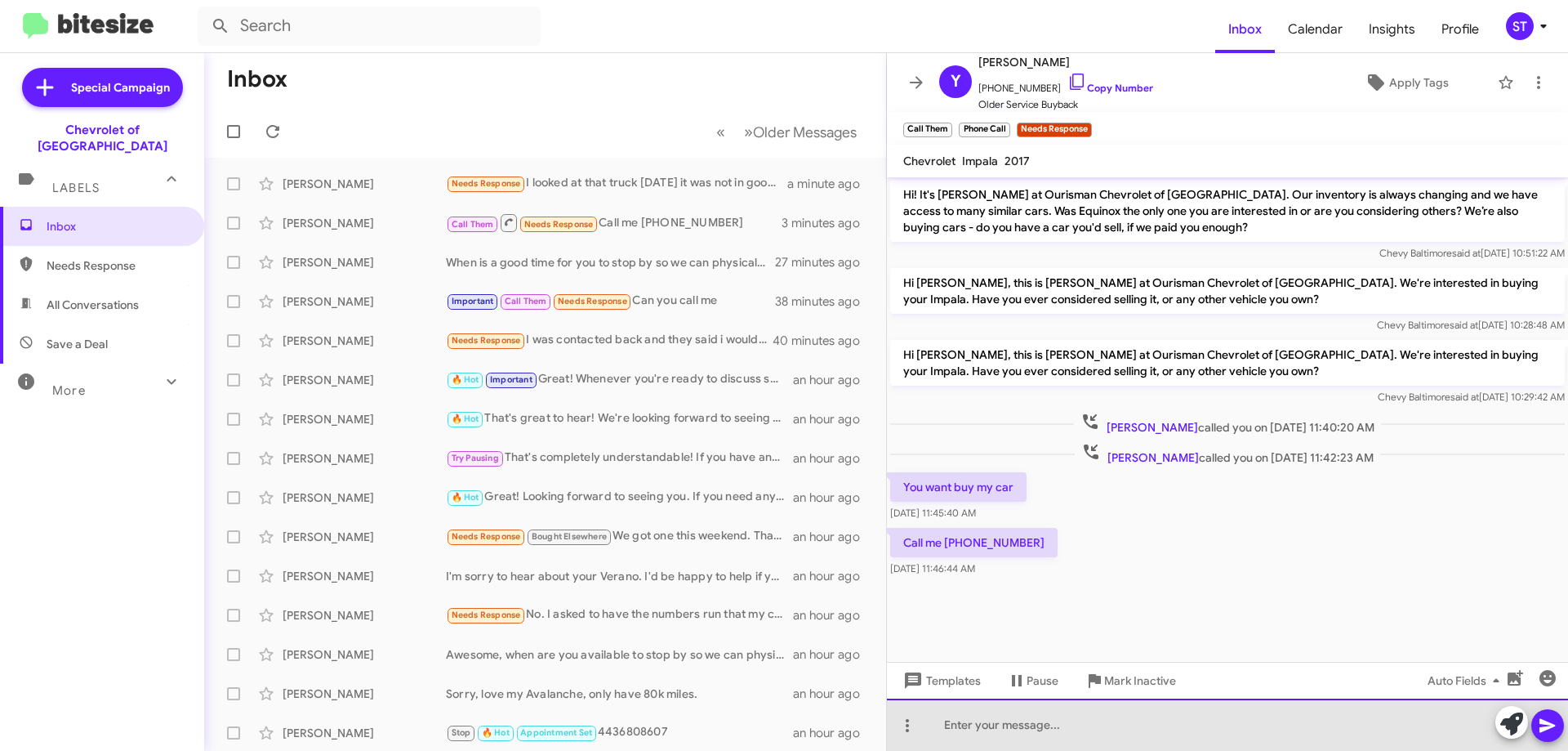
click at [1010, 743] on div at bounding box center [1228, 725] width 682 height 52
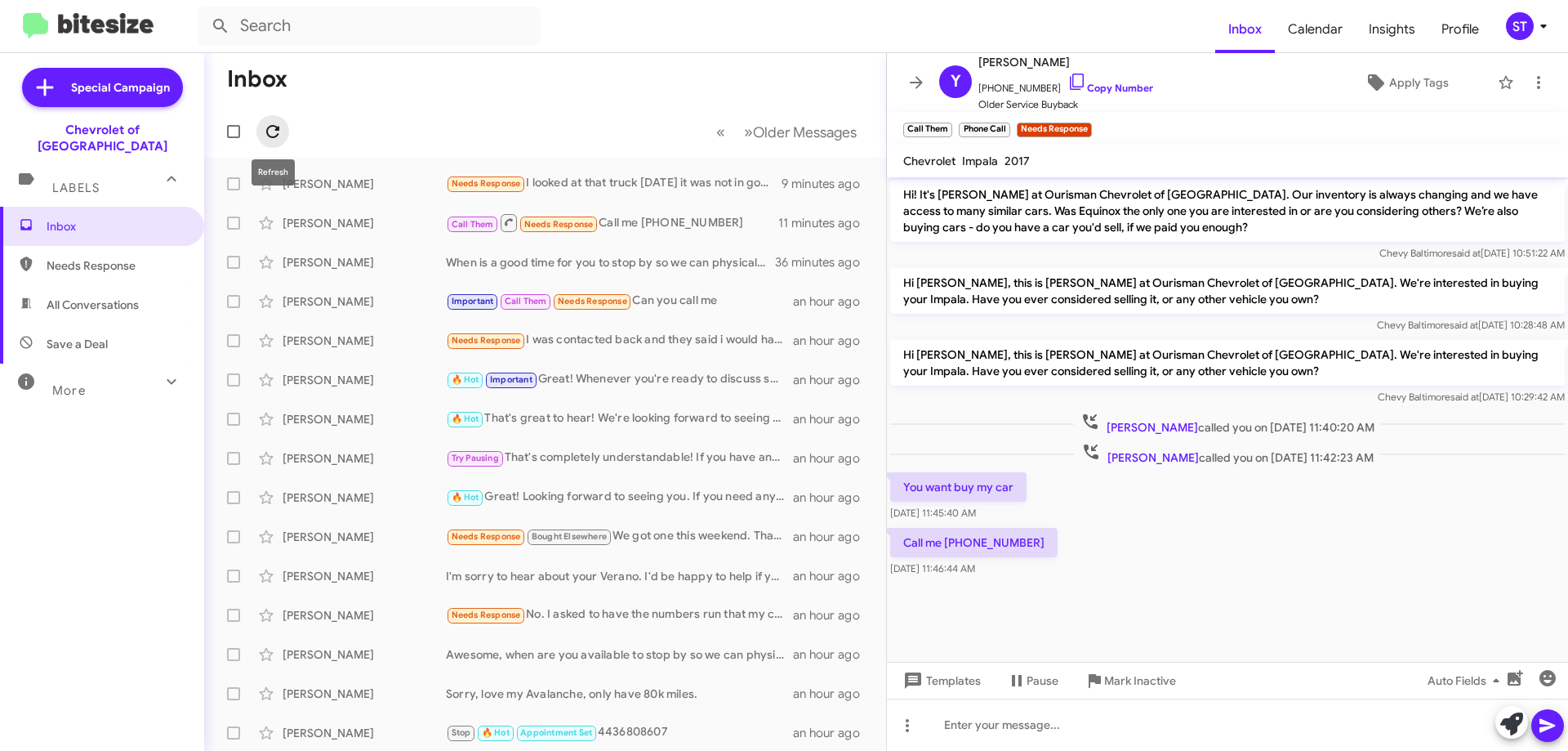
click at [262, 125] on span at bounding box center [272, 132] width 32 height 20
click at [588, 178] on div "Needs Response I looked at that truck Saturday it was not in good shape to many…" at bounding box center [627, 183] width 362 height 19
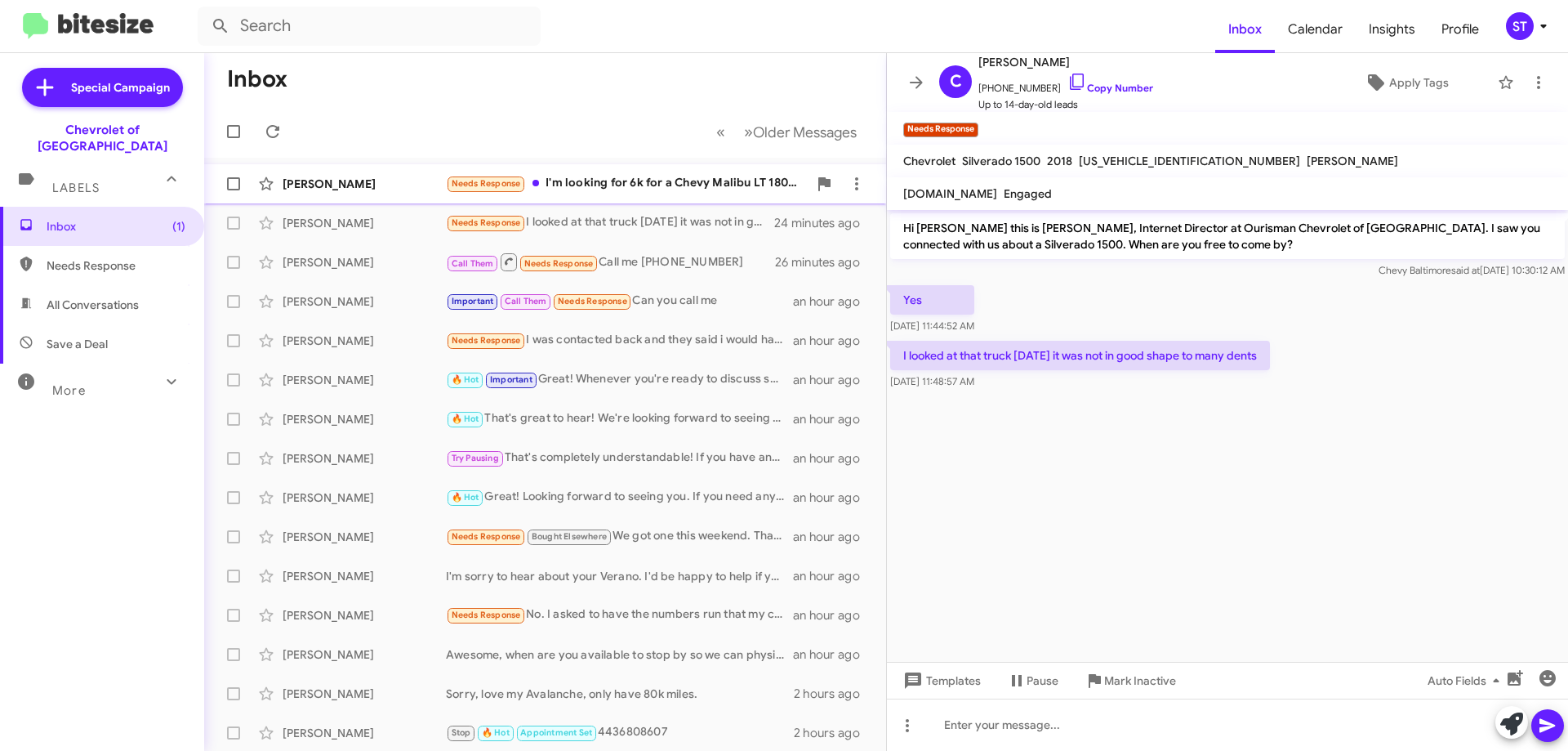
click at [628, 179] on div "Needs Response I'm looking for 6k for a Chevy Malibu LT 180000 miles" at bounding box center [627, 183] width 362 height 19
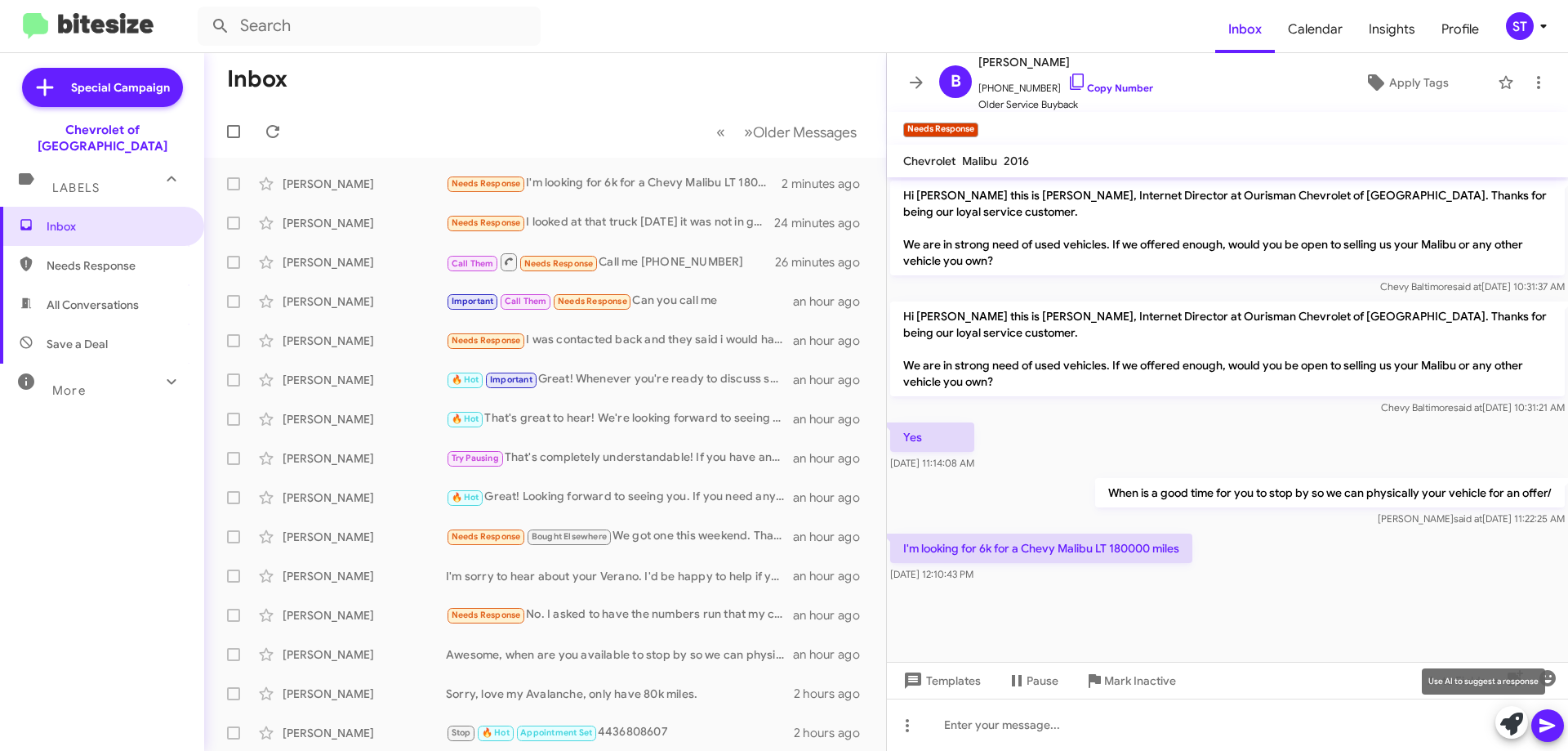
click at [1508, 719] on icon at bounding box center [1511, 723] width 23 height 23
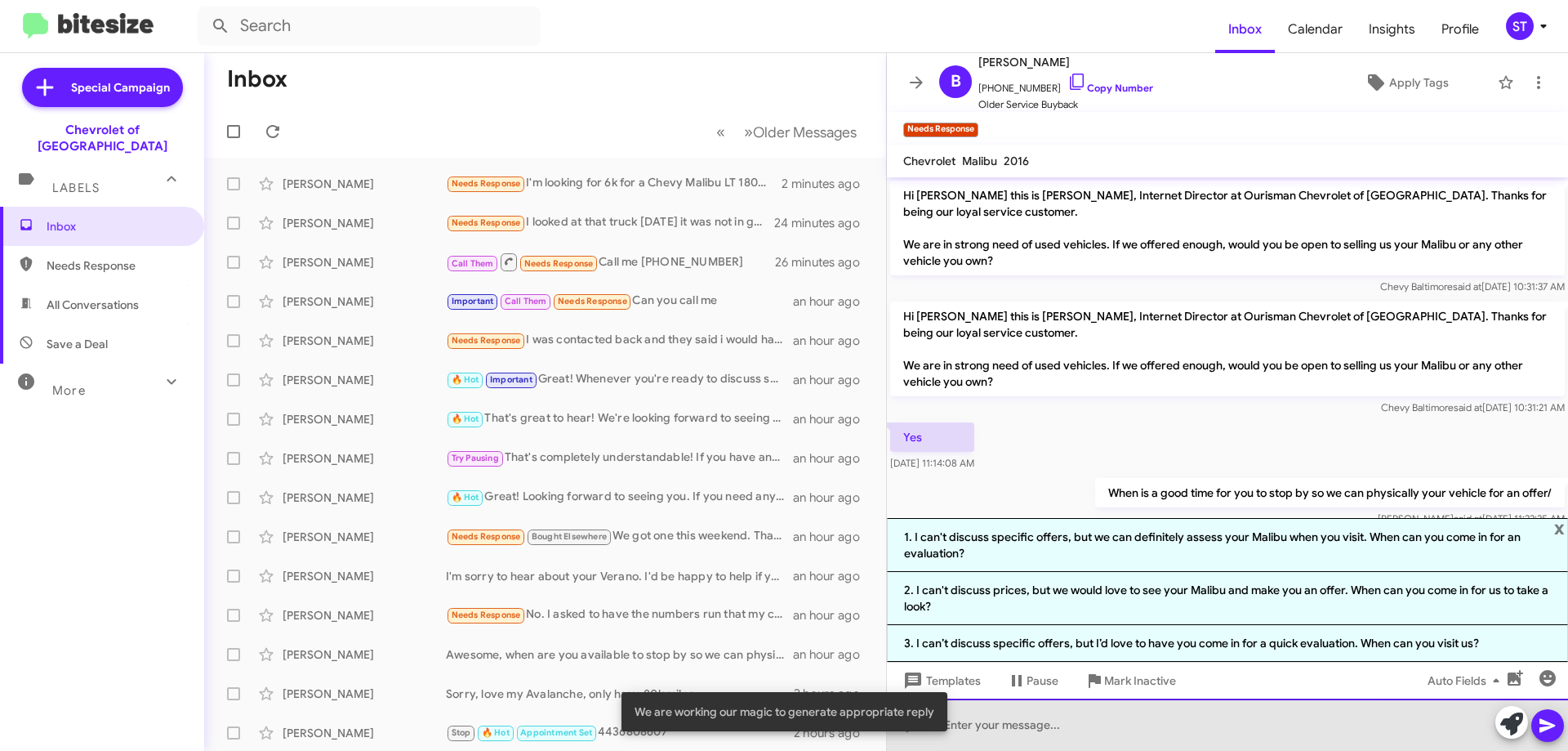
click at [1064, 728] on div at bounding box center [1228, 725] width 682 height 52
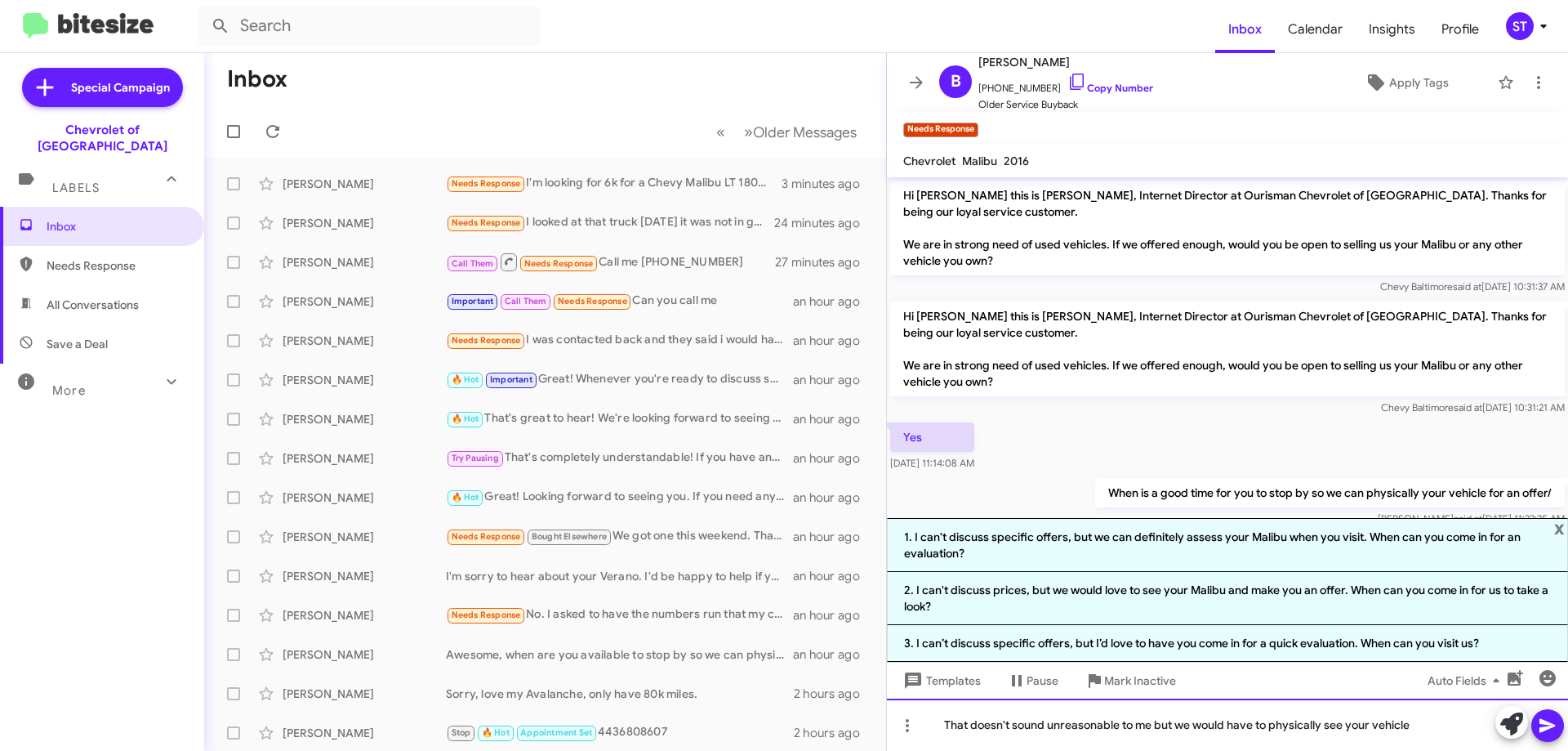
scroll to position [88, 0]
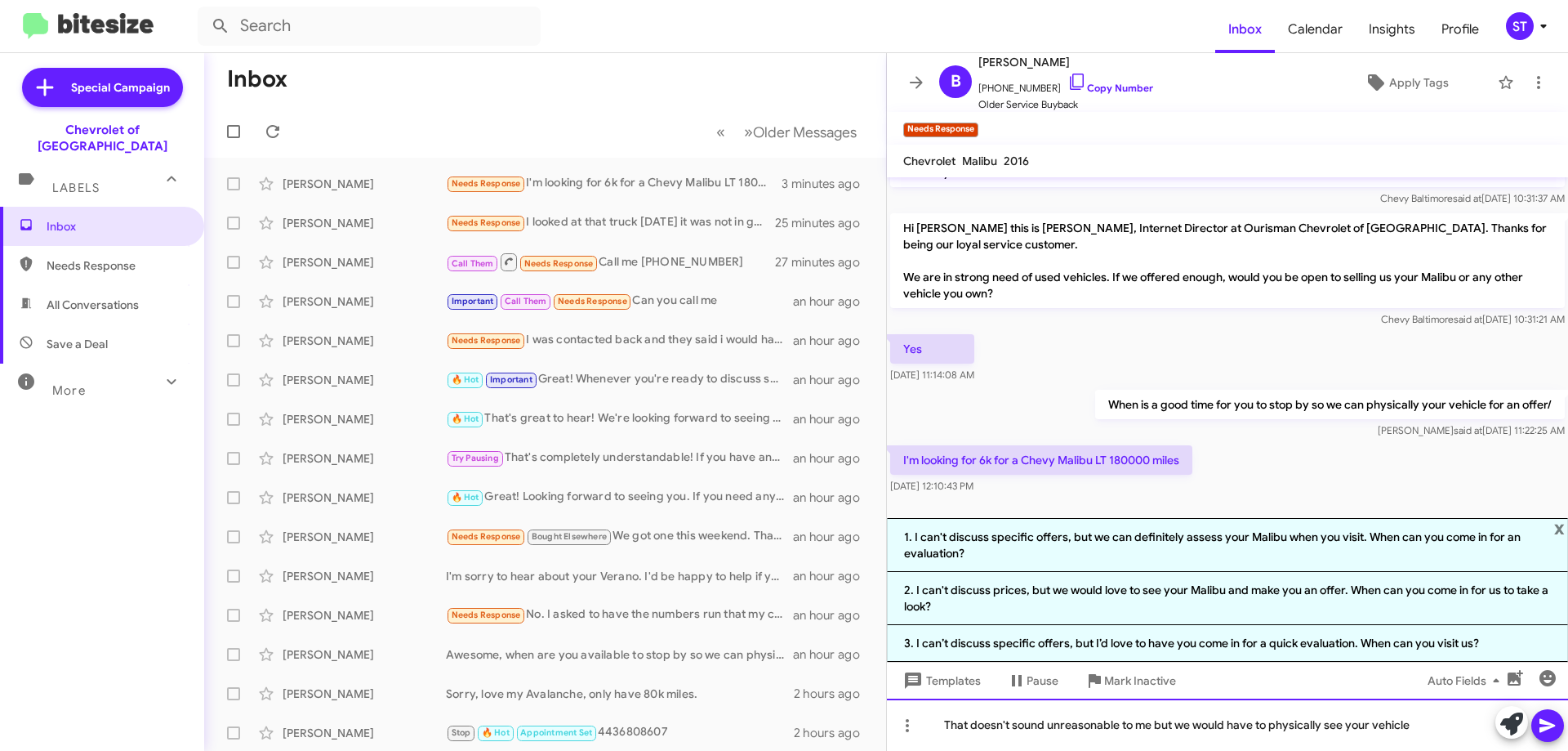
click at [1482, 737] on div "That doesn't sound unreasonable to me but we would have to physically see your …" at bounding box center [1228, 725] width 682 height 52
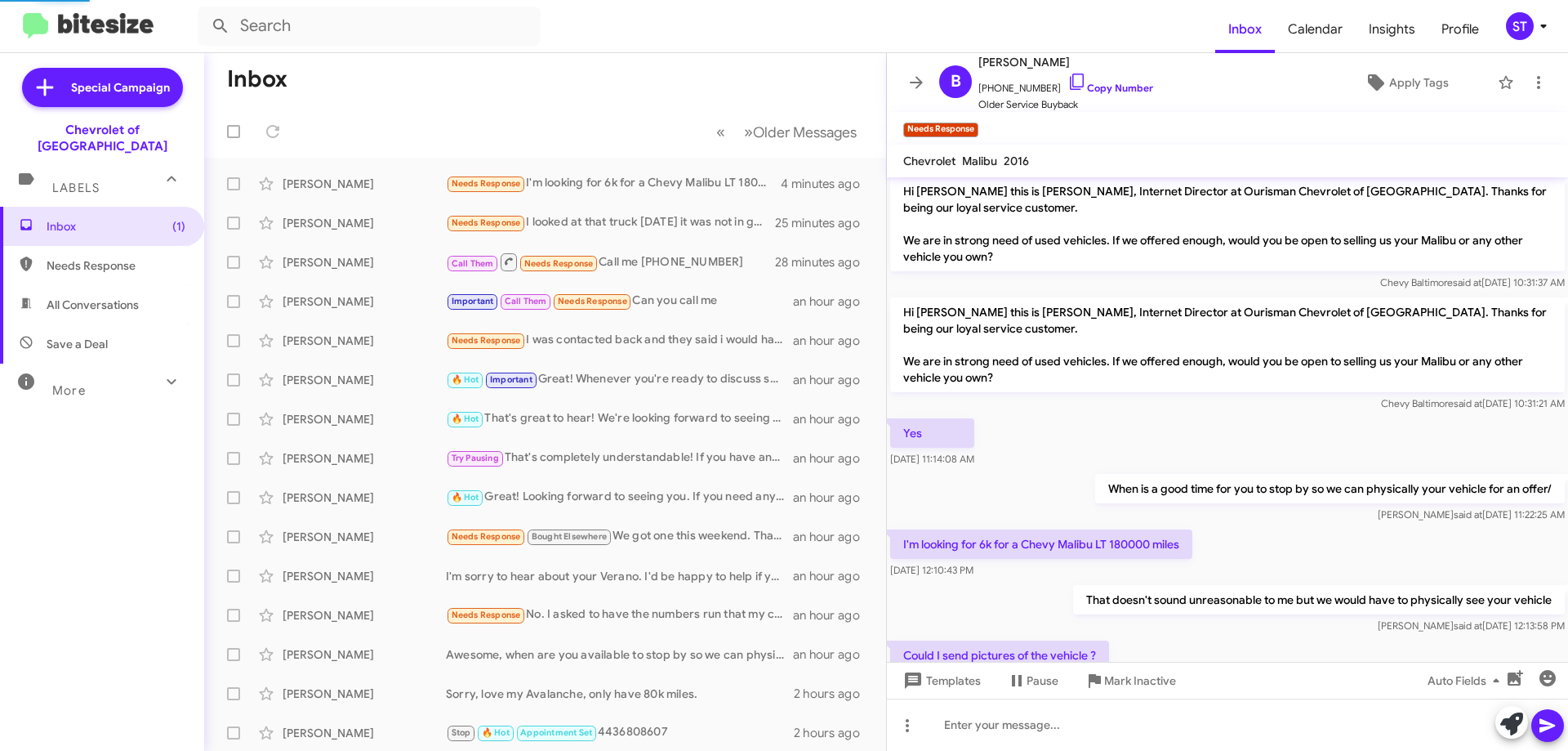
scroll to position [64, 0]
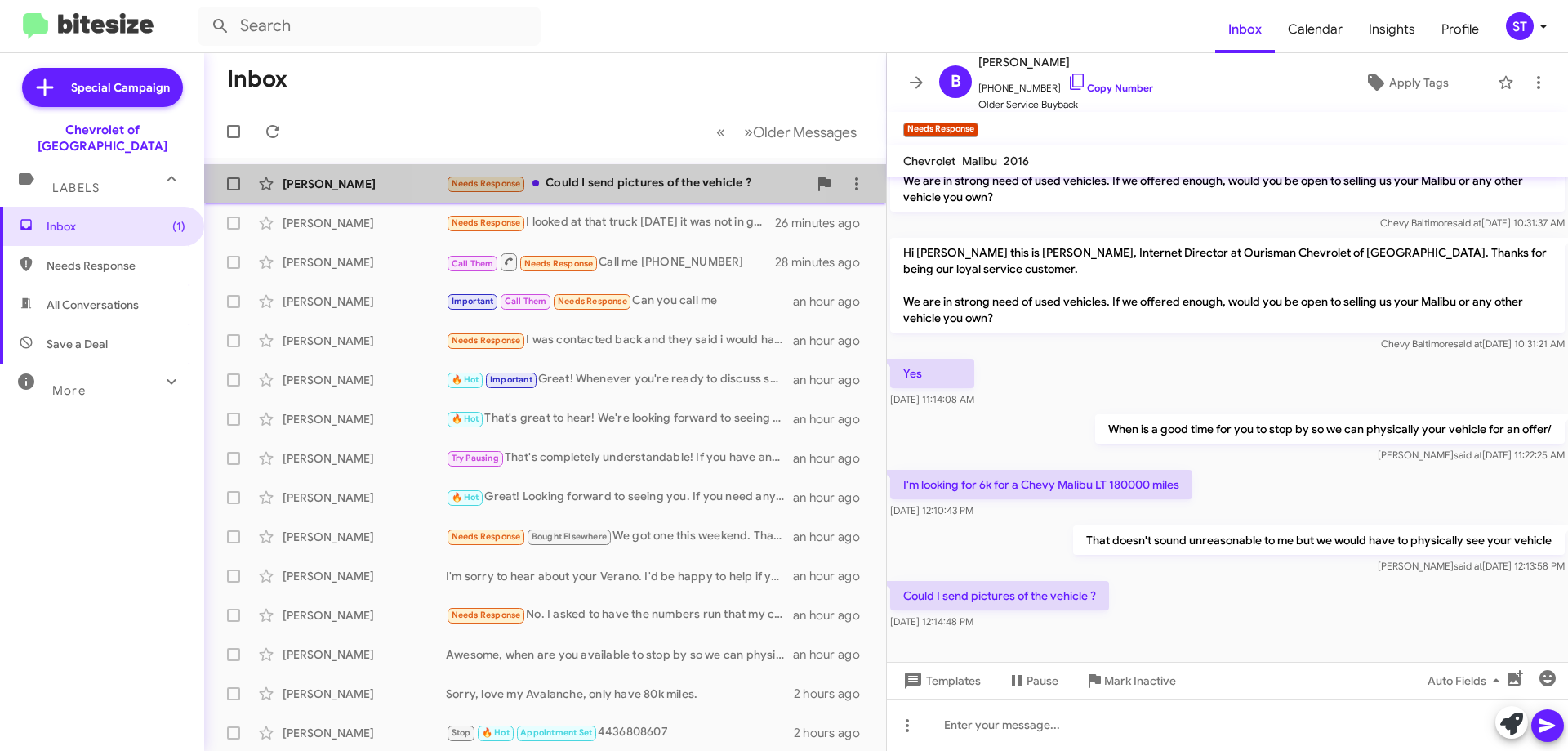
click at [637, 180] on div "Needs Response Could I send pictures of the vehicle ?" at bounding box center [627, 183] width 362 height 19
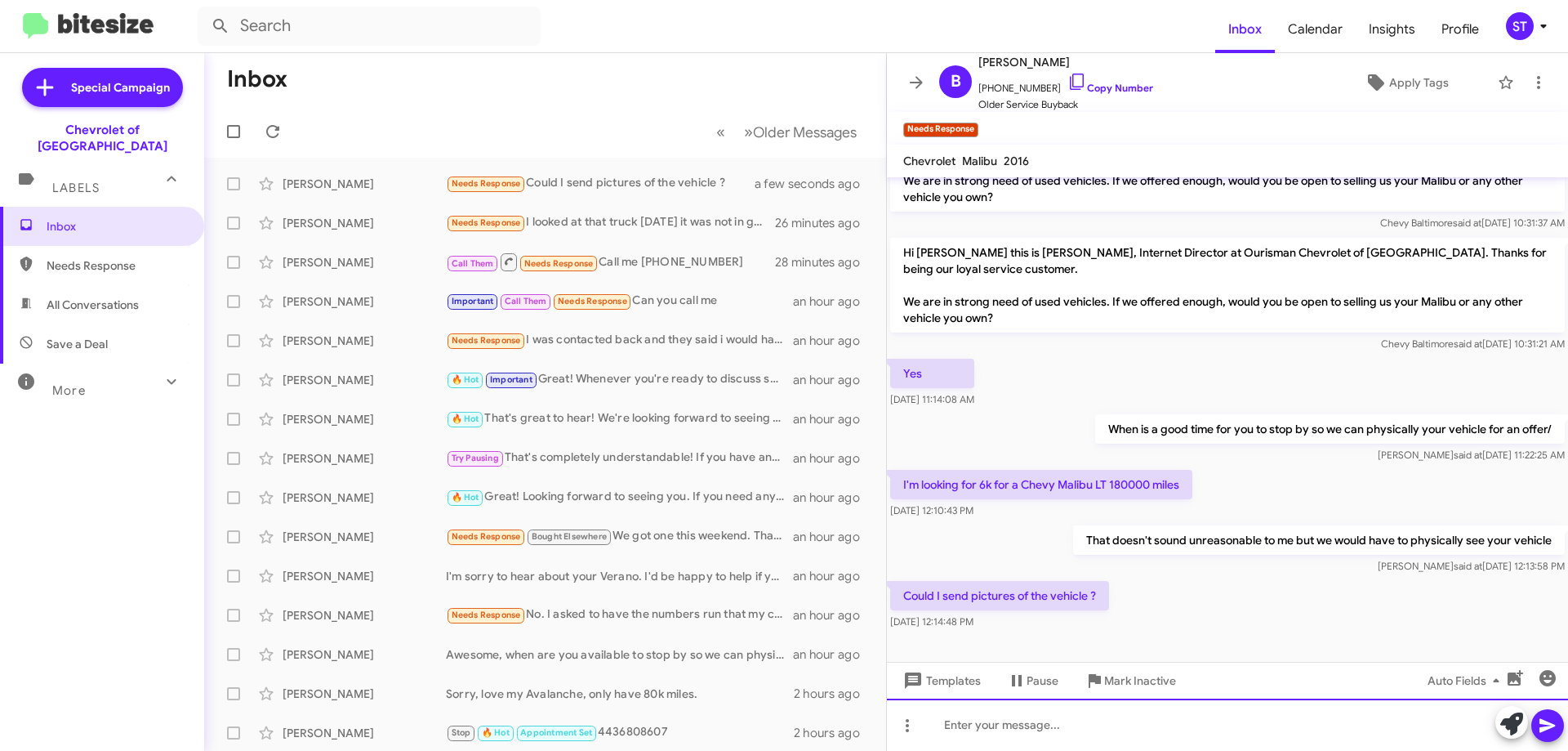
click at [1041, 730] on div at bounding box center [1228, 725] width 682 height 52
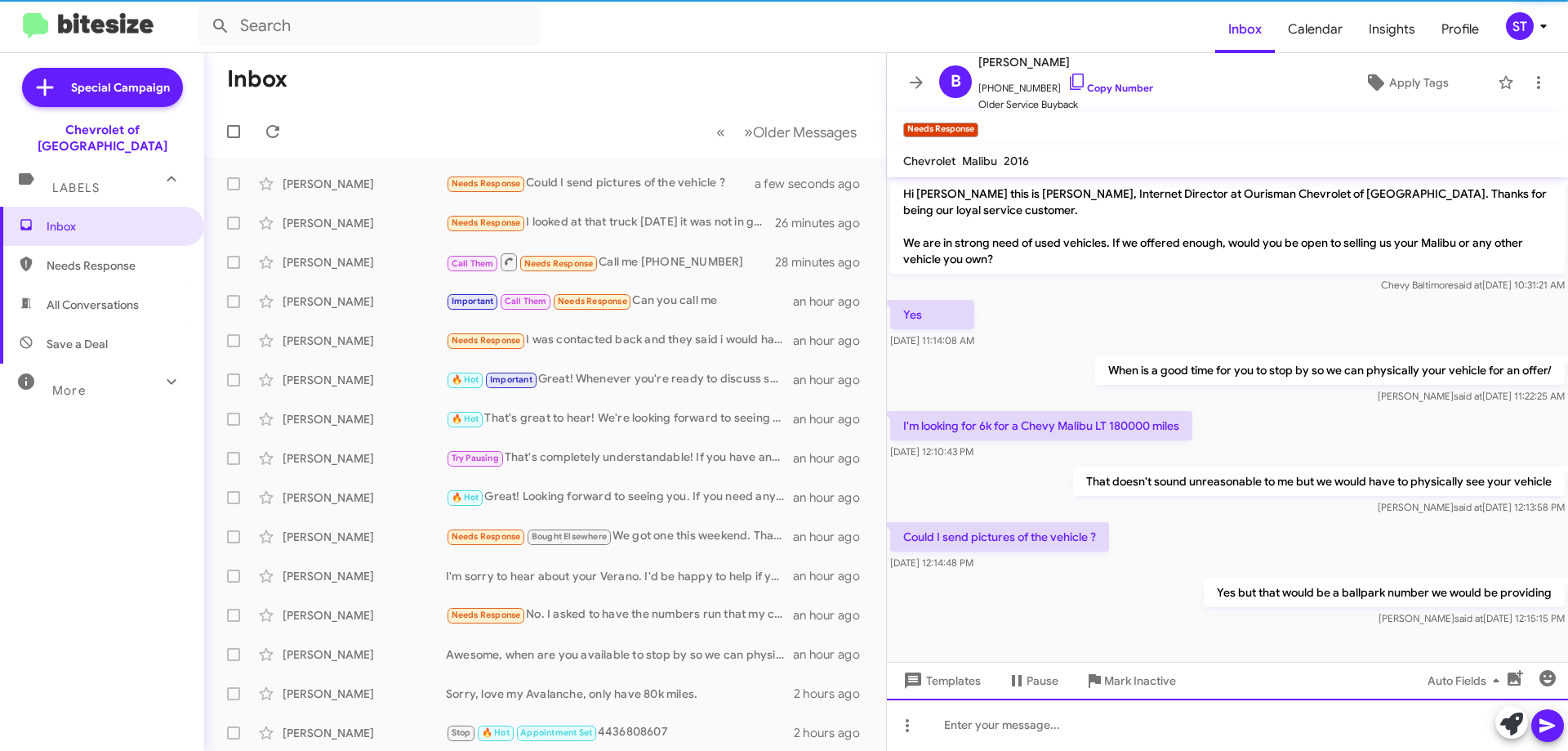
scroll to position [124, 0]
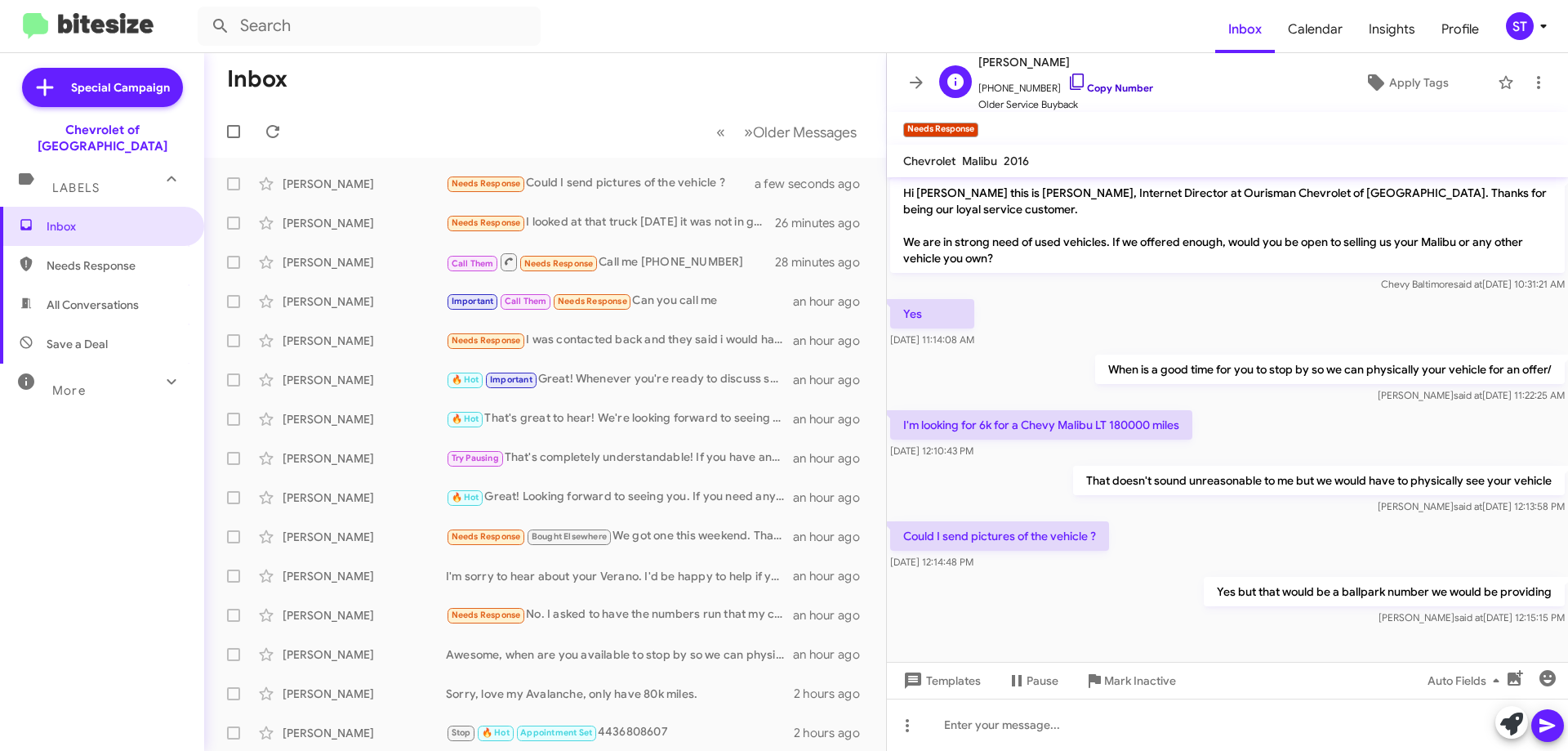
click at [1068, 79] on icon at bounding box center [1077, 82] width 20 height 20
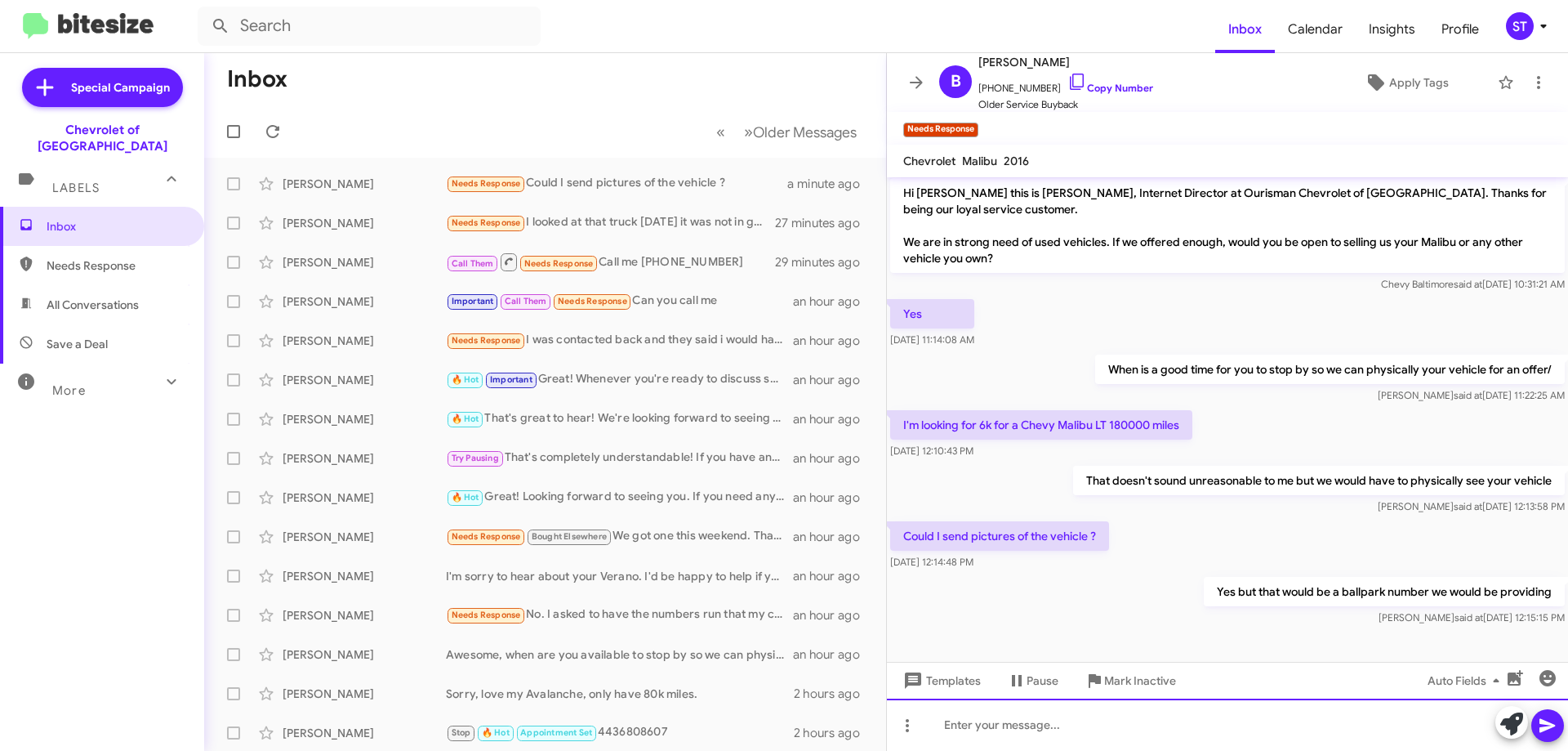
click at [994, 729] on div at bounding box center [1228, 725] width 682 height 52
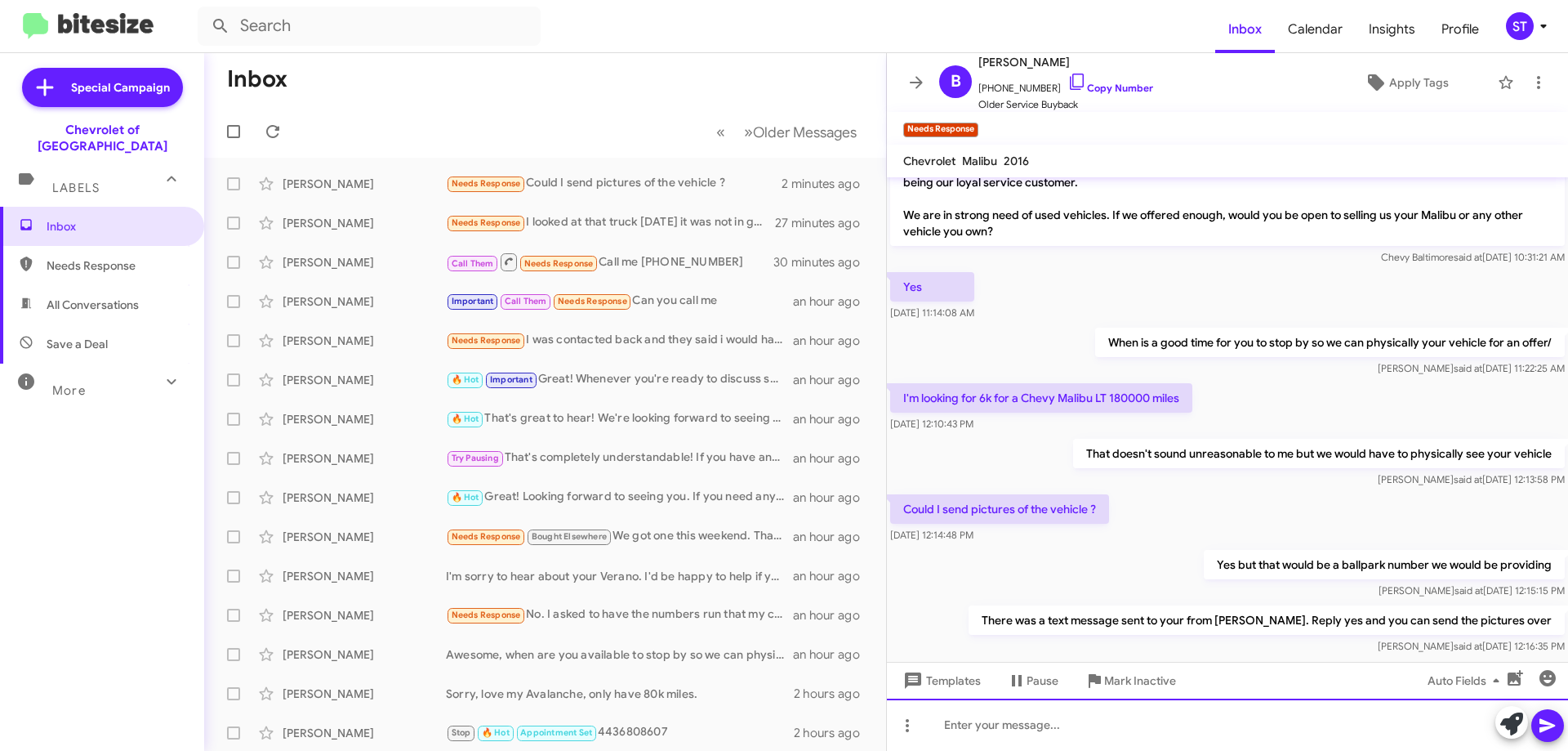
scroll to position [183, 0]
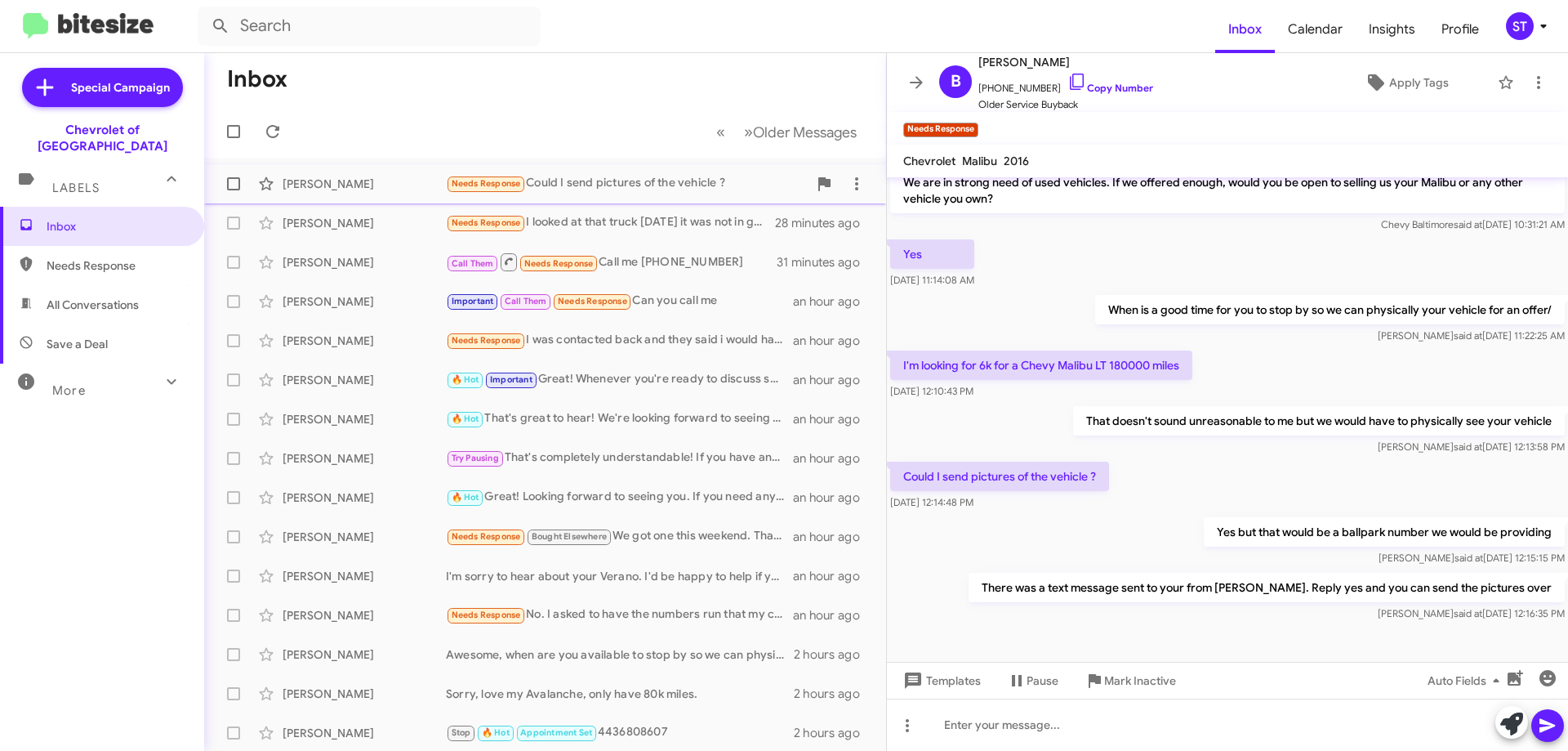
click at [585, 181] on div "Needs Response Could I send pictures of the vehicle ?" at bounding box center [627, 183] width 362 height 19
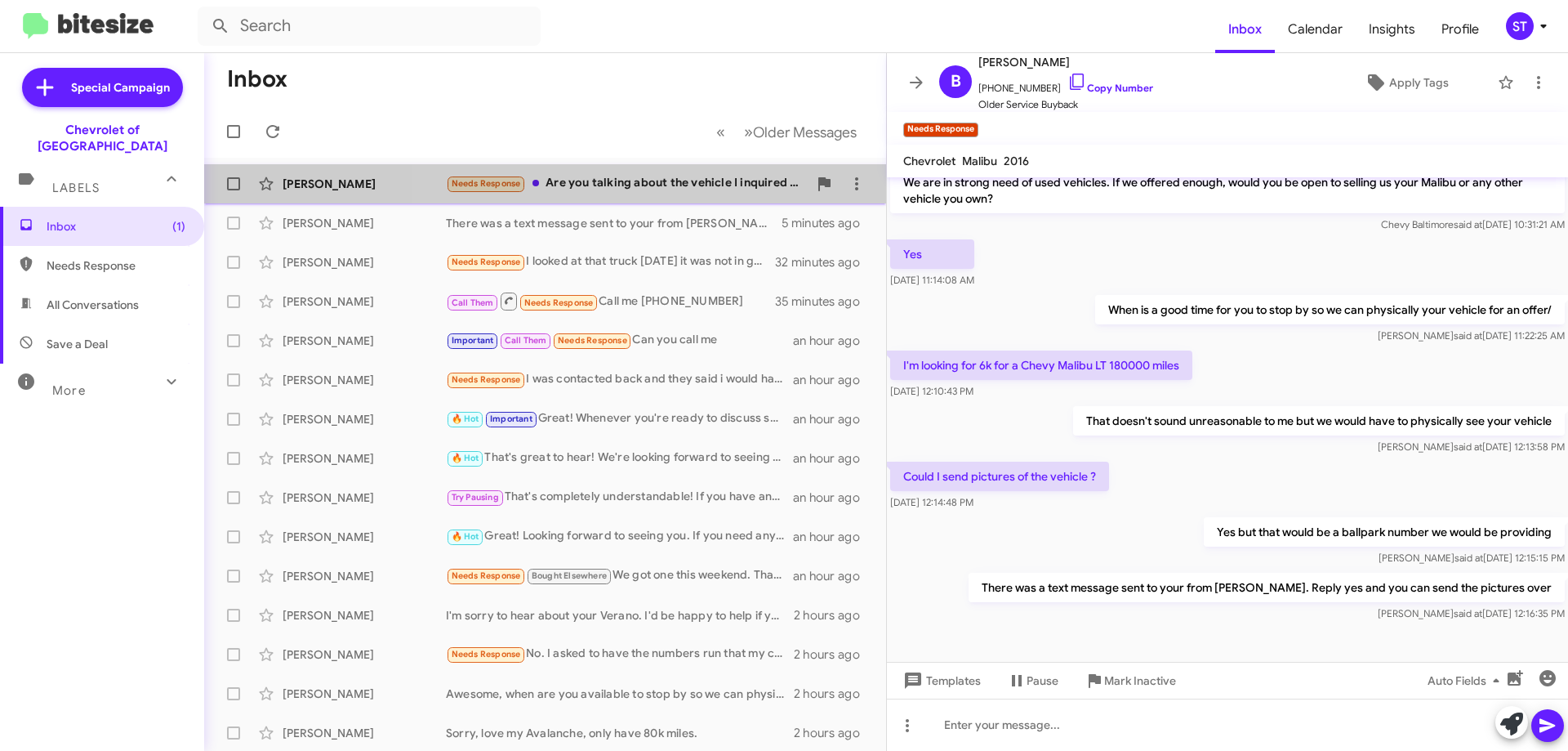
click at [657, 186] on div "Needs Response Are you talking about the vehicle I inquired about?" at bounding box center [627, 183] width 362 height 19
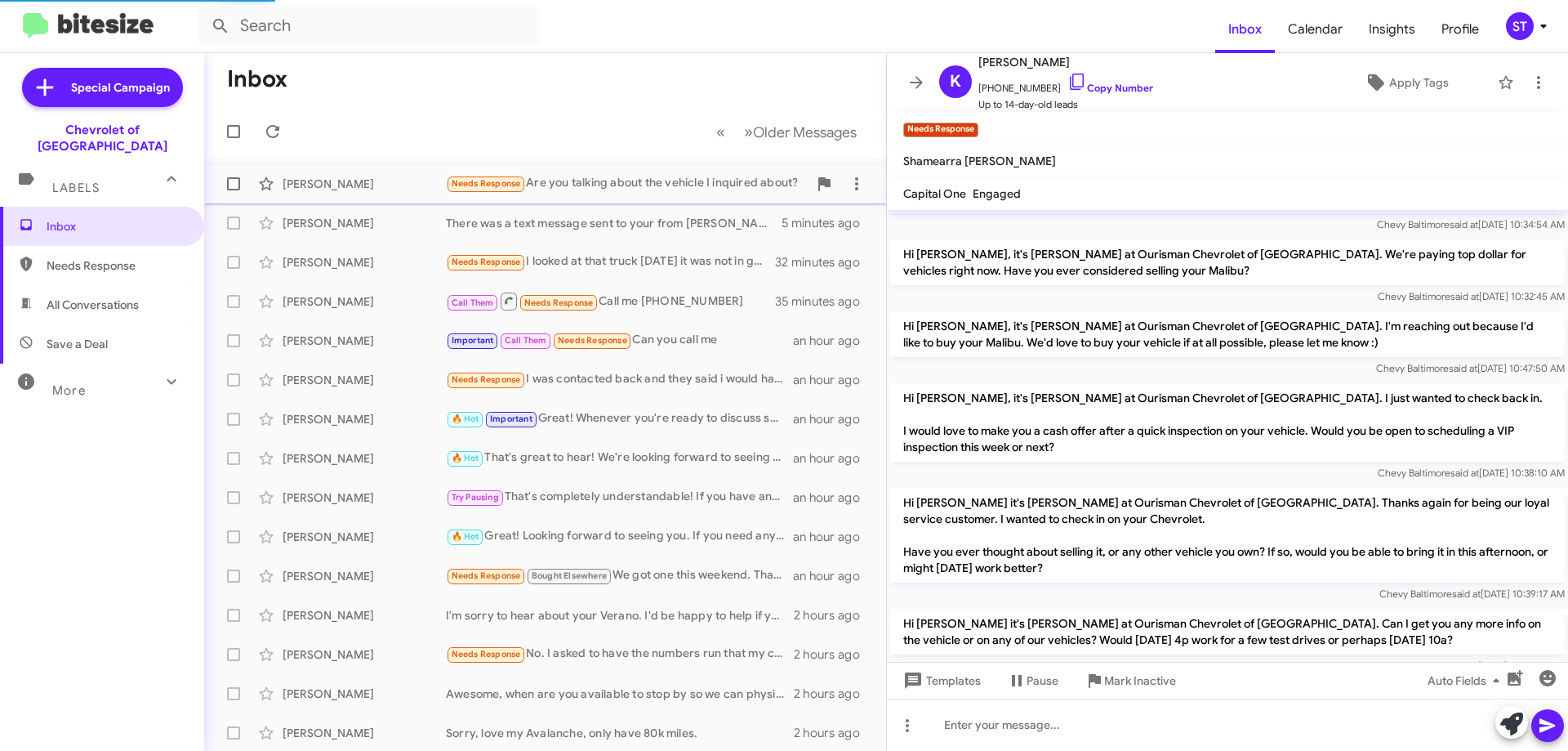
scroll to position [270, 0]
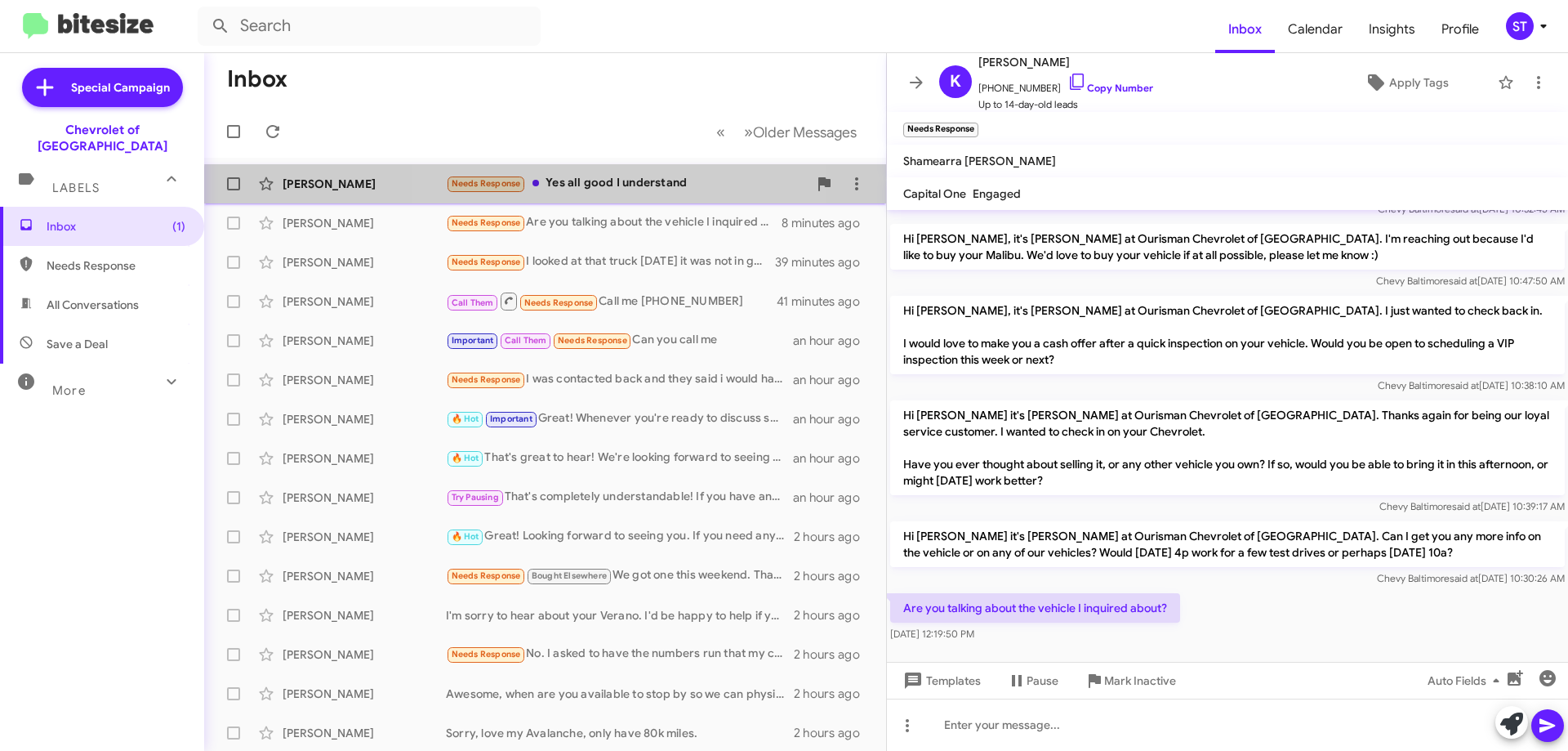
click at [589, 190] on div "Needs Response Yes all good I understand" at bounding box center [627, 183] width 362 height 19
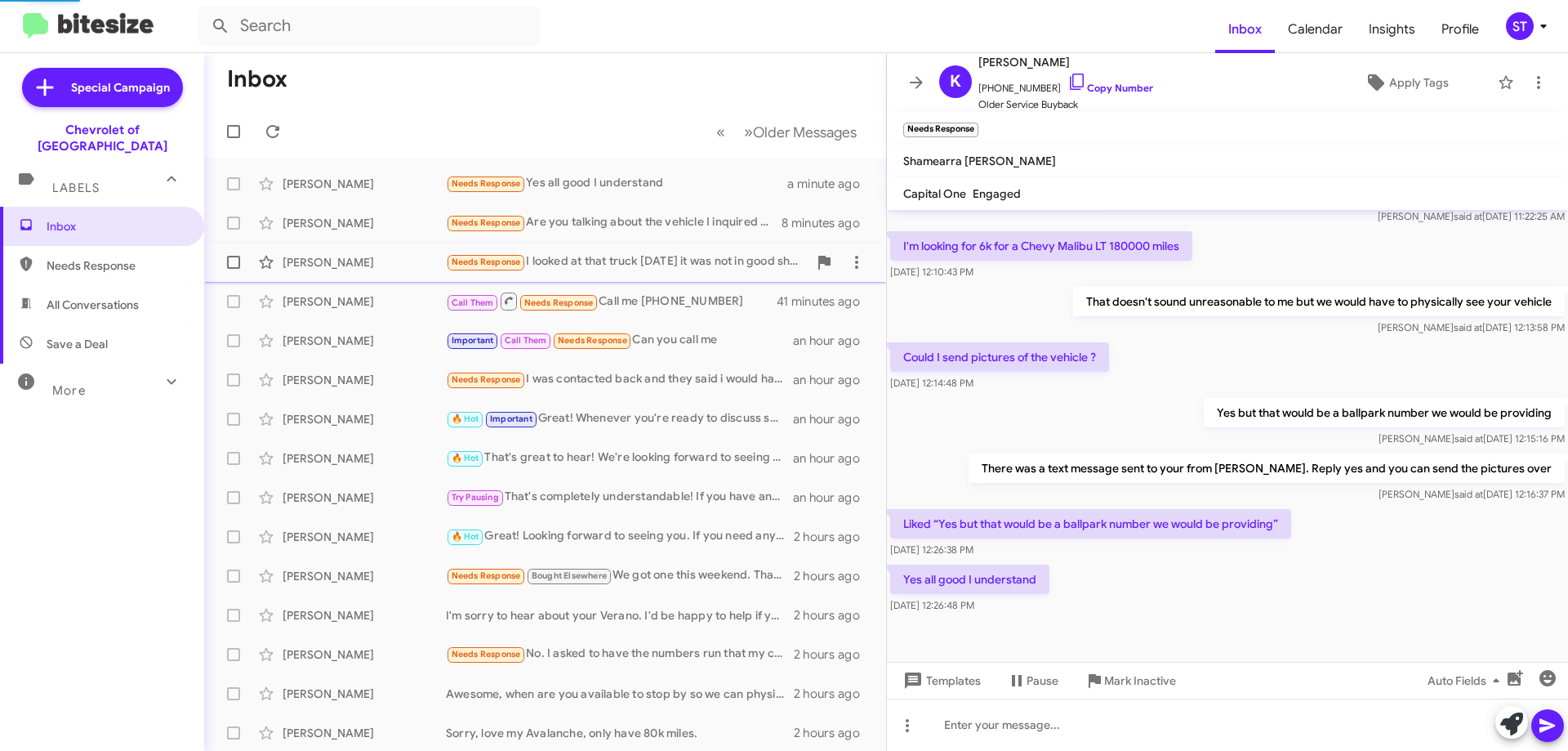
scroll to position [302, 0]
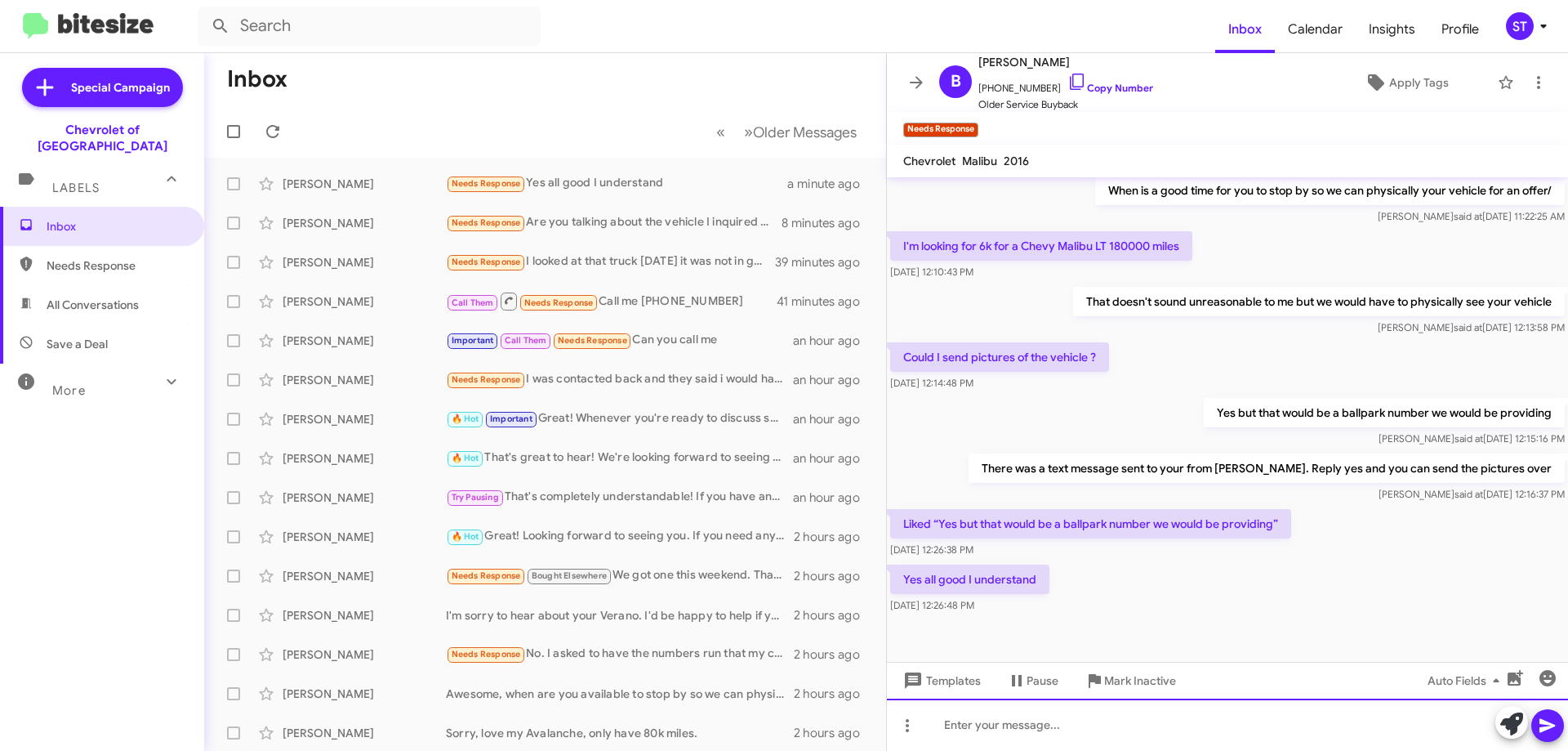
click at [1055, 742] on div at bounding box center [1228, 725] width 682 height 52
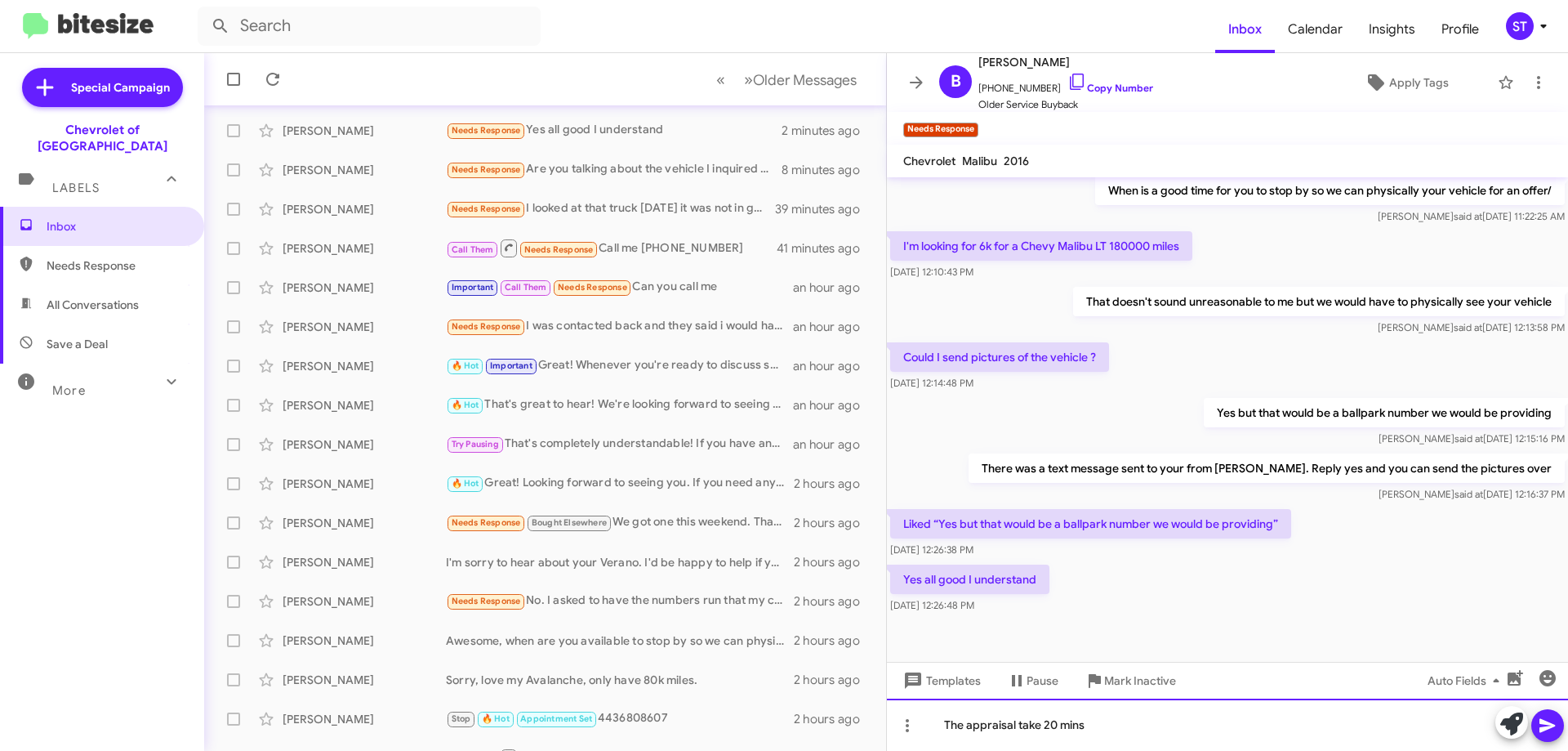
scroll to position [82, 0]
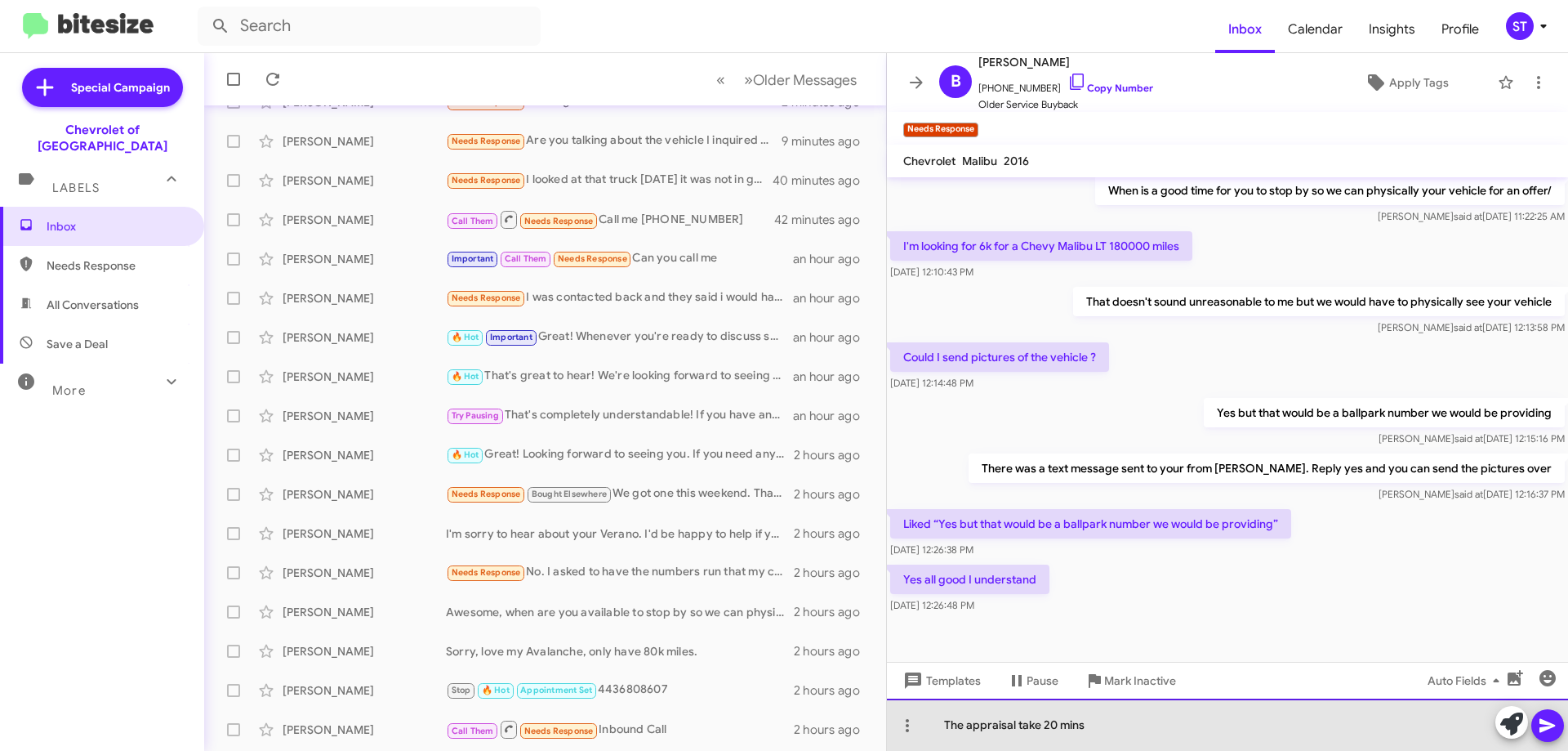
click at [1118, 737] on div "The appraisal take 20 mins" at bounding box center [1228, 725] width 682 height 52
click at [1044, 734] on div "The appraisal take 20 mins" at bounding box center [1228, 725] width 682 height 52
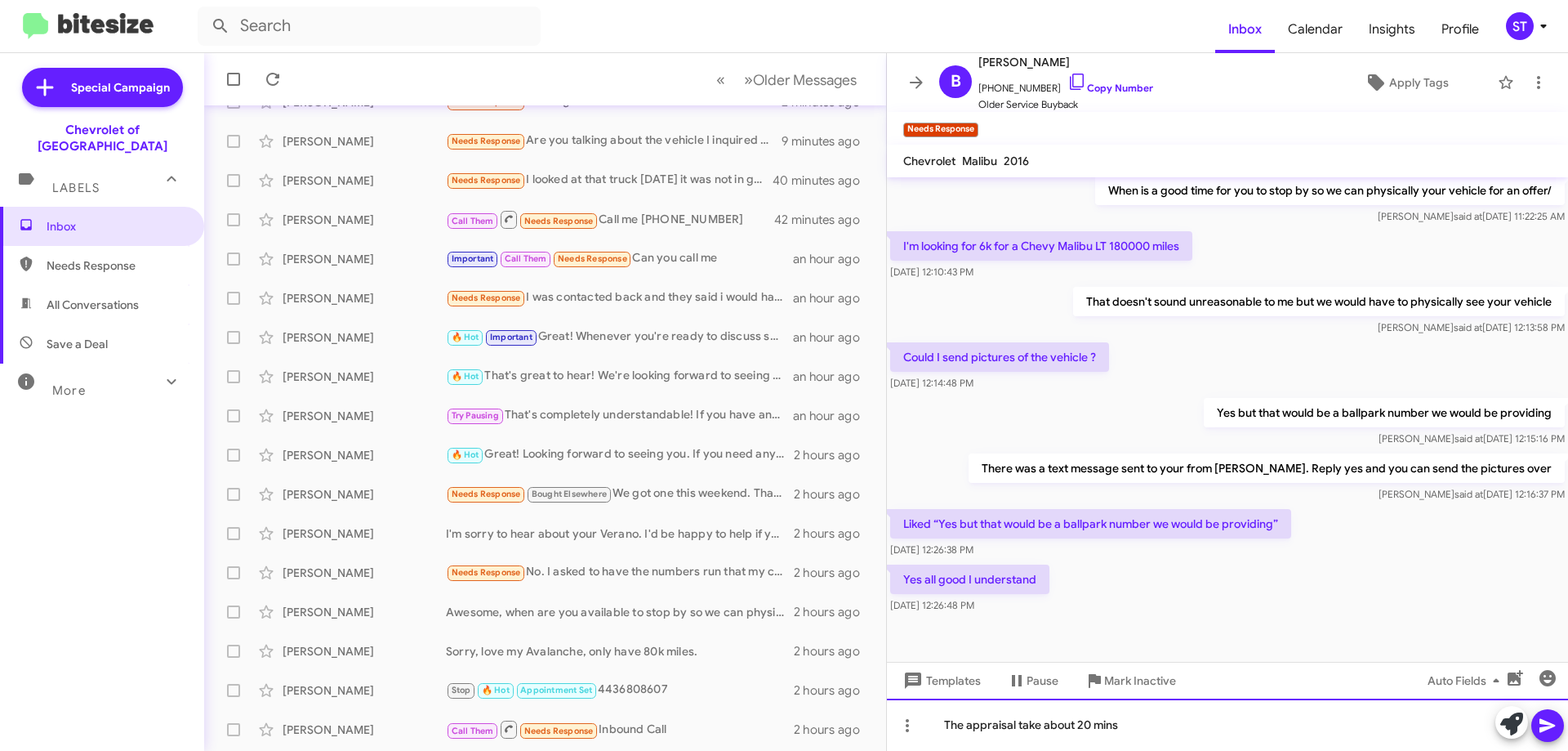
click at [1144, 722] on div "The appraisal take about 20 mins" at bounding box center [1228, 725] width 682 height 52
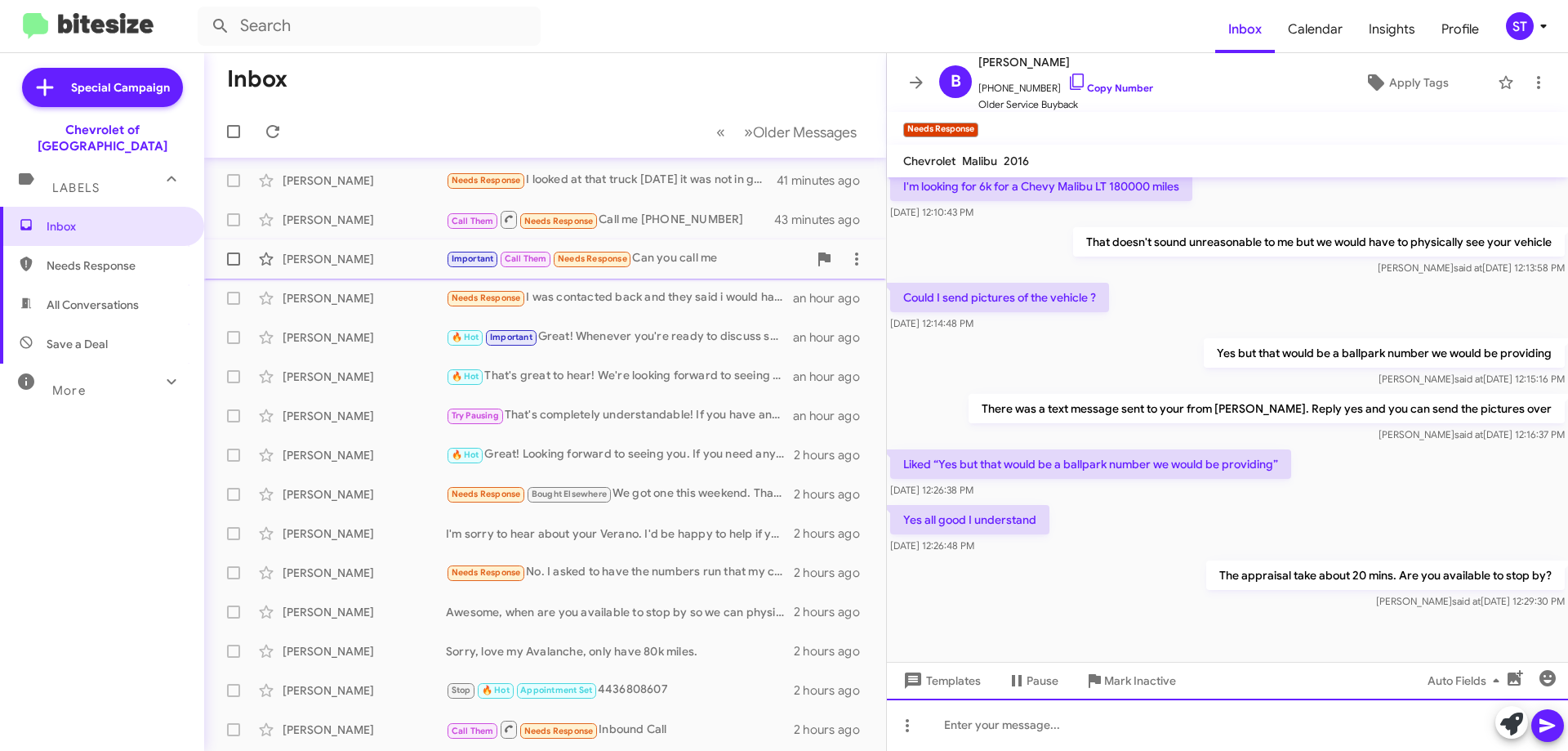
scroll to position [0, 0]
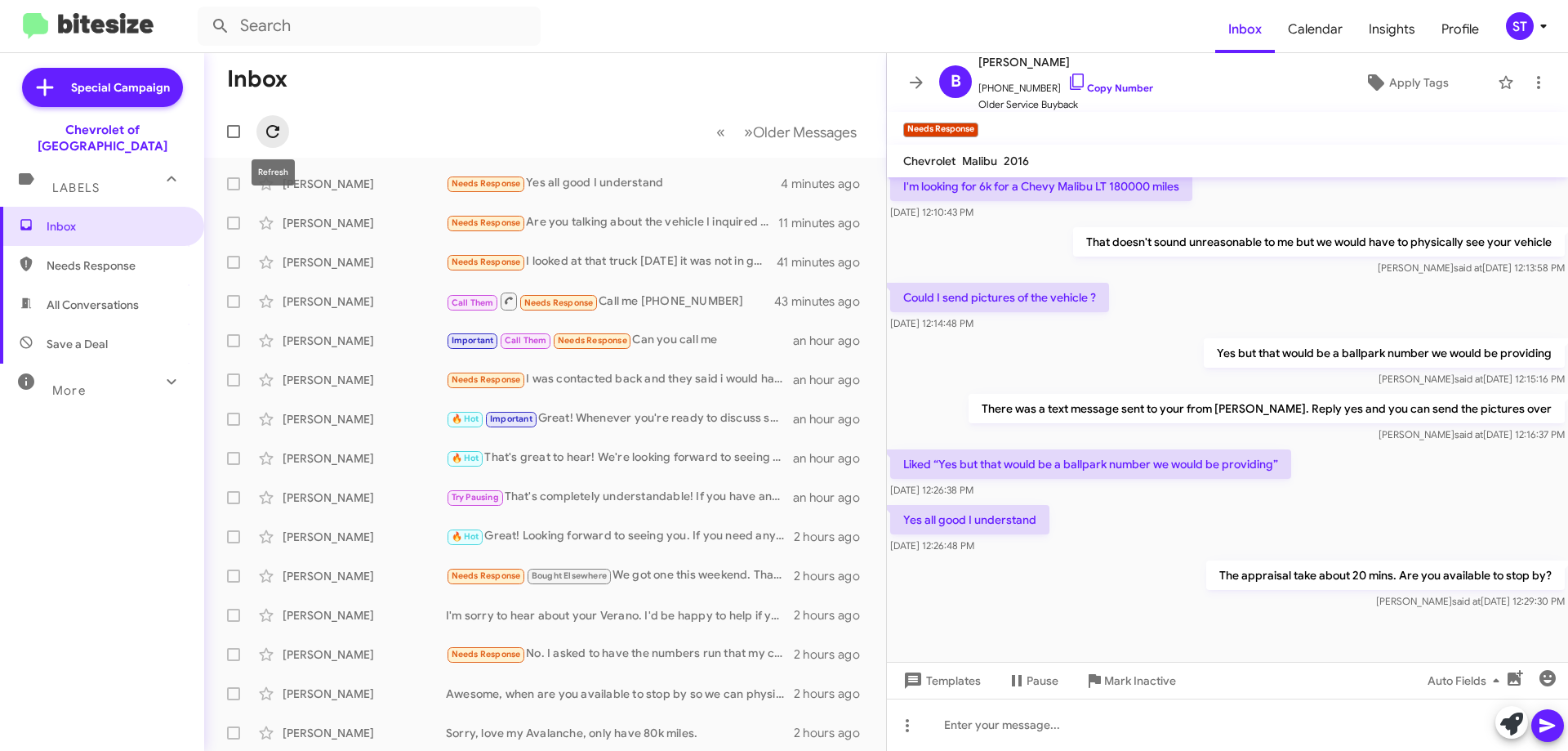
click at [267, 130] on icon at bounding box center [272, 132] width 13 height 13
click at [399, 186] on div "[PERSON_NAME]" at bounding box center [363, 184] width 163 height 16
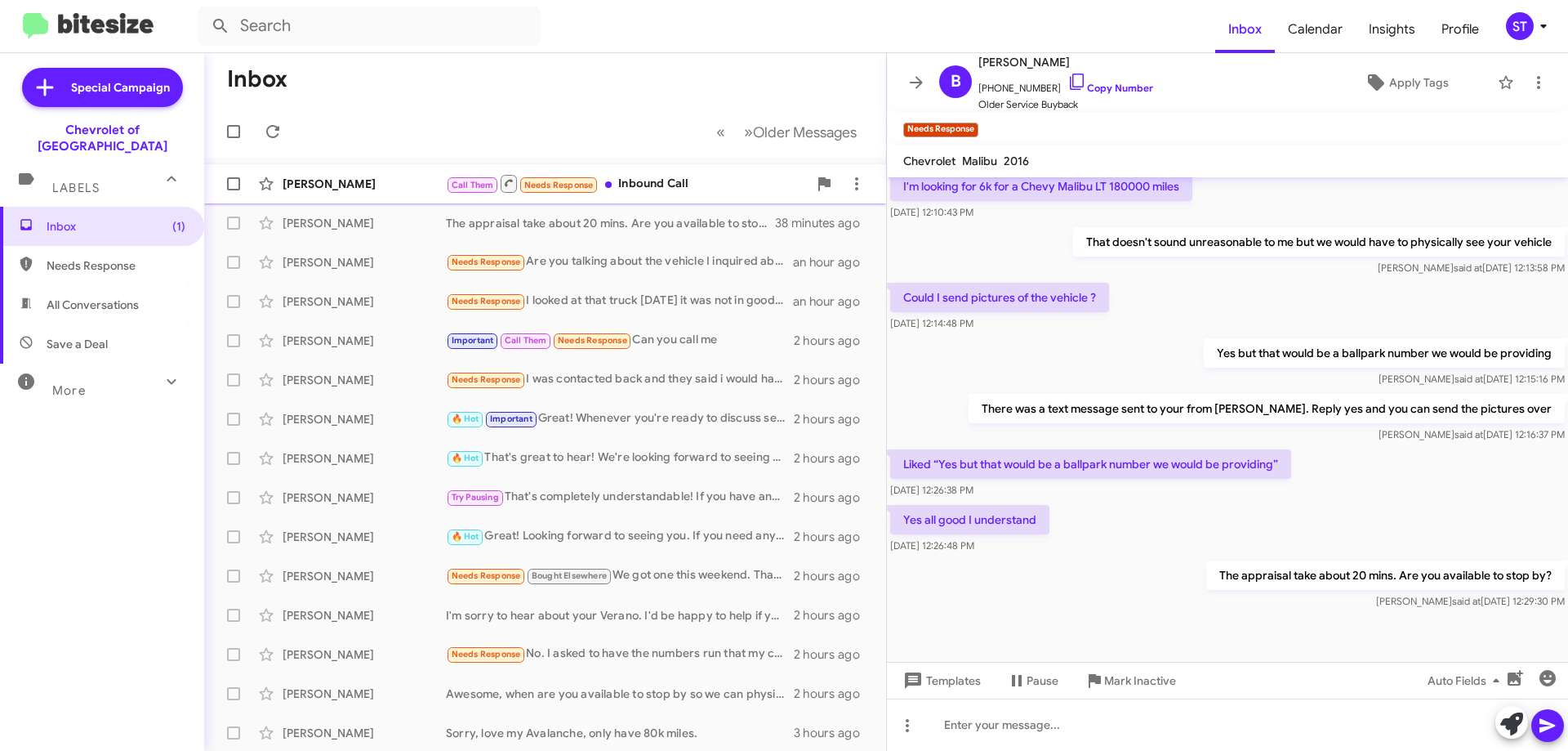
click at [381, 179] on div "[PERSON_NAME]" at bounding box center [363, 184] width 163 height 16
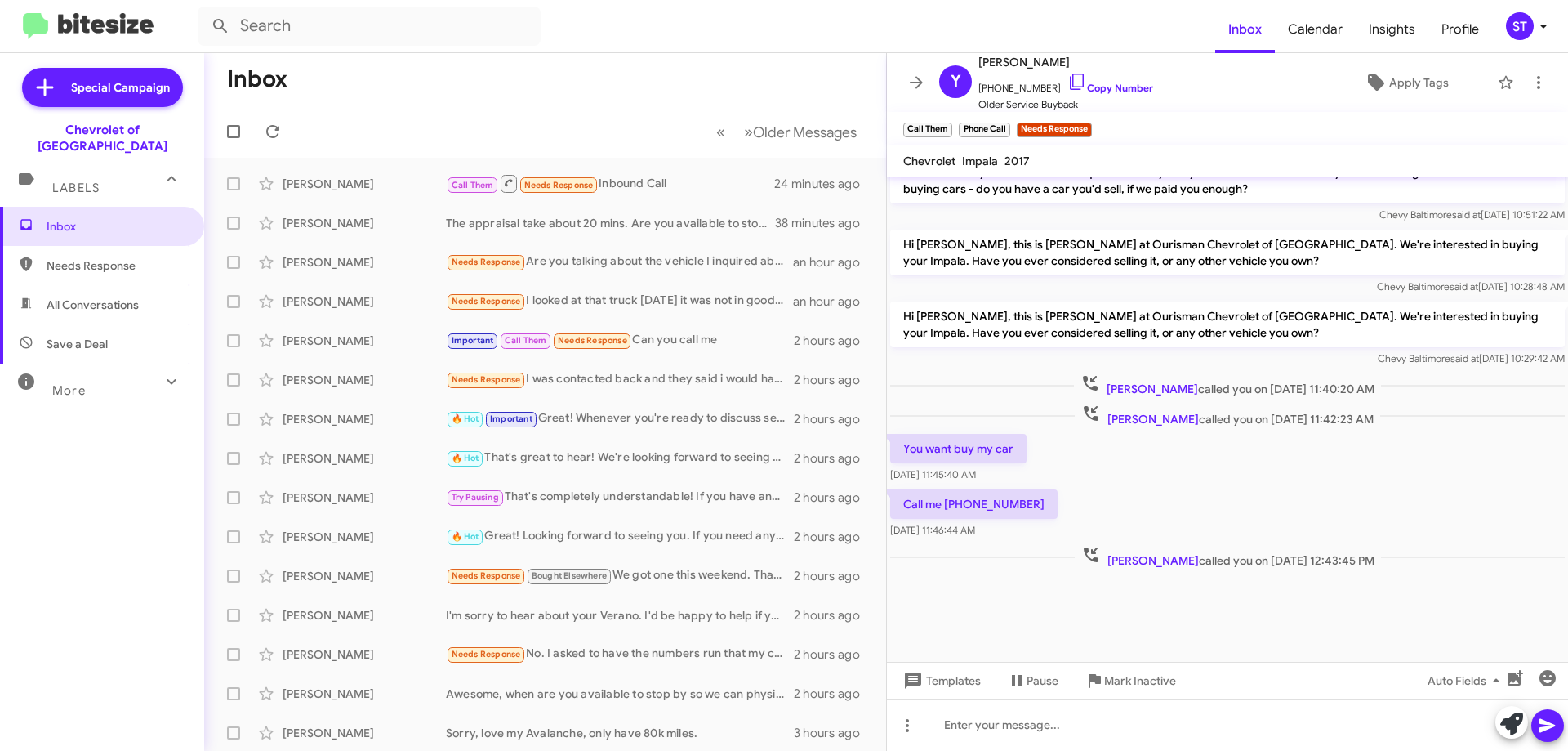
scroll to position [1519, 0]
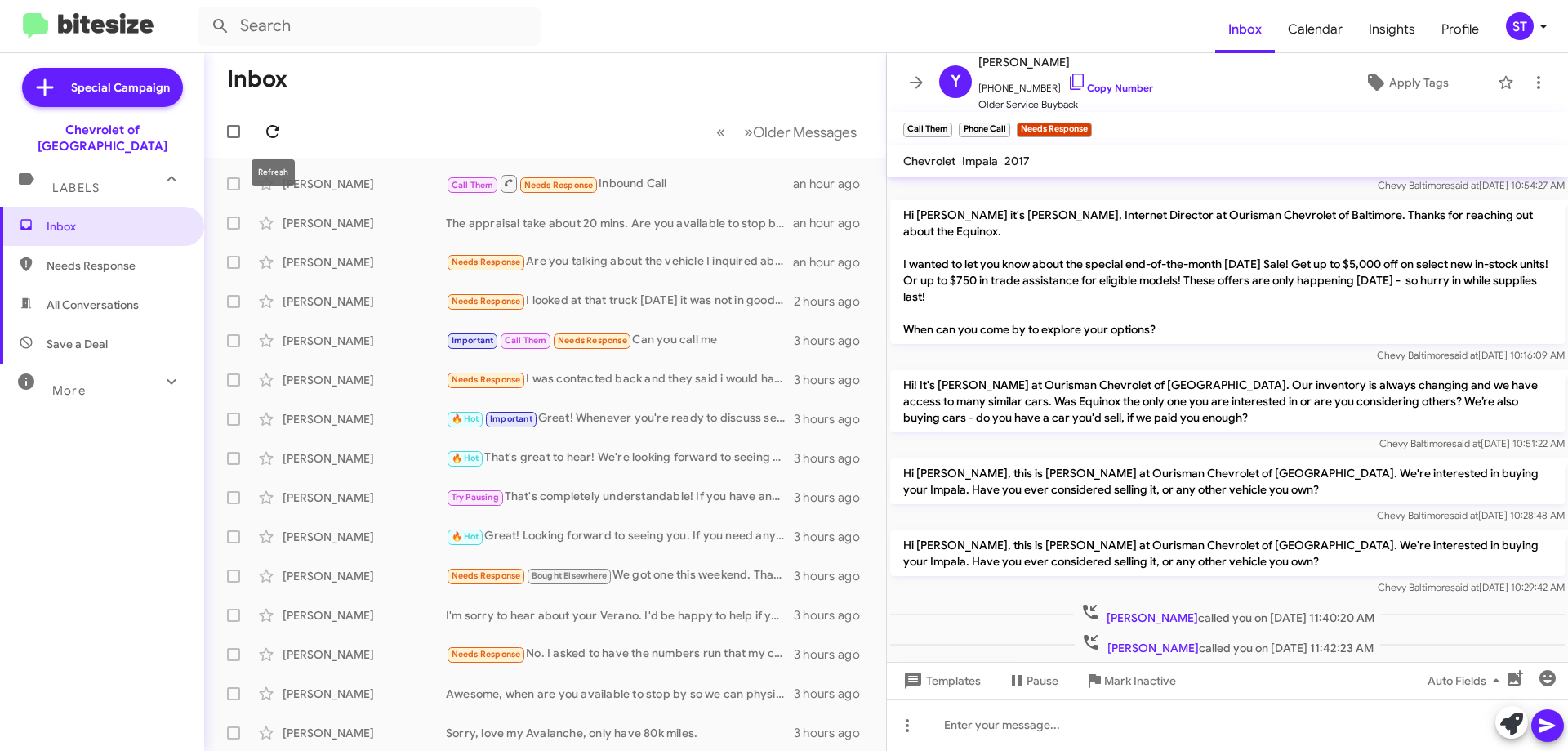
click at [279, 131] on icon at bounding box center [272, 132] width 13 height 13
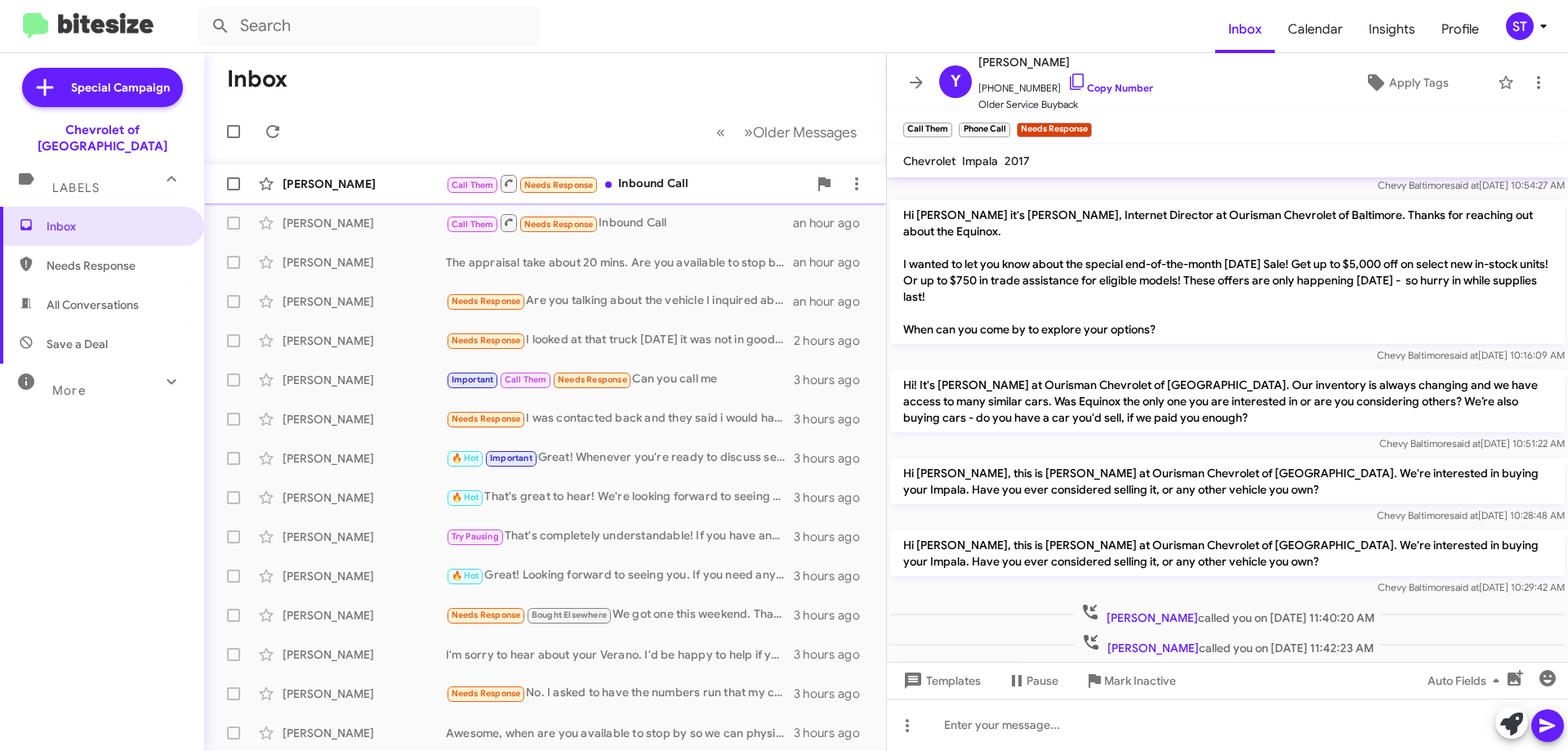
click at [358, 192] on div "Diamond Chamberlain Call Them Needs Response Inbound Call a few seconds ago" at bounding box center [545, 184] width 656 height 32
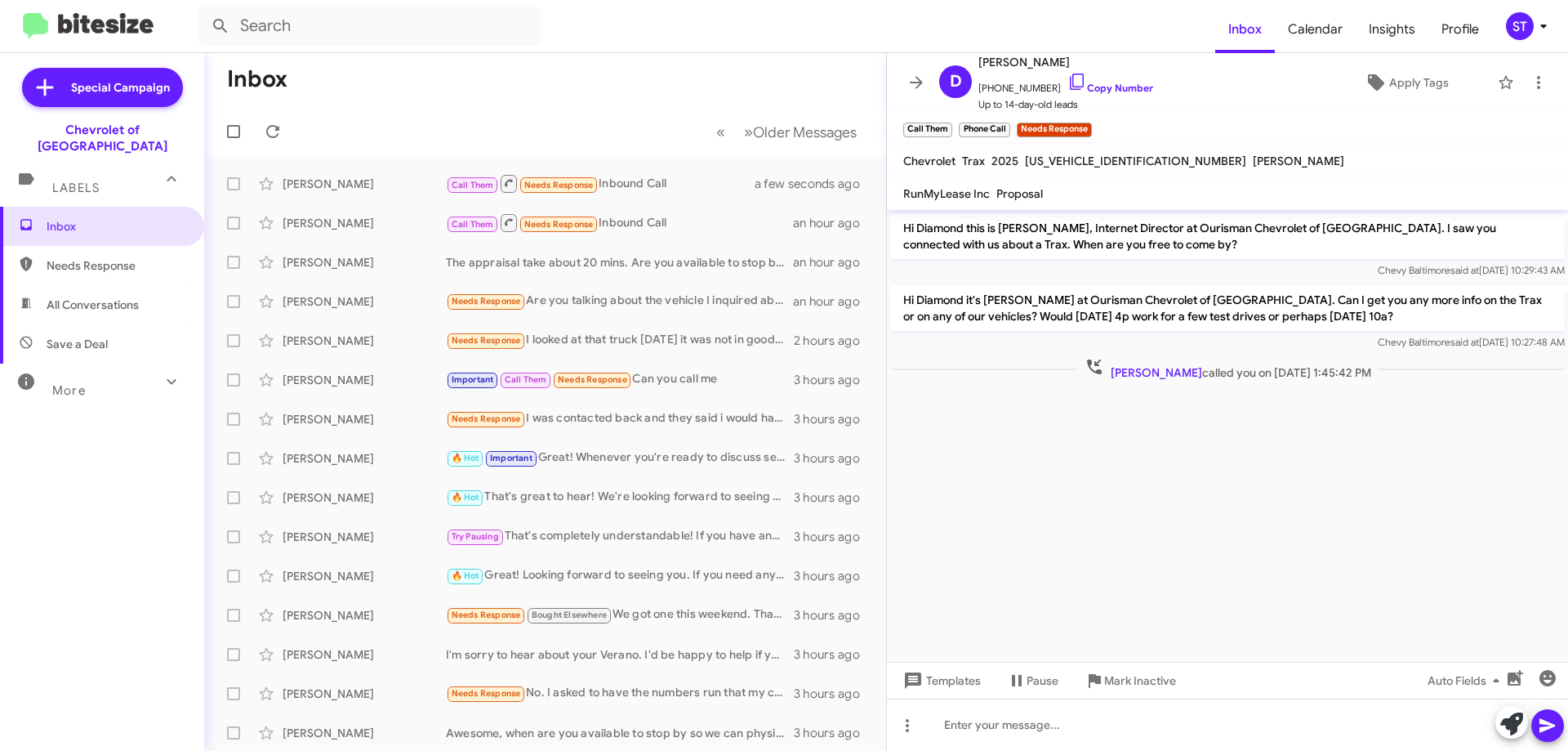
click at [454, 74] on mat-toolbar-row "Inbox" at bounding box center [545, 79] width 682 height 52
click at [385, 180] on div "[PERSON_NAME]" at bounding box center [363, 184] width 163 height 16
click at [341, 261] on div "[PERSON_NAME]" at bounding box center [363, 262] width 163 height 16
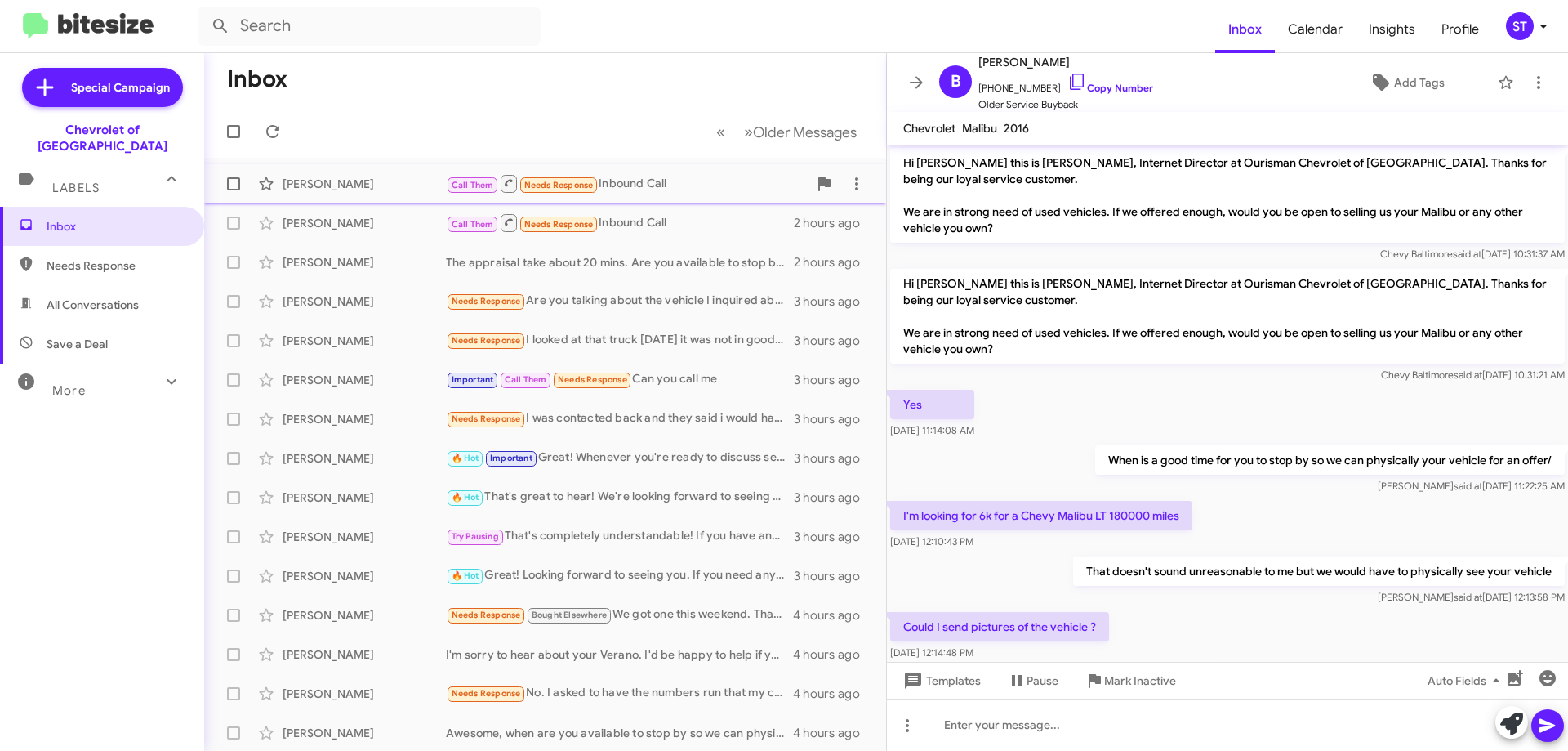
click at [345, 192] on div "[PERSON_NAME] Call Them Needs Response Inbound Call 28 minutes ago" at bounding box center [545, 184] width 656 height 32
